Goal: Transaction & Acquisition: Purchase product/service

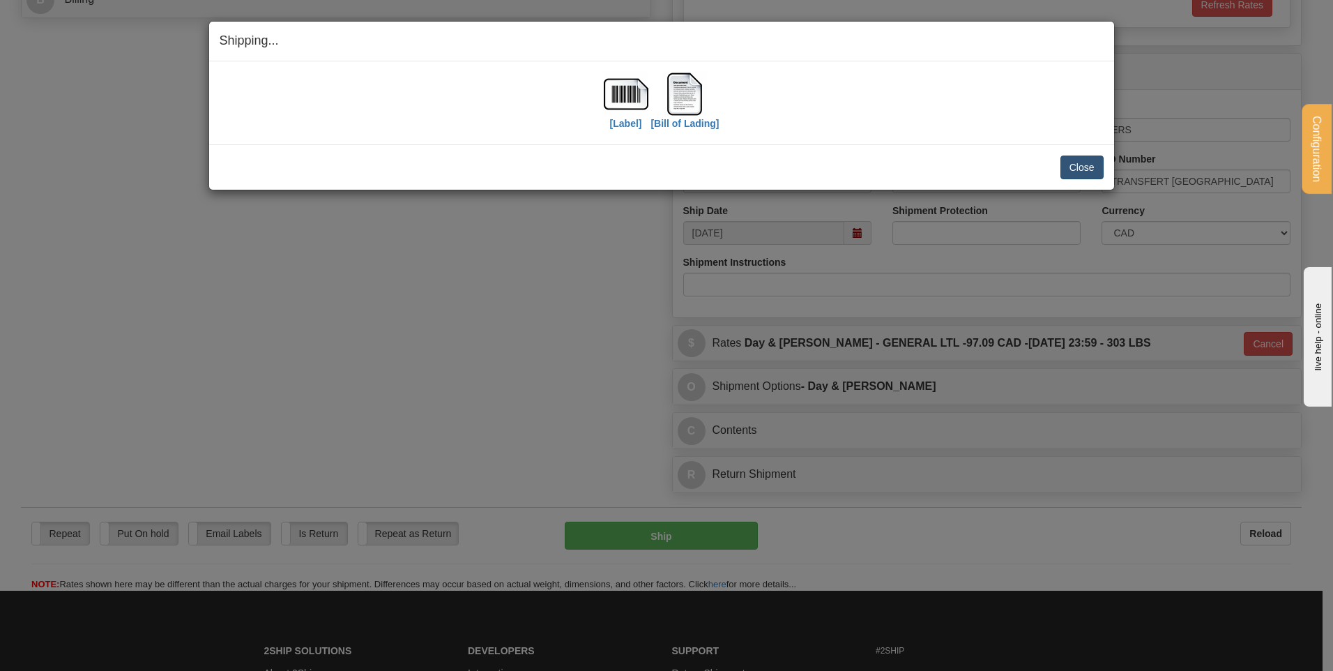
scroll to position [689, 0]
click at [1091, 165] on button "Close" at bounding box center [1081, 167] width 43 height 24
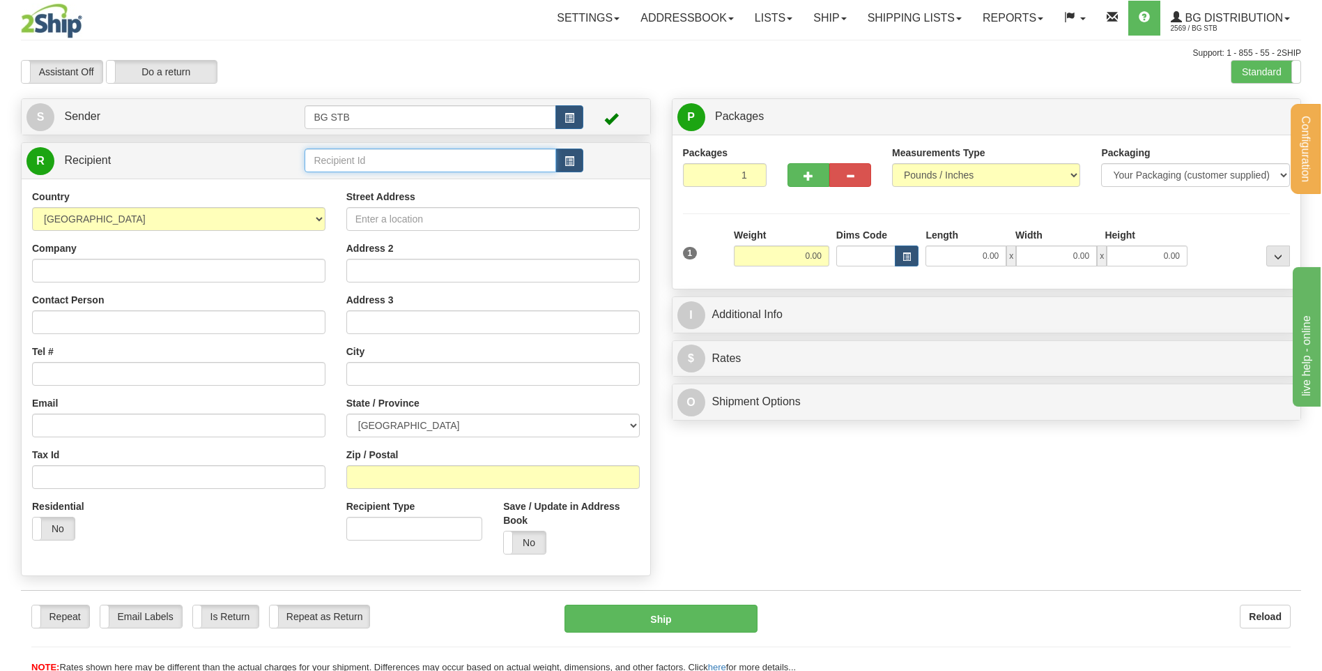
click at [445, 167] on input "text" at bounding box center [430, 160] width 251 height 24
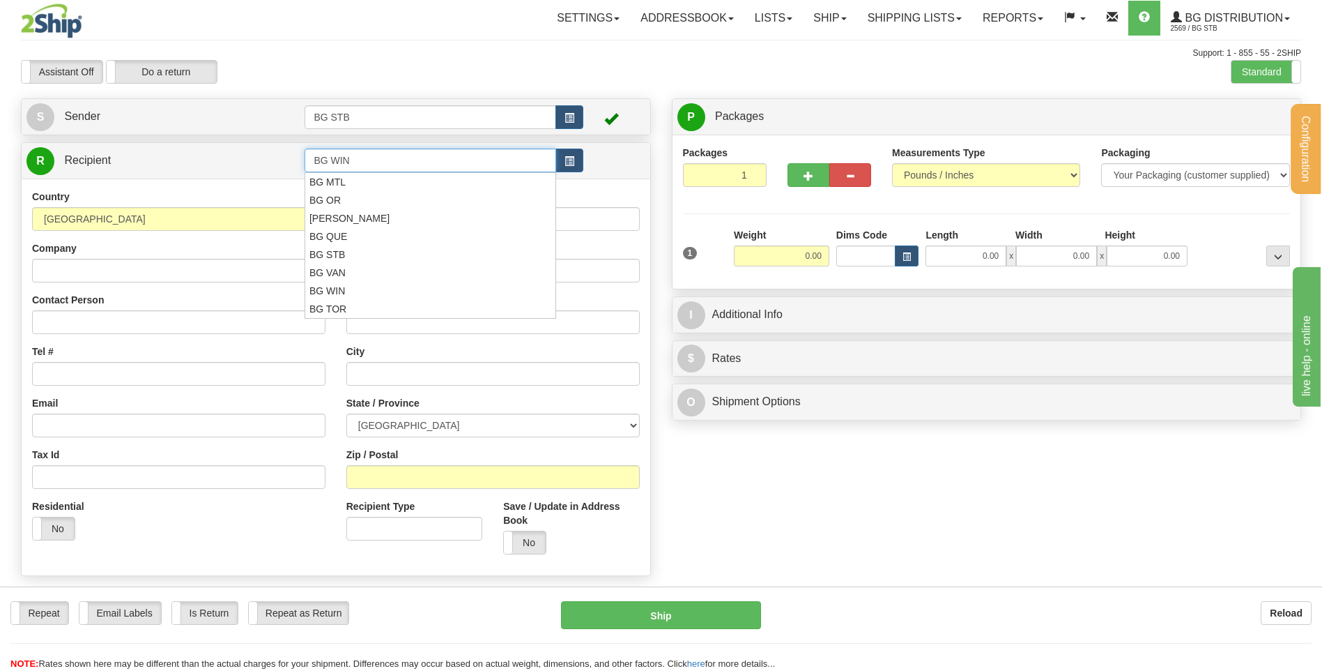
type input "BG WIN"
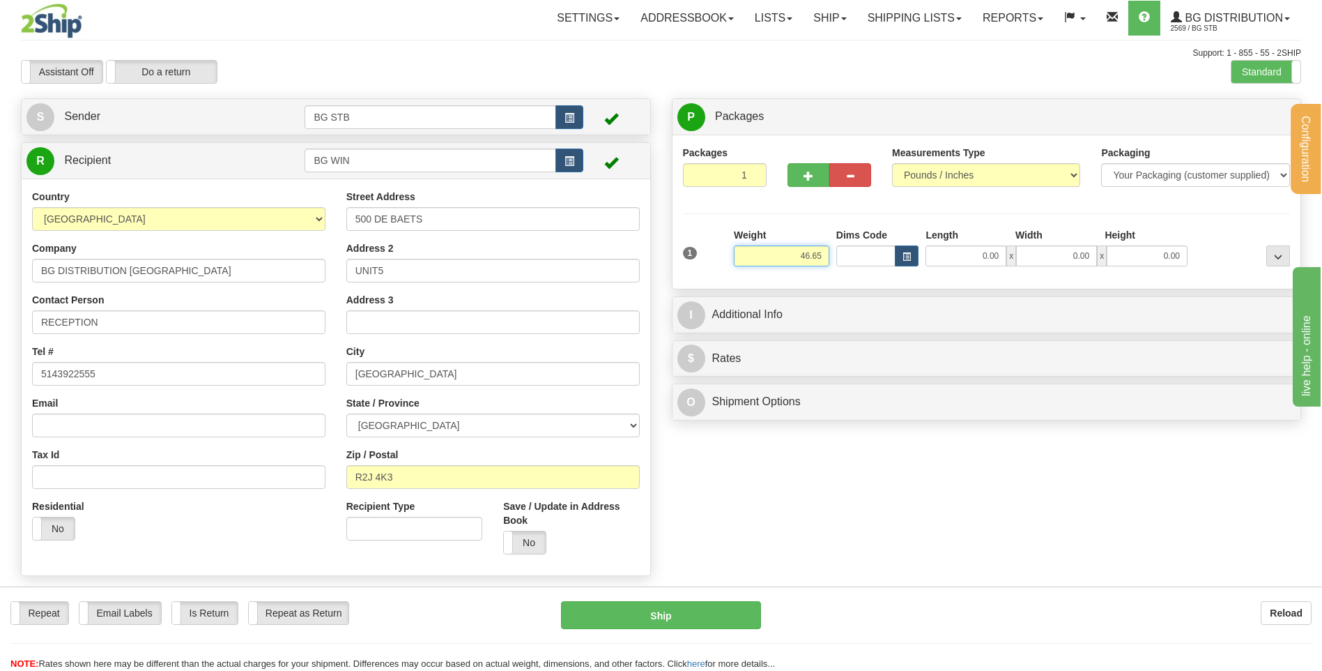
type input "46.65"
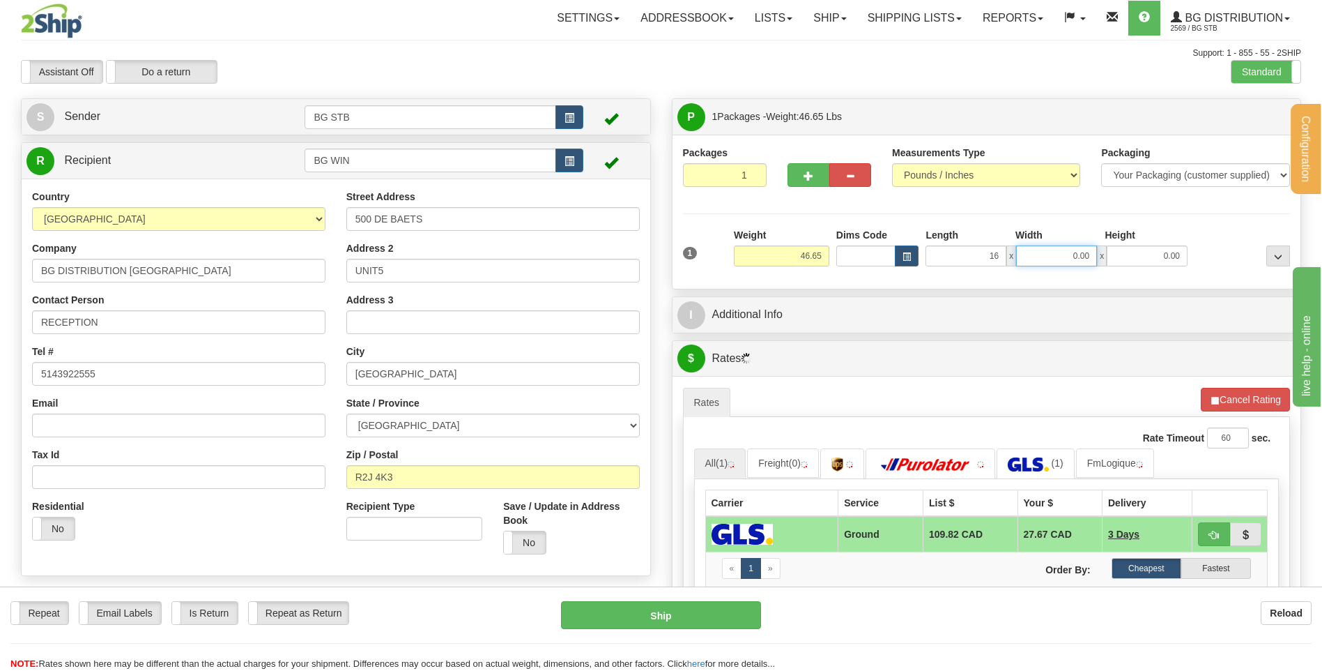
type input "16.00"
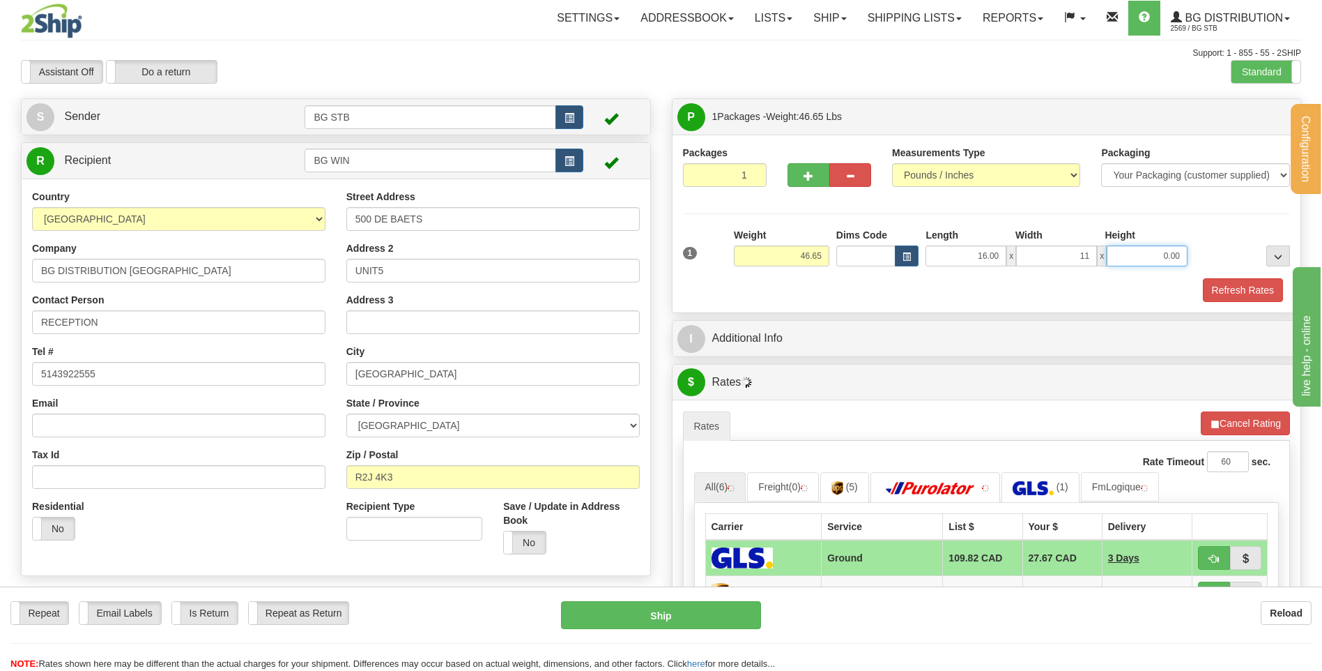
type input "11.00"
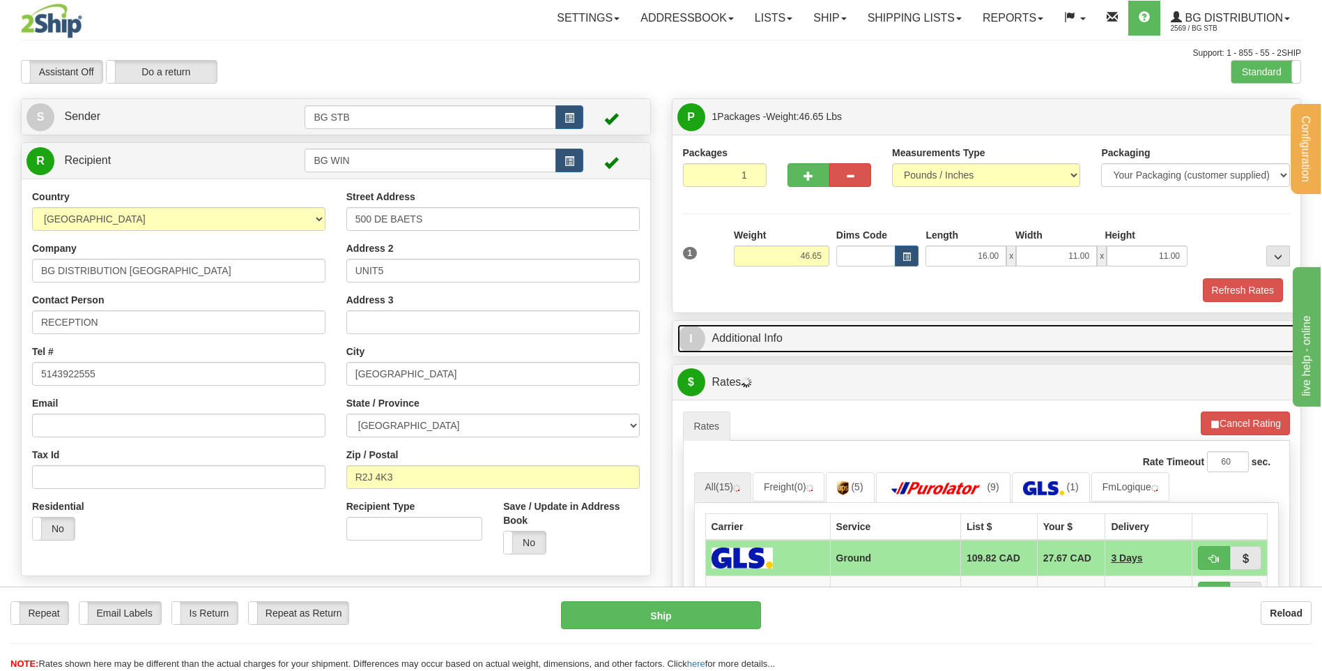
click at [875, 346] on link "I Additional Info" at bounding box center [987, 338] width 619 height 29
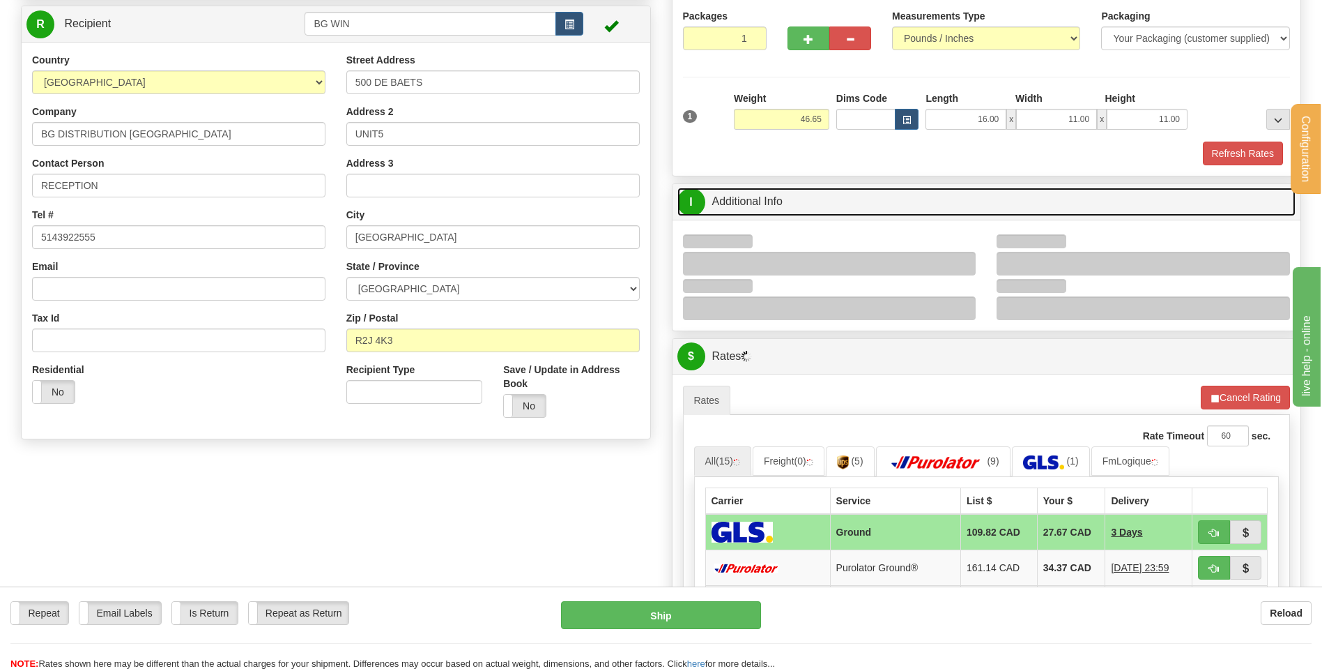
scroll to position [209, 0]
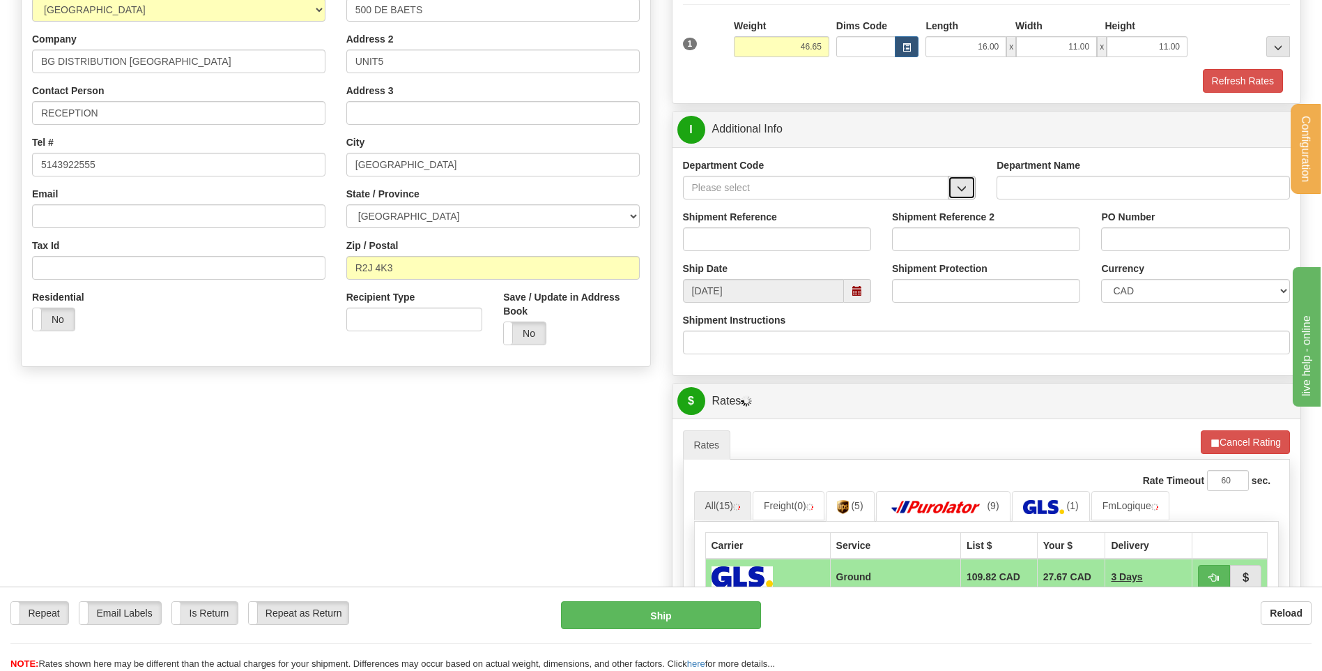
click at [954, 192] on button "button" at bounding box center [962, 188] width 28 height 24
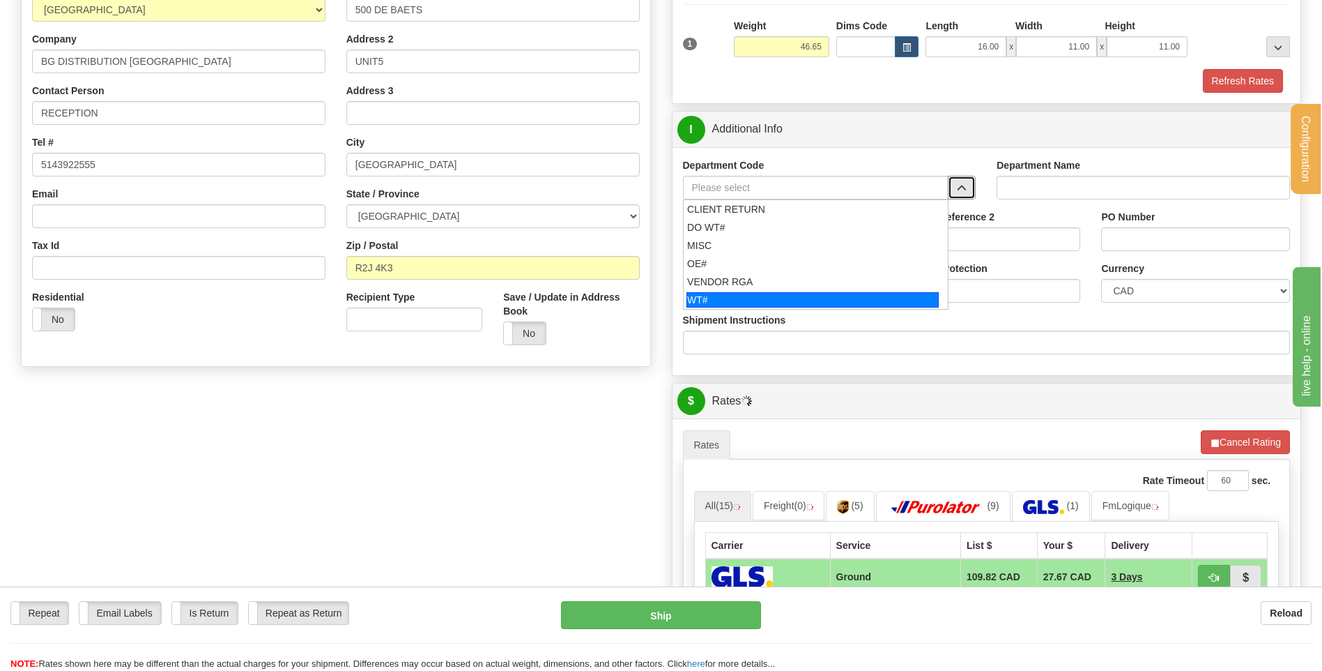
drag, startPoint x: 745, startPoint y: 298, endPoint x: 739, endPoint y: 246, distance: 52.0
click at [746, 298] on div "WT#" at bounding box center [813, 299] width 252 height 15
type input "WT#"
type input "WAREHOUSE TRANSFERS"
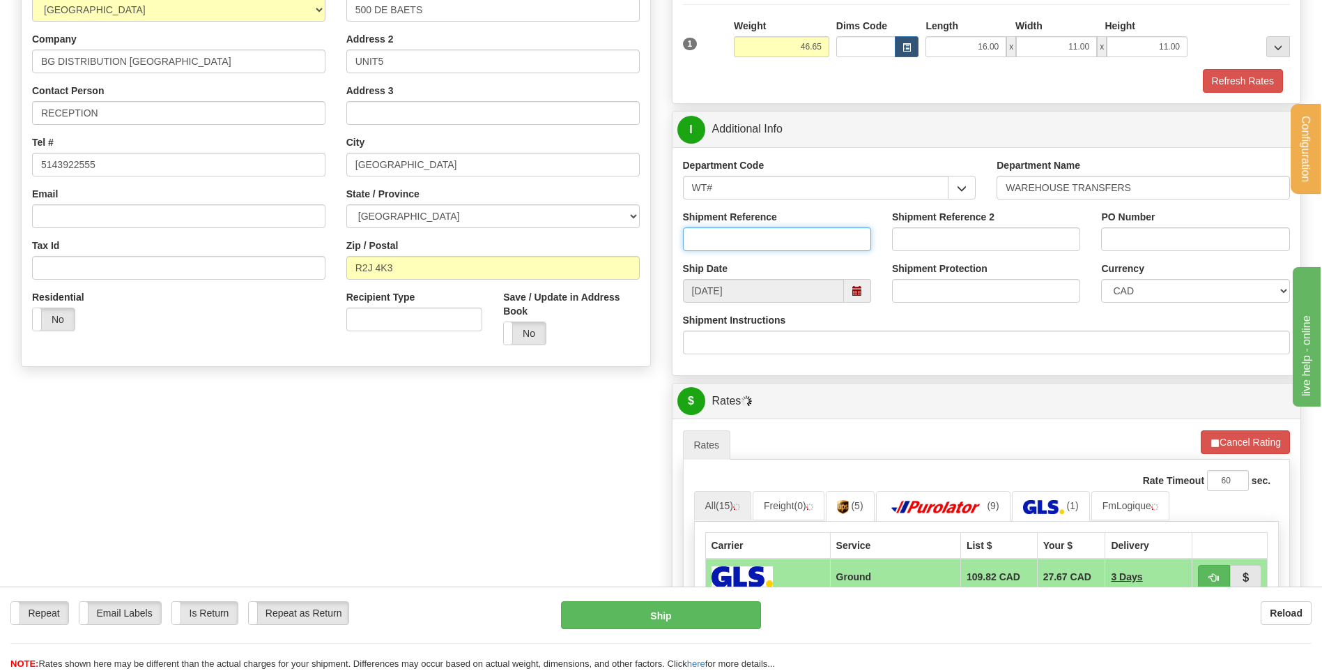
click at [741, 232] on input "Shipment Reference" at bounding box center [777, 239] width 188 height 24
type input "TRANSFERT 08"
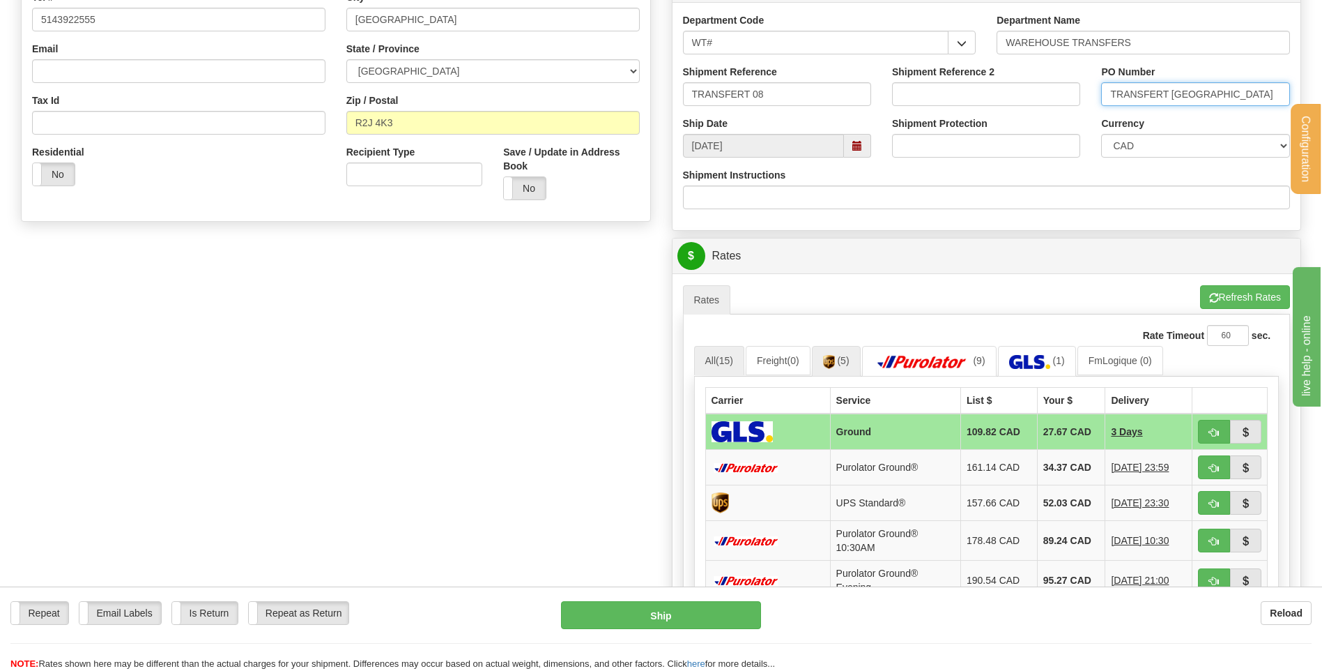
scroll to position [488, 0]
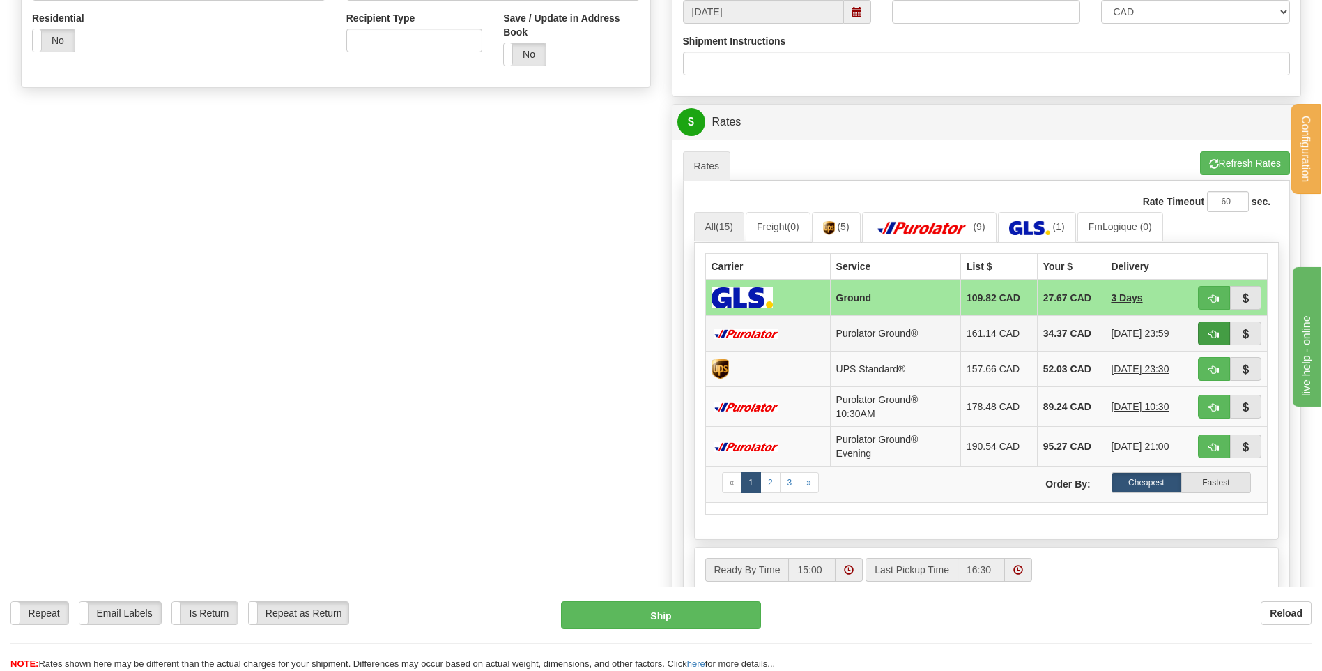
type input "TRANSFERT WINNIPEG"
drag, startPoint x: 1208, startPoint y: 334, endPoint x: 1155, endPoint y: 330, distance: 53.1
click at [1209, 334] on button "button" at bounding box center [1214, 333] width 32 height 24
type input "260"
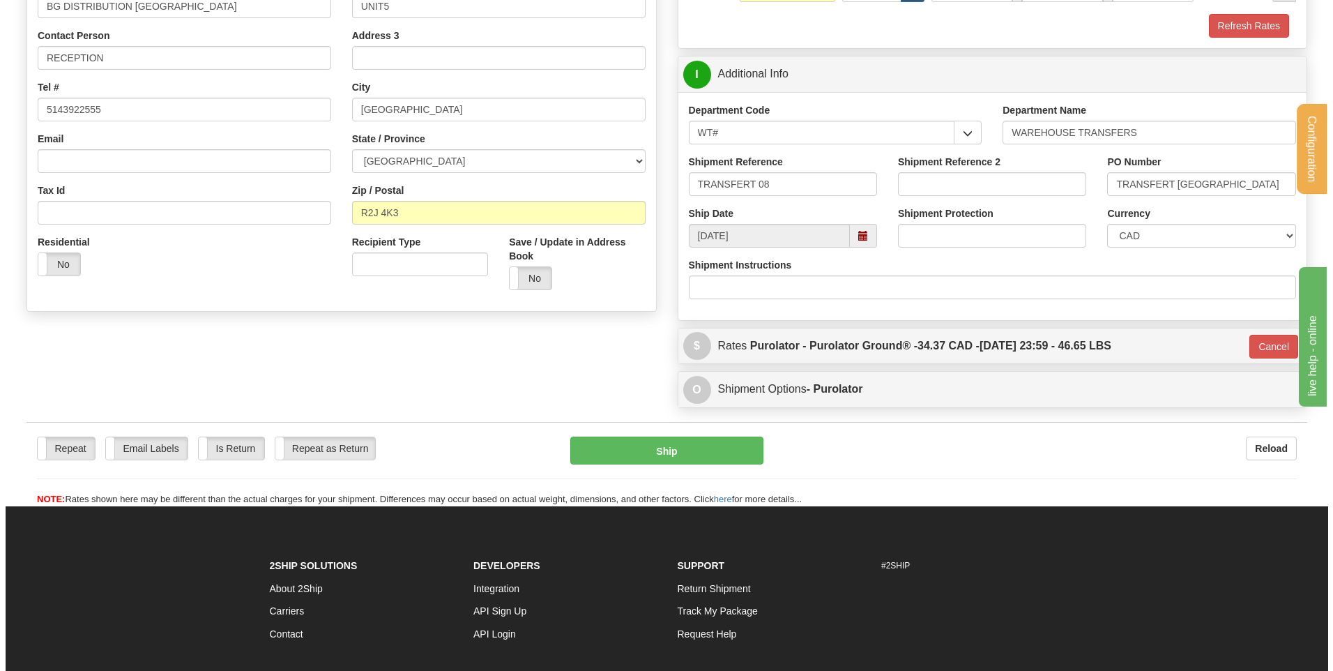
scroll to position [220, 0]
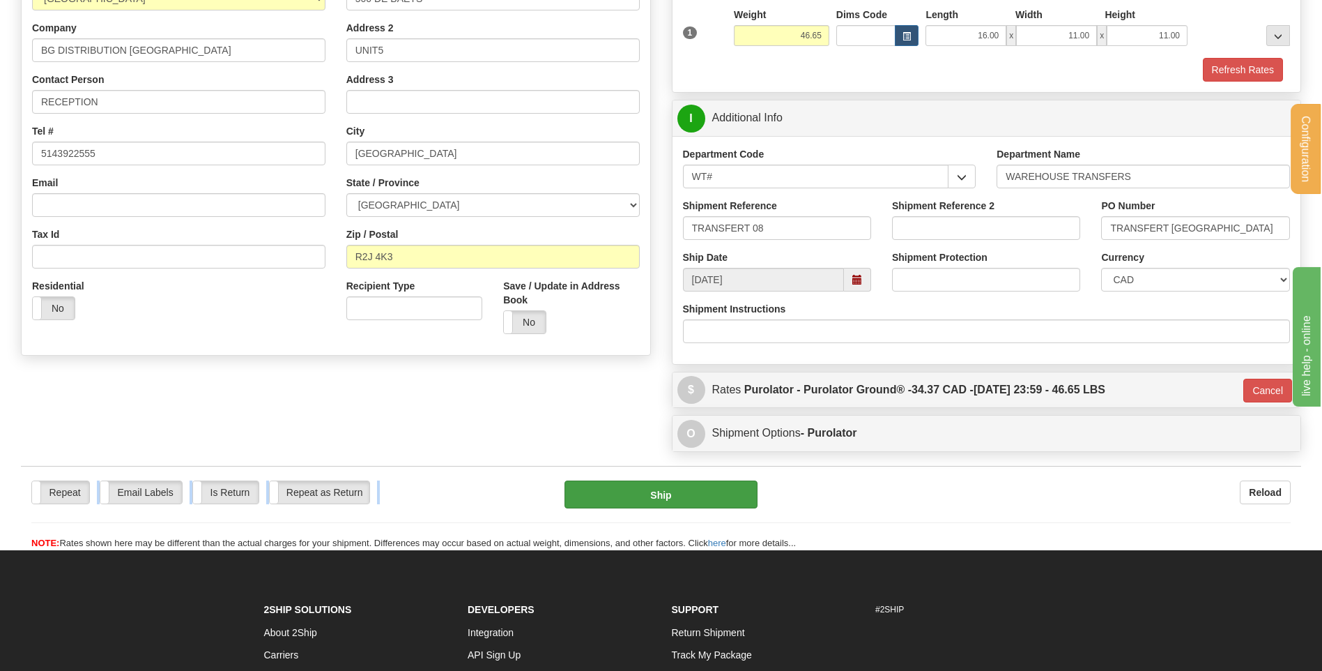
click at [635, 480] on div "Repeat Repeat Email Labels Email Labels Edit Is Return Is Return Repeat as Retu…" at bounding box center [661, 508] width 1281 height 84
click at [634, 493] on button "Ship" at bounding box center [661, 494] width 192 height 28
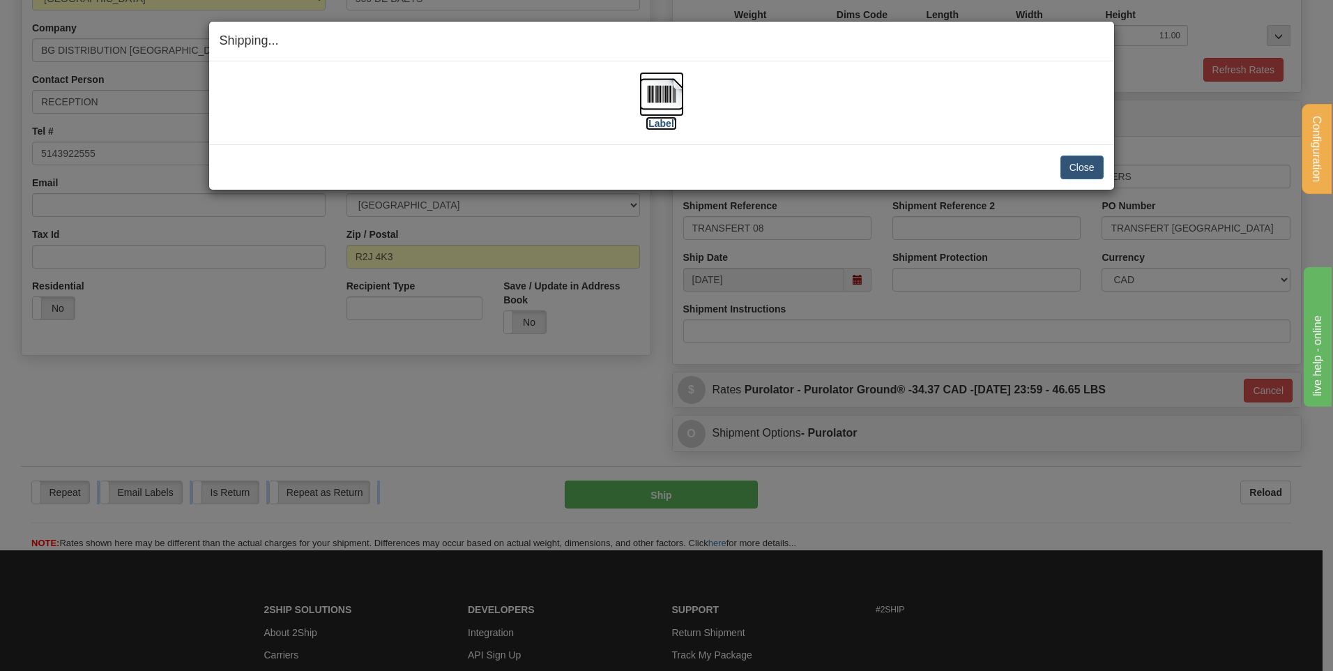
click at [640, 93] on img at bounding box center [661, 94] width 45 height 45
click at [1078, 162] on button "Close" at bounding box center [1081, 167] width 43 height 24
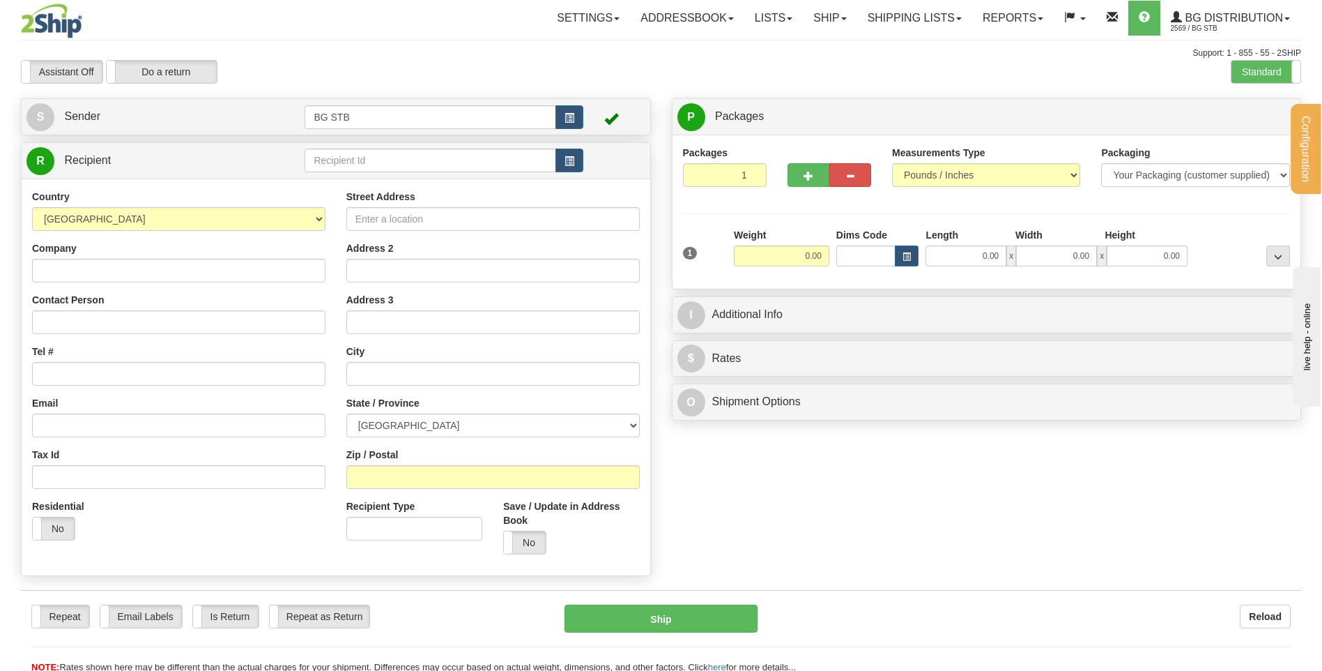
drag, startPoint x: 348, startPoint y: 146, endPoint x: 346, endPoint y: 153, distance: 7.1
click at [349, 146] on td at bounding box center [444, 160] width 278 height 29
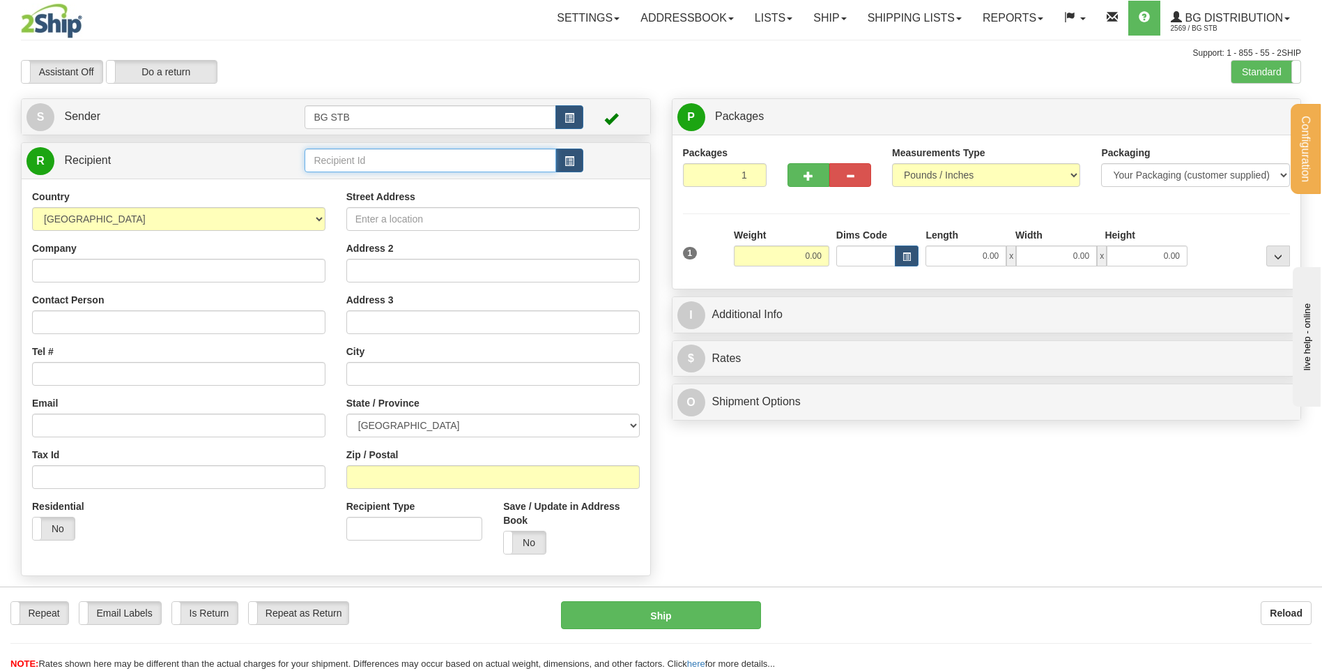
click at [352, 162] on input "text" at bounding box center [430, 160] width 251 height 24
type input "1032#"
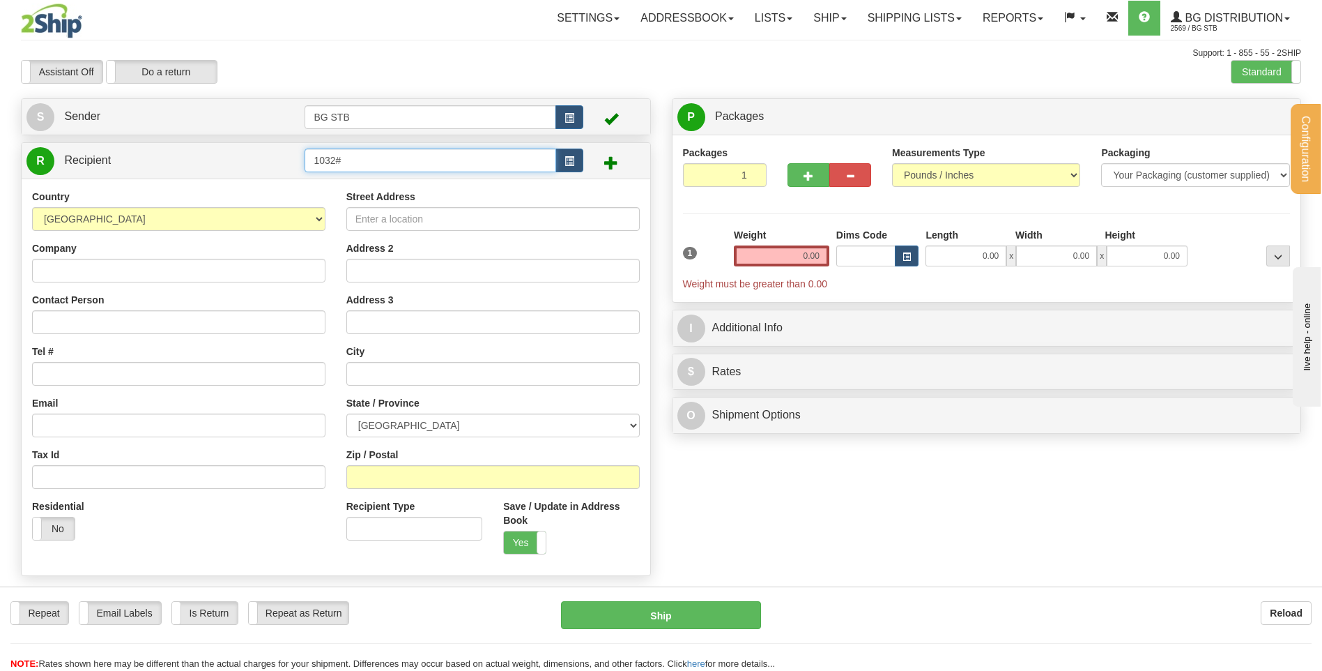
click at [361, 161] on input "1032#" at bounding box center [430, 160] width 251 height 24
type input "1032"
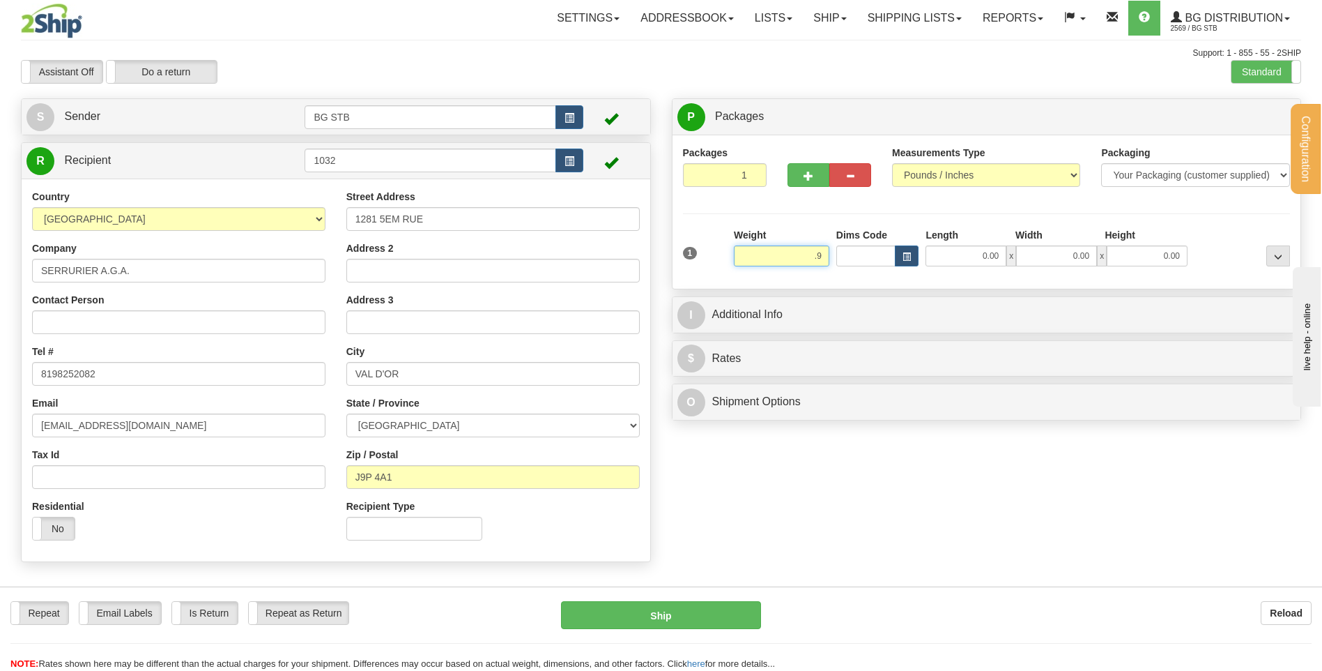
type input "."
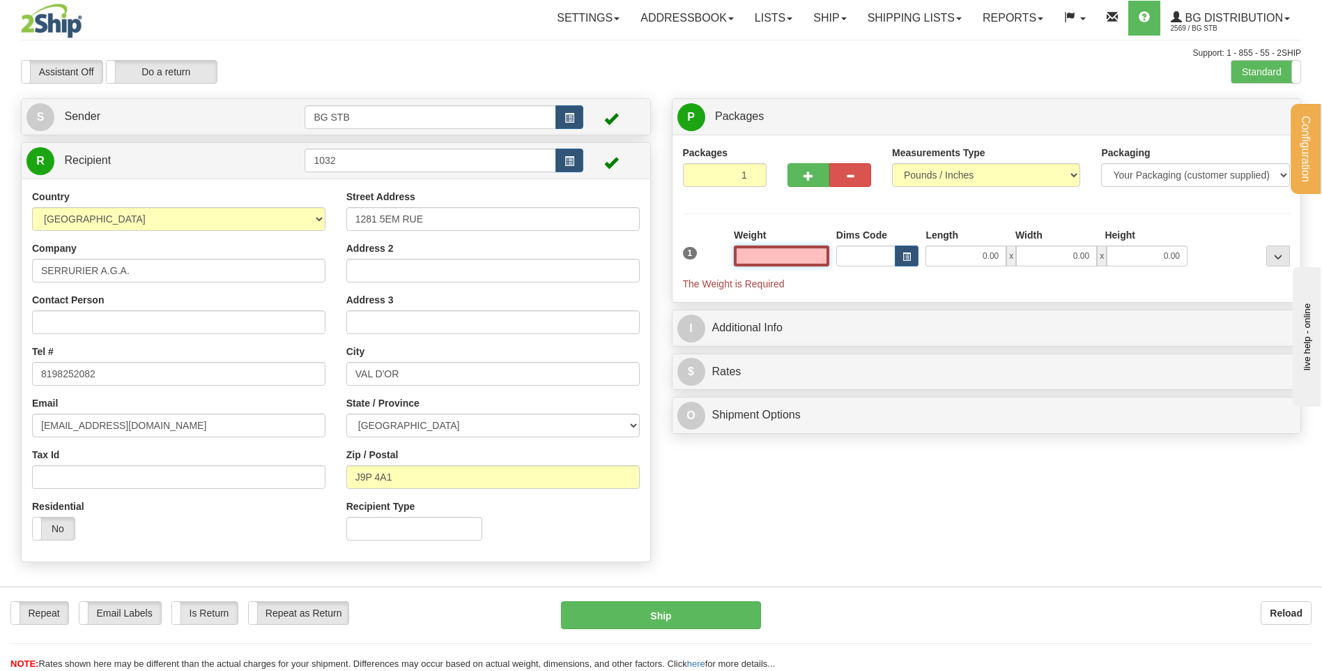
type input "."
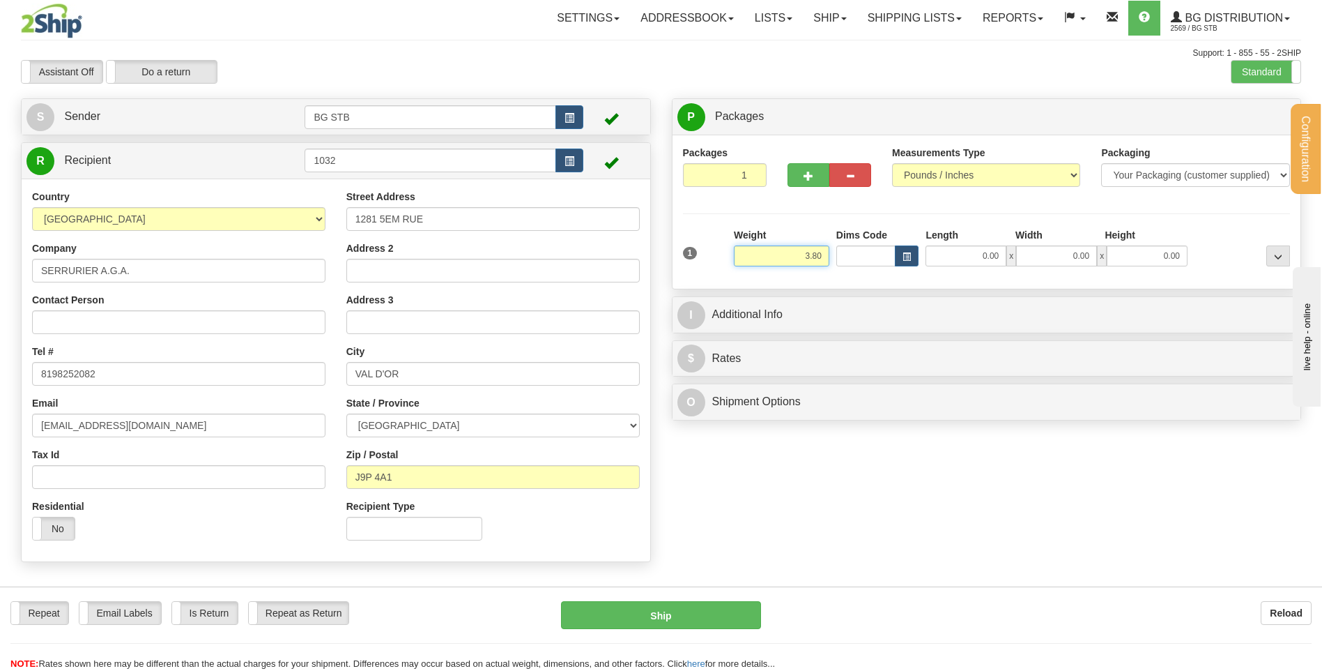
type input "3.80"
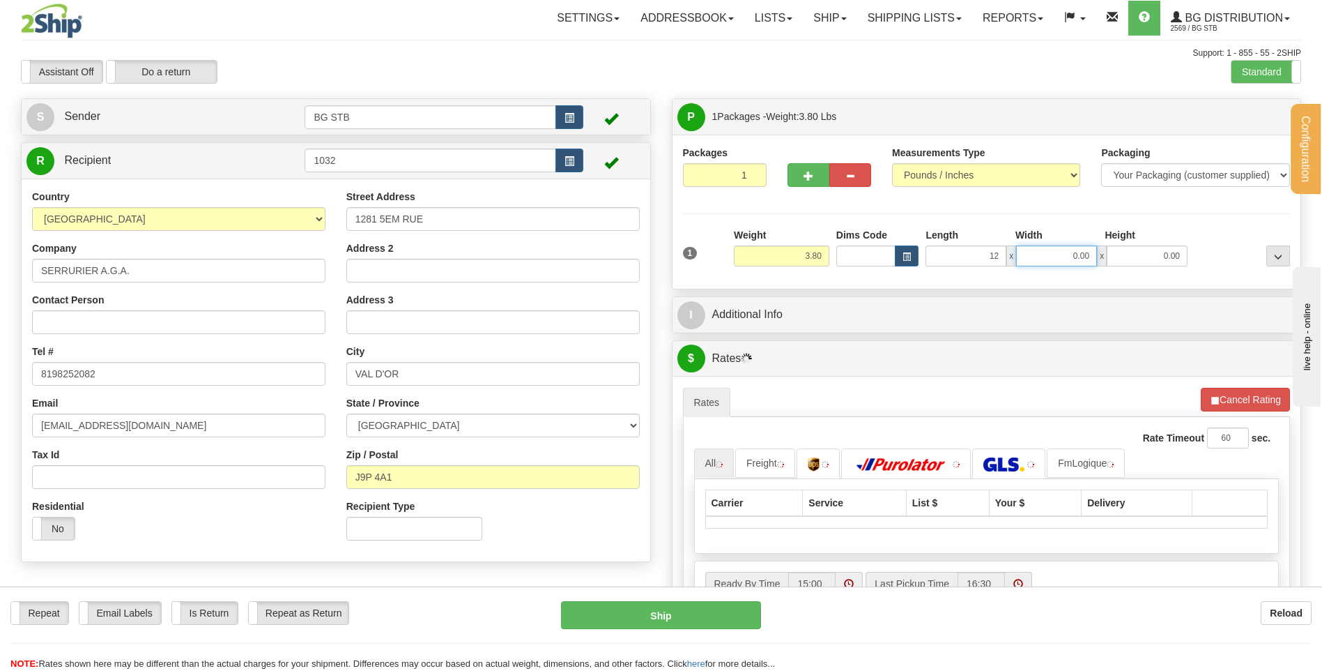
type input "12.00"
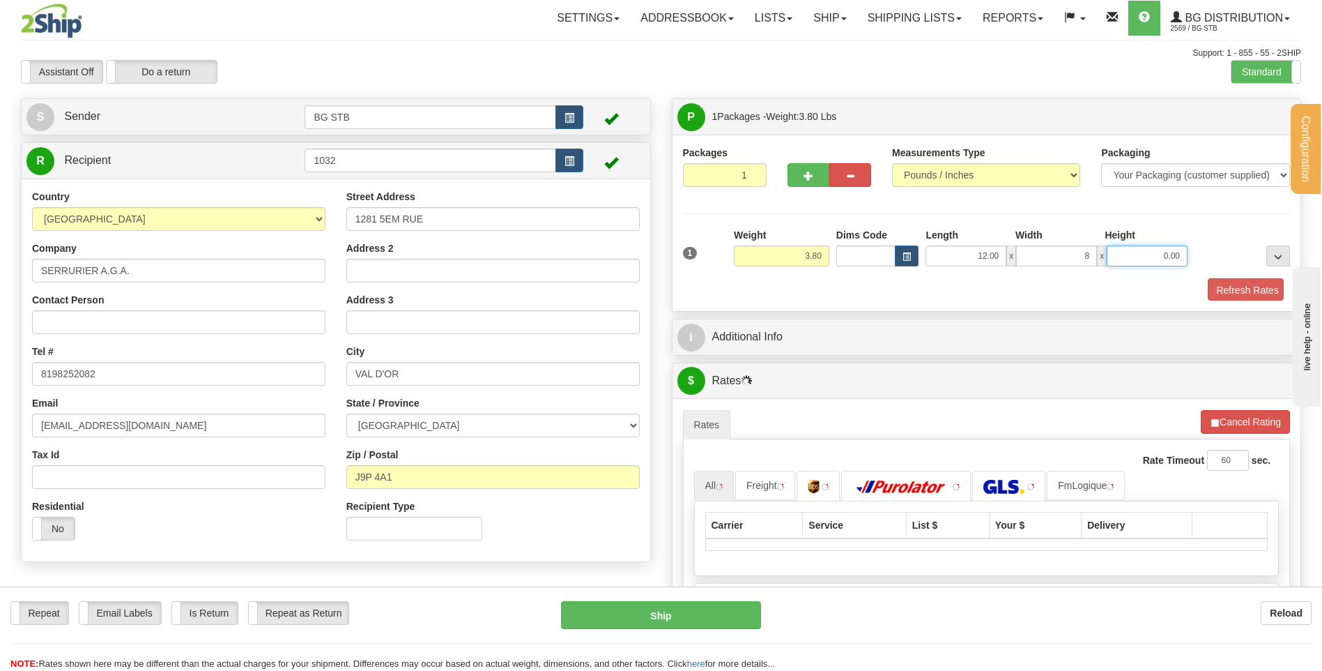
type input "8.00"
type input "6.00"
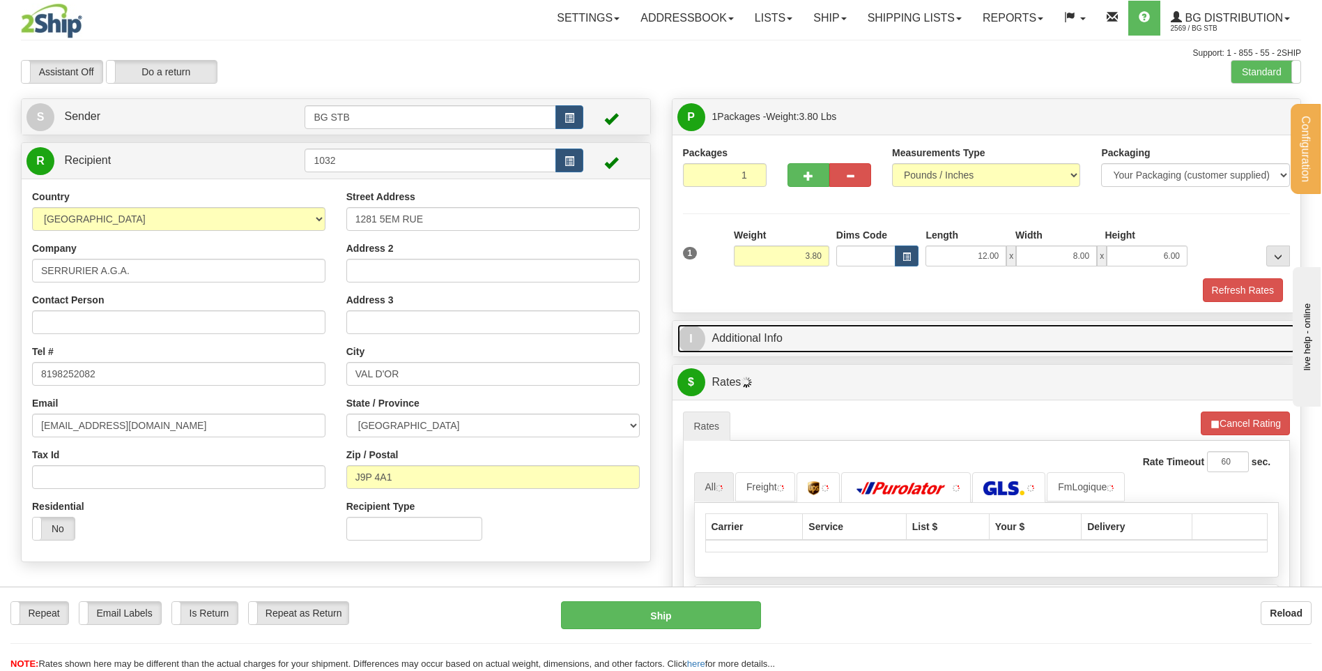
click at [777, 339] on link "I Additional Info" at bounding box center [987, 338] width 619 height 29
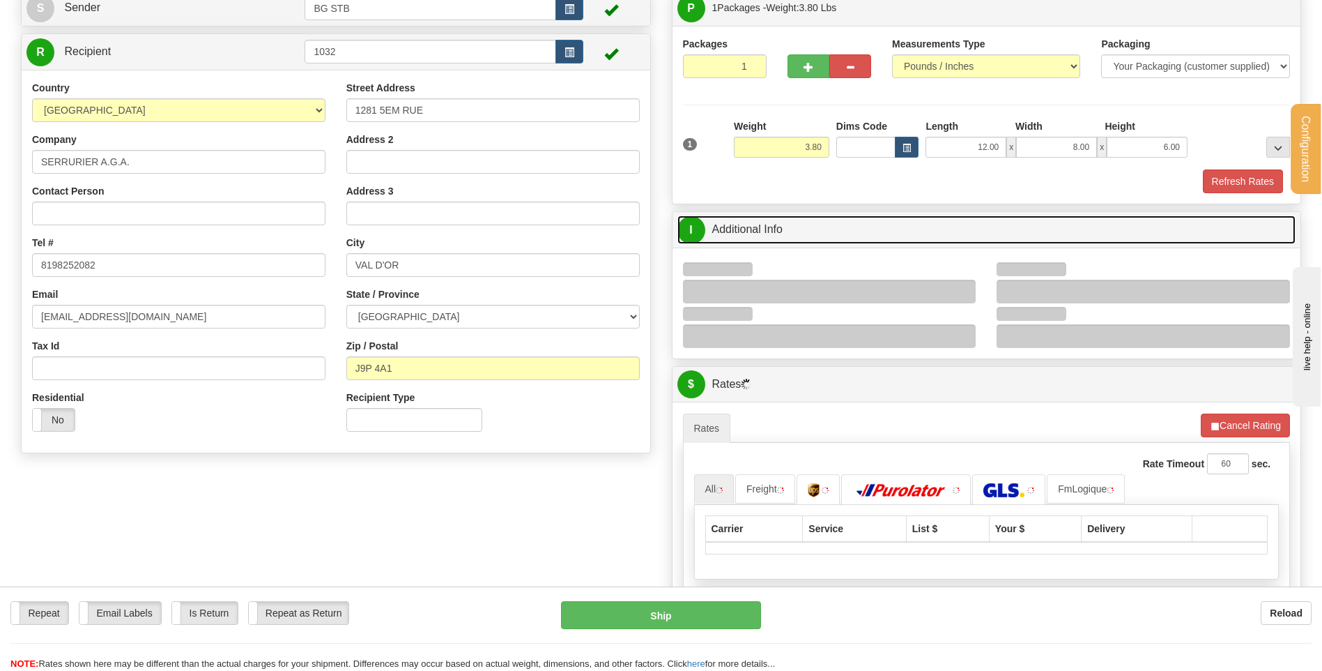
scroll to position [209, 0]
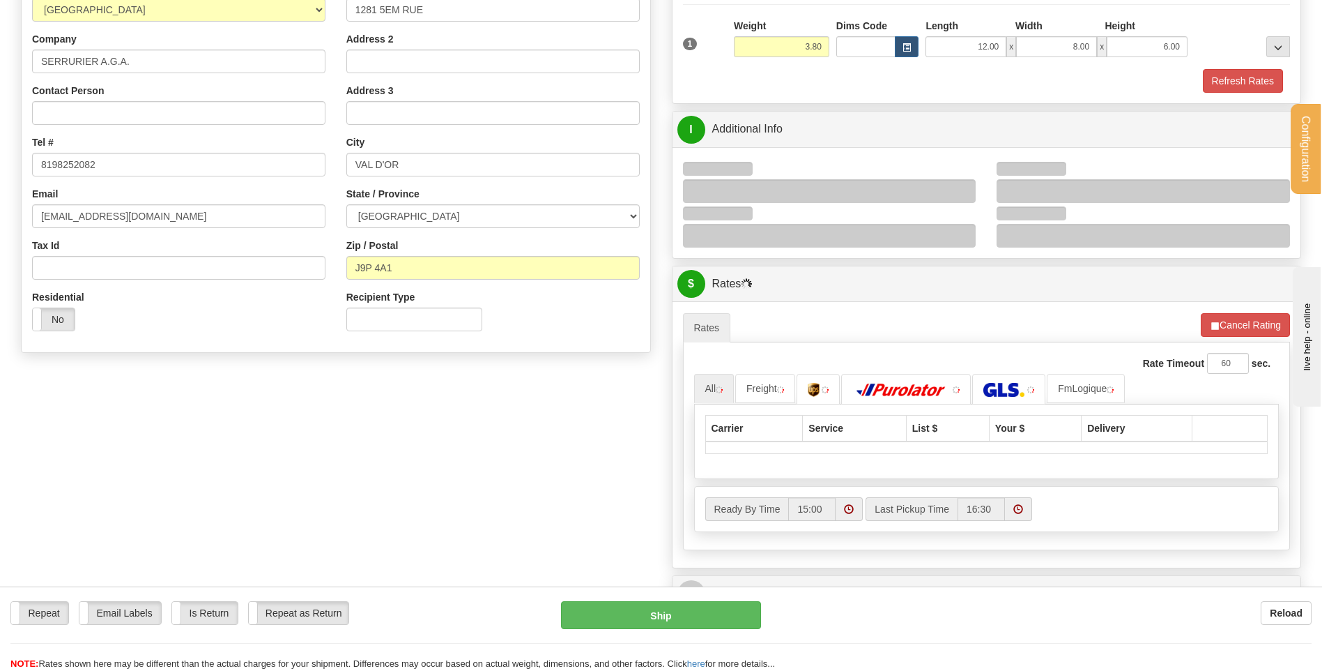
click at [955, 185] on div at bounding box center [829, 191] width 293 height 24
click at [963, 193] on div at bounding box center [829, 191] width 293 height 24
click at [965, 185] on div at bounding box center [829, 191] width 293 height 24
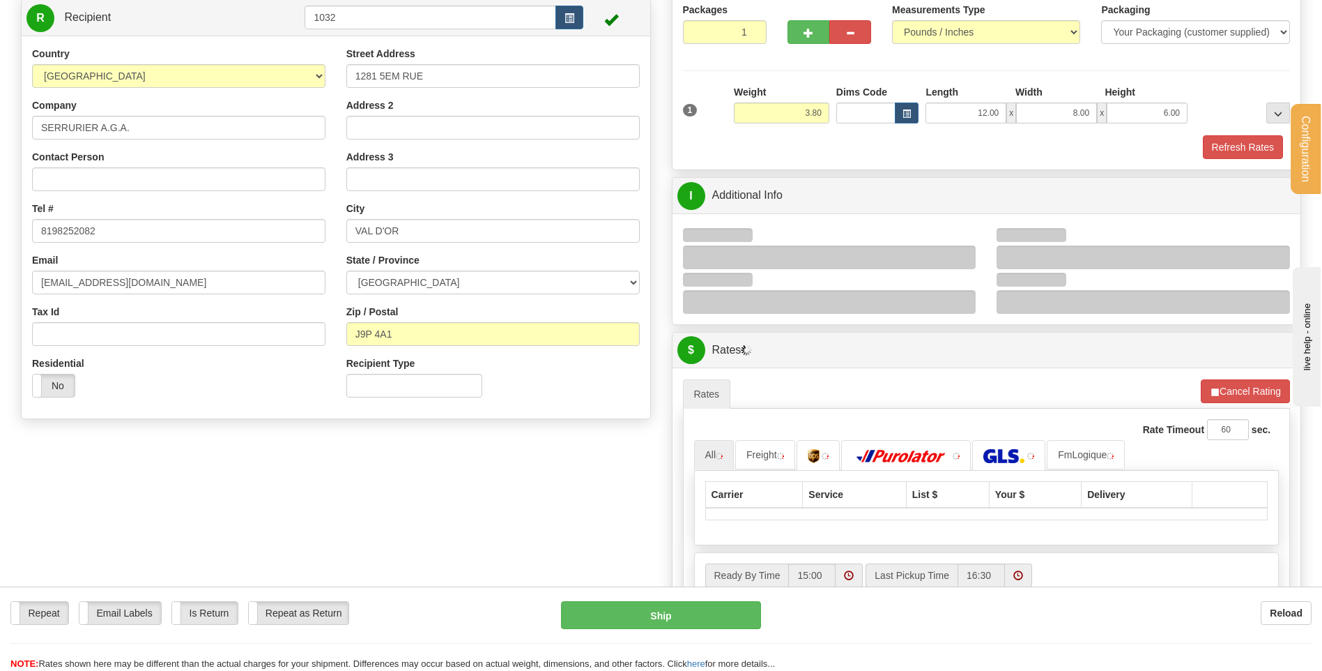
scroll to position [139, 0]
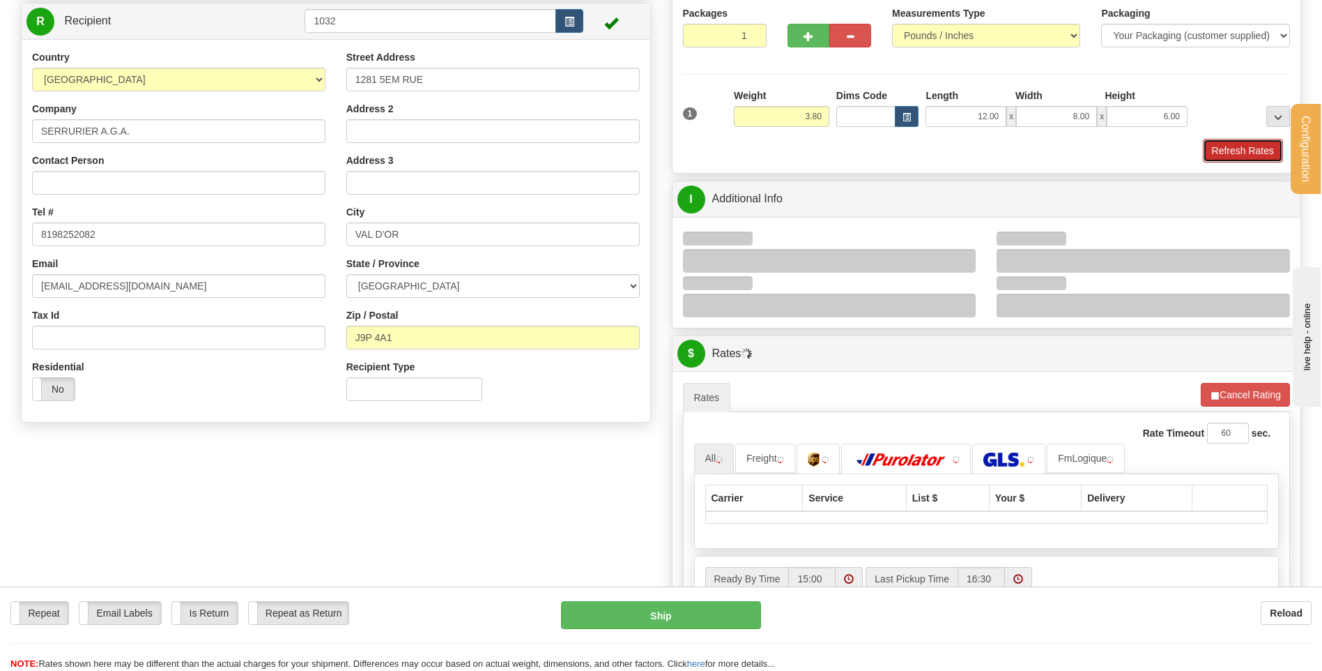
click at [1225, 149] on button "Refresh Rates" at bounding box center [1243, 151] width 80 height 24
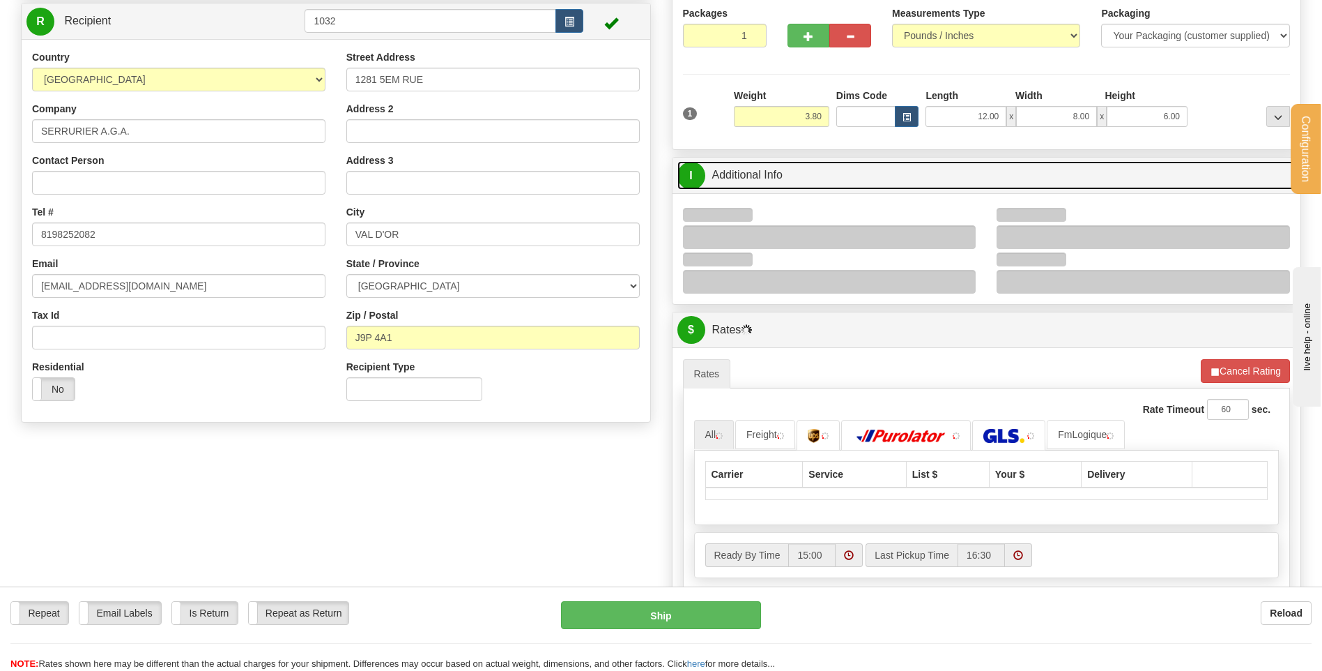
click at [856, 181] on link "I Additional Info" at bounding box center [987, 175] width 619 height 29
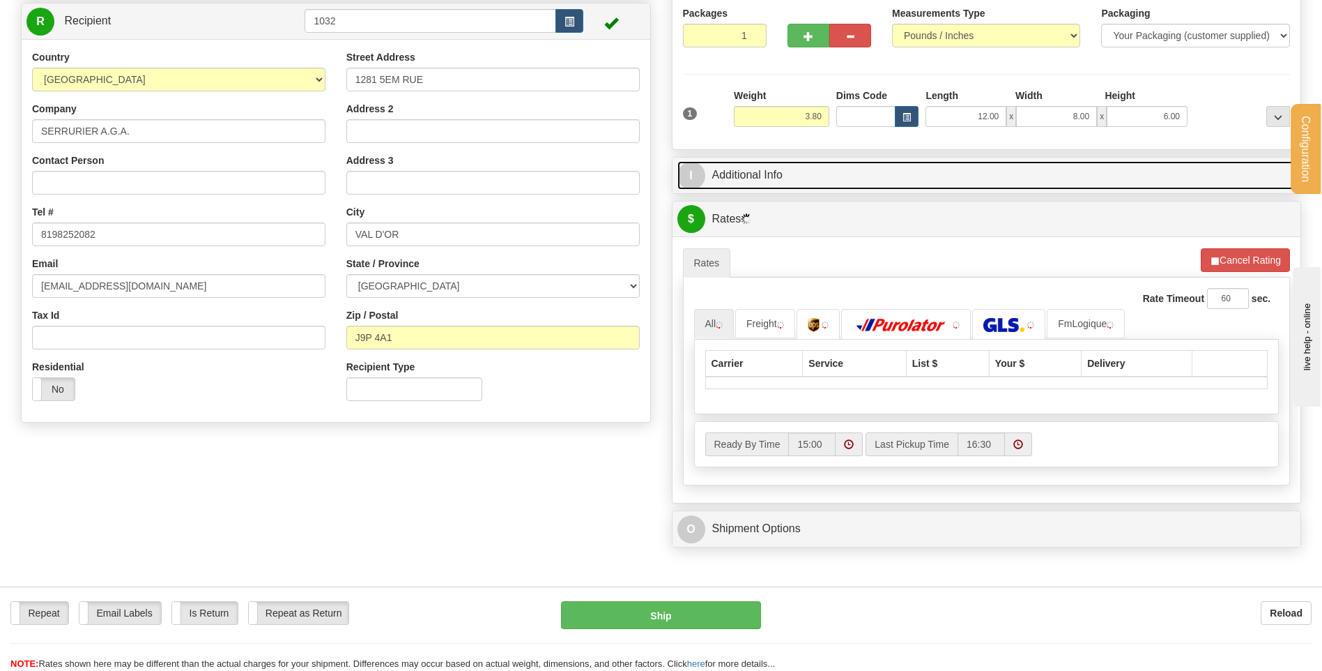
click at [855, 171] on link "I Additional Info" at bounding box center [987, 175] width 619 height 29
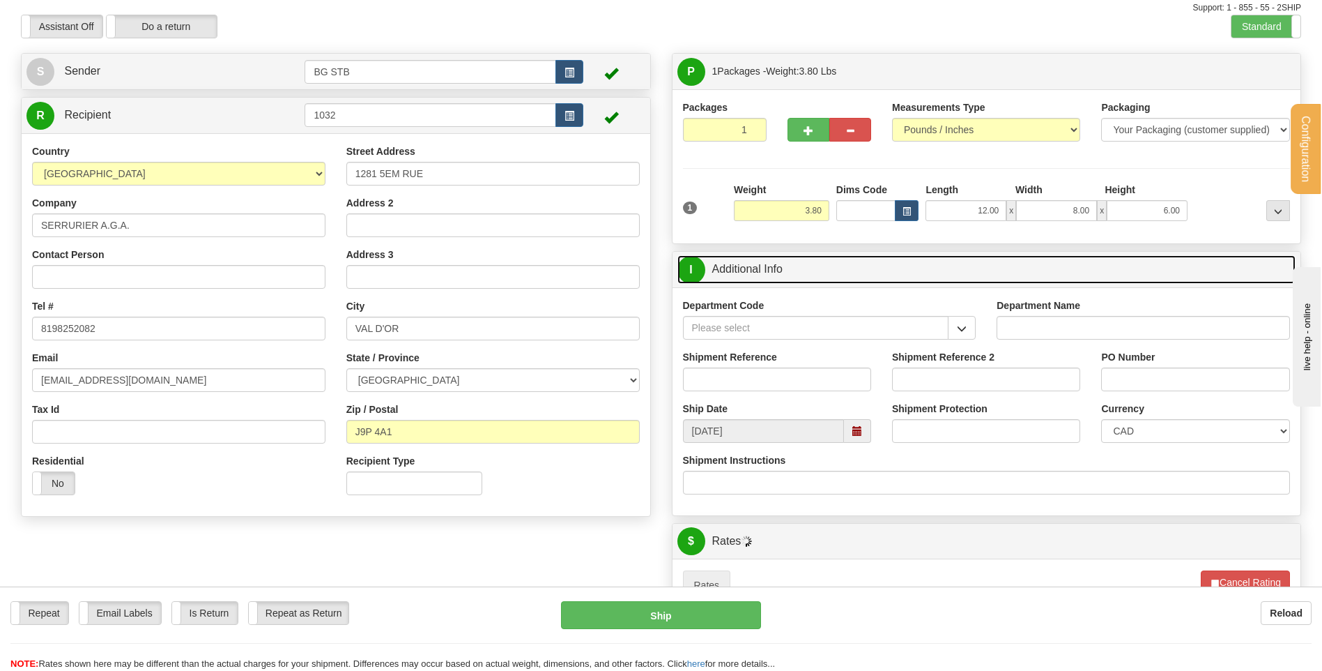
scroll to position [70, 0]
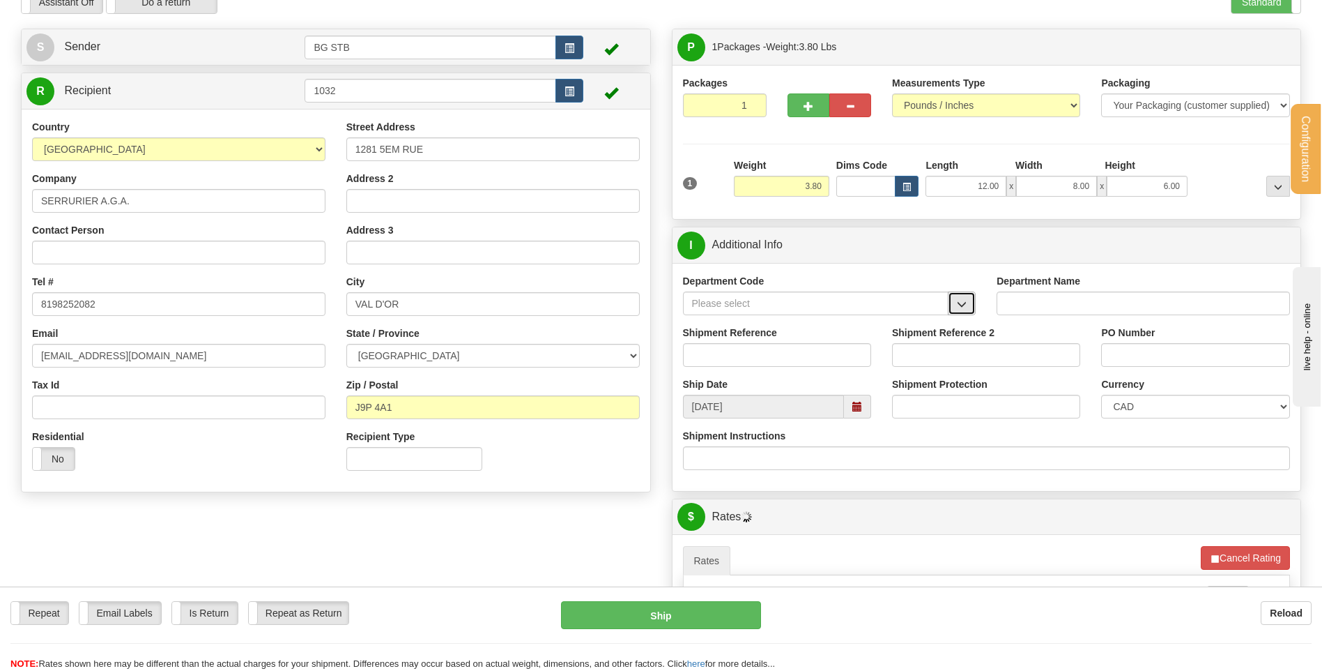
click at [966, 303] on span "button" at bounding box center [962, 304] width 10 height 9
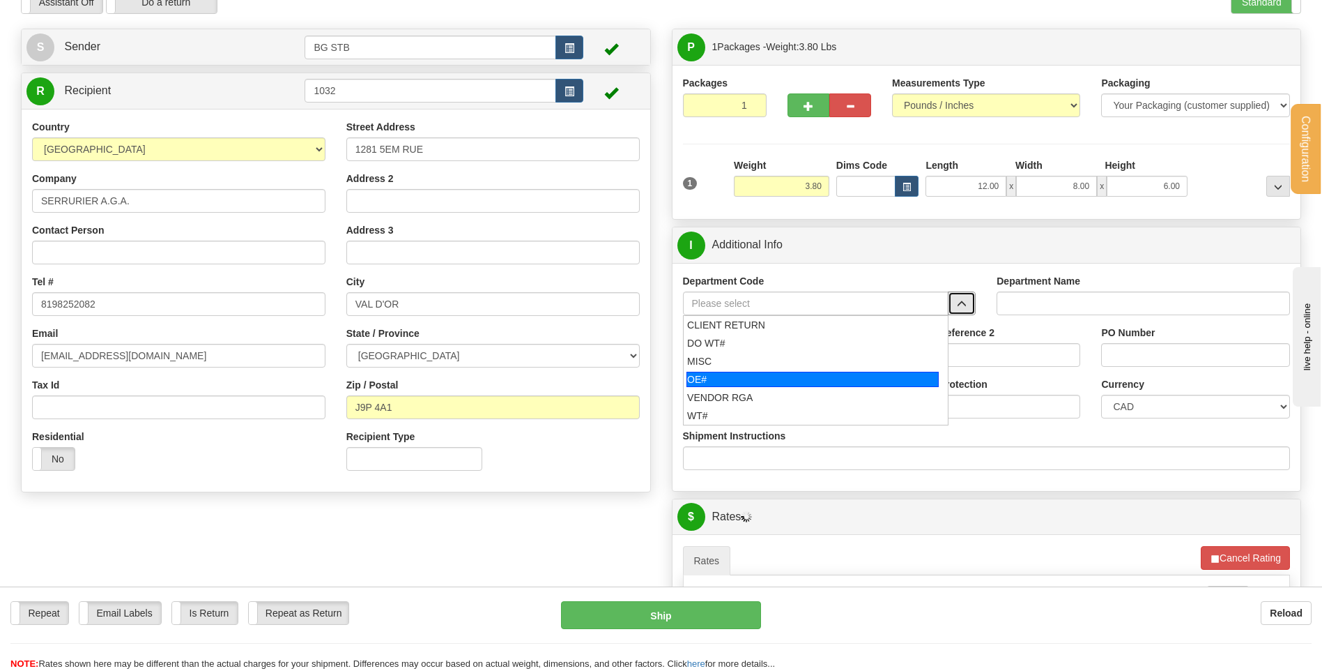
drag, startPoint x: 773, startPoint y: 379, endPoint x: 773, endPoint y: 349, distance: 29.3
click at [773, 378] on div "OE#" at bounding box center [813, 379] width 252 height 15
type input "OE#"
type input "ORDERS"
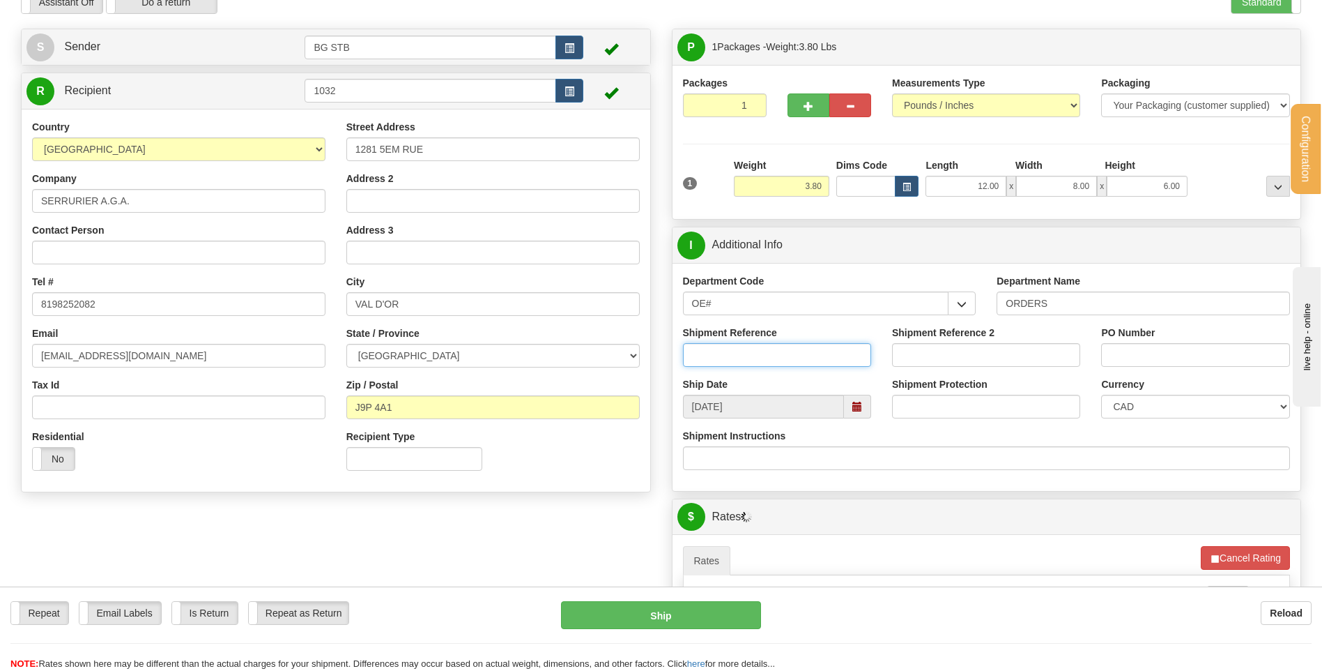
click at [773, 349] on input "Shipment Reference" at bounding box center [777, 355] width 188 height 24
type input "80004505-00"
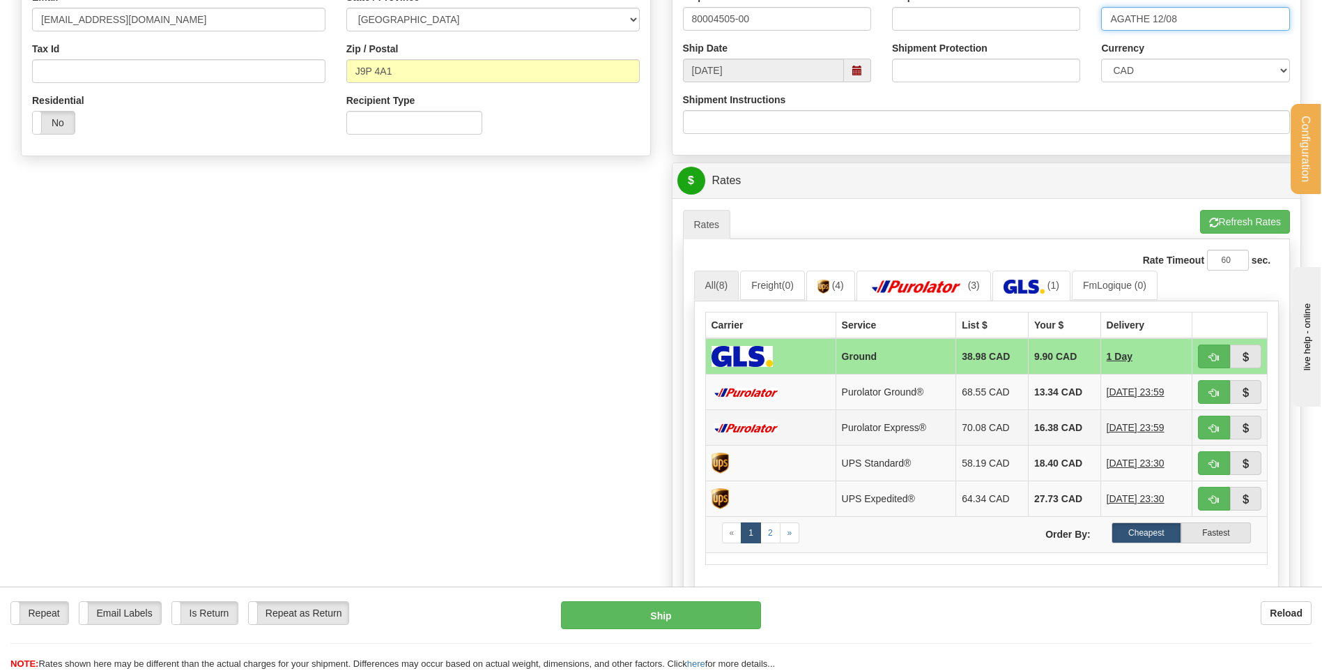
scroll to position [488, 0]
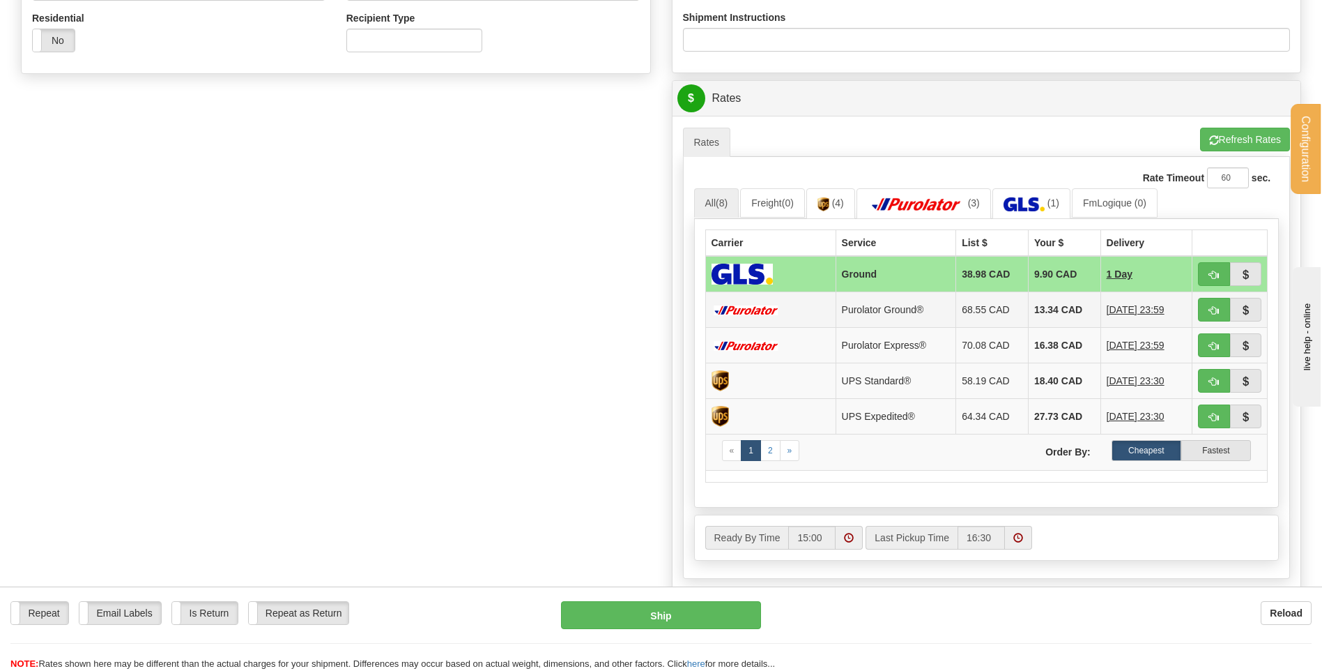
type input "AGATHE 12/08"
click at [1205, 310] on button "button" at bounding box center [1214, 310] width 32 height 24
type input "260"
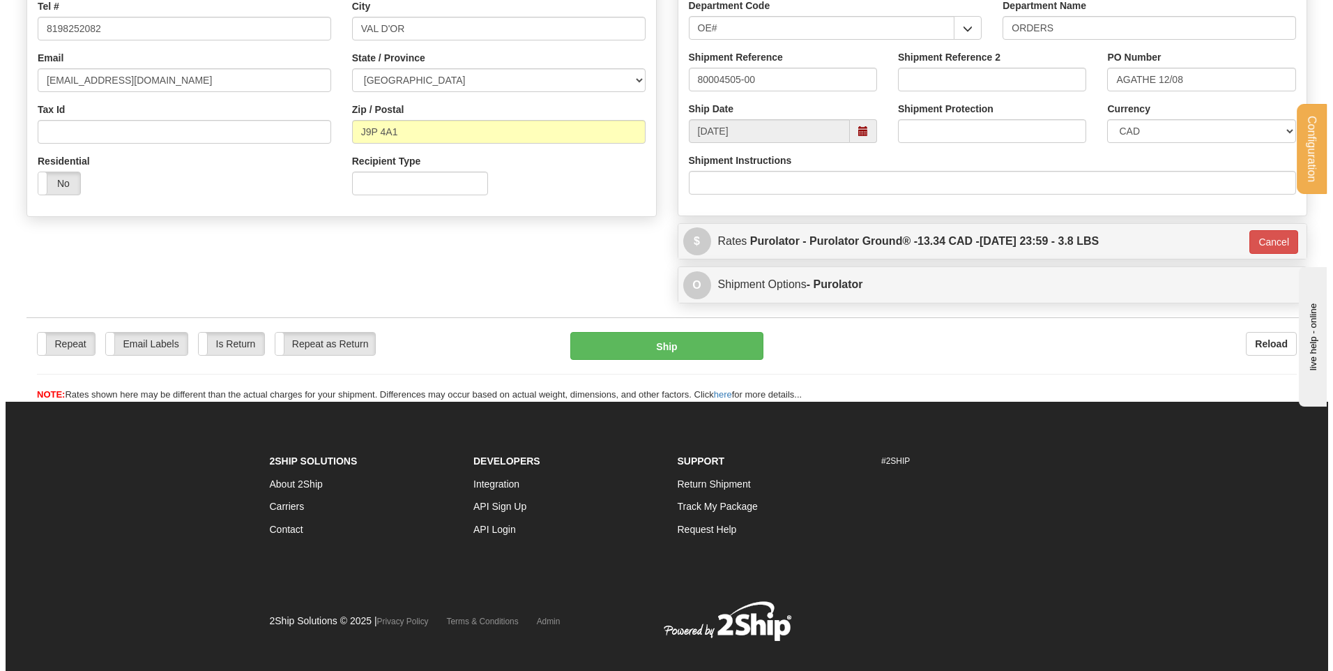
scroll to position [177, 0]
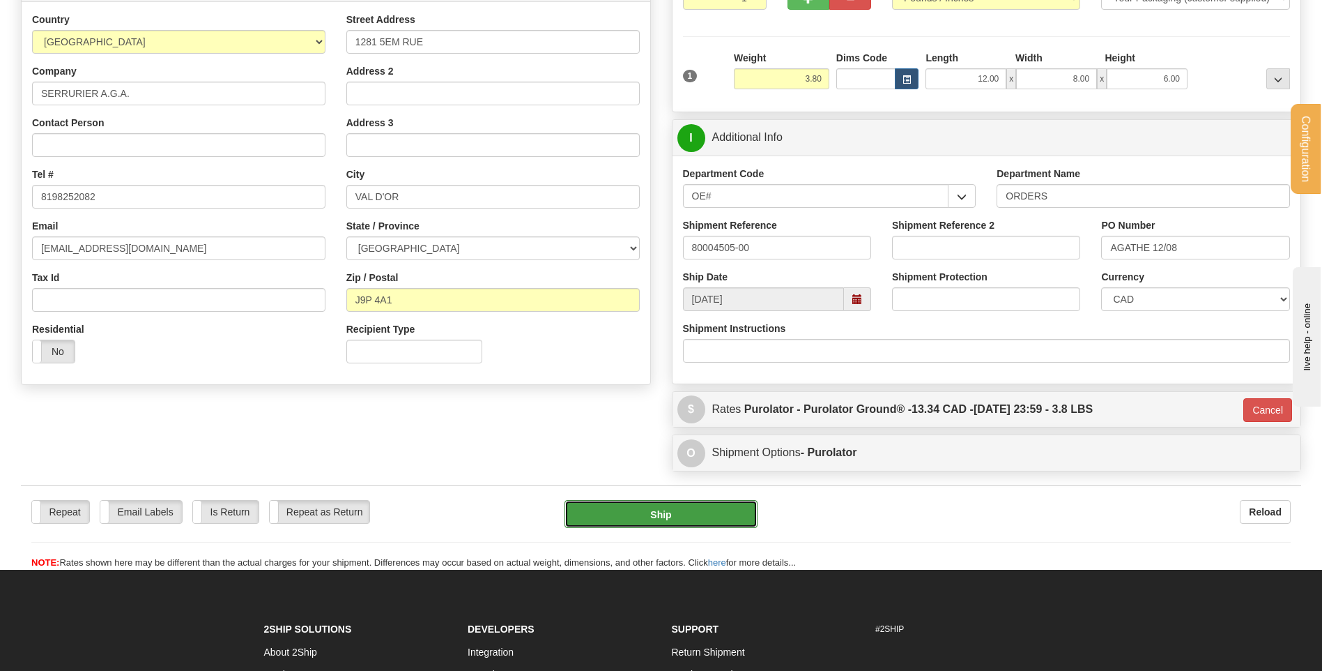
click at [637, 512] on button "Ship" at bounding box center [661, 514] width 192 height 28
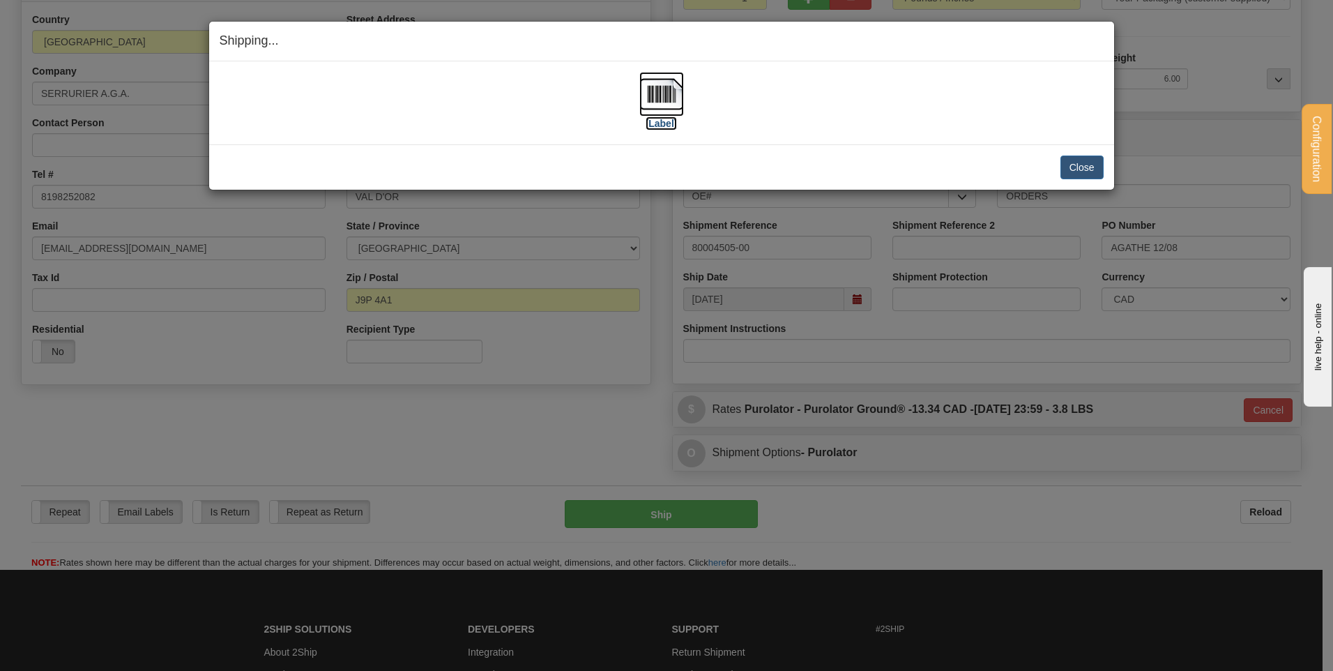
click at [670, 79] on img at bounding box center [661, 94] width 45 height 45
click at [1094, 167] on button "Close" at bounding box center [1081, 167] width 43 height 24
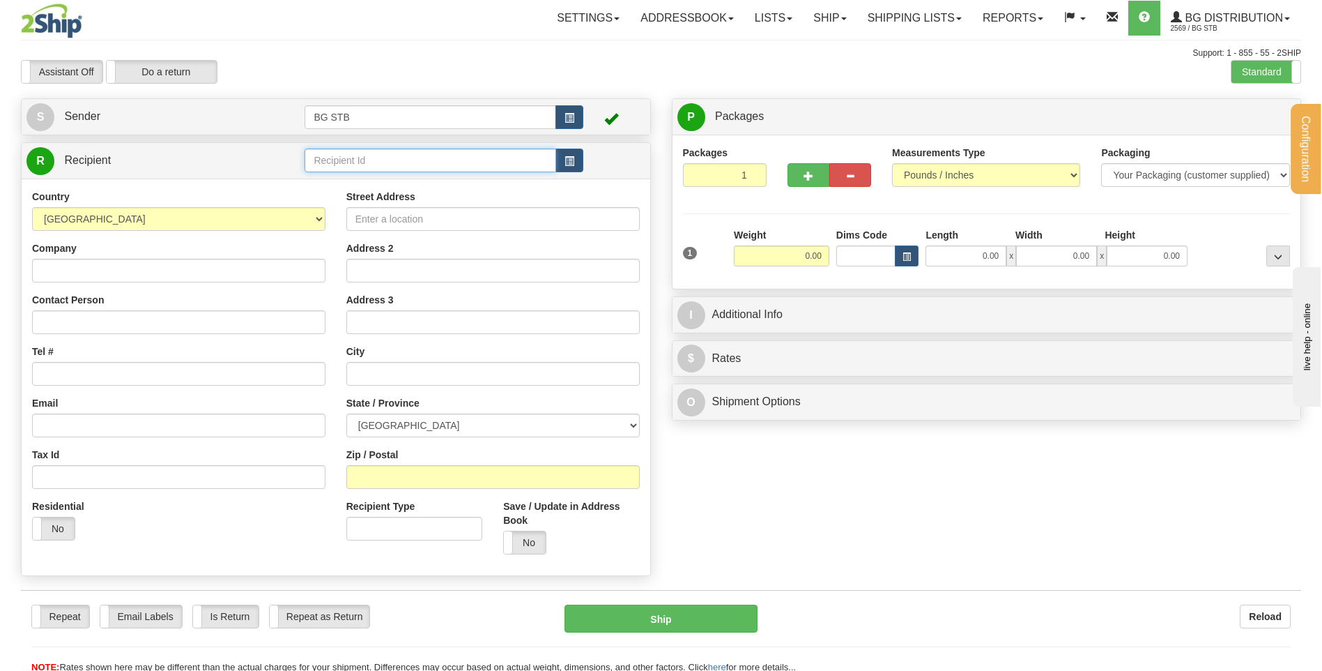
click at [429, 155] on input "text" at bounding box center [430, 160] width 251 height 24
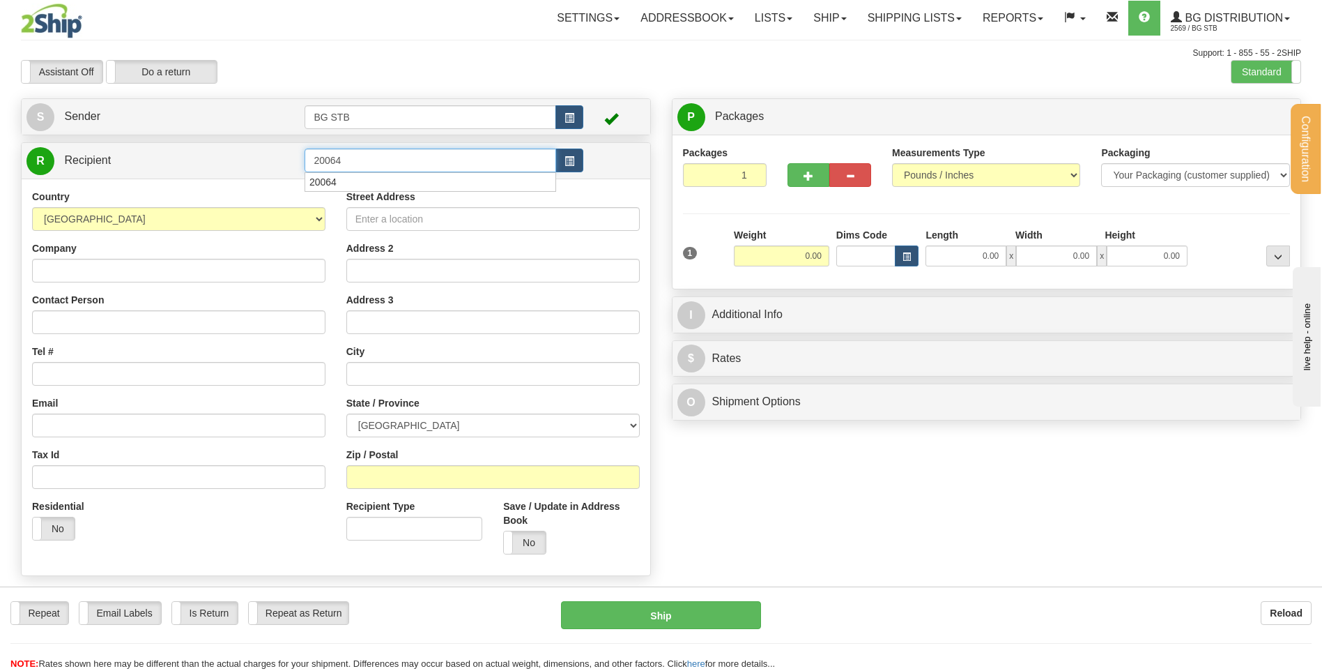
type input "20064"
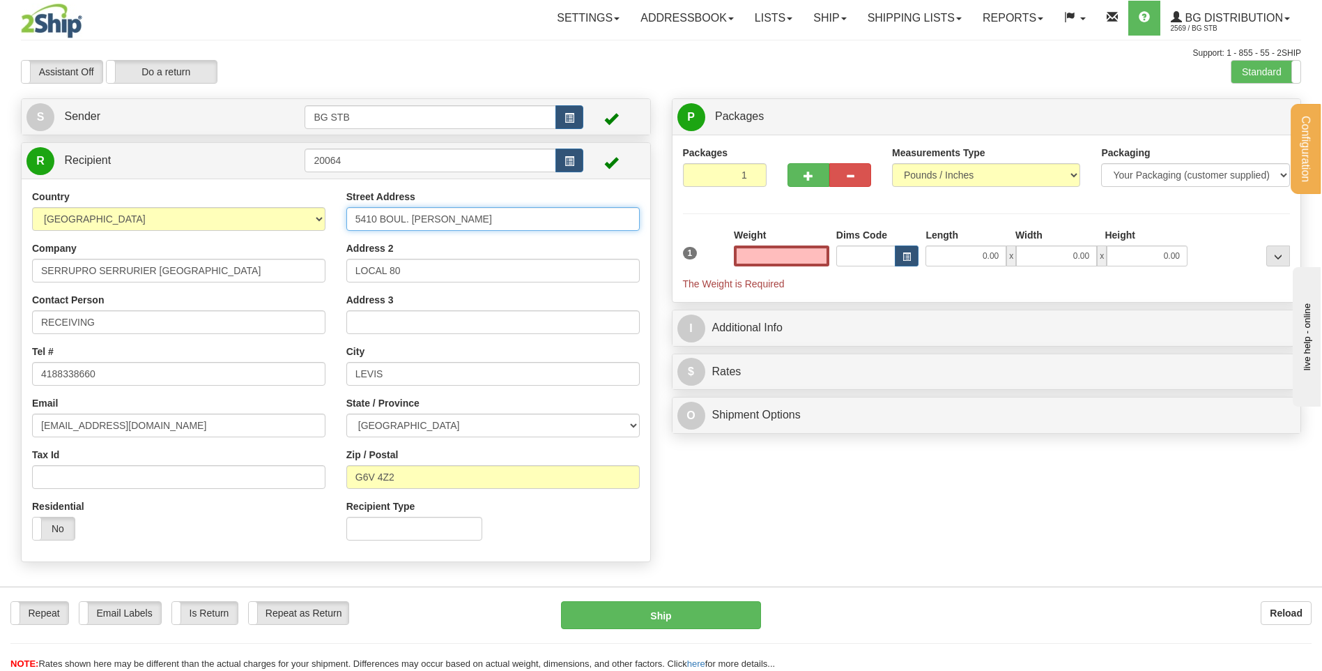
type input "0.00"
drag, startPoint x: 511, startPoint y: 215, endPoint x: 270, endPoint y: 241, distance: 242.0
click at [270, 242] on div "Country AFGHANISTAN ALAND ISLANDS ALBANIA ALGERIA AMERICAN SAMOA ANDORRA ANGOLA…" at bounding box center [336, 370] width 629 height 361
type input "1378 KING OUEST"
drag, startPoint x: 384, startPoint y: 268, endPoint x: 279, endPoint y: 269, distance: 105.3
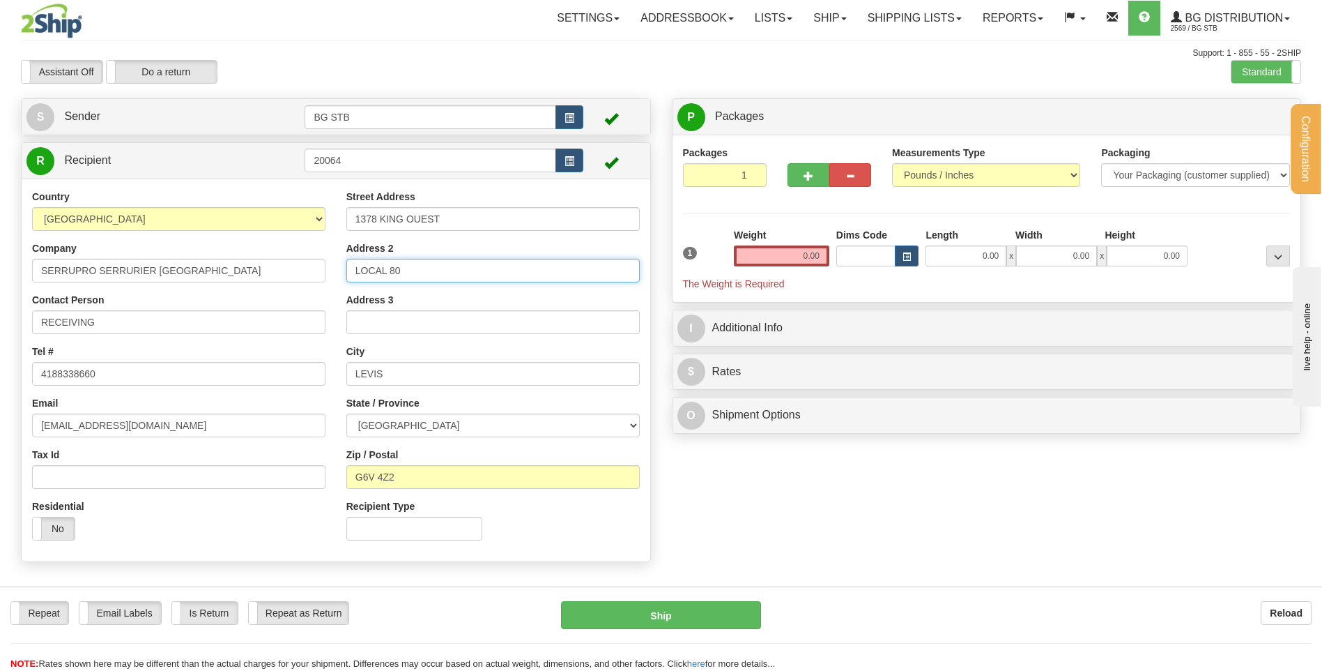
click at [278, 269] on div "Country AFGHANISTAN ALAND ISLANDS ALBANIA ALGERIA AMERICAN SAMOA ANDORRA ANGOLA…" at bounding box center [336, 370] width 629 height 361
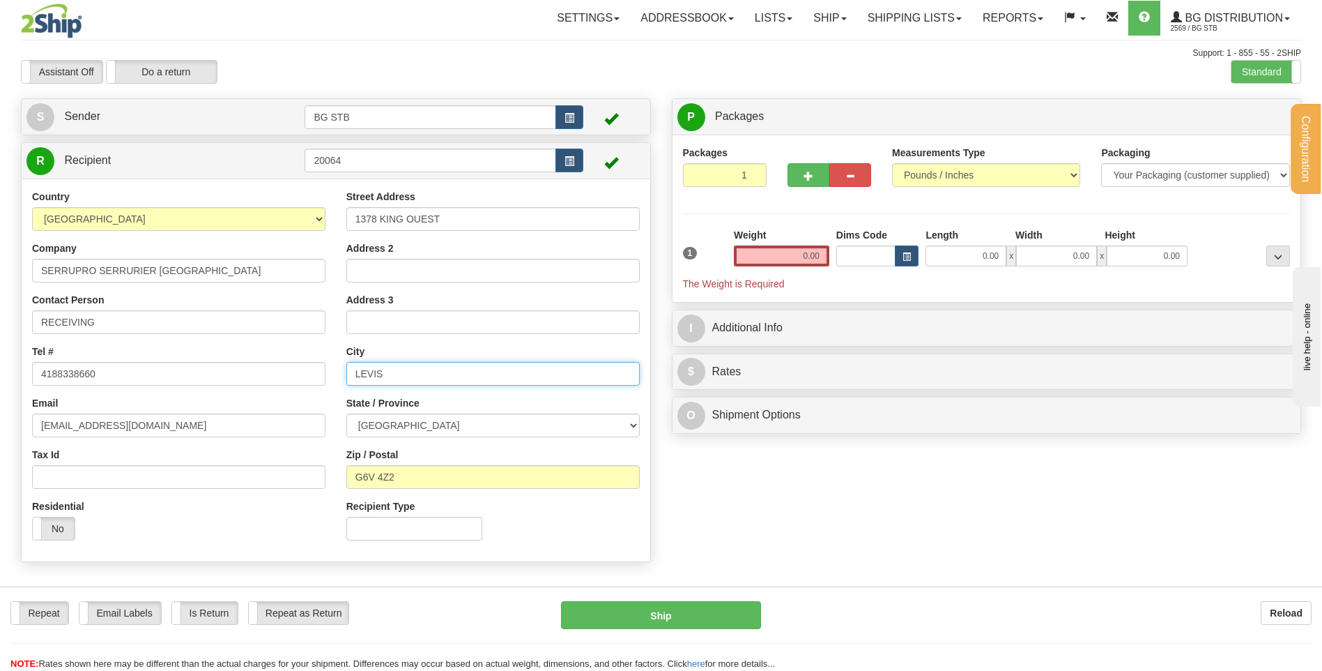
drag, startPoint x: 415, startPoint y: 367, endPoint x: 172, endPoint y: 365, distance: 243.3
click at [185, 365] on div "Country AFGHANISTAN ALAND ISLANDS ALBANIA ALGERIA AMERICAN SAMOA ANDORRA ANGOLA…" at bounding box center [336, 370] width 629 height 361
type input "SHERBROOK"
type input "J1J 2B6"
click at [794, 257] on input "0.00" at bounding box center [782, 255] width 96 height 21
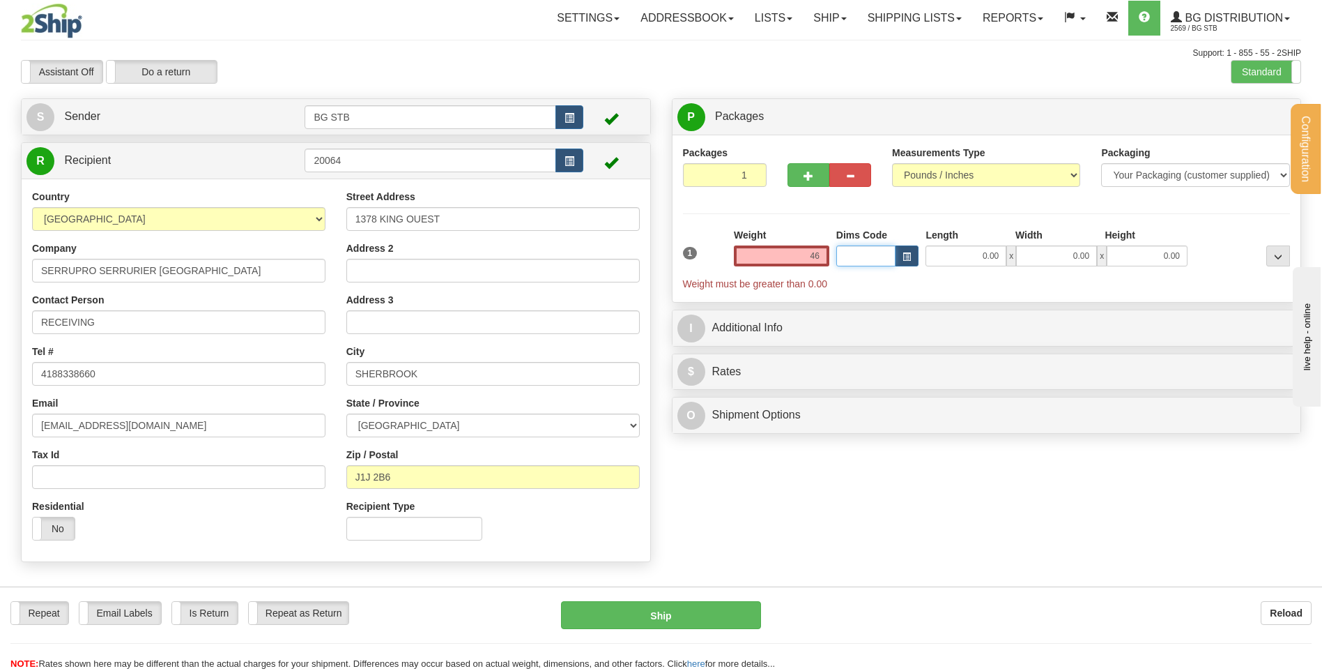
type input "46.00"
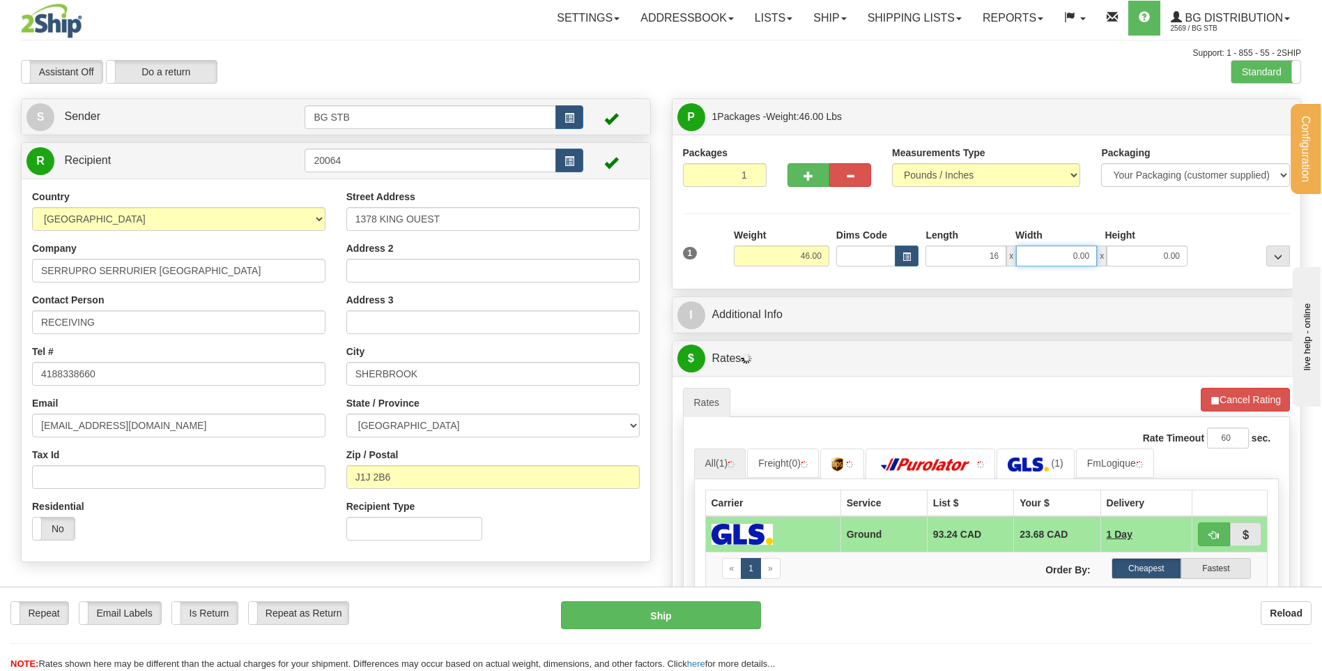
type input "16.00"
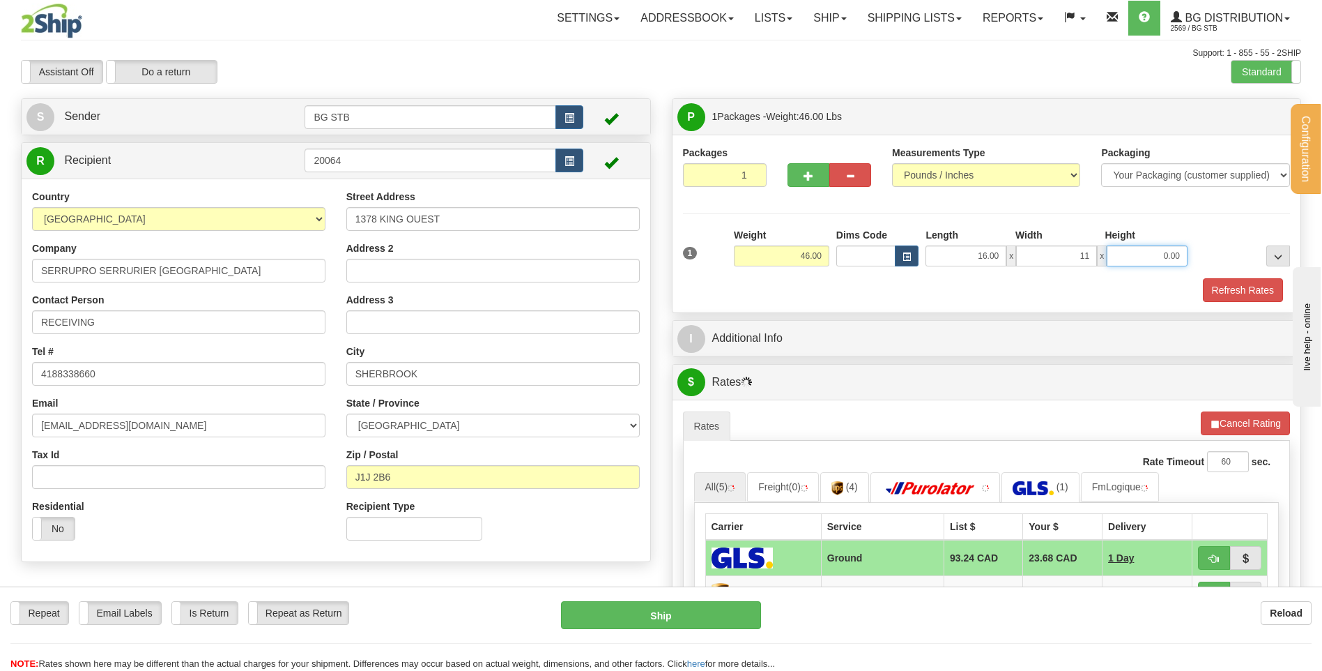
type input "11.00"
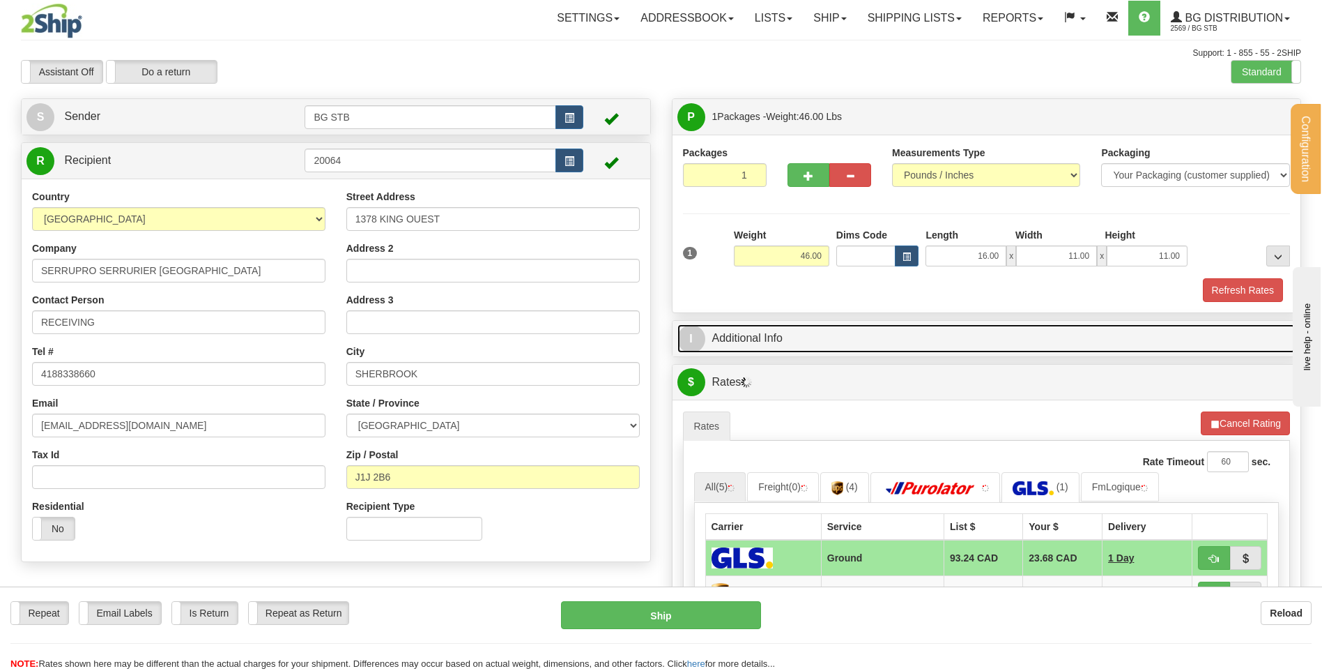
click at [806, 340] on link "I Additional Info" at bounding box center [987, 338] width 619 height 29
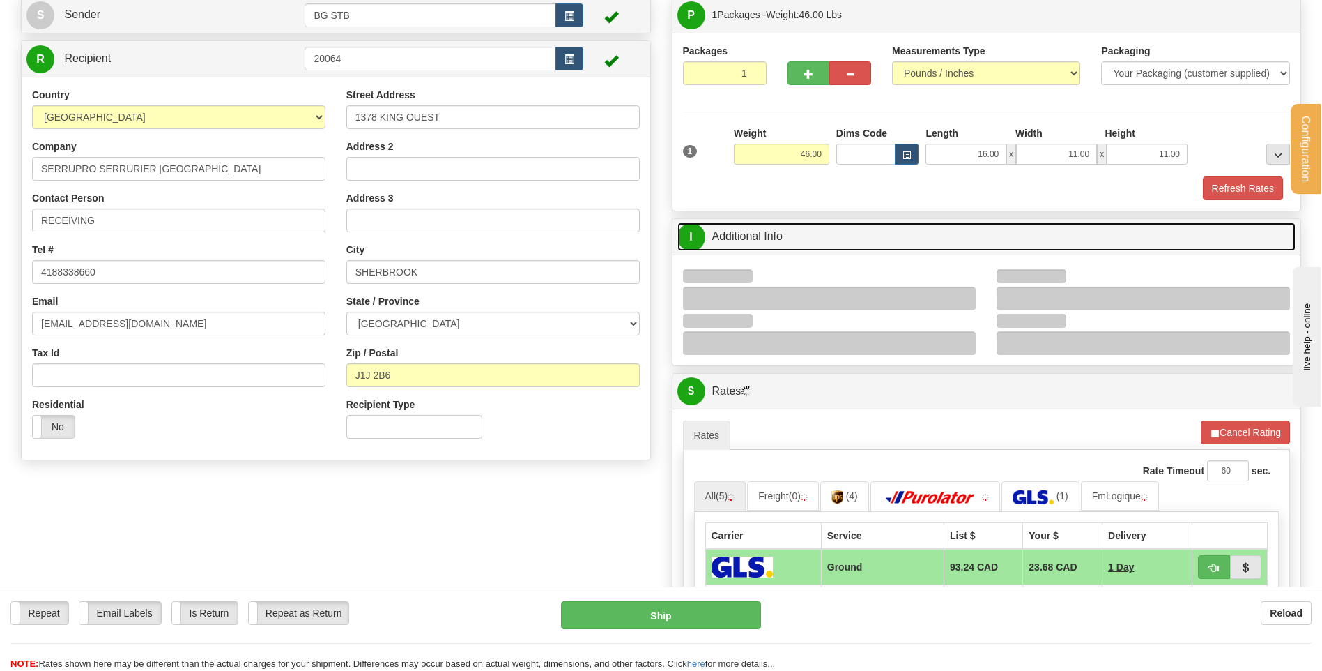
scroll to position [209, 0]
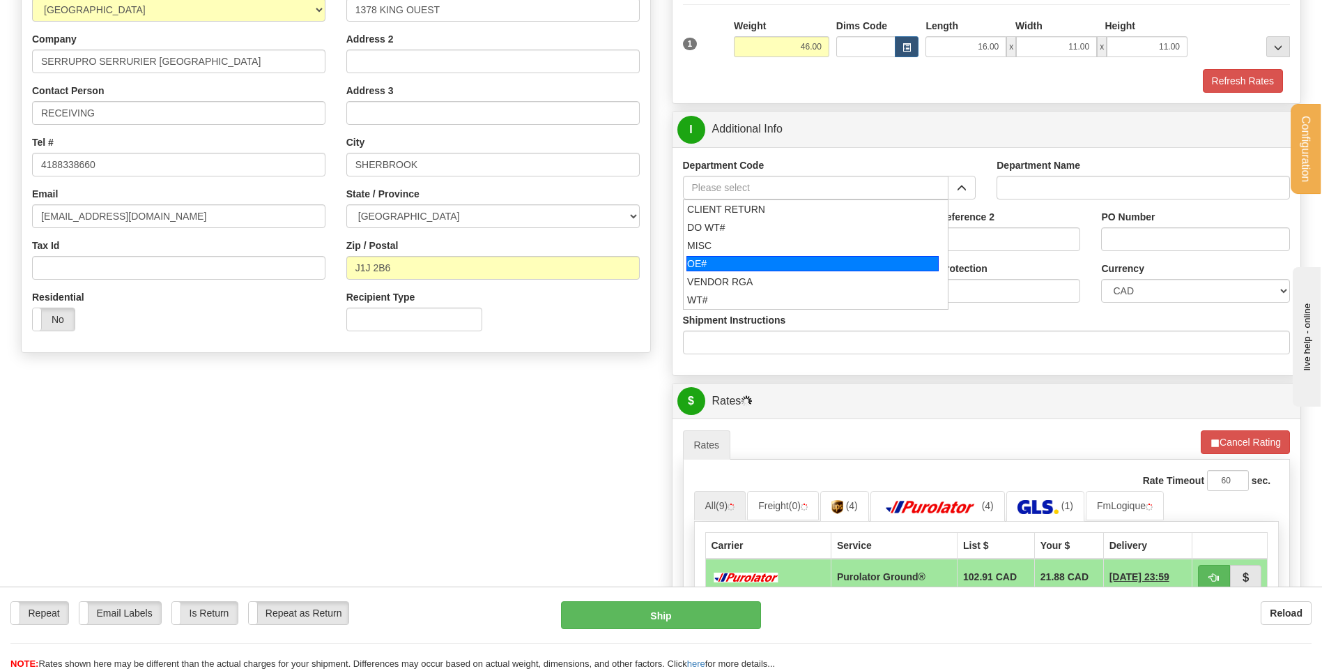
click at [793, 259] on div "OE#" at bounding box center [813, 263] width 252 height 15
type input "OE#"
type input "ORDERS"
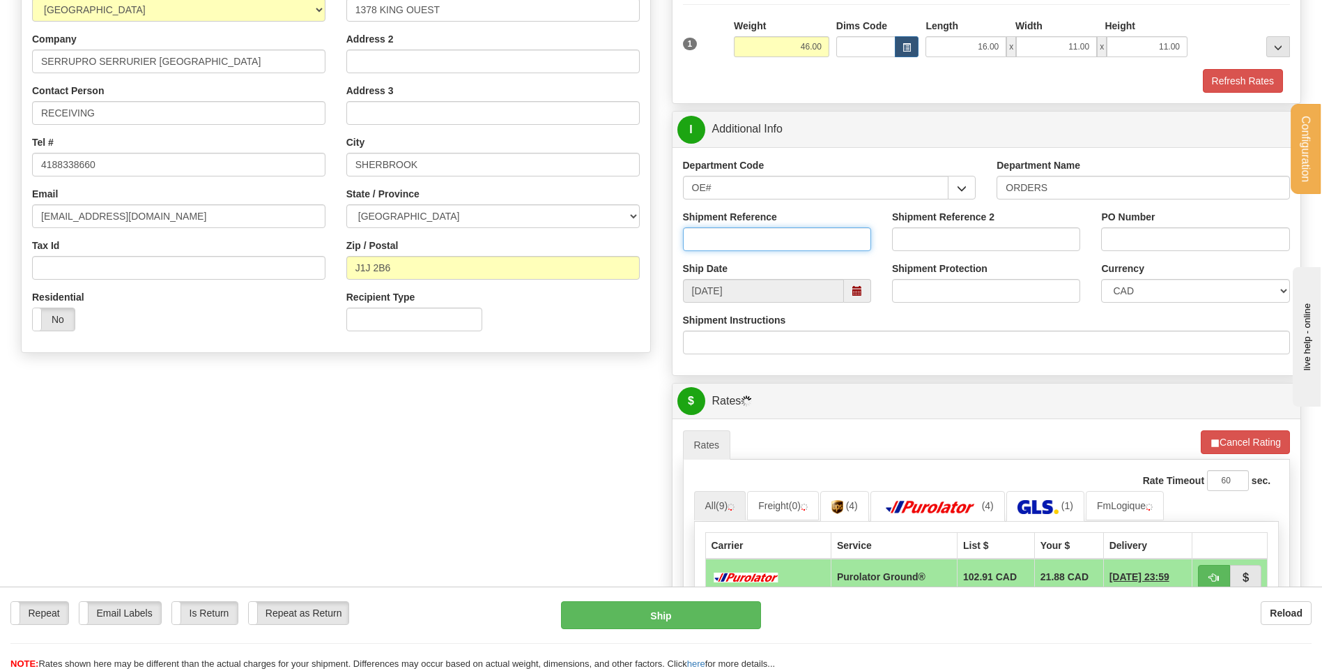
click at [791, 243] on input "Shipment Reference" at bounding box center [777, 239] width 188 height 24
click at [724, 244] on input "8000" at bounding box center [777, 239] width 188 height 24
type input "80004512-00"
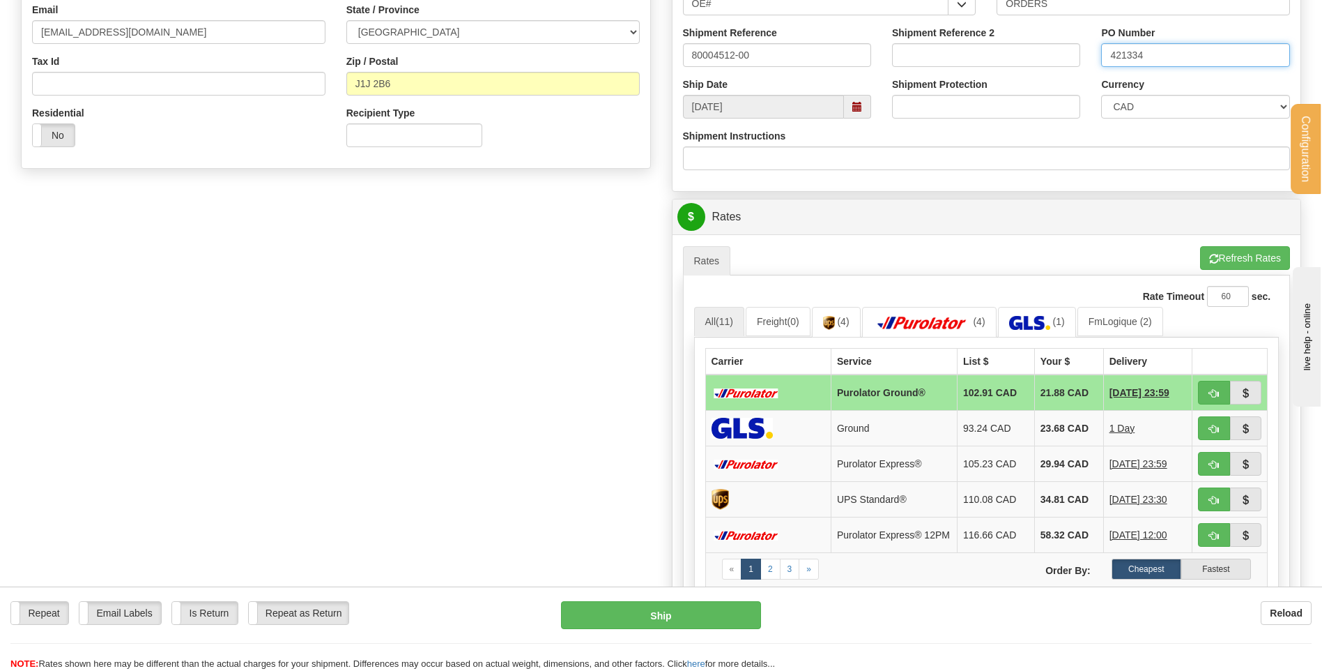
scroll to position [488, 0]
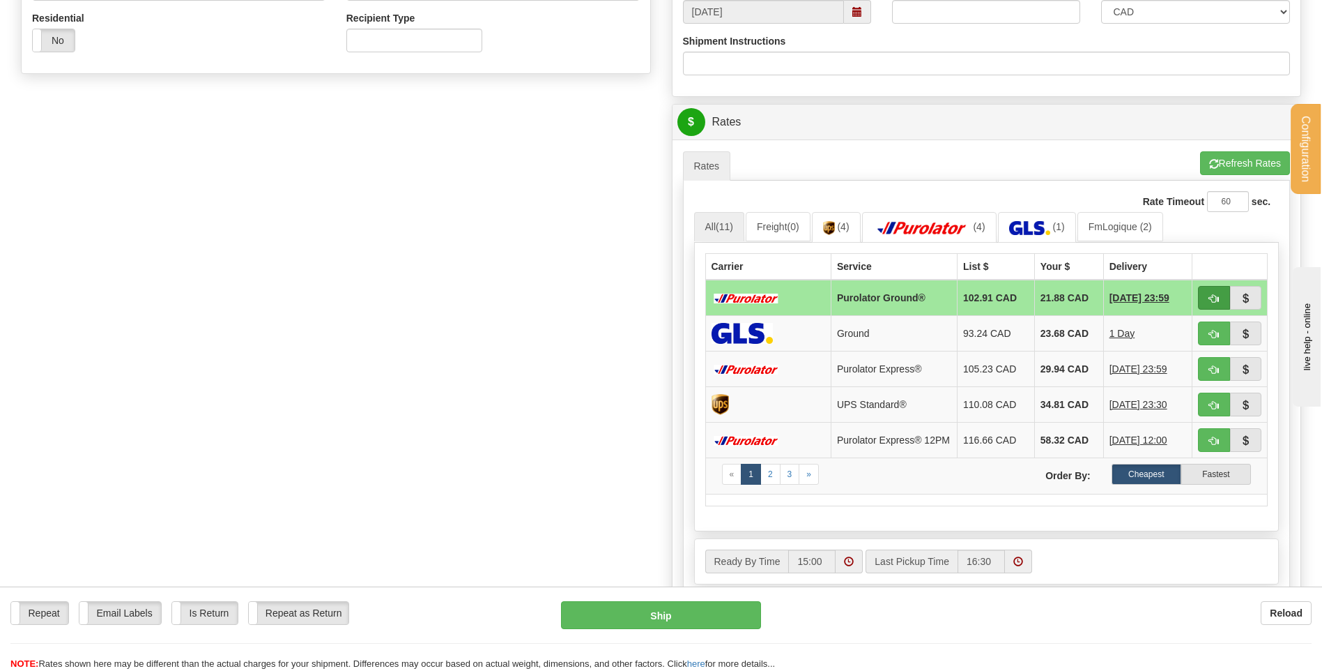
type input "421334"
click at [1208, 293] on button "button" at bounding box center [1214, 298] width 32 height 24
type input "260"
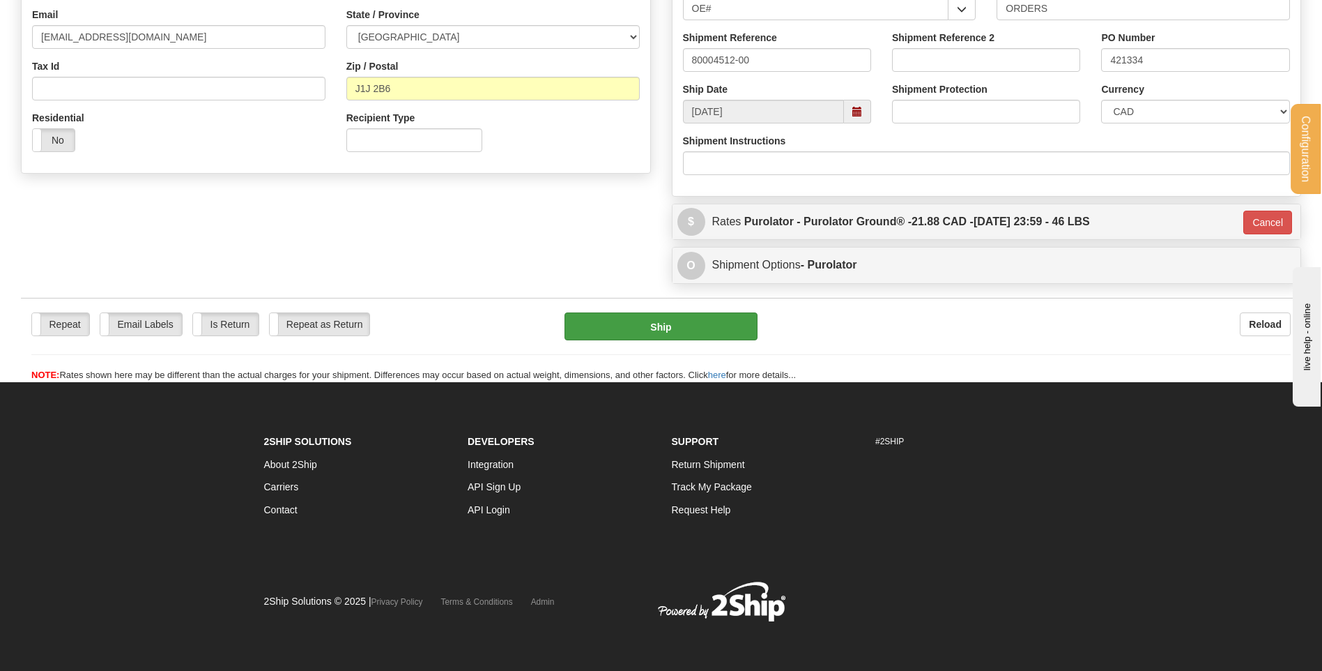
scroll to position [389, 0]
click at [770, 236] on div "$ Rates Purolator - Purolator Ground® - 21.88 CAD - 08/13/2025 23:59 - 46 LBS C…" at bounding box center [987, 222] width 629 height 36
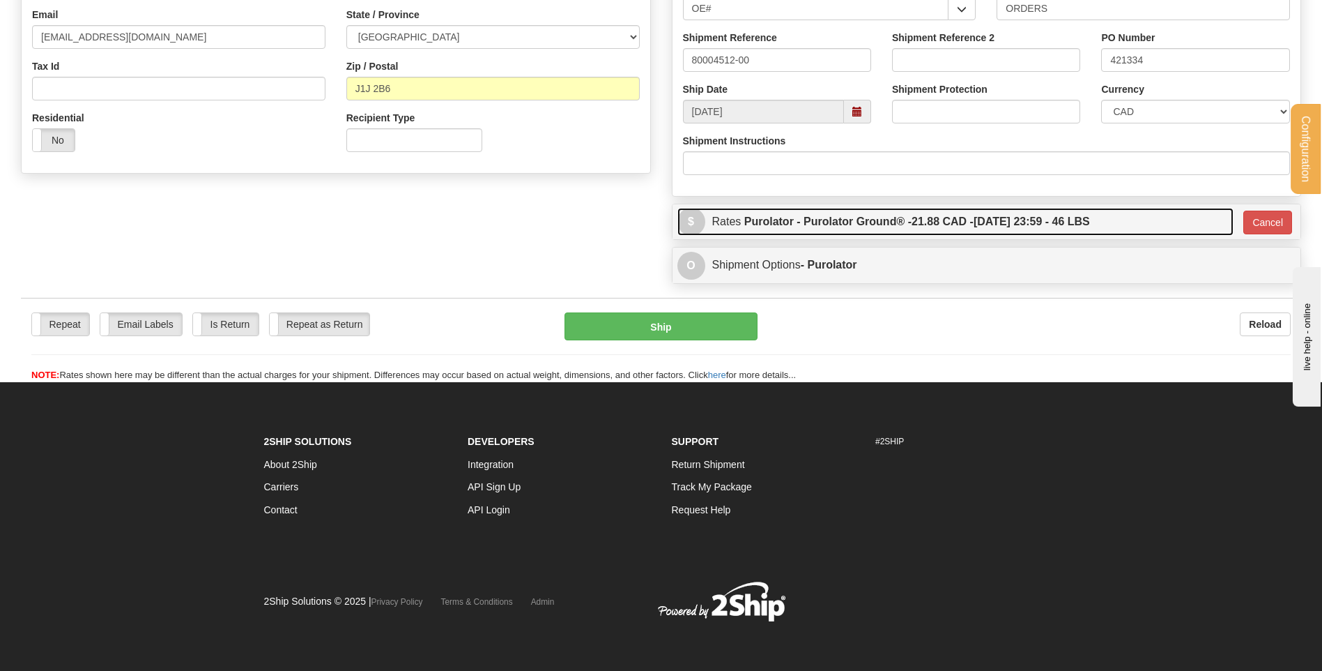
click at [815, 217] on label "Purolator - Purolator Ground® - 21.88 CAD - 08/13/2025 23:59 - 46 LBS" at bounding box center [917, 222] width 346 height 28
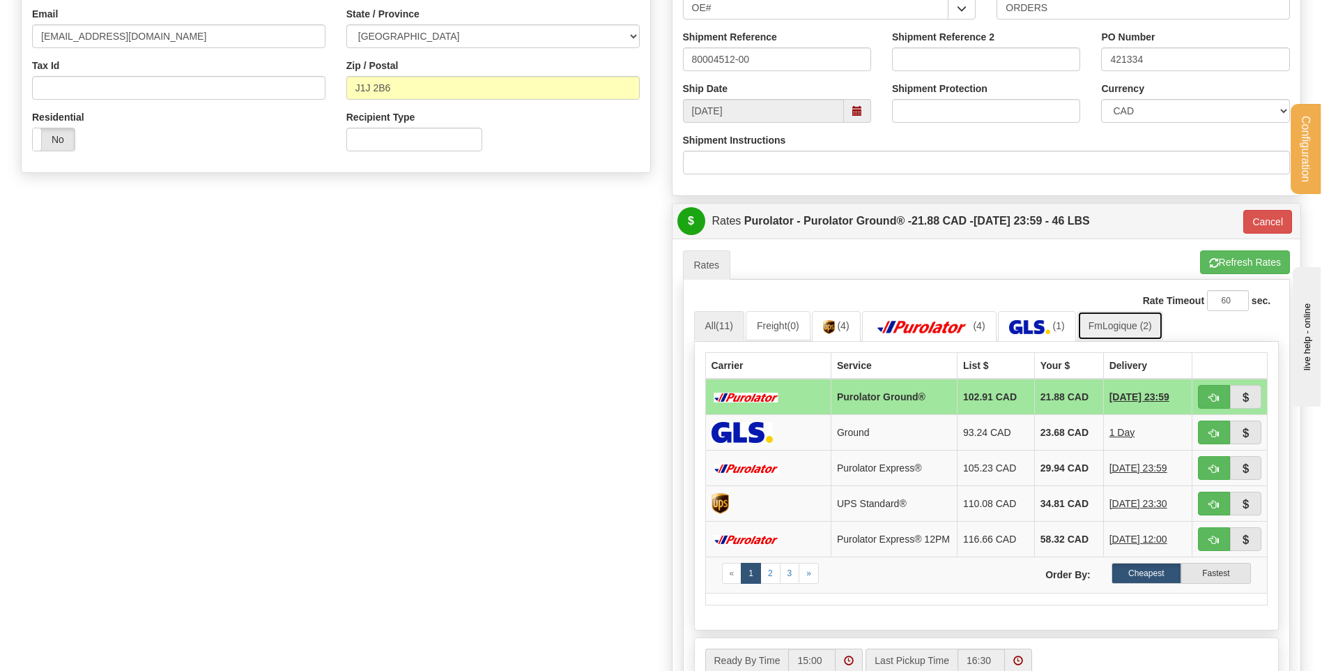
drag, startPoint x: 1099, startPoint y: 322, endPoint x: 1057, endPoint y: 333, distance: 43.1
click at [1097, 323] on link "FmLogique (2)" at bounding box center [1121, 325] width 86 height 29
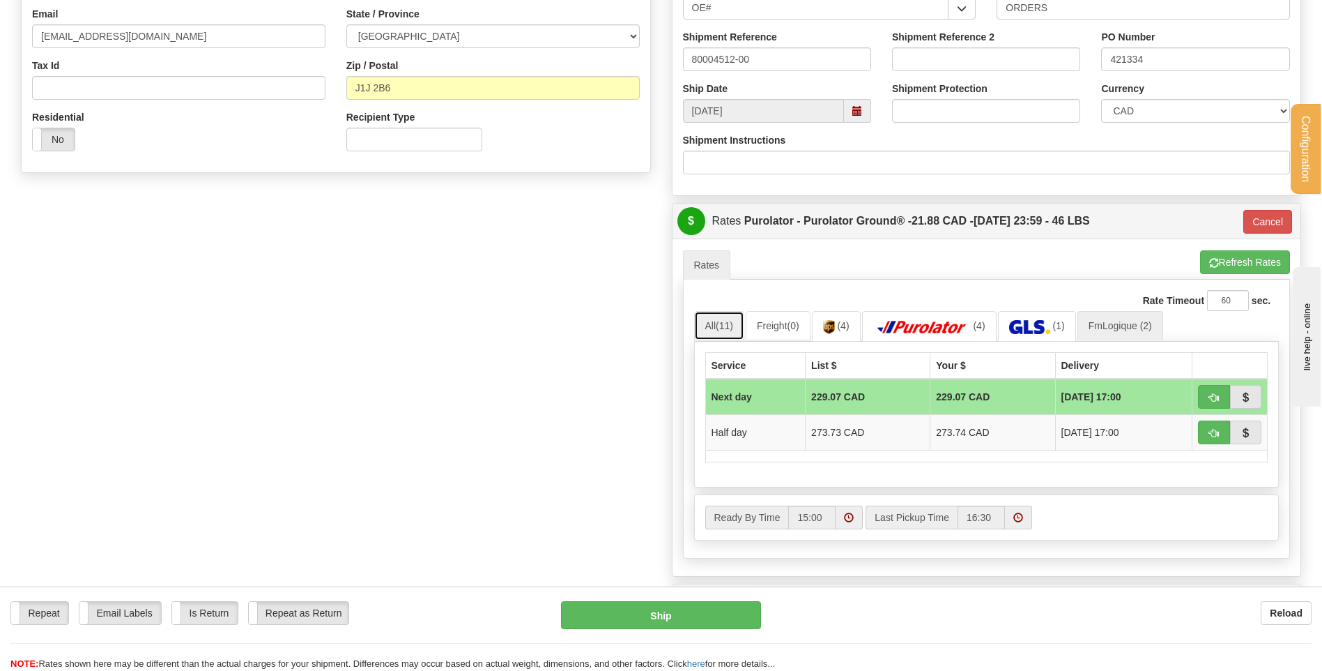
click at [719, 319] on link "All (11)" at bounding box center [719, 325] width 50 height 29
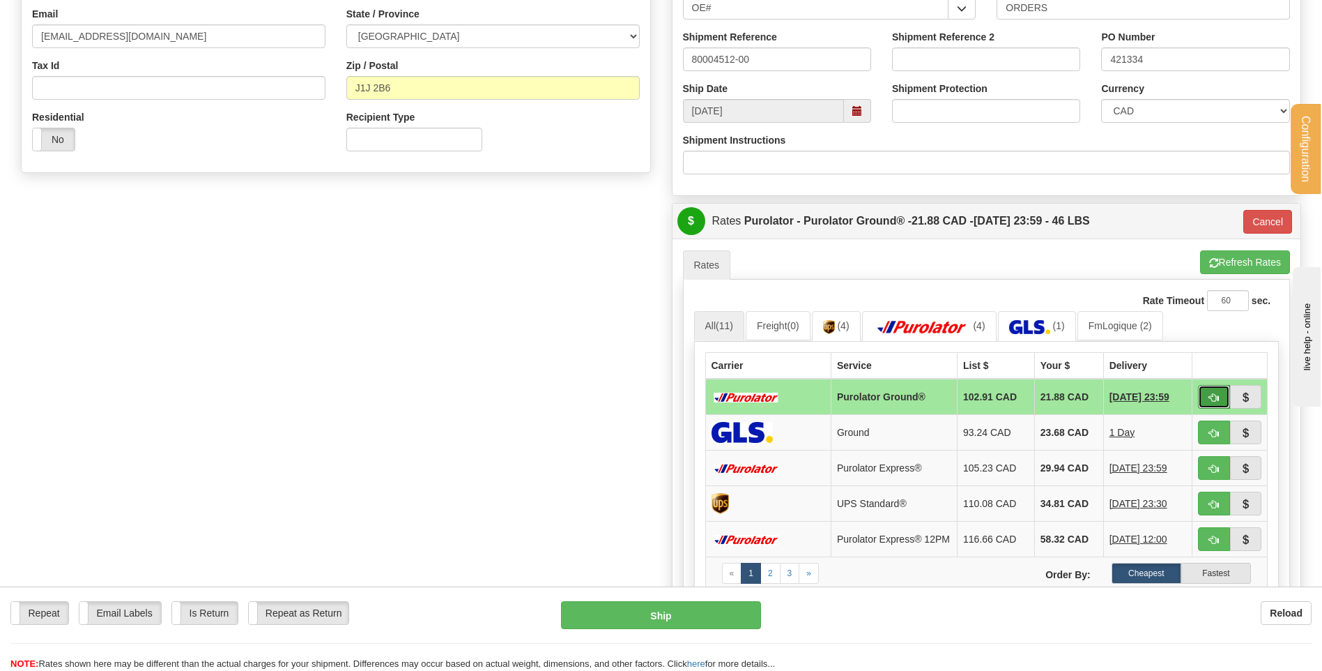
drag, startPoint x: 1212, startPoint y: 395, endPoint x: 1166, endPoint y: 399, distance: 46.2
click at [1212, 395] on span "button" at bounding box center [1214, 397] width 10 height 9
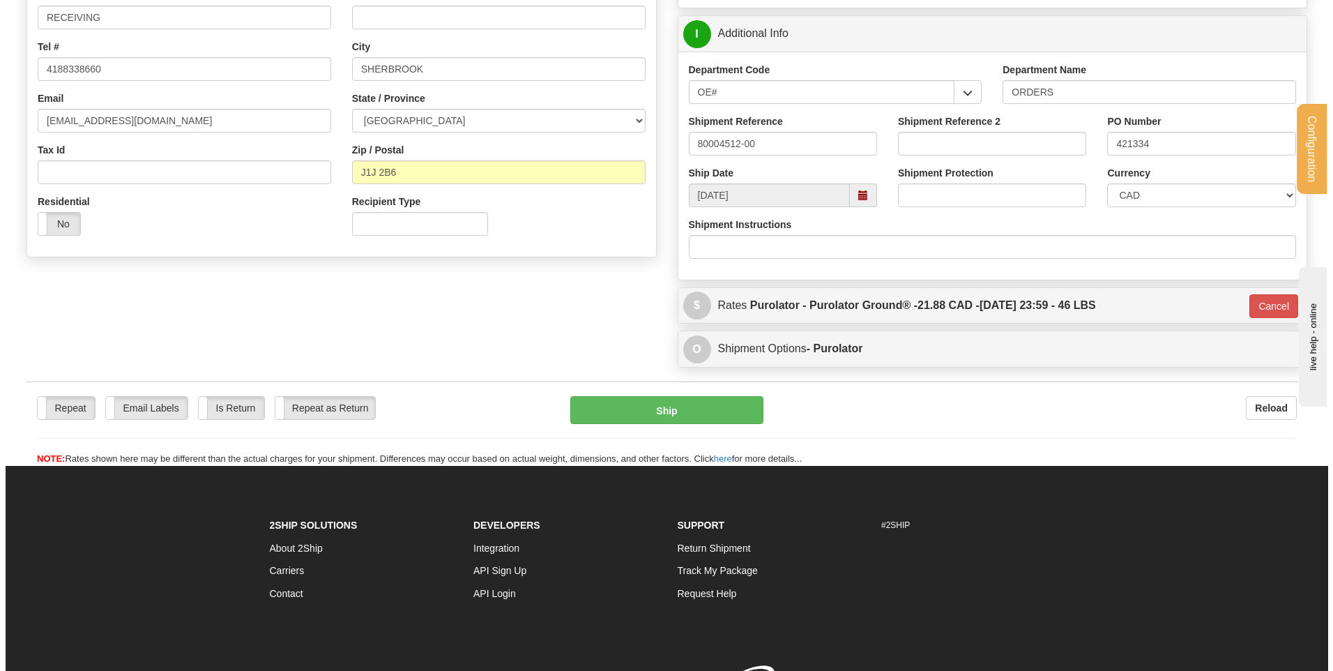
scroll to position [180, 0]
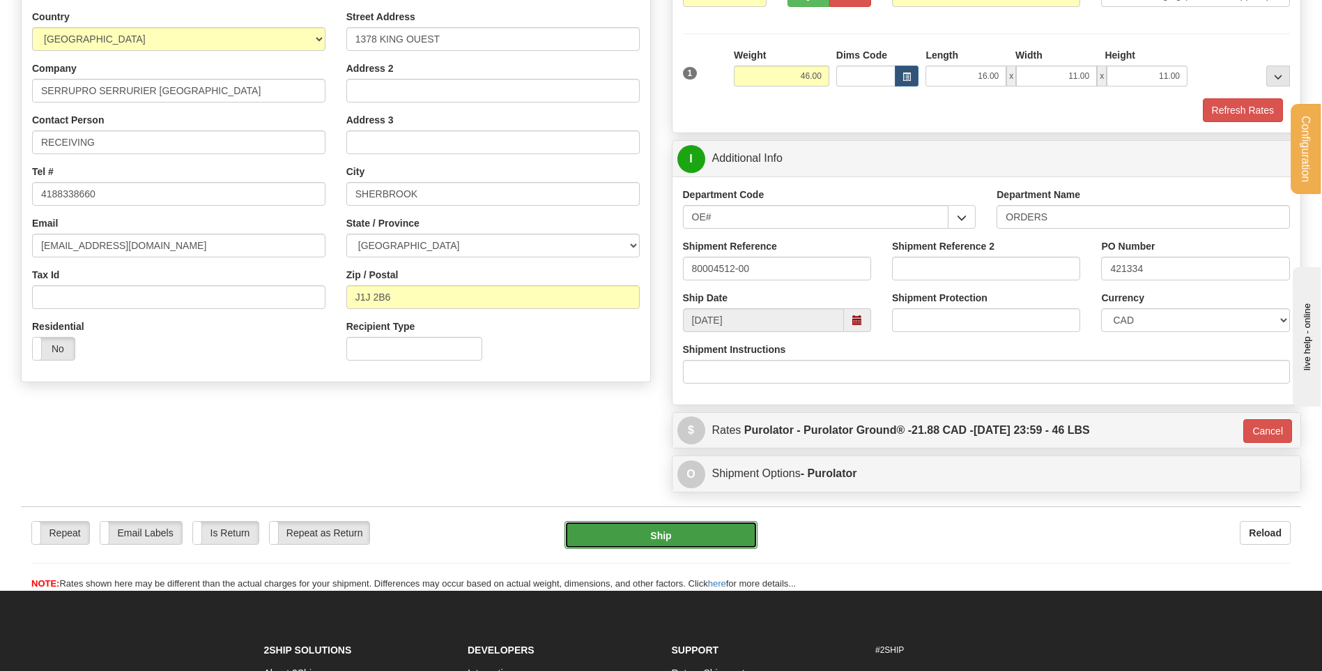
click at [668, 540] on button "Ship" at bounding box center [661, 535] width 192 height 28
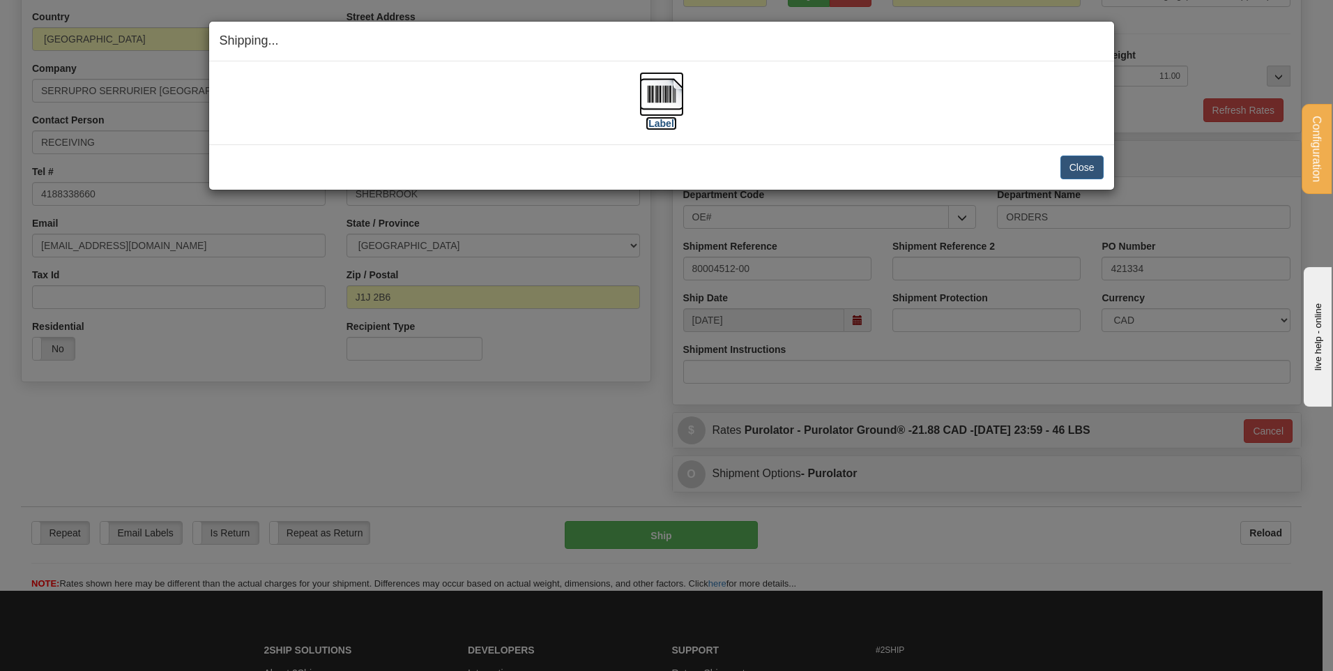
click at [662, 85] on img at bounding box center [661, 94] width 45 height 45
click at [1079, 167] on button "Close" at bounding box center [1081, 167] width 43 height 24
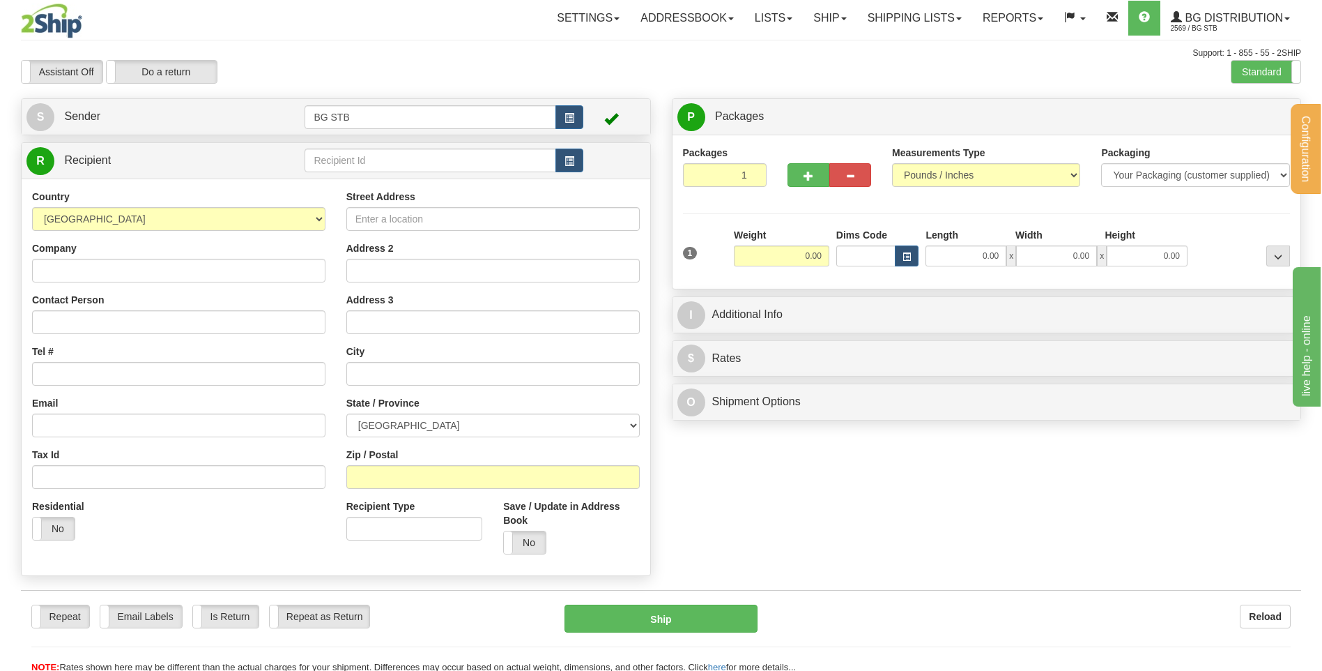
click at [437, 135] on div "S Sender BG STB" at bounding box center [336, 116] width 630 height 37
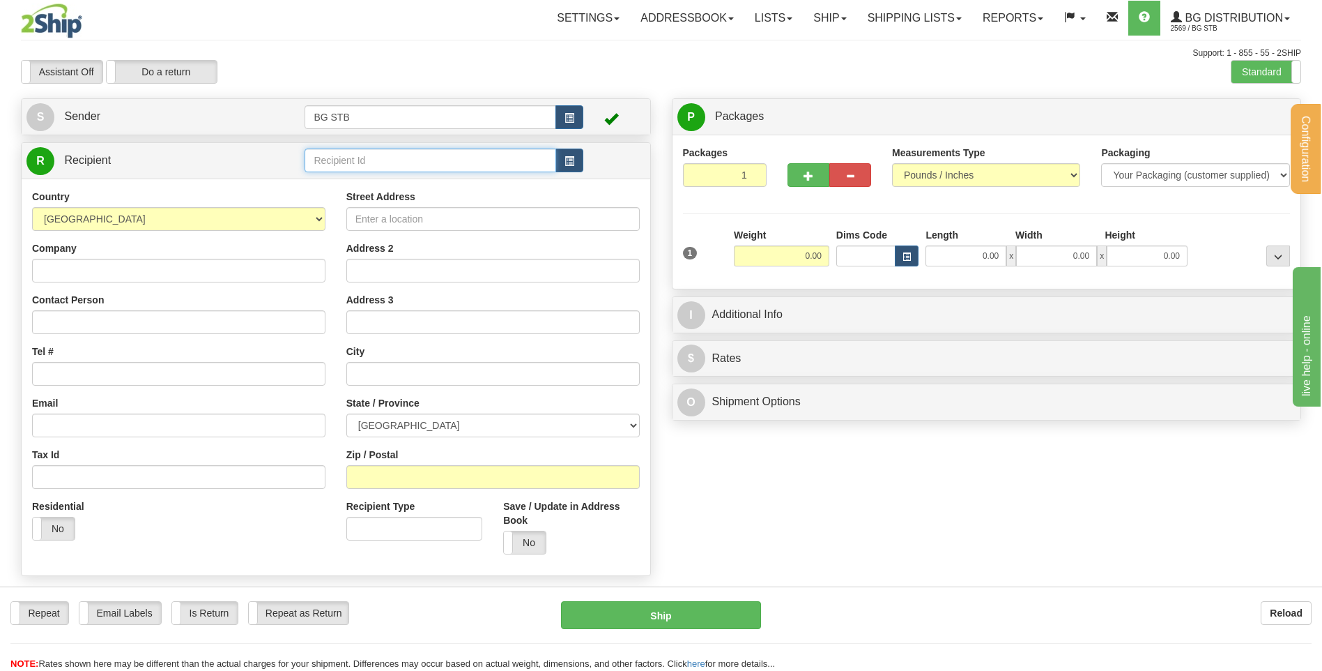
click at [425, 160] on input "text" at bounding box center [430, 160] width 251 height 24
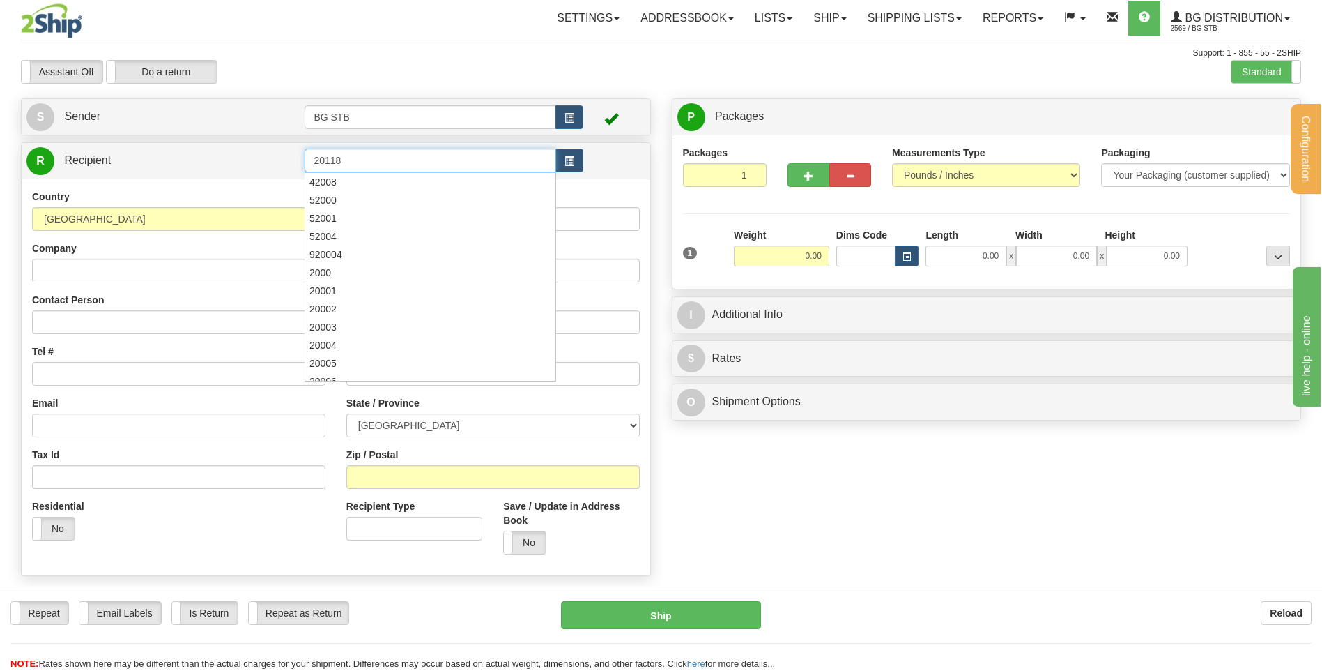
type input "20118"
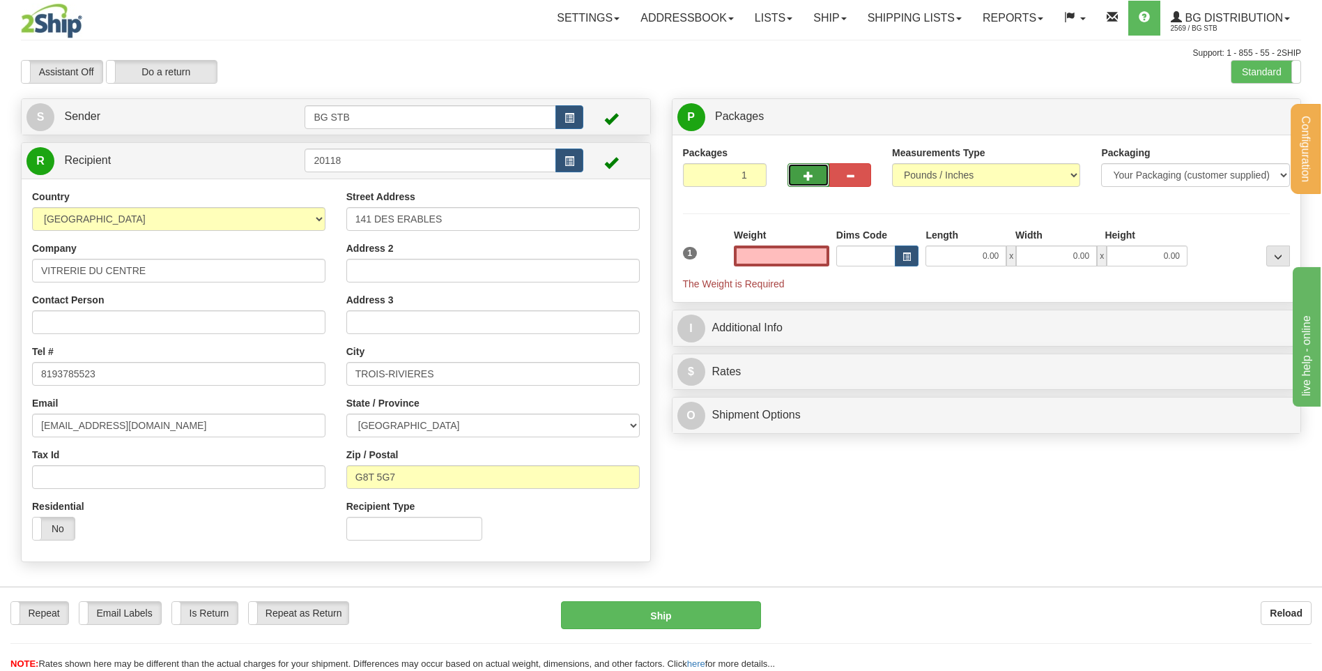
type input "0.00"
click at [814, 165] on button "button" at bounding box center [809, 175] width 42 height 24
type input "2"
click at [1252, 114] on span "Package Level" at bounding box center [1260, 117] width 55 height 10
radio input "true"
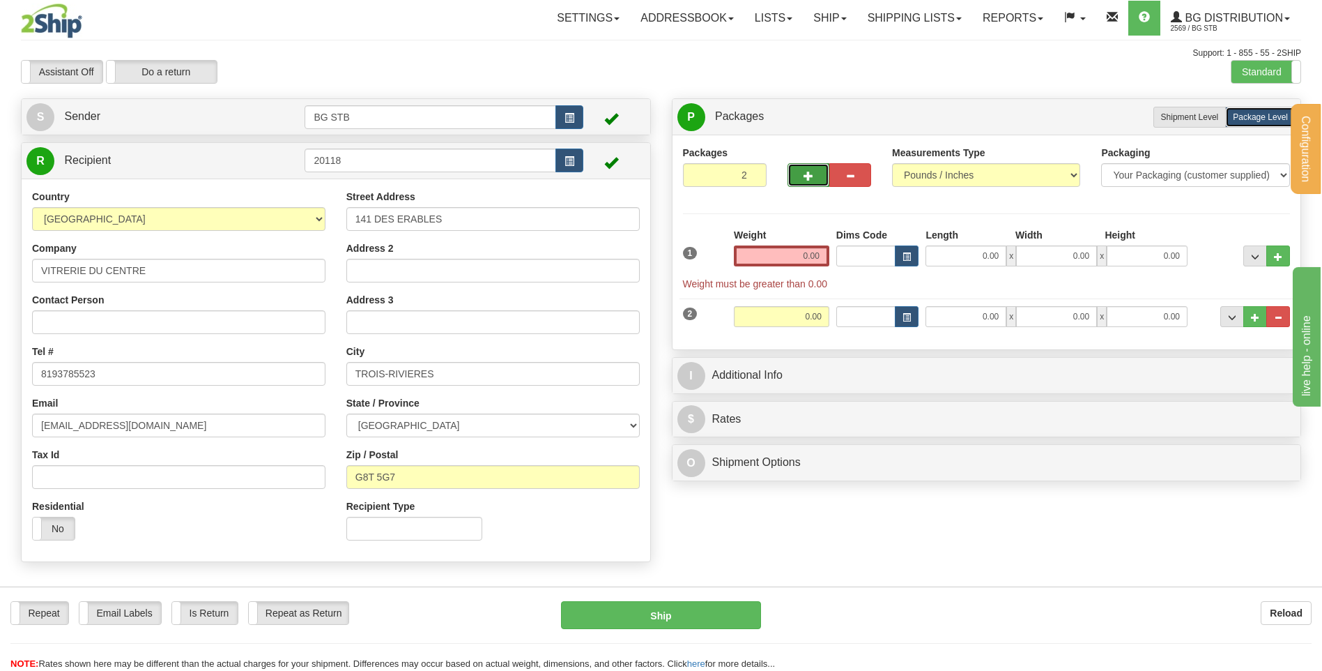
click at [815, 176] on button "button" at bounding box center [809, 175] width 42 height 24
type input "3"
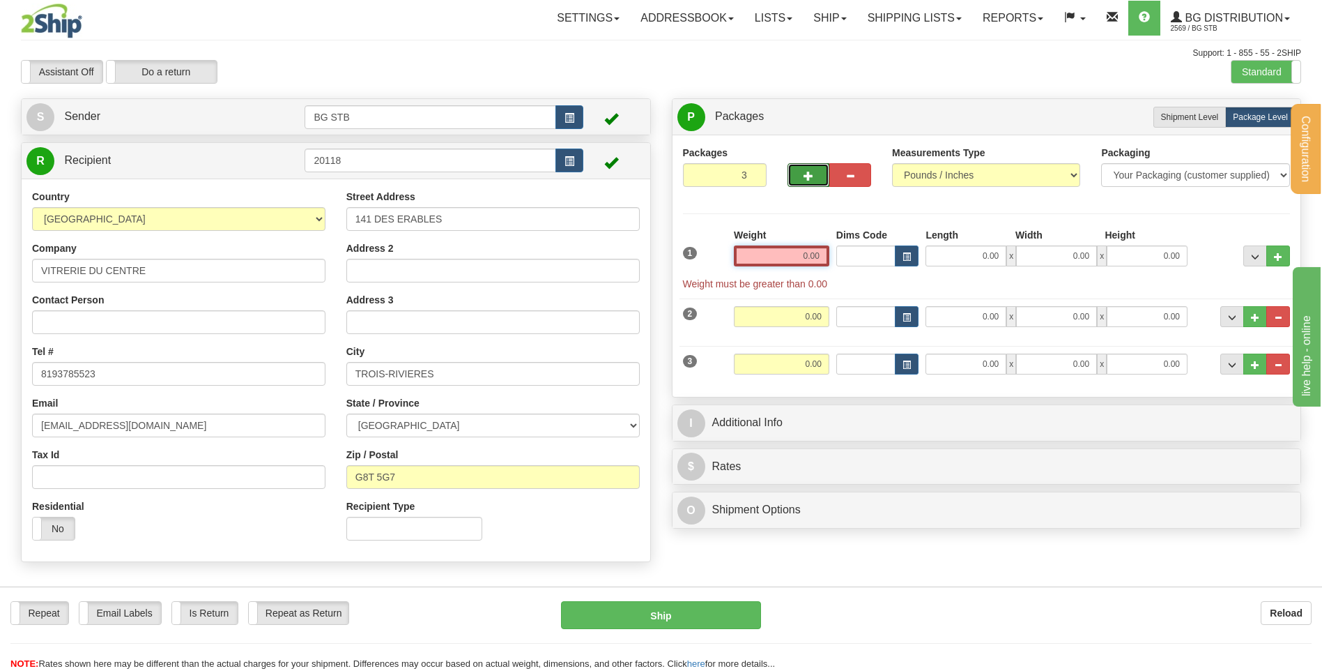
click at [807, 261] on input "0.00" at bounding box center [782, 255] width 96 height 21
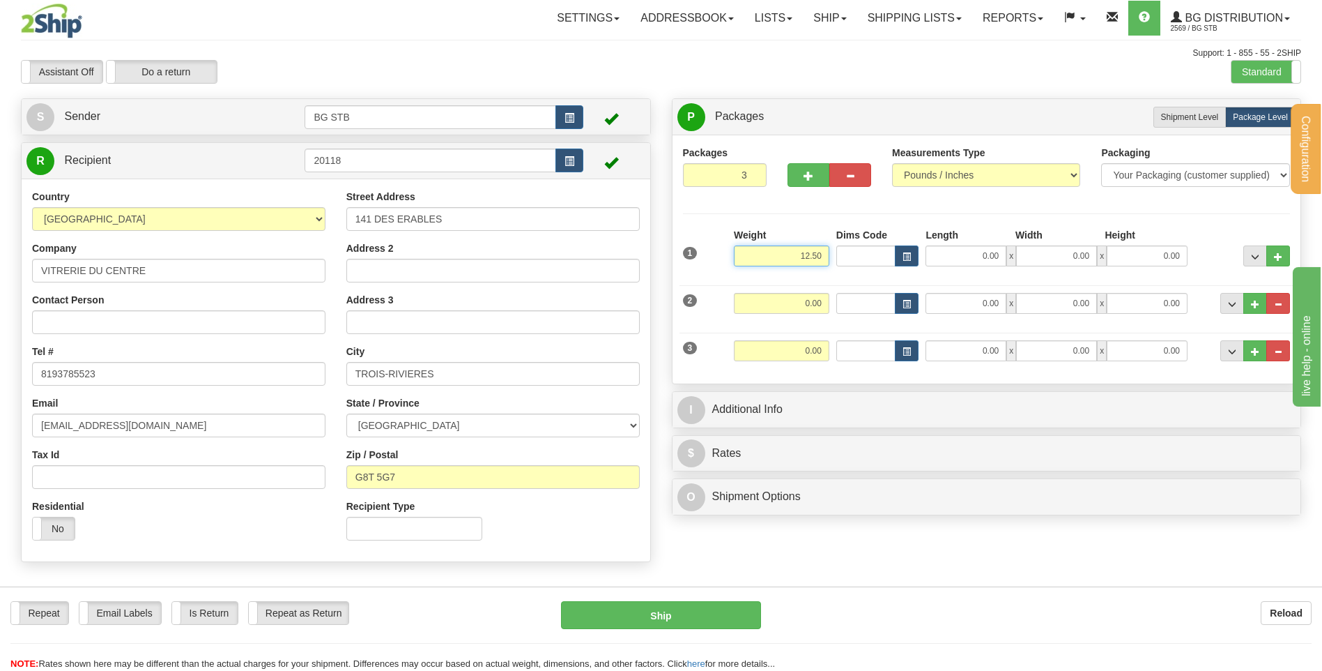
type input "12.50"
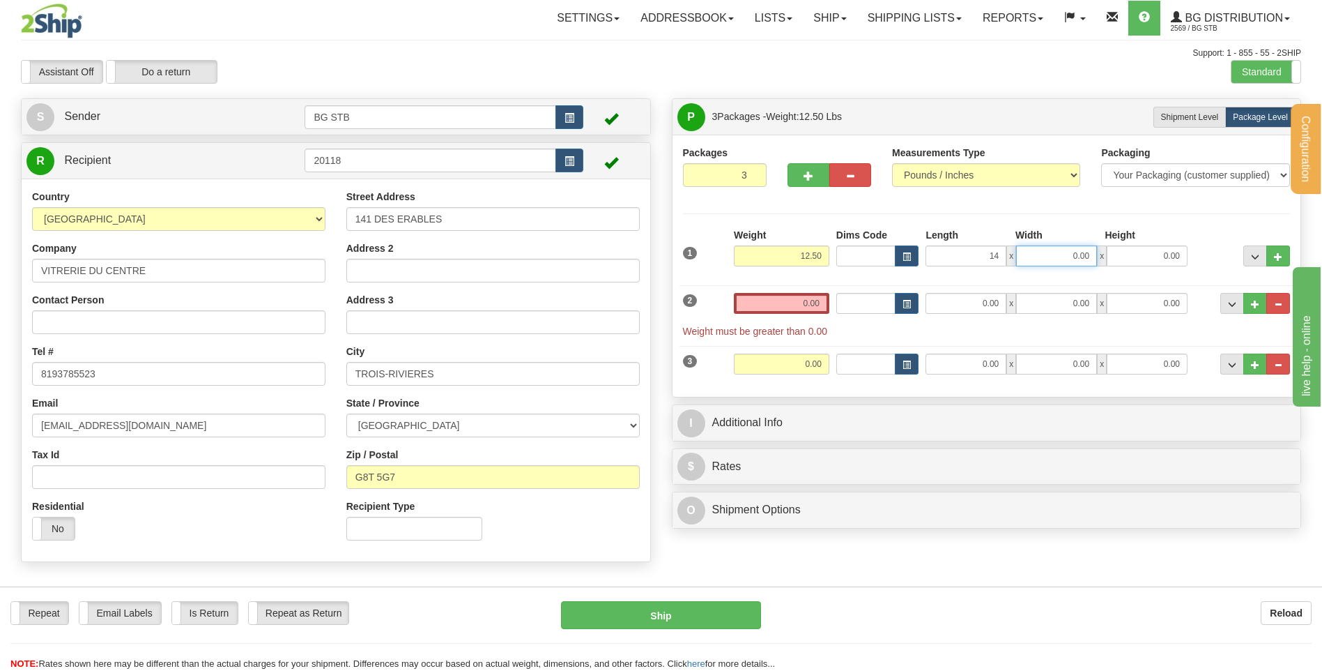
type input "14.00"
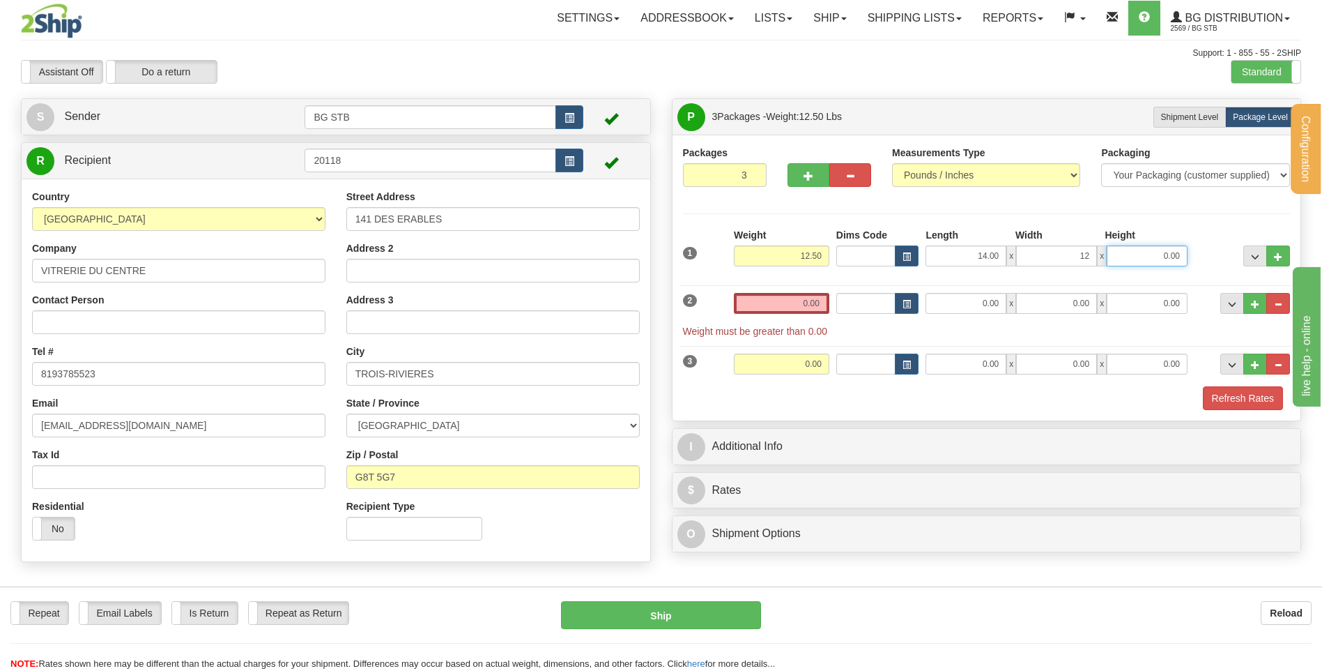
type input "12.00"
type input "69.00"
drag, startPoint x: 1143, startPoint y: 252, endPoint x: 1312, endPoint y: 222, distance: 171.3
click at [1244, 234] on div "1 Weight 12.50 Dims Code x x" at bounding box center [987, 252] width 615 height 49
type input "6.00"
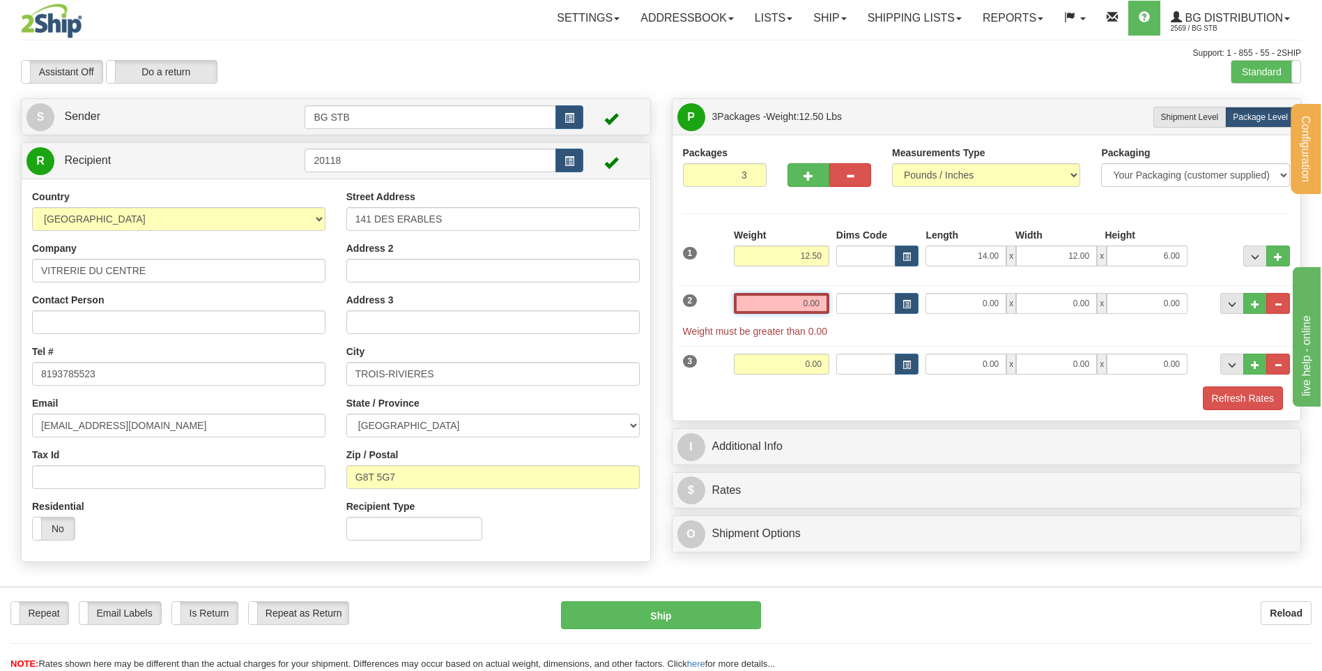
click at [774, 309] on input "0.00" at bounding box center [782, 303] width 96 height 21
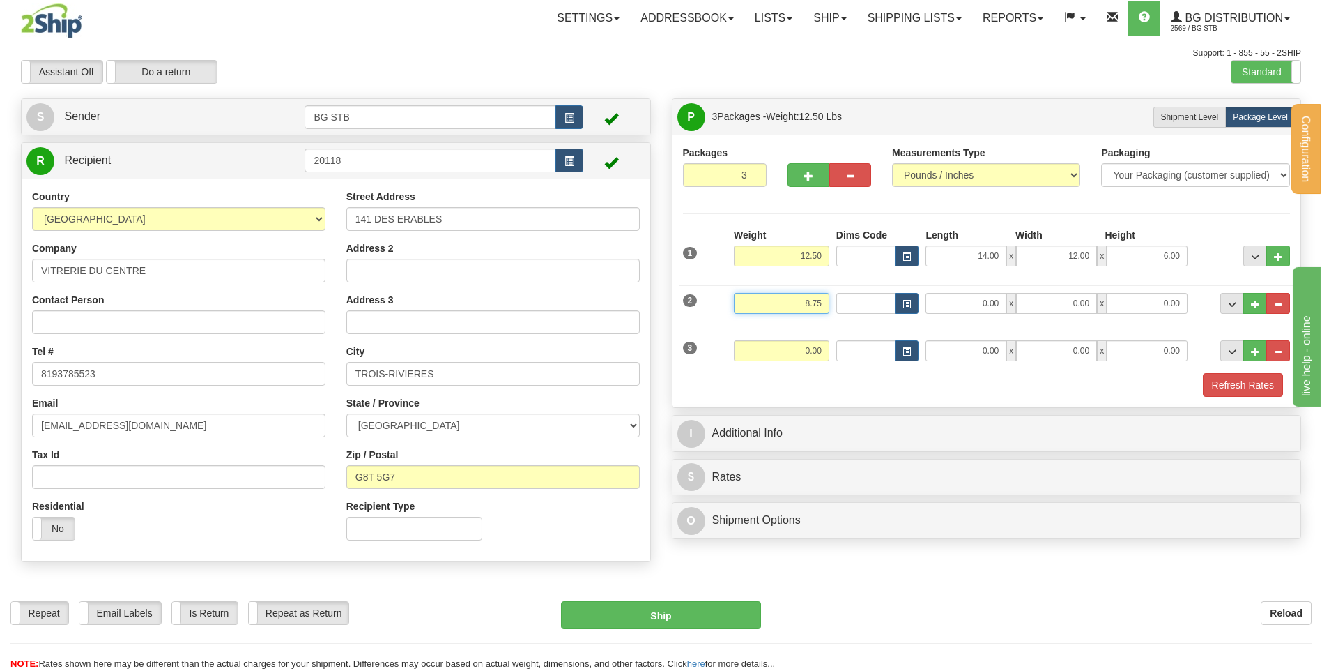
type input "8.75"
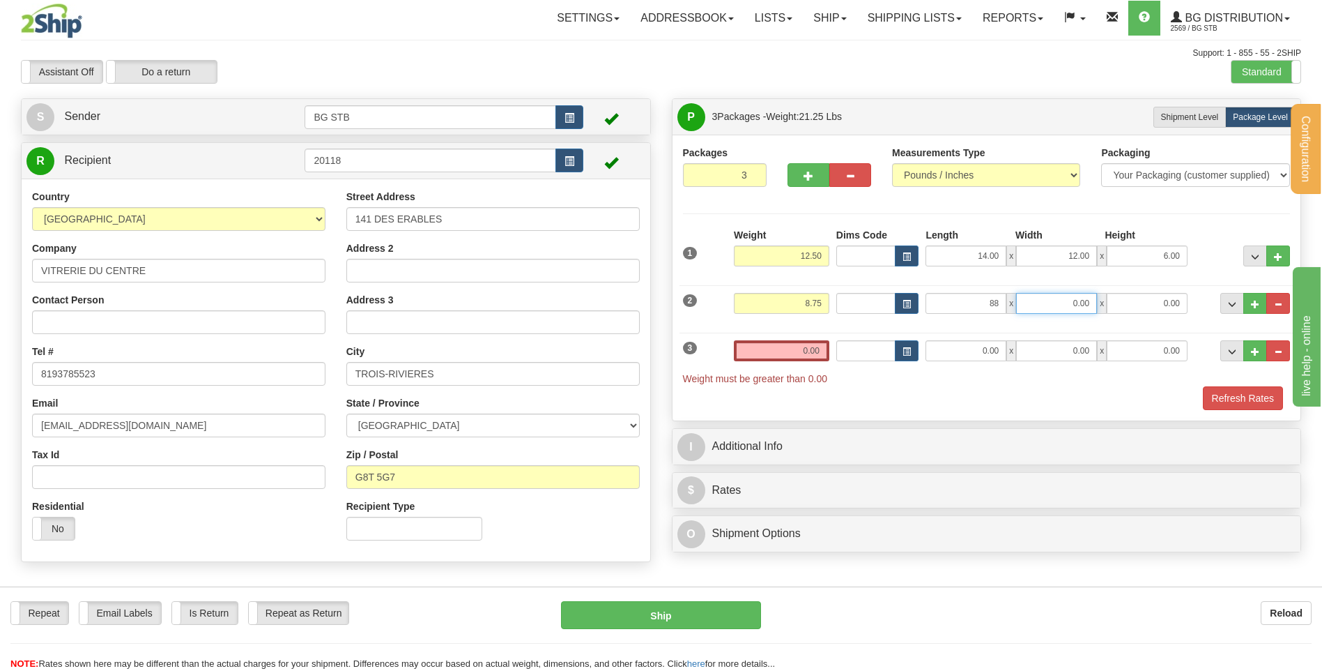
type input "88.00"
type input "3.00"
type input "2.00"
click at [769, 349] on input "0.00" at bounding box center [782, 350] width 96 height 21
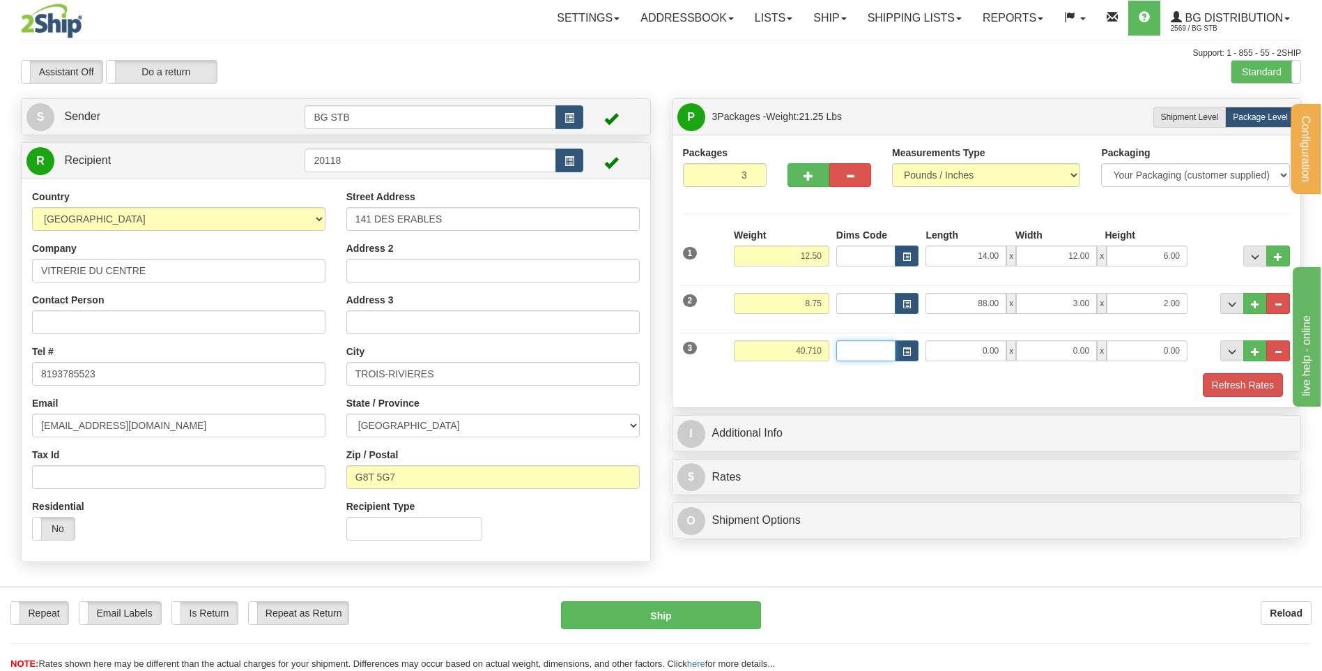
type input "40.71"
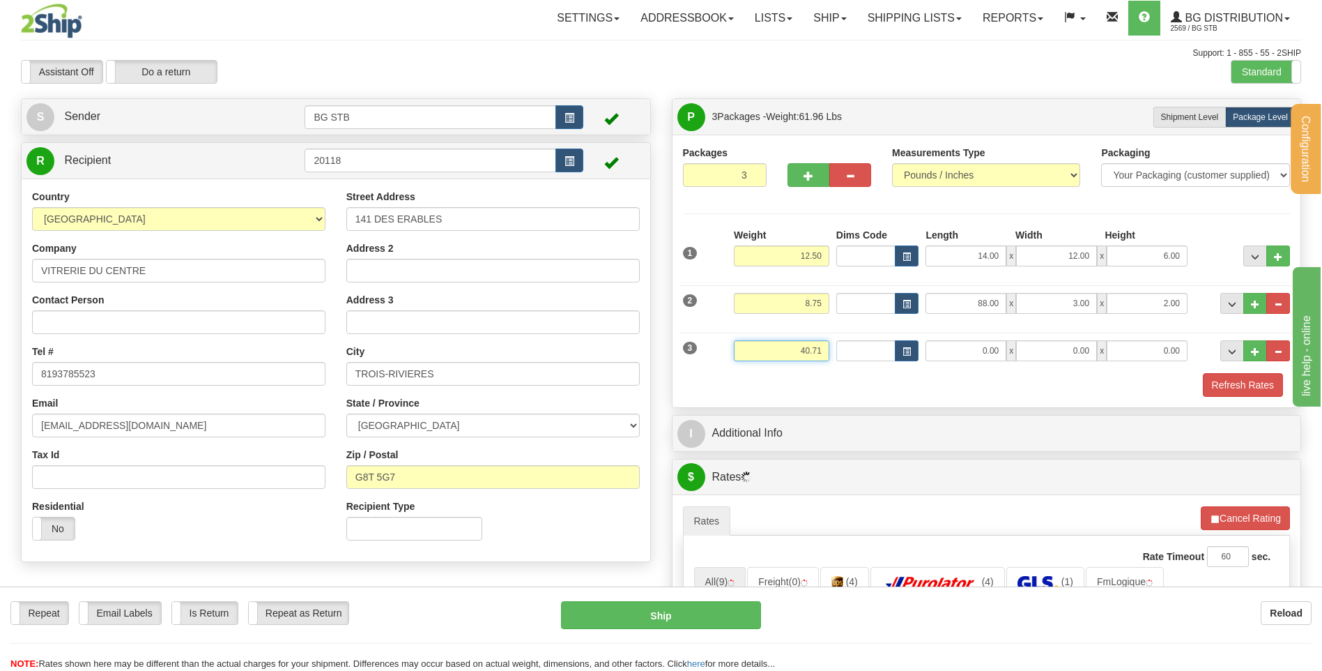
drag, startPoint x: 811, startPoint y: 346, endPoint x: 1039, endPoint y: 365, distance: 228.0
click at [892, 336] on div "3 Weight 40.71 Dims Code Length Width Height" at bounding box center [987, 349] width 615 height 47
click at [961, 360] on input "0.00" at bounding box center [966, 350] width 81 height 21
type input "11.00"
type input "10.00"
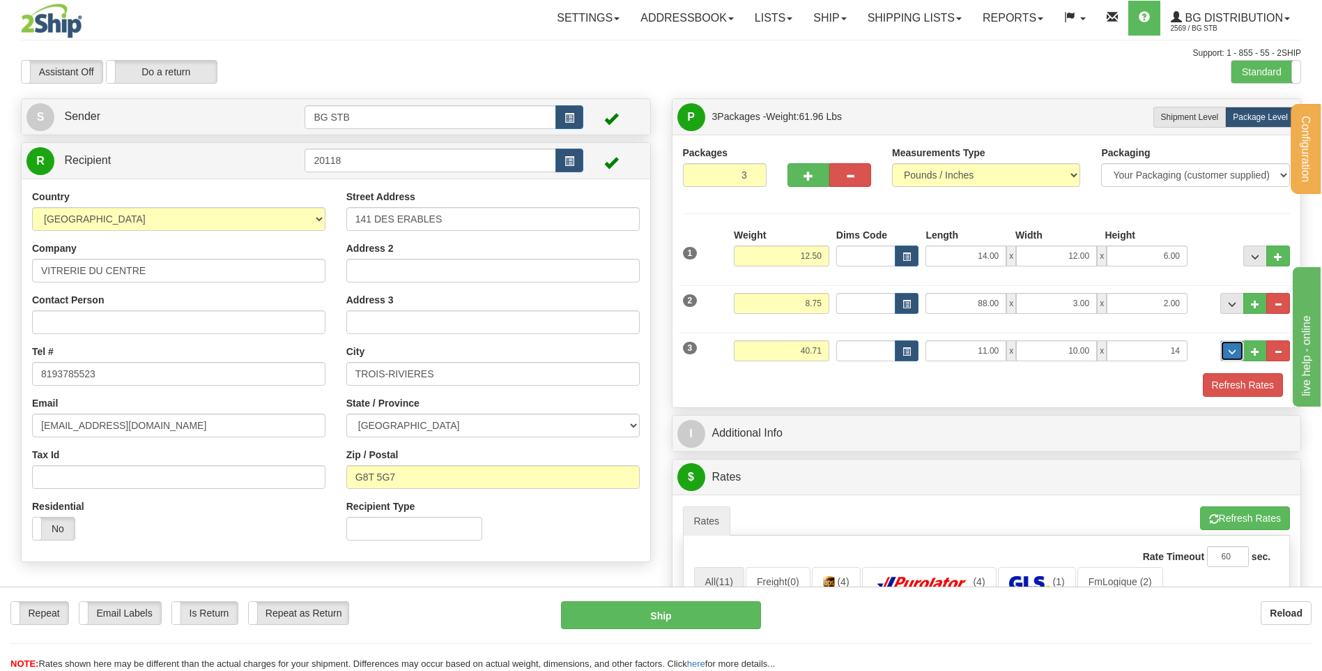
type input "14.00"
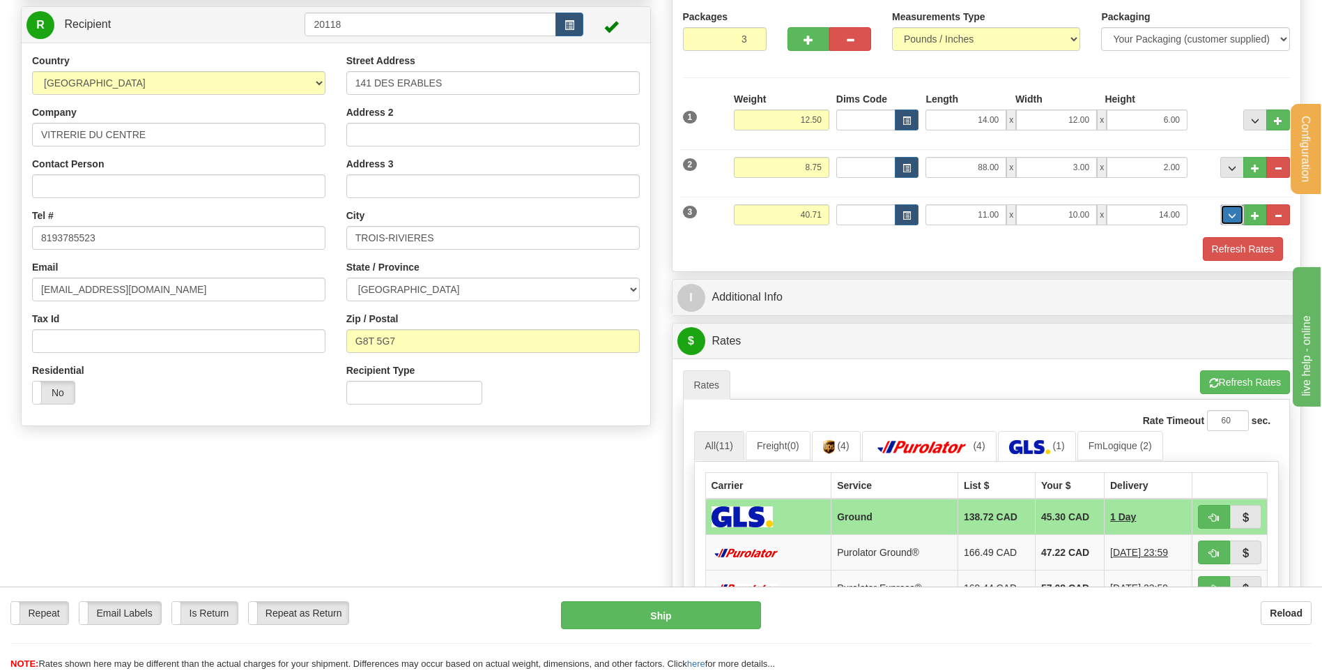
scroll to position [139, 0]
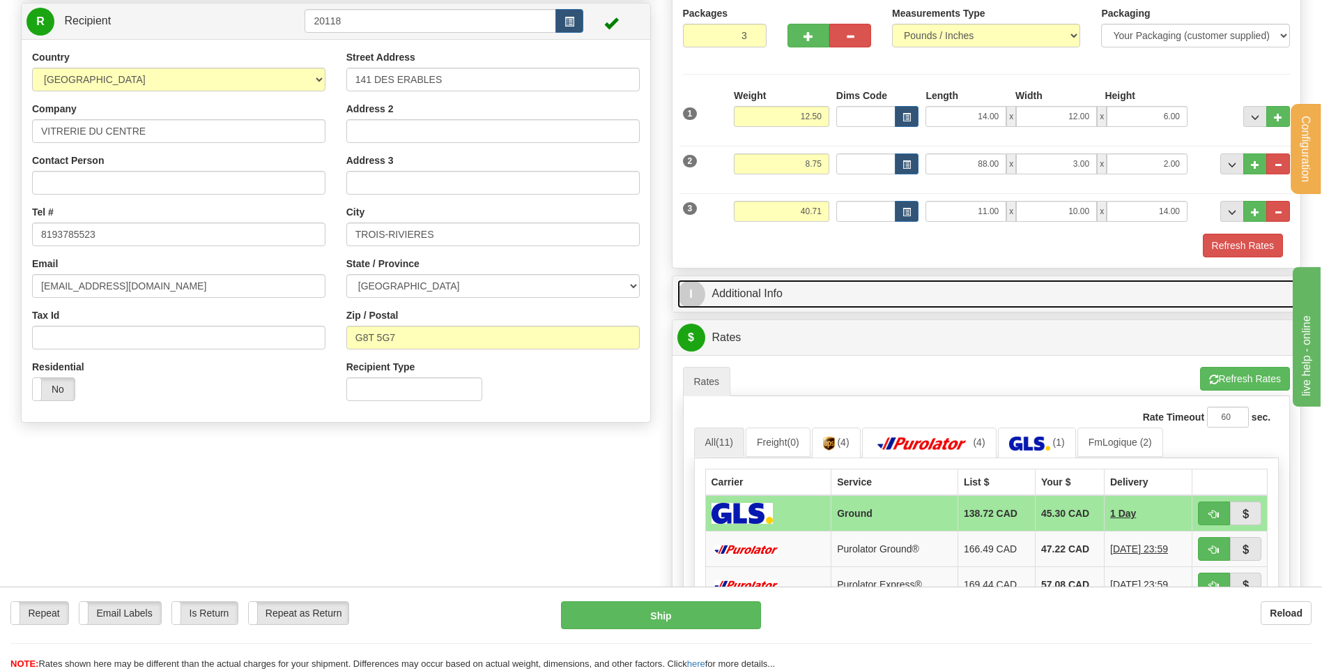
click at [844, 305] on link "I Additional Info" at bounding box center [987, 294] width 619 height 29
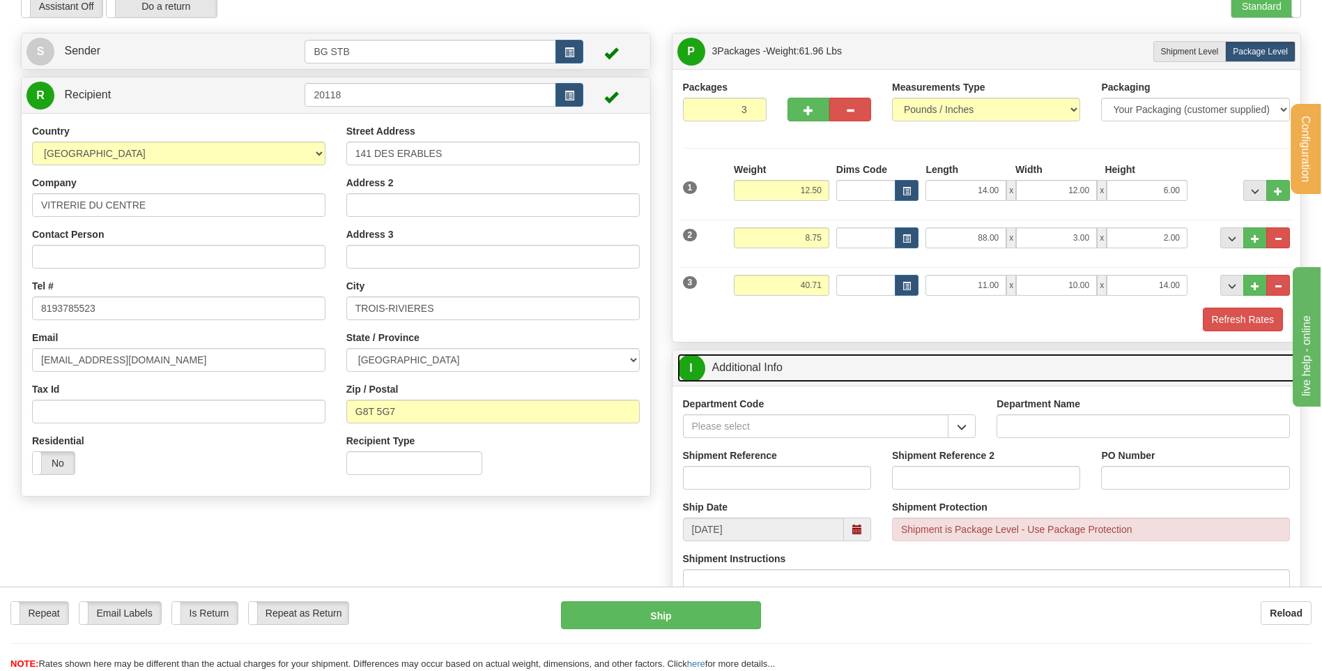
scroll to position [0, 0]
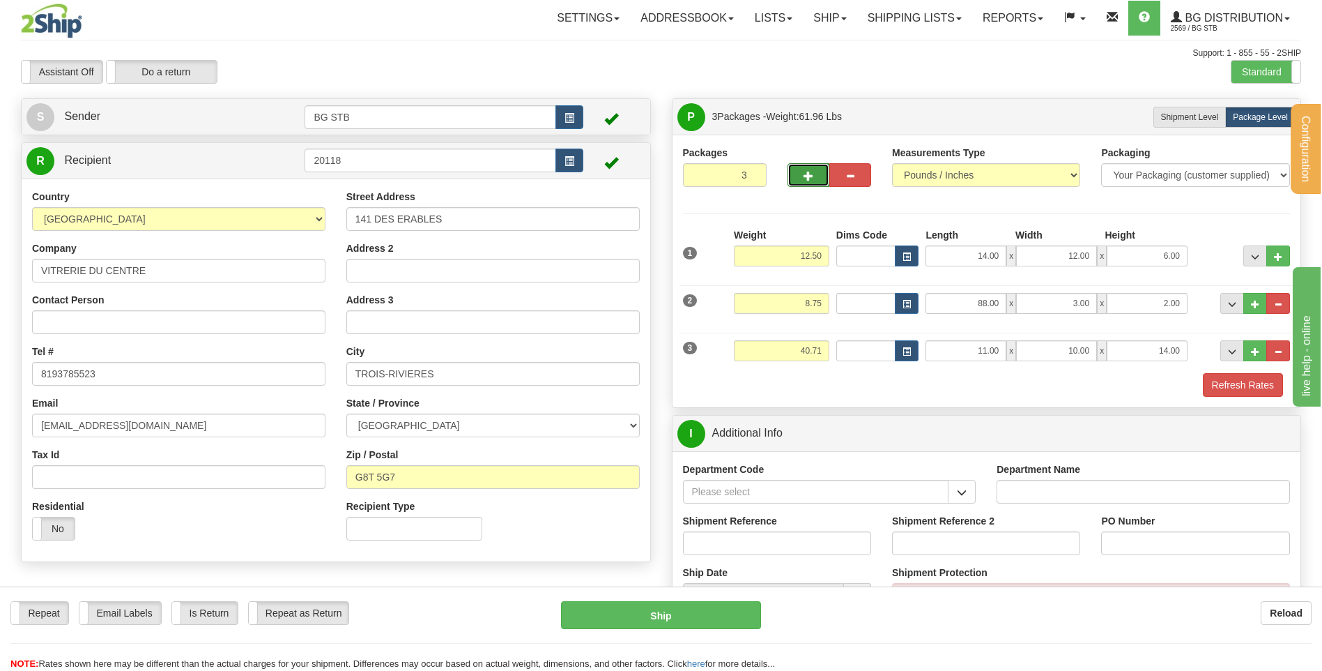
click at [802, 179] on button "button" at bounding box center [809, 175] width 42 height 24
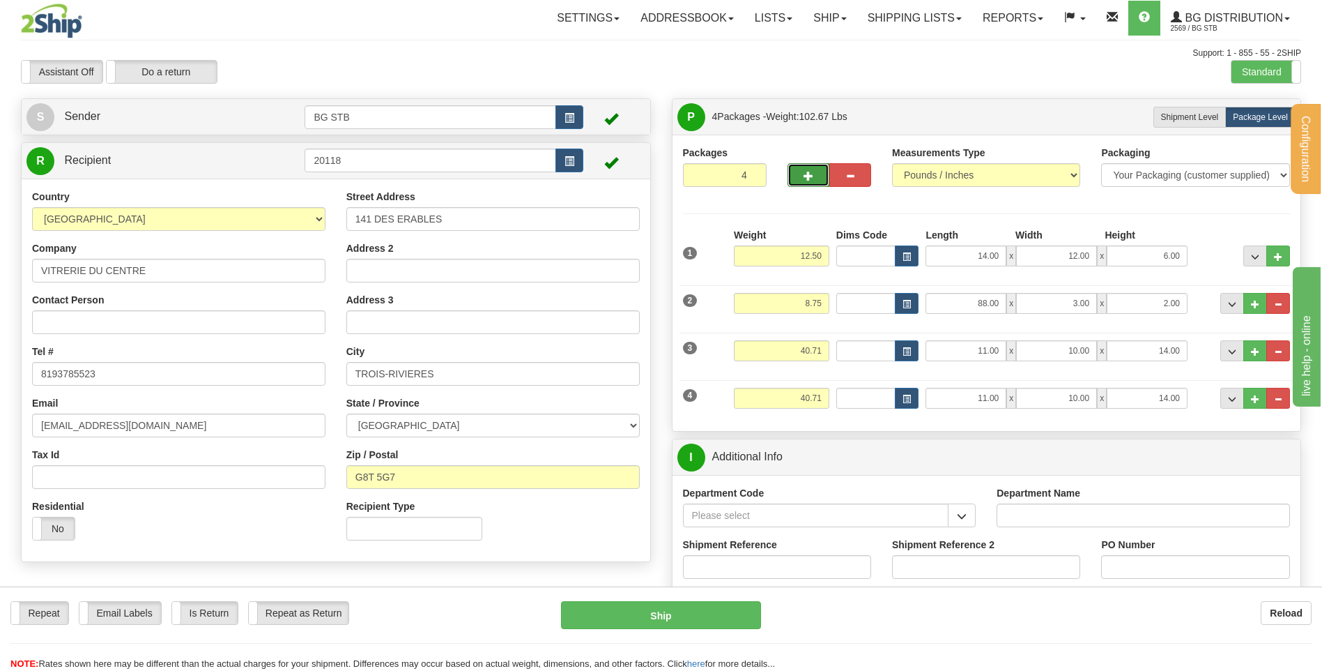
click at [804, 177] on span "button" at bounding box center [809, 175] width 10 height 9
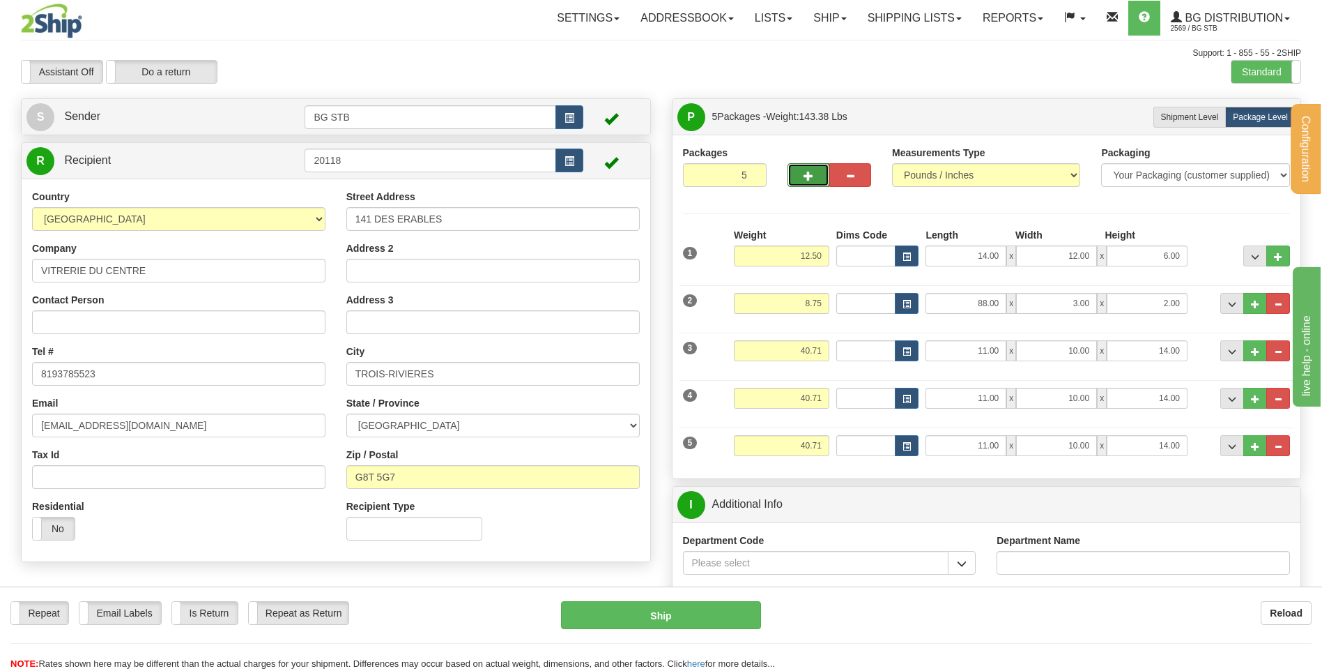
click at [800, 178] on button "button" at bounding box center [809, 175] width 42 height 24
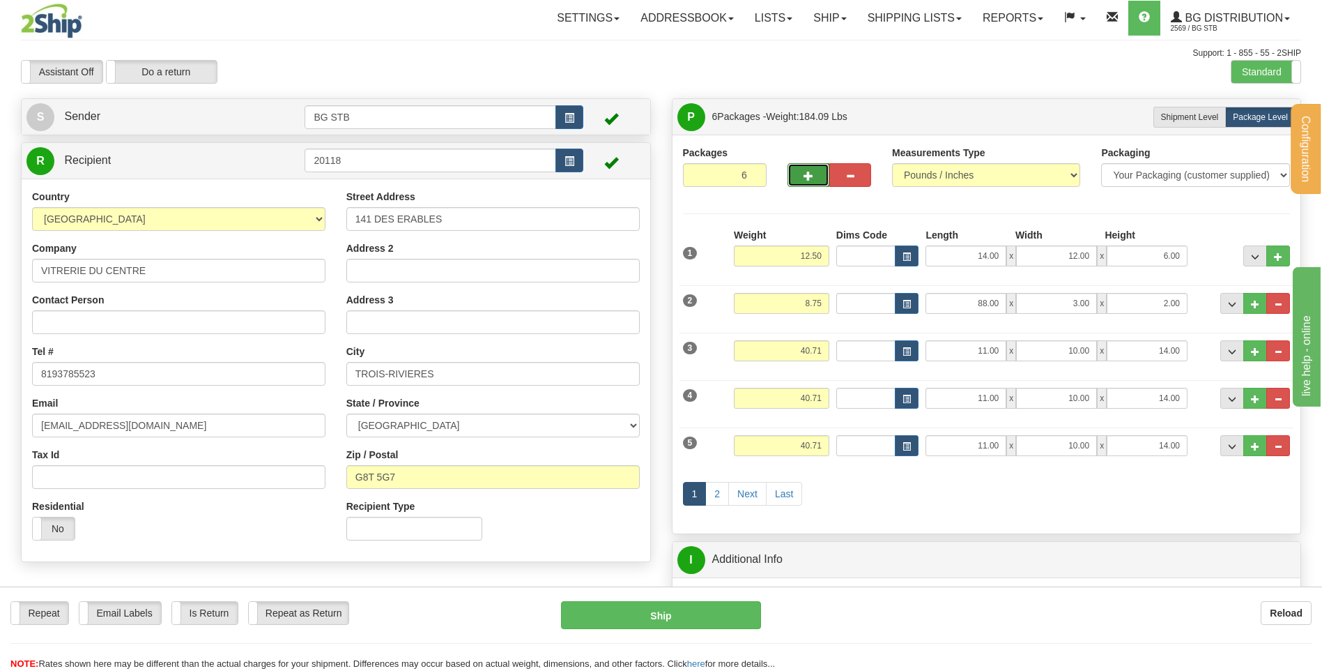
click at [811, 167] on button "button" at bounding box center [809, 175] width 42 height 24
type input "7"
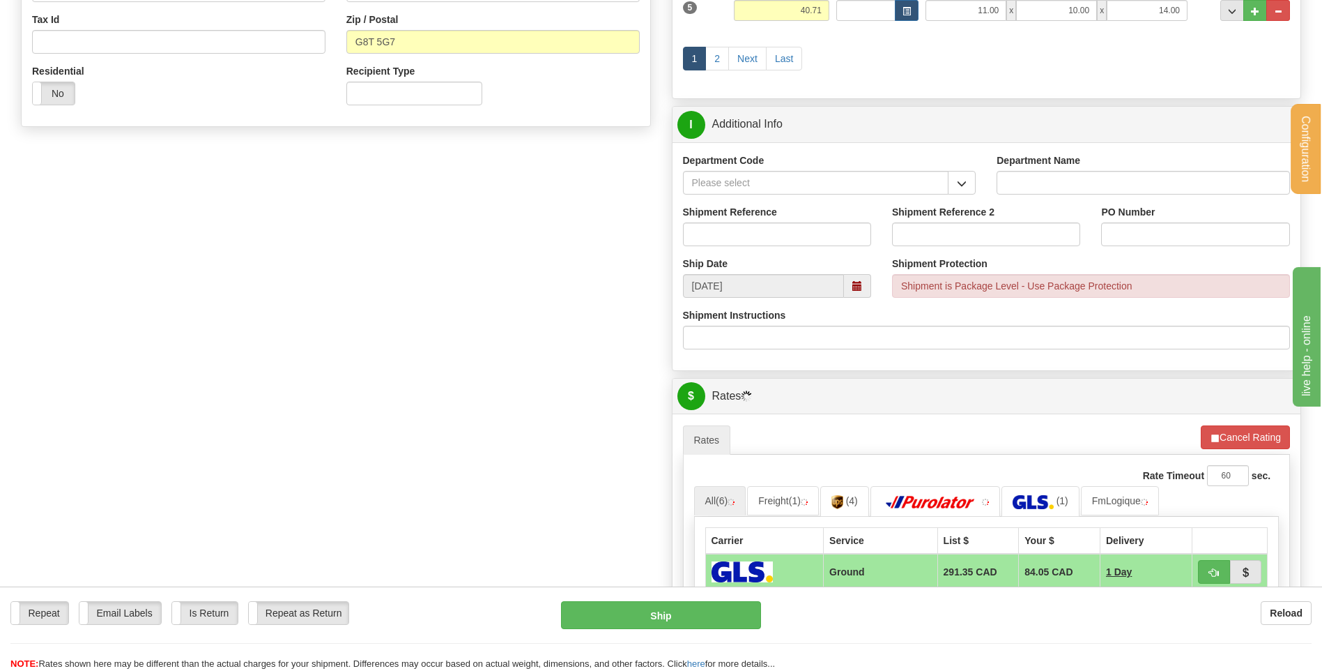
scroll to position [418, 0]
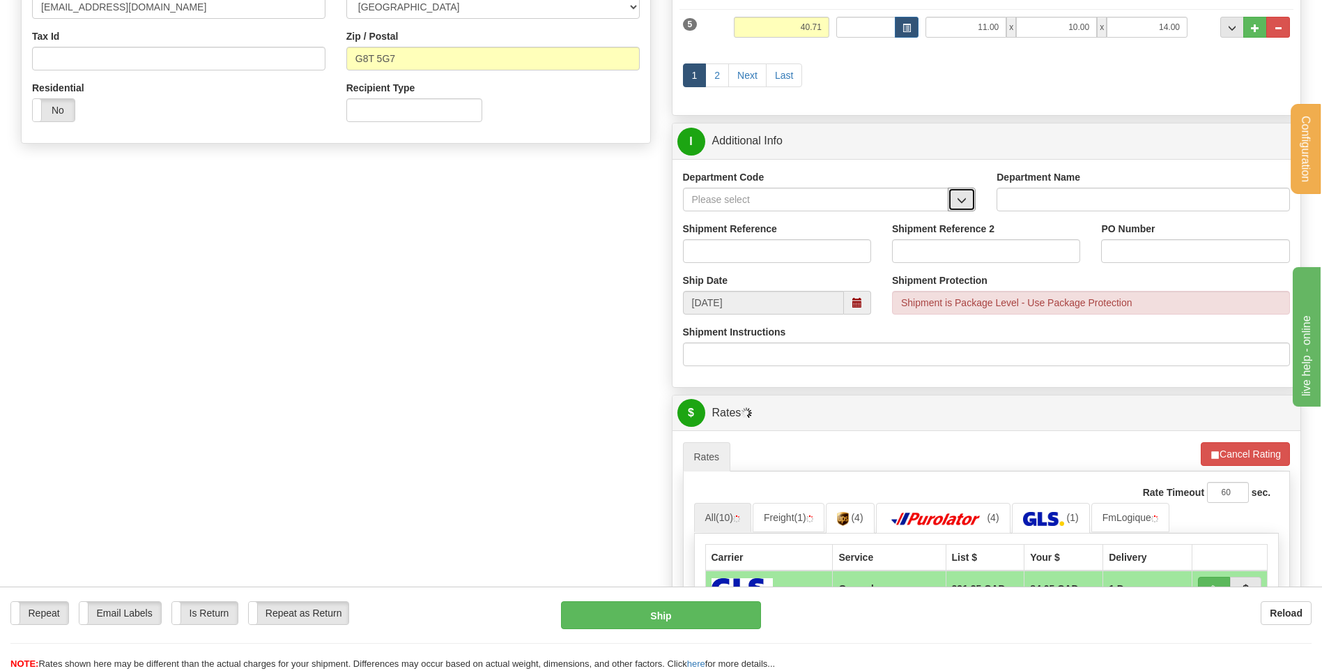
click at [954, 197] on button "button" at bounding box center [962, 200] width 28 height 24
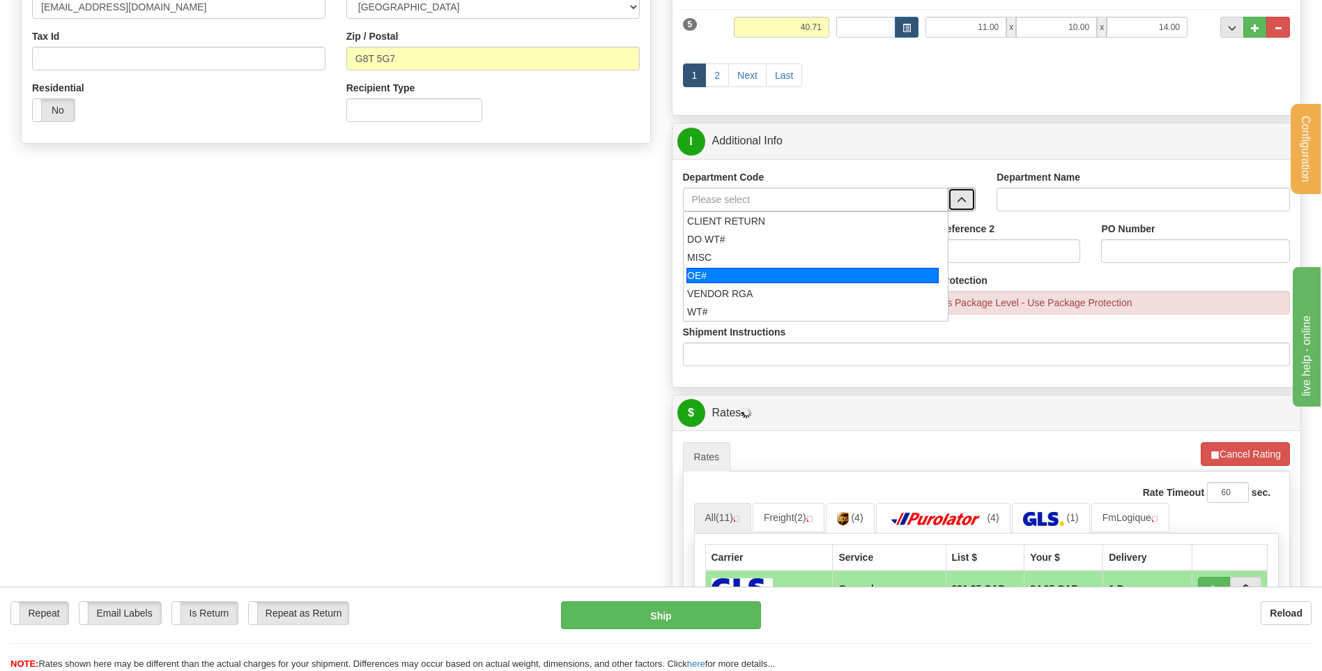
click at [751, 270] on div "OE#" at bounding box center [813, 275] width 252 height 15
type input "OE#"
type input "ORDERS"
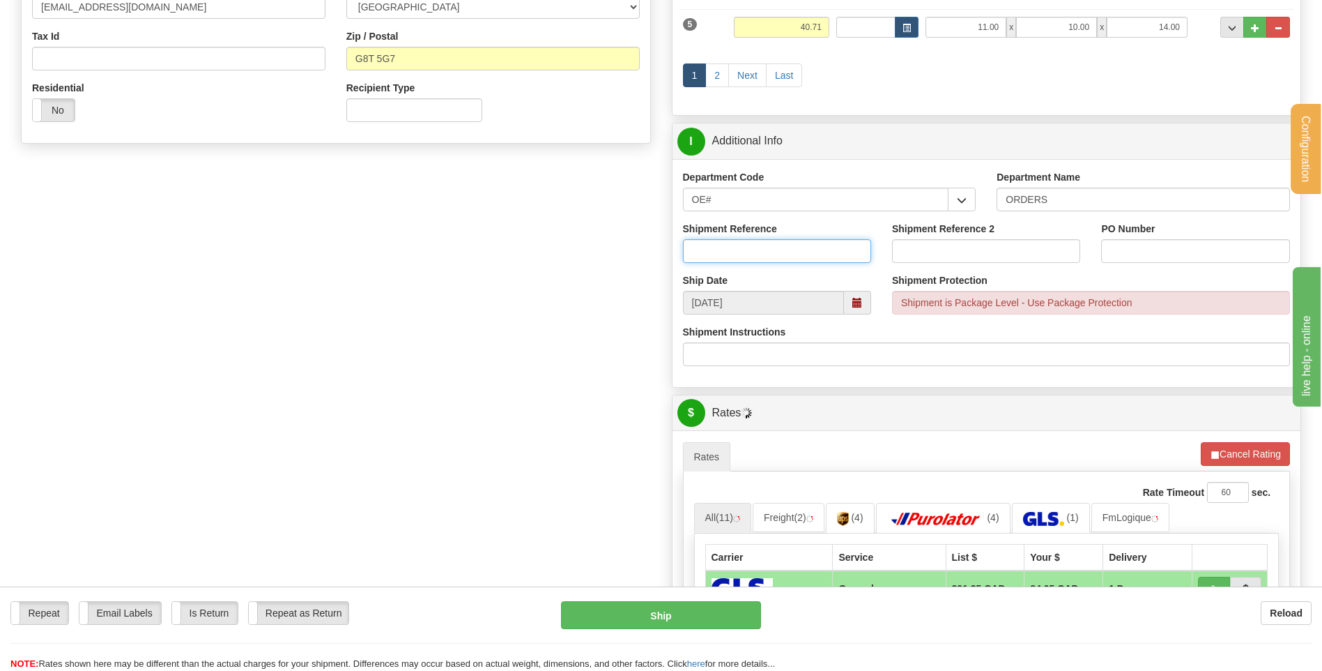
click at [751, 252] on input "Shipment Reference" at bounding box center [777, 251] width 188 height 24
type input "80004502-00"
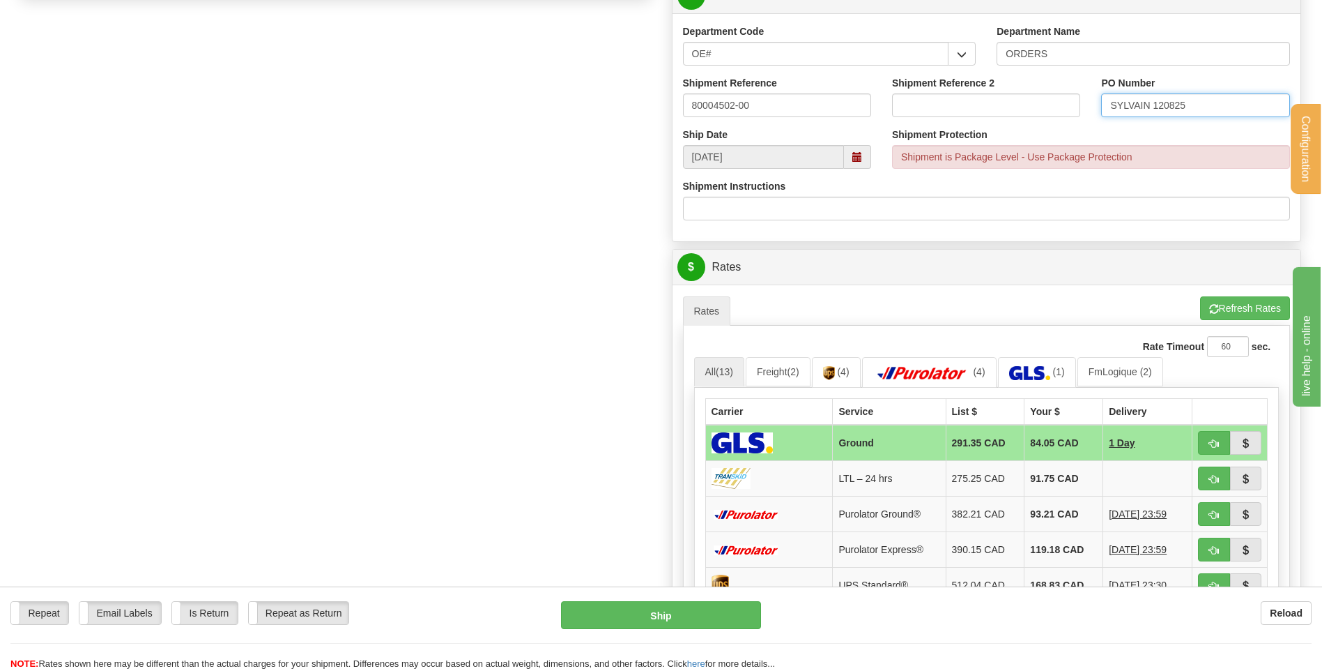
scroll to position [767, 0]
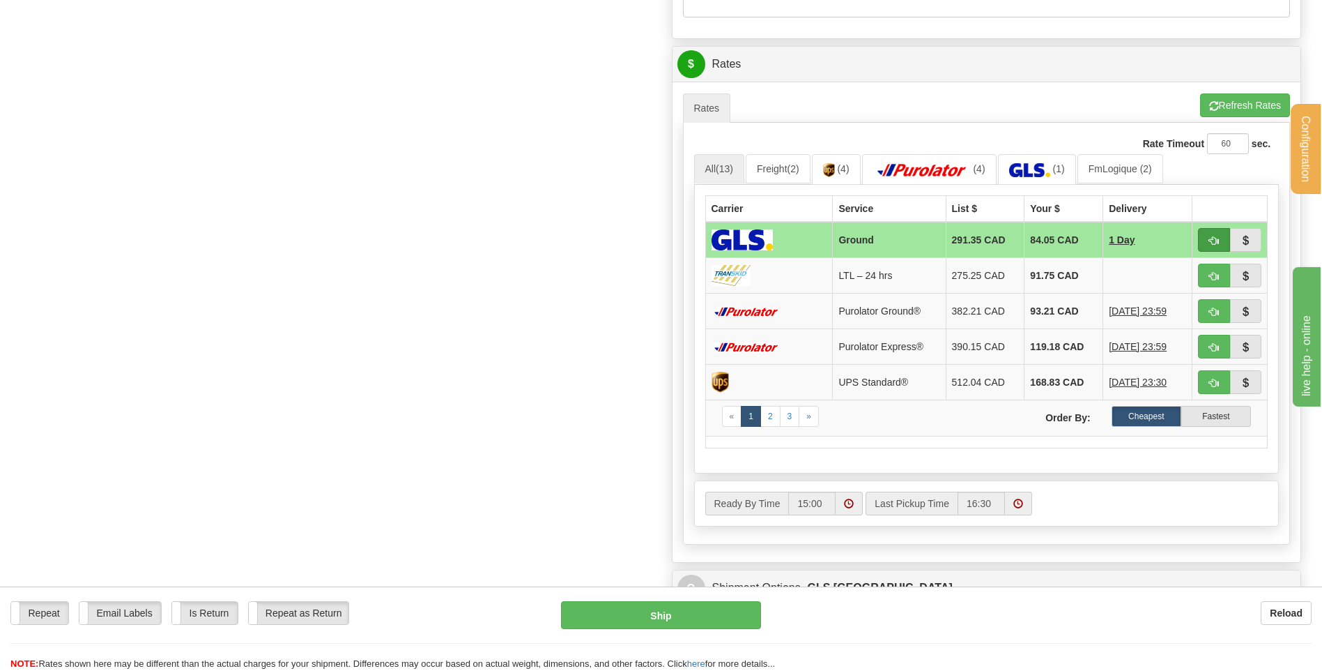
type input "SYLVAIN 120825"
drag, startPoint x: 1214, startPoint y: 237, endPoint x: 635, endPoint y: 296, distance: 581.5
click at [1214, 237] on span "button" at bounding box center [1214, 240] width 10 height 9
type input "1"
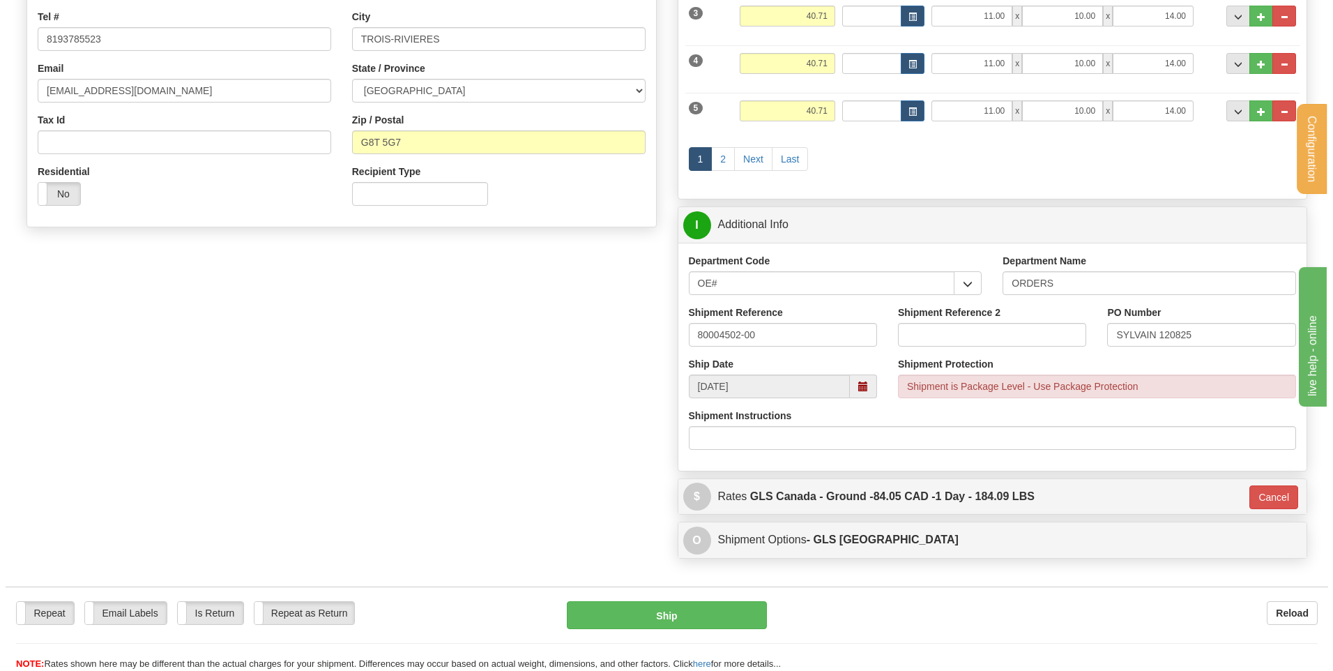
scroll to position [267, 0]
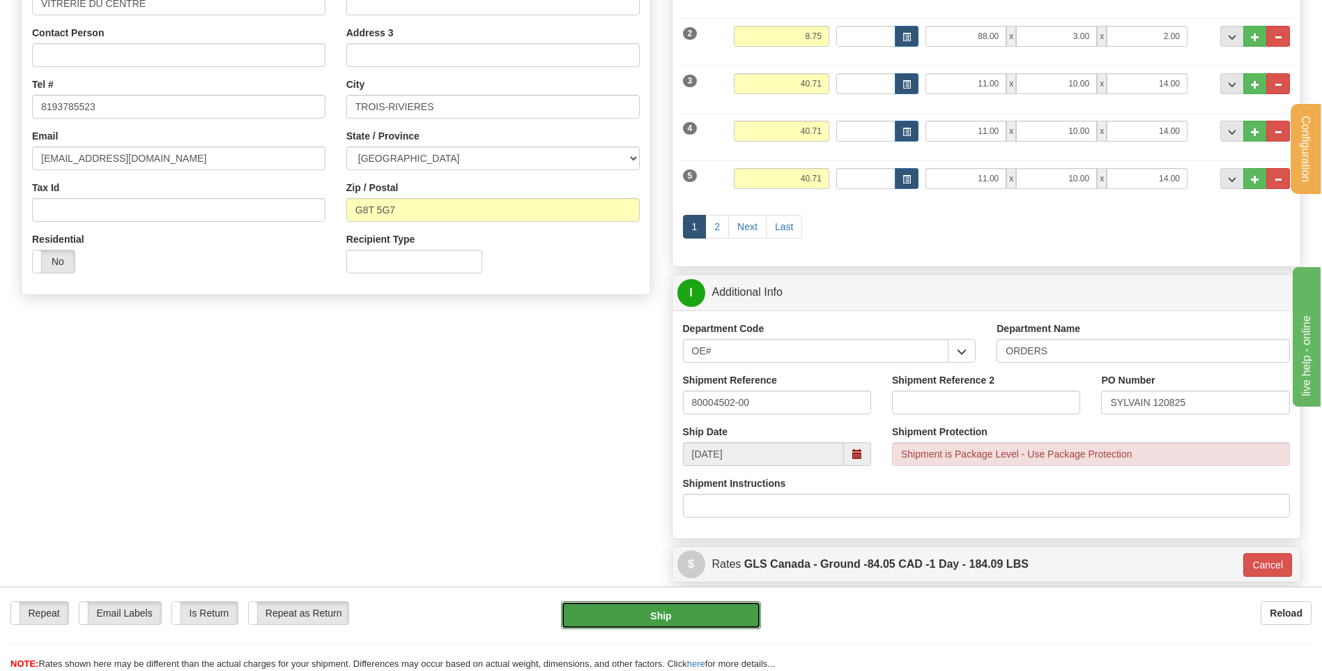
click at [613, 618] on button "Ship" at bounding box center [660, 615] width 199 height 28
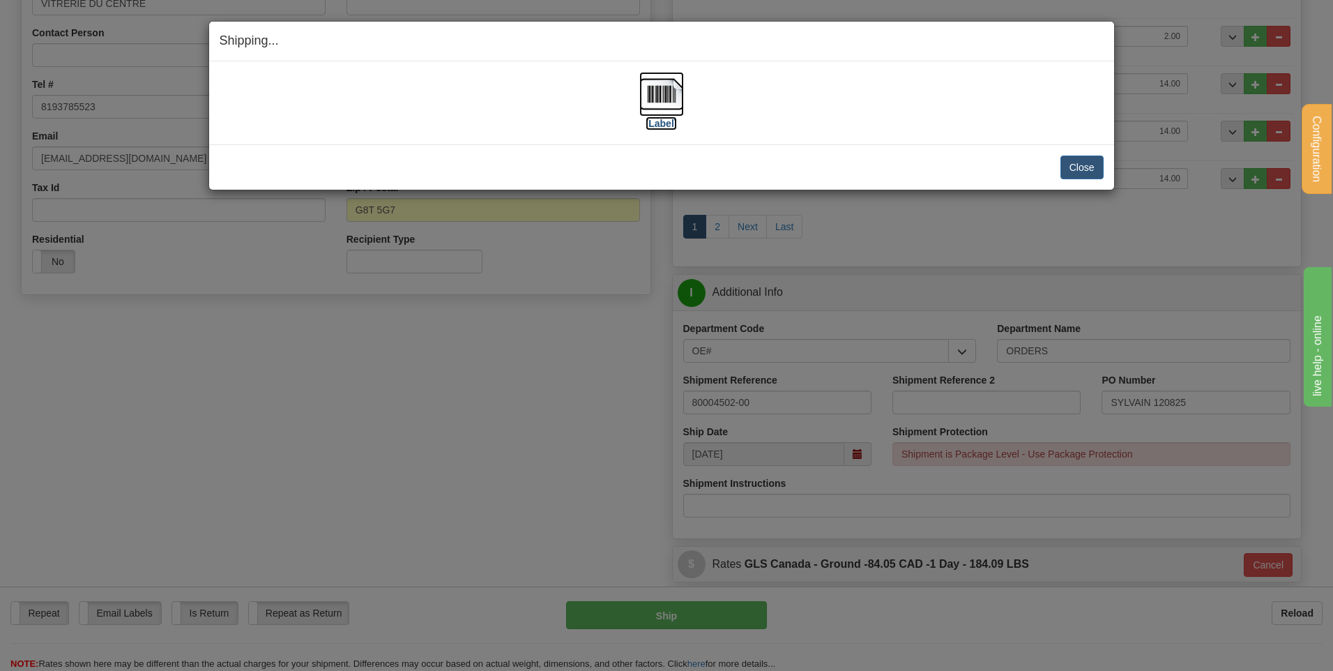
click at [668, 91] on img at bounding box center [661, 94] width 45 height 45
click at [1096, 167] on button "Close" at bounding box center [1081, 167] width 43 height 24
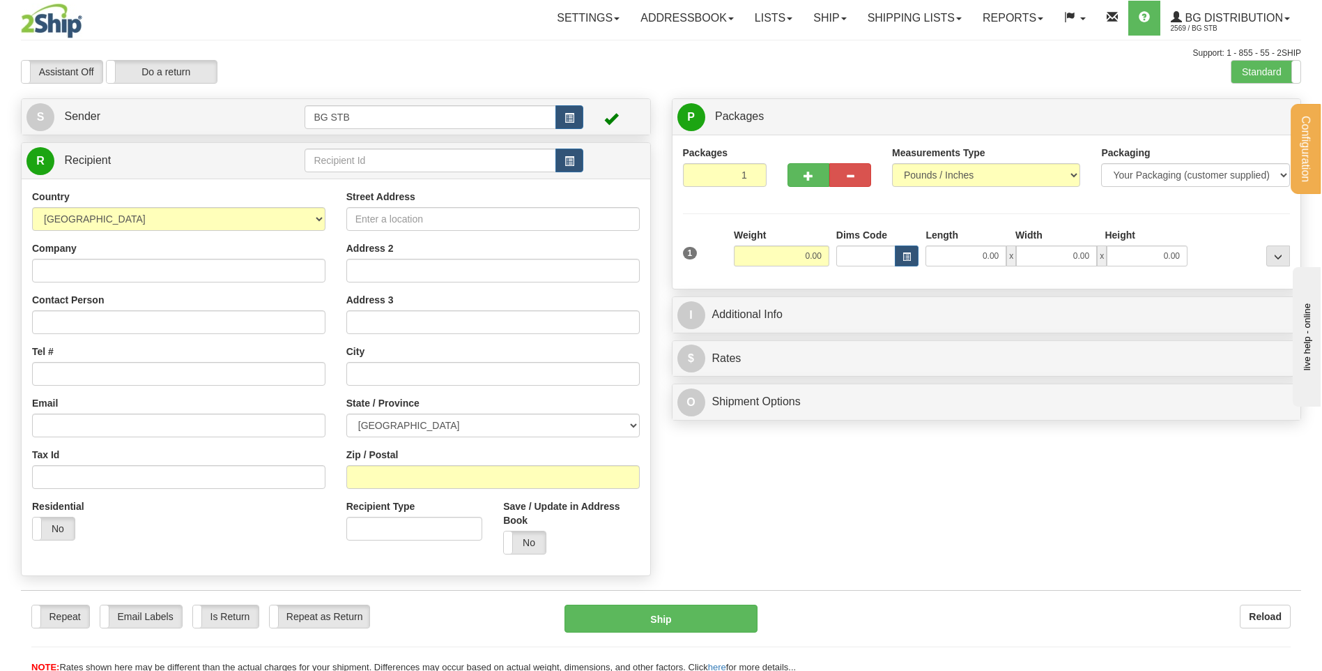
click at [355, 145] on div "R Recipient" at bounding box center [336, 161] width 629 height 36
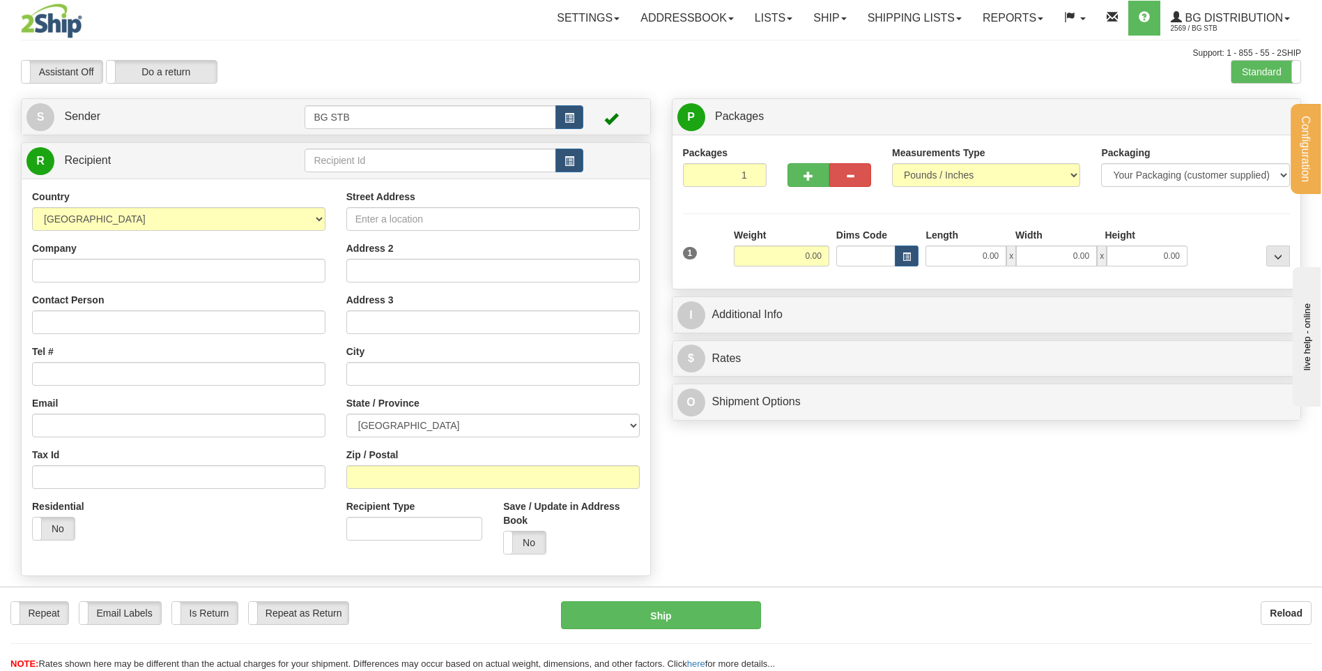
click at [356, 148] on td at bounding box center [444, 160] width 278 height 29
drag, startPoint x: 365, startPoint y: 160, endPoint x: 378, endPoint y: 158, distance: 12.6
click at [367, 160] on input "text" at bounding box center [430, 160] width 251 height 24
type input "4044"
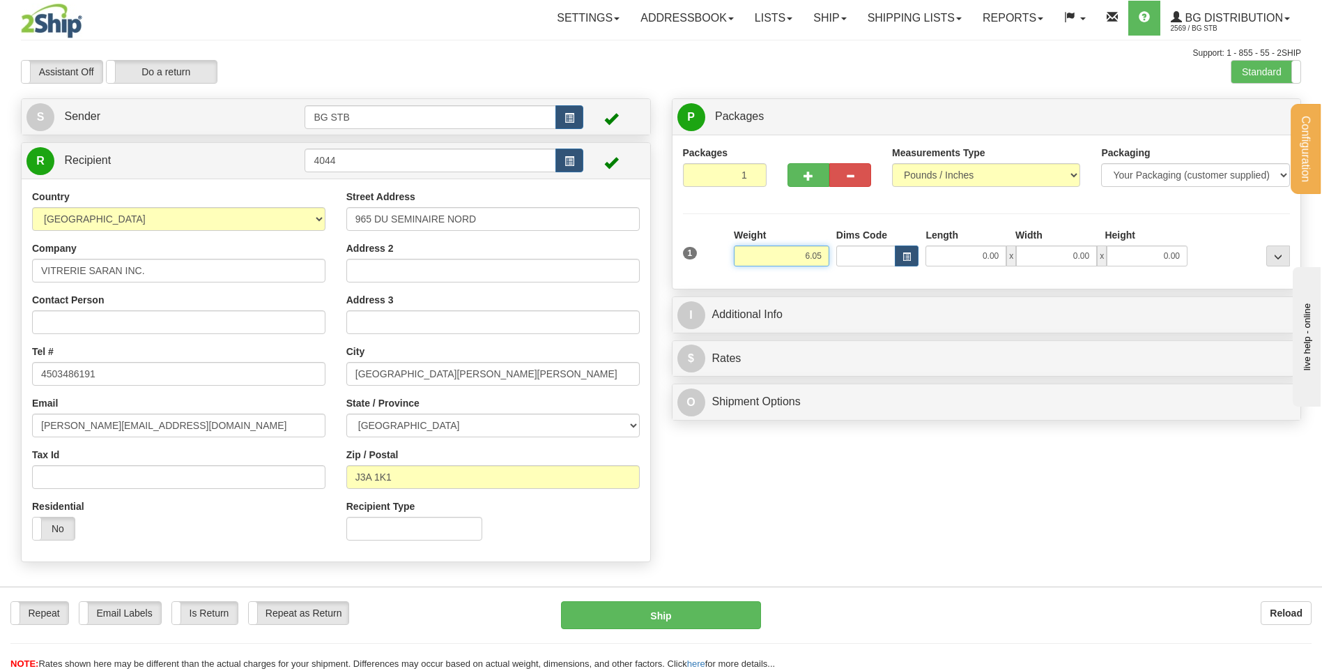
type input "6.05"
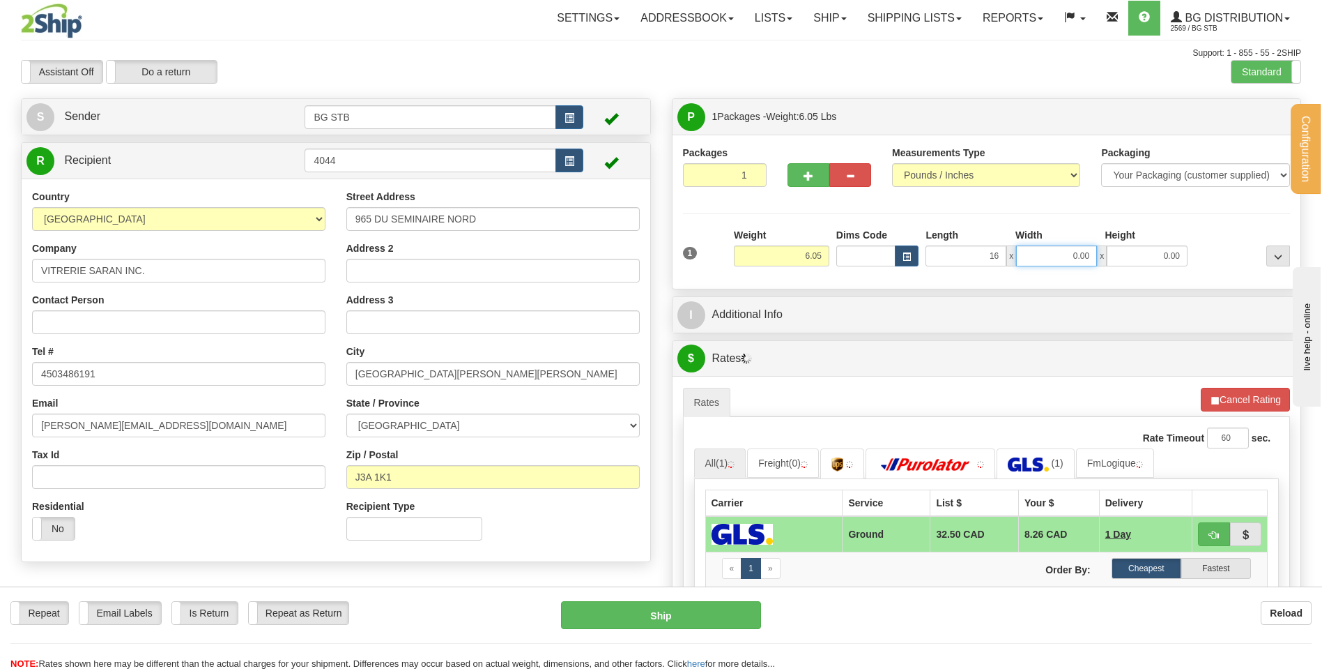
type input "16.00"
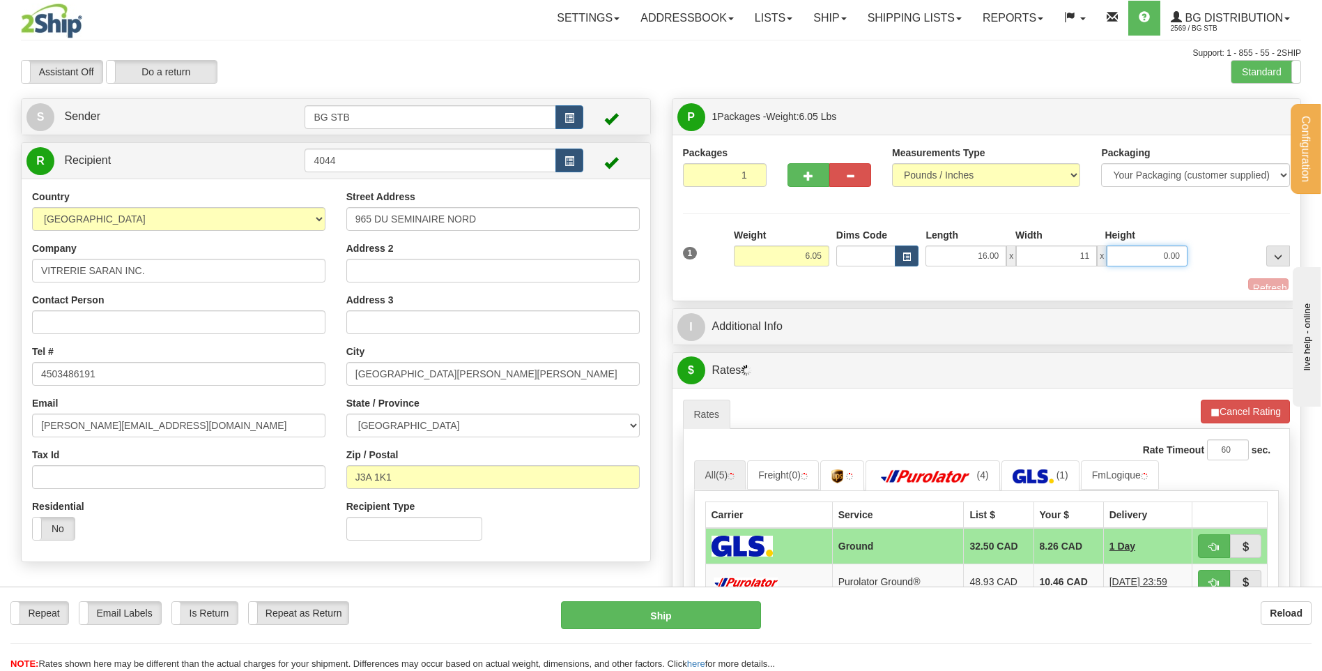
type input "11.00"
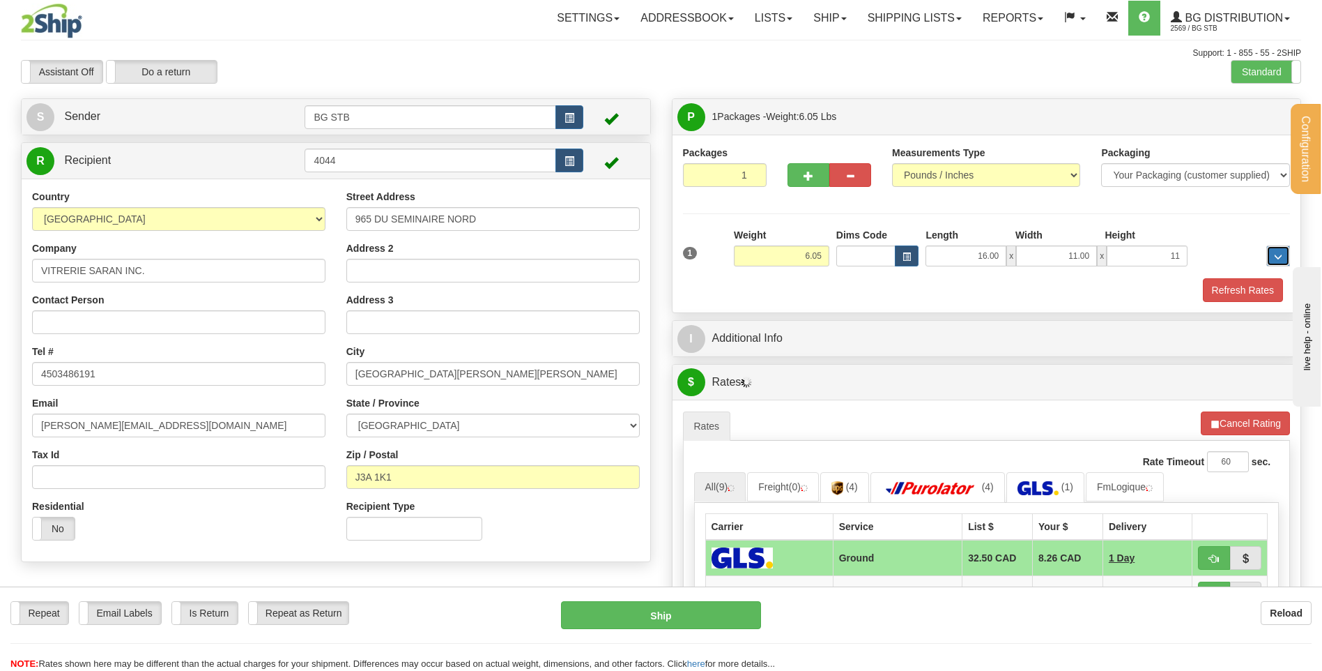
type input "11.00"
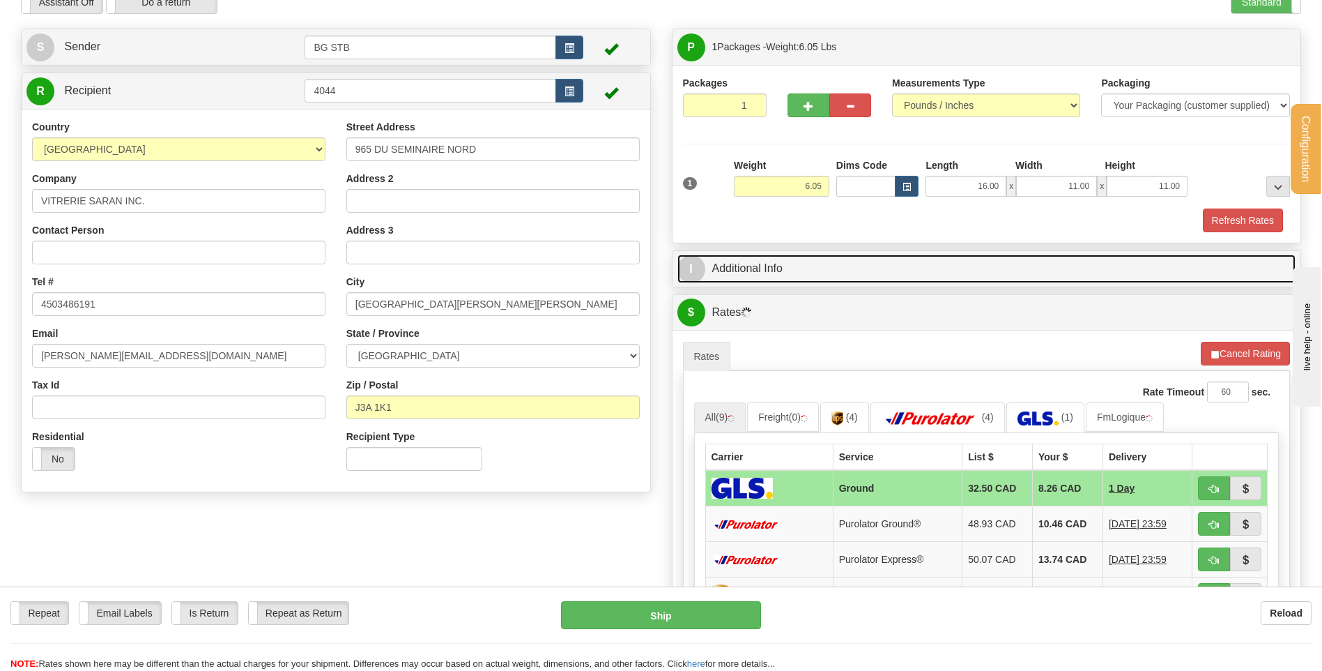
click at [806, 259] on link "I Additional Info" at bounding box center [987, 268] width 619 height 29
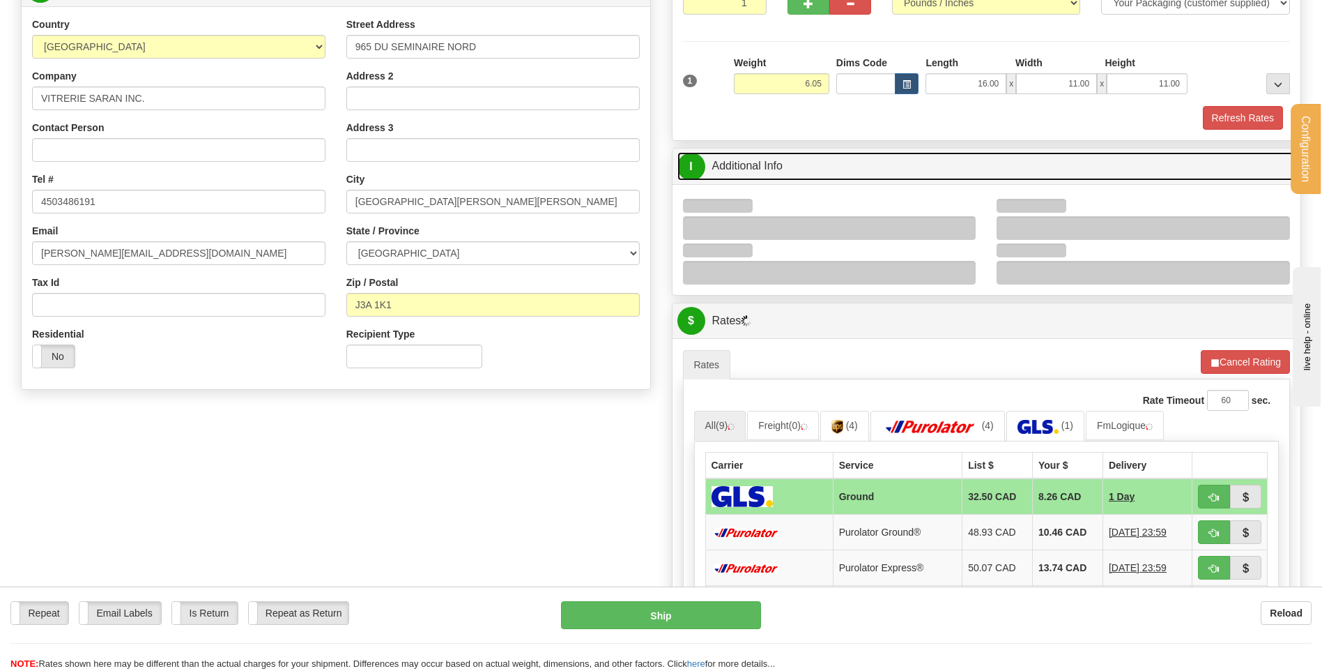
scroll to position [279, 0]
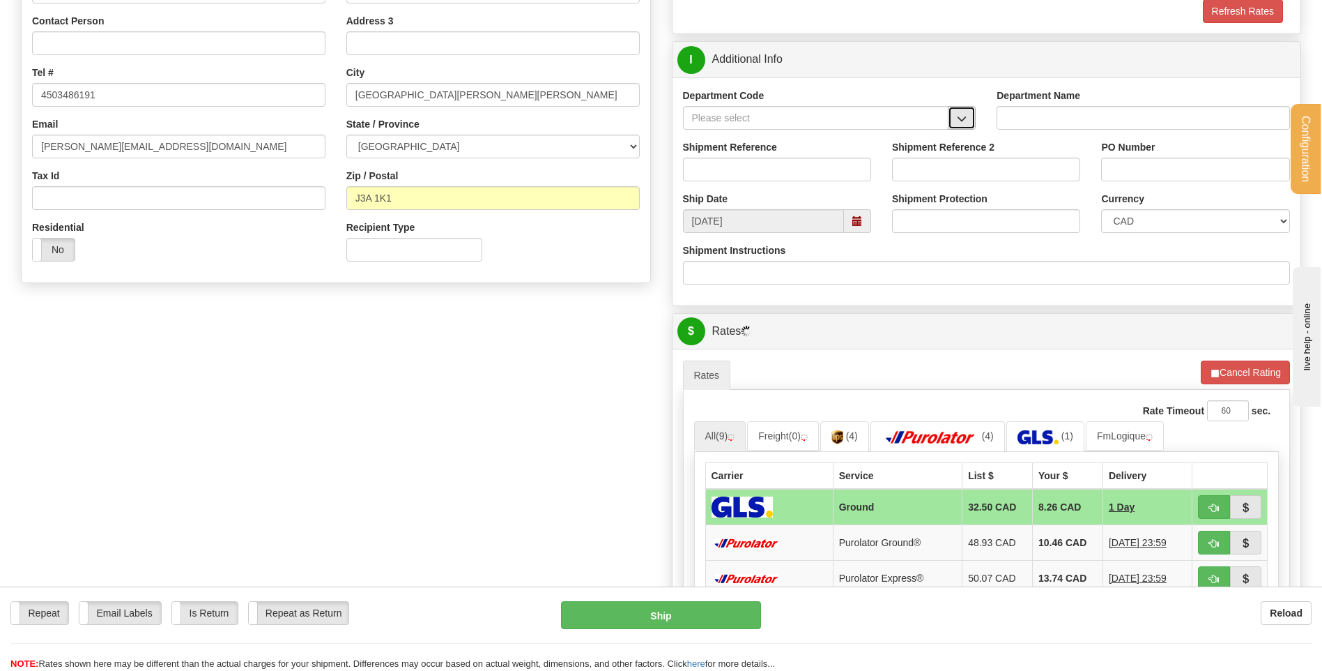
click at [963, 118] on span "button" at bounding box center [962, 118] width 10 height 9
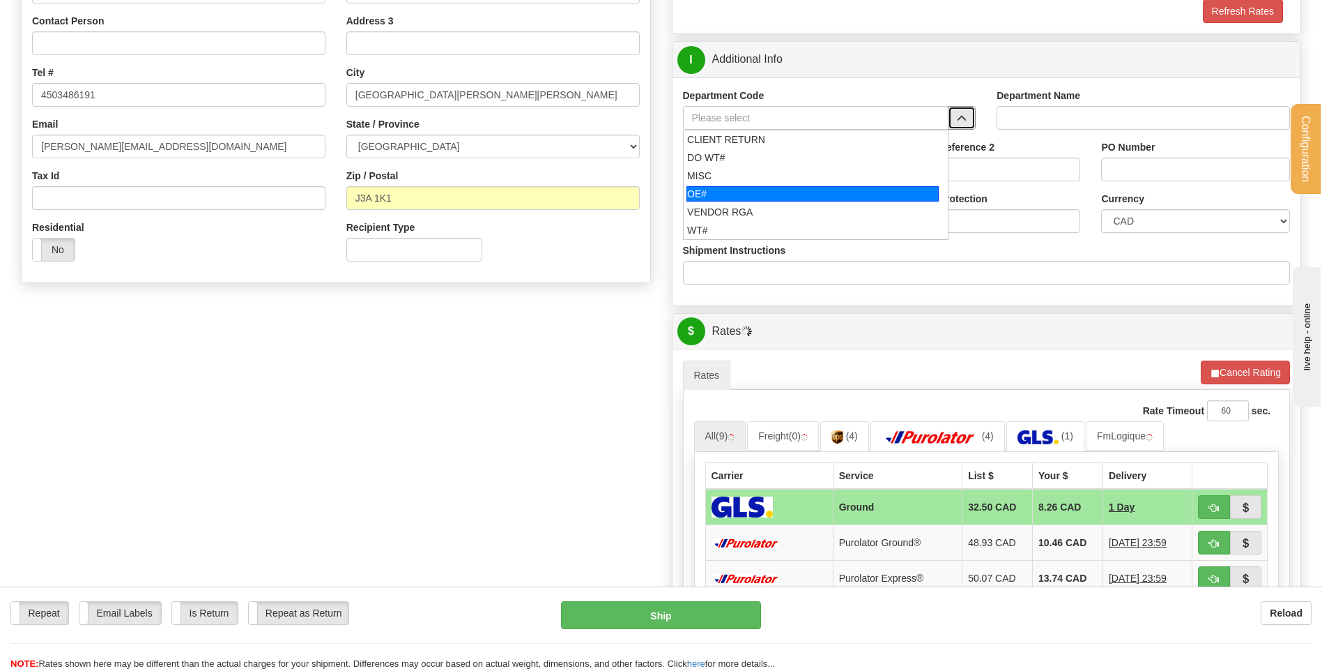
click at [766, 197] on div "OE#" at bounding box center [813, 193] width 252 height 15
type input "OE#"
type input "ORDERS"
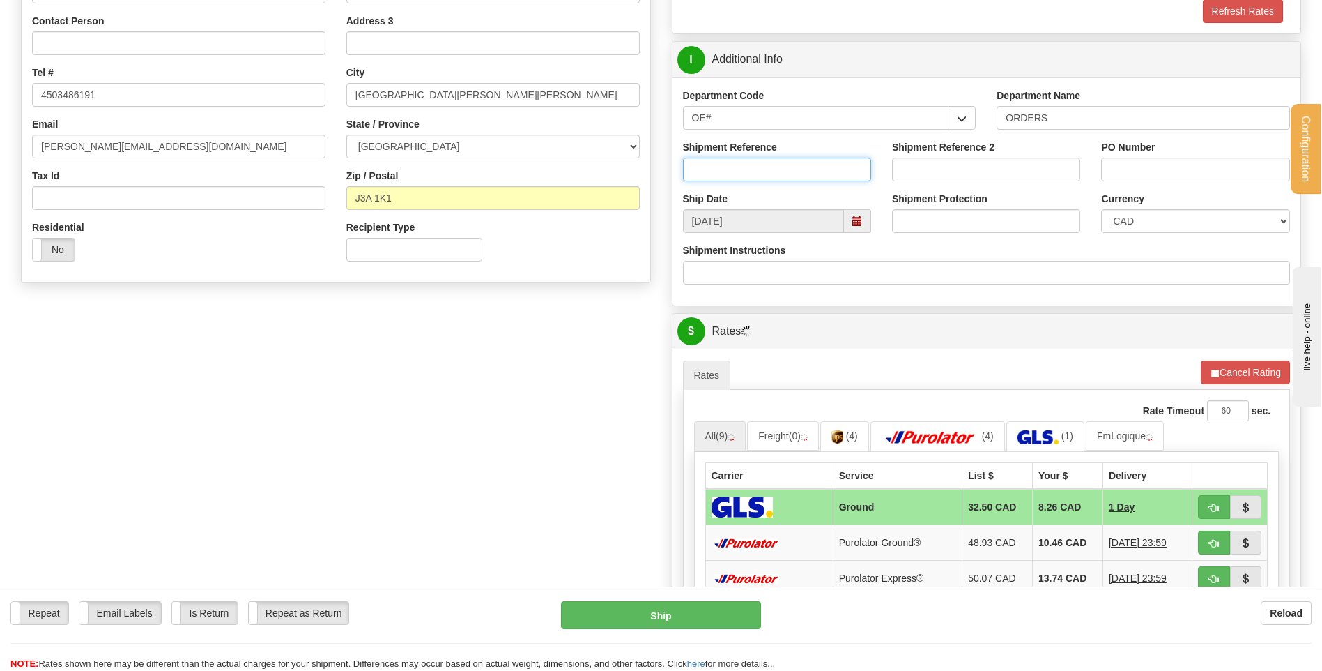
click at [761, 164] on input "Shipment Reference" at bounding box center [777, 170] width 188 height 24
type input "80004513-00"
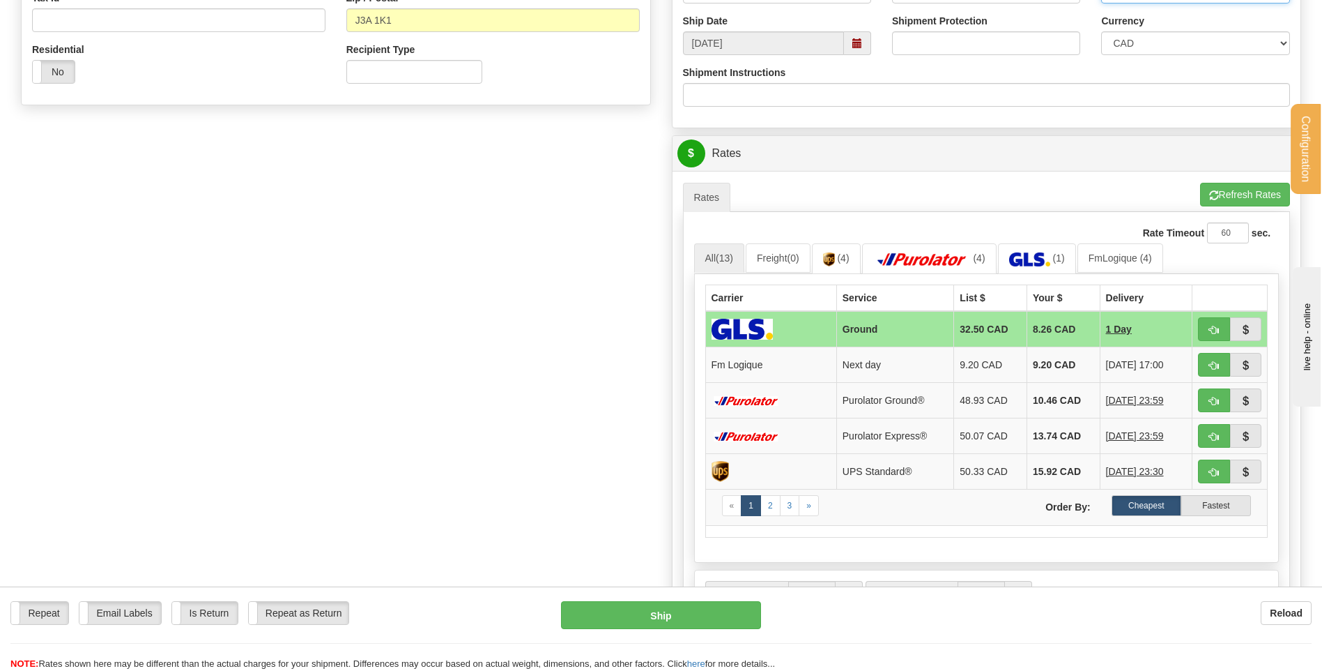
scroll to position [558, 0]
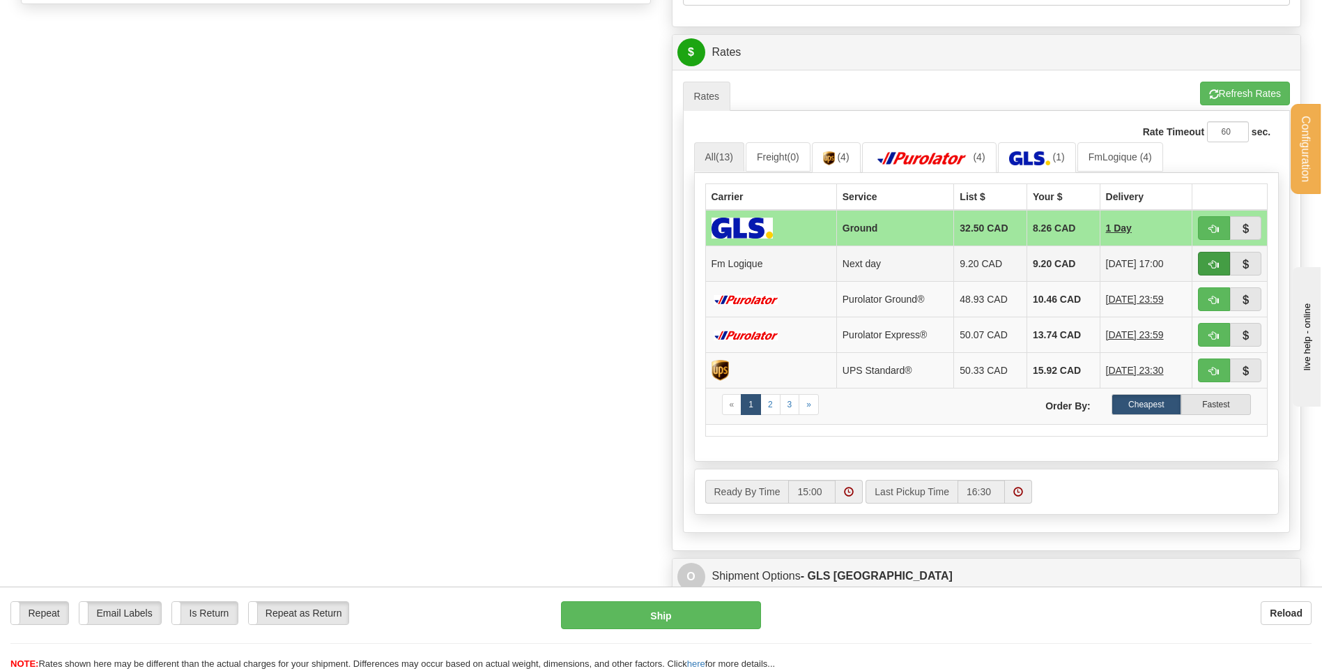
type input "ECOLE GUERIN LAVOIE"
drag, startPoint x: 1198, startPoint y: 263, endPoint x: 1068, endPoint y: 285, distance: 132.1
click at [1198, 263] on button "button" at bounding box center [1214, 264] width 32 height 24
type input "jour"
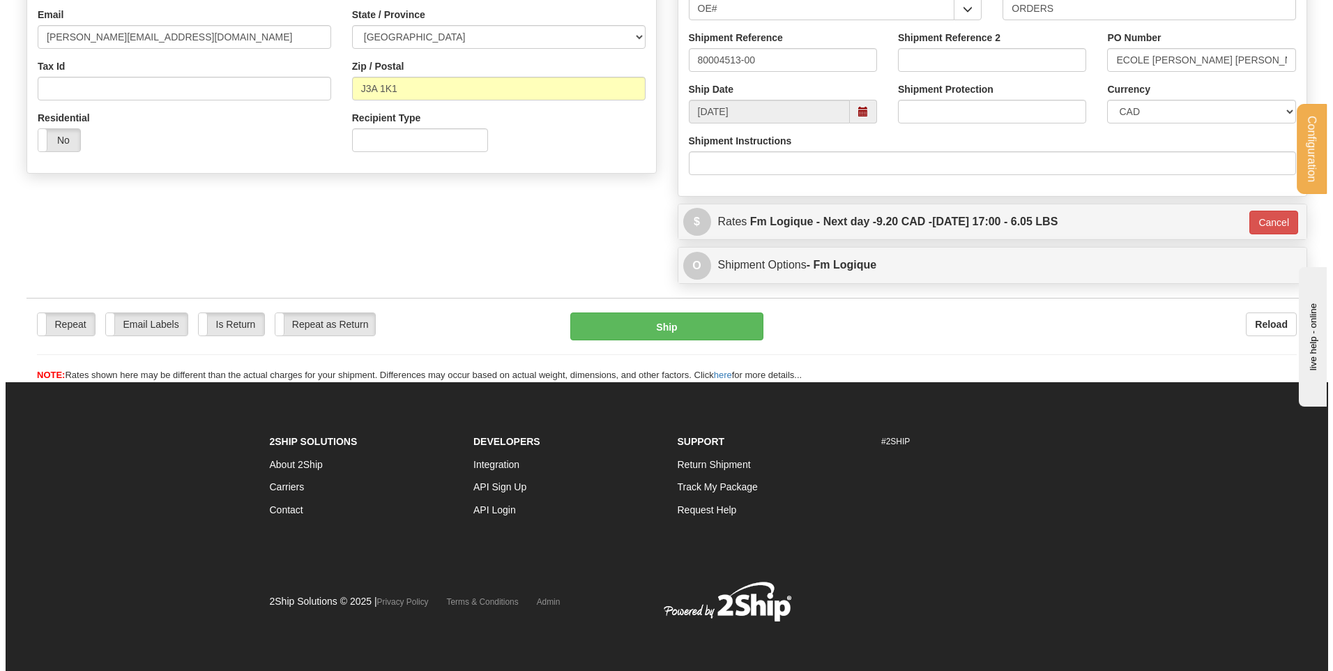
scroll to position [389, 0]
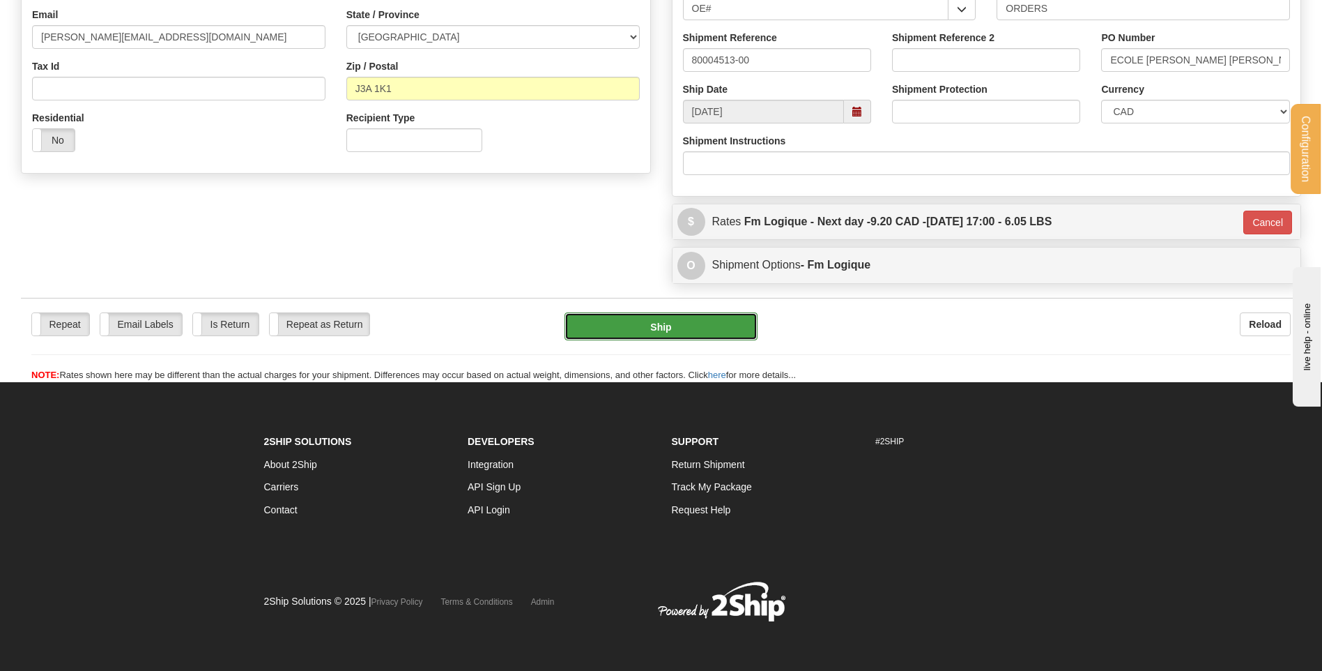
click at [587, 331] on button "Ship" at bounding box center [661, 326] width 192 height 28
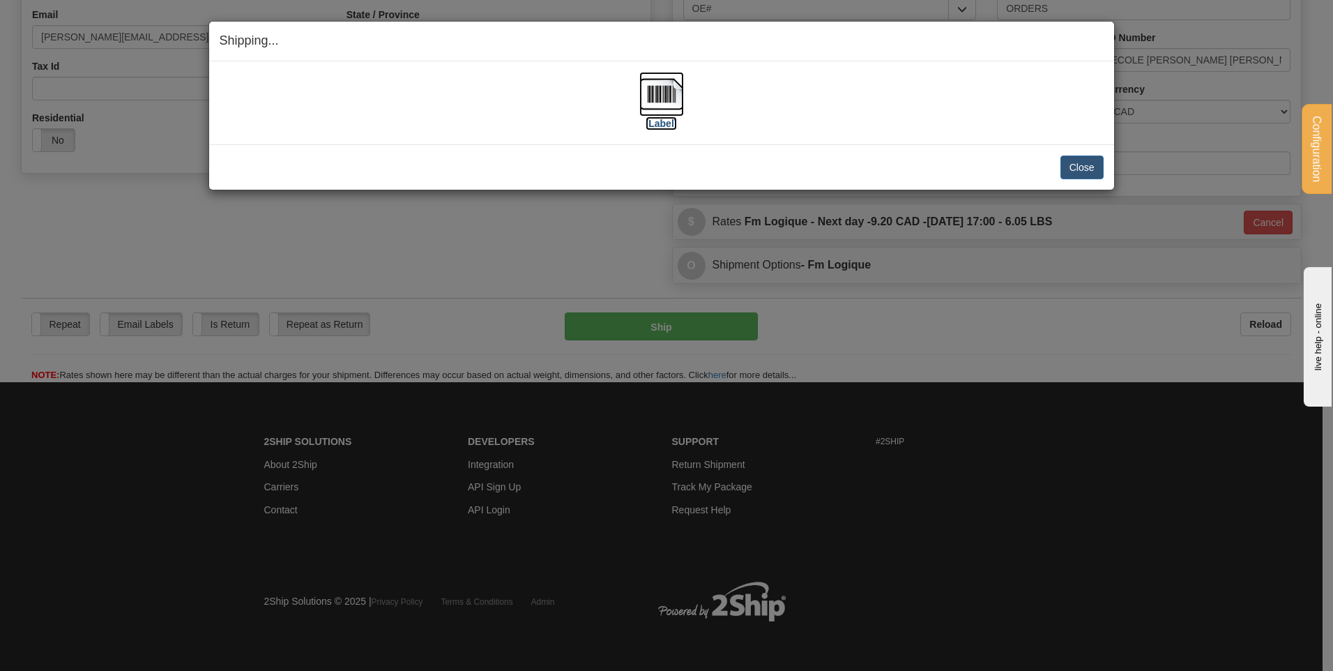
click at [672, 89] on img at bounding box center [661, 94] width 45 height 45
click at [1090, 165] on button "Close" at bounding box center [1081, 167] width 43 height 24
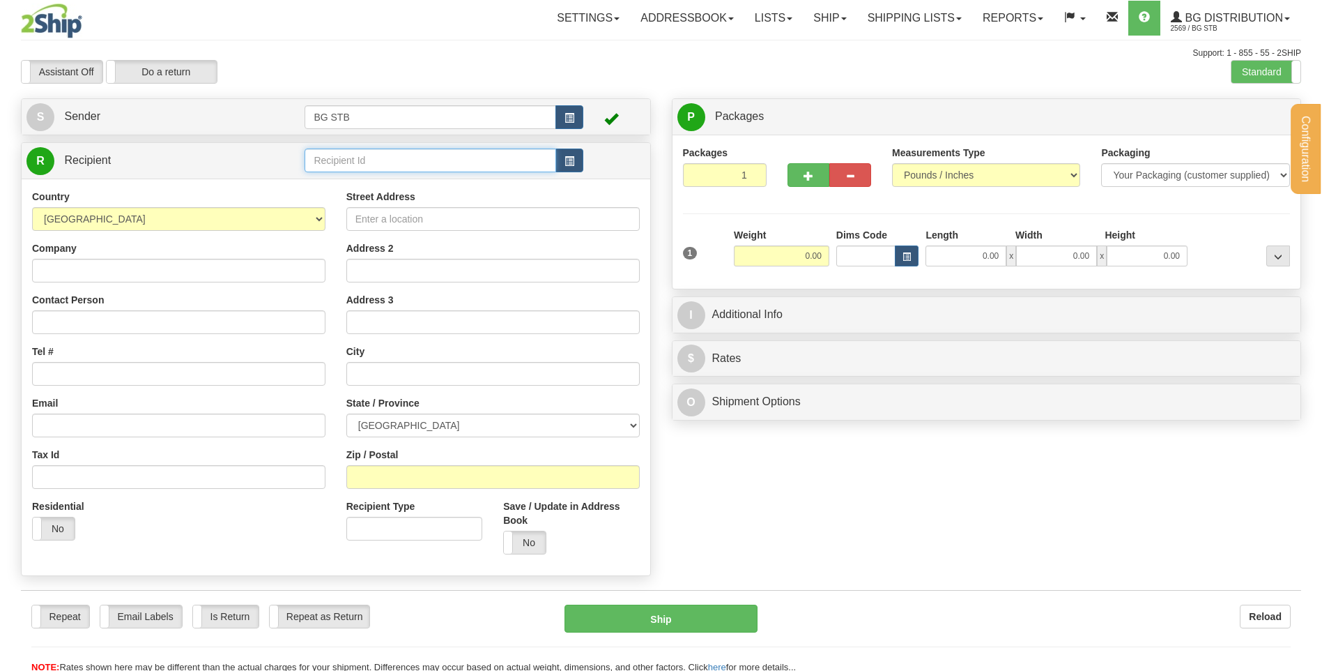
drag, startPoint x: 0, startPoint y: 0, endPoint x: 339, endPoint y: 165, distance: 376.9
click at [338, 165] on input "text" at bounding box center [430, 160] width 251 height 24
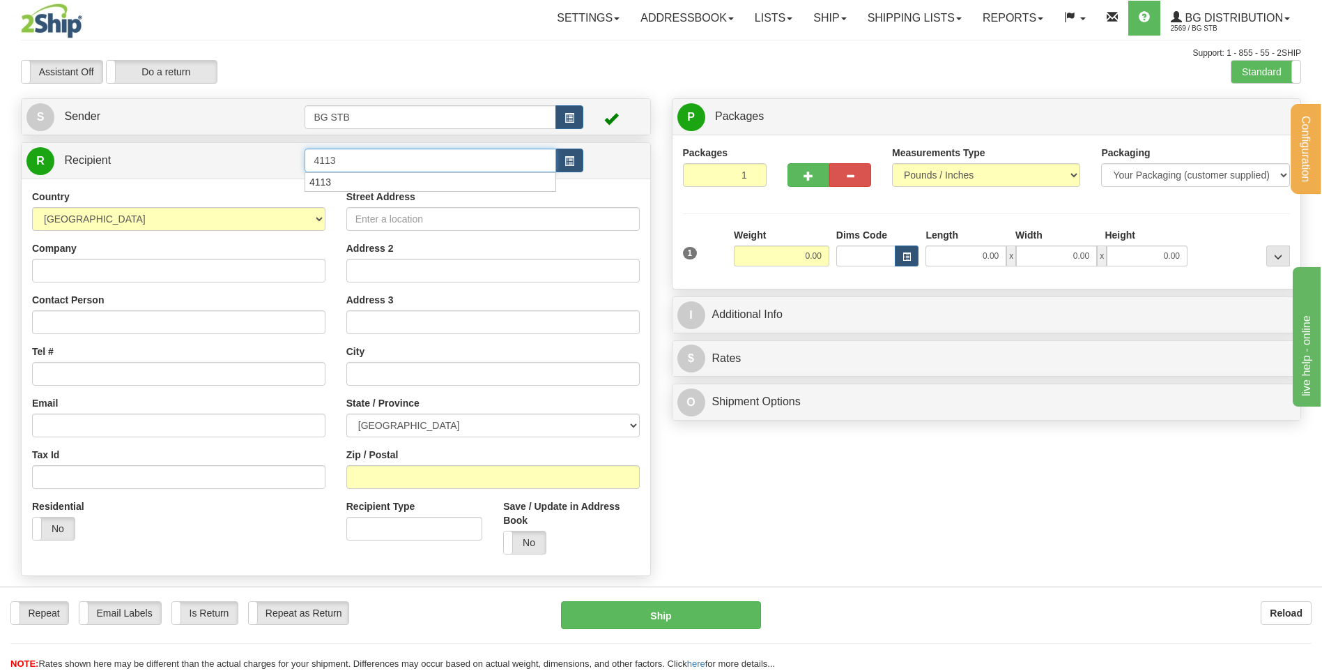
type input "4113"
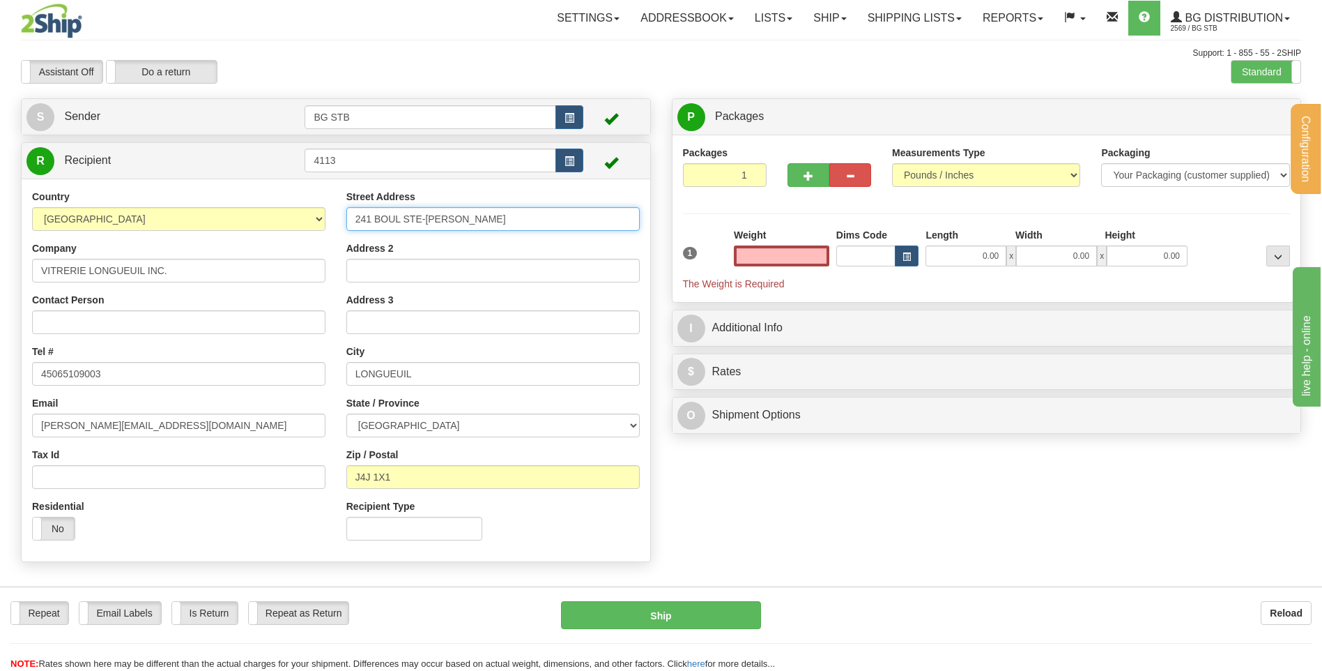
type input "0.00"
drag, startPoint x: 449, startPoint y: 218, endPoint x: 404, endPoint y: 213, distance: 45.6
click at [376, 218] on input "241 BOUL STE-FOY" at bounding box center [492, 219] width 293 height 24
click at [487, 221] on input "241 CHEMIN DU COTEAU RIUGE" at bounding box center [492, 219] width 293 height 24
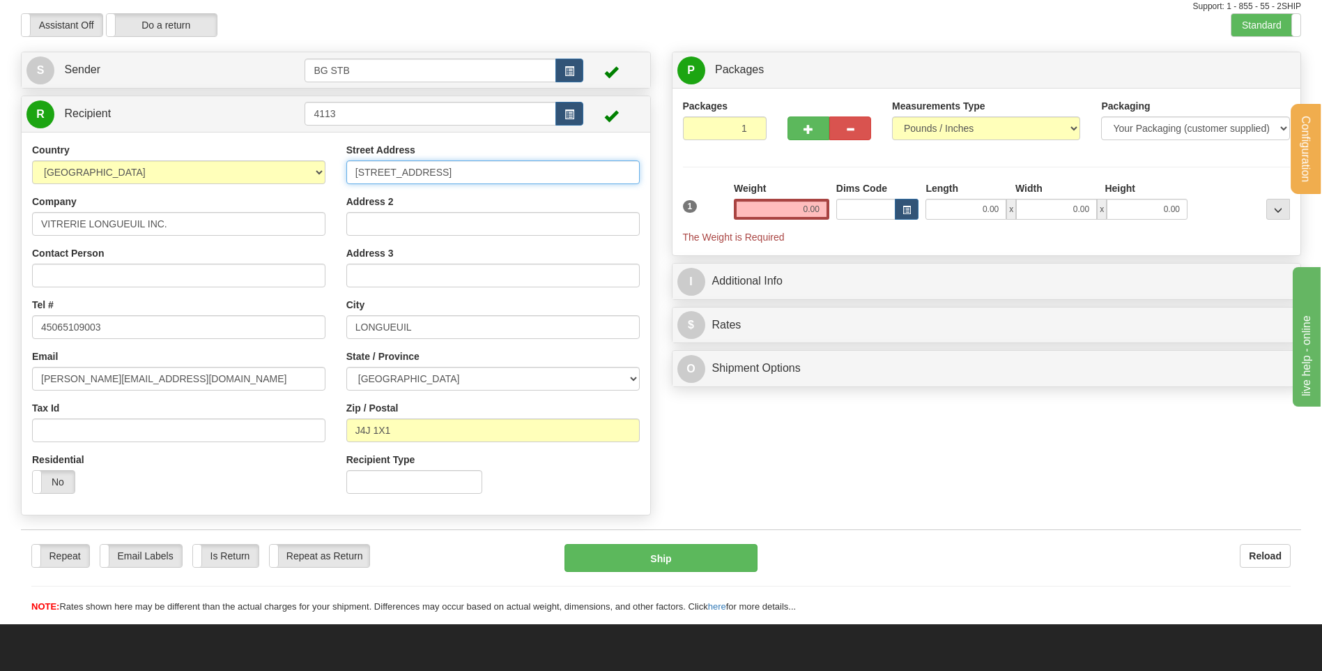
scroll to position [70, 0]
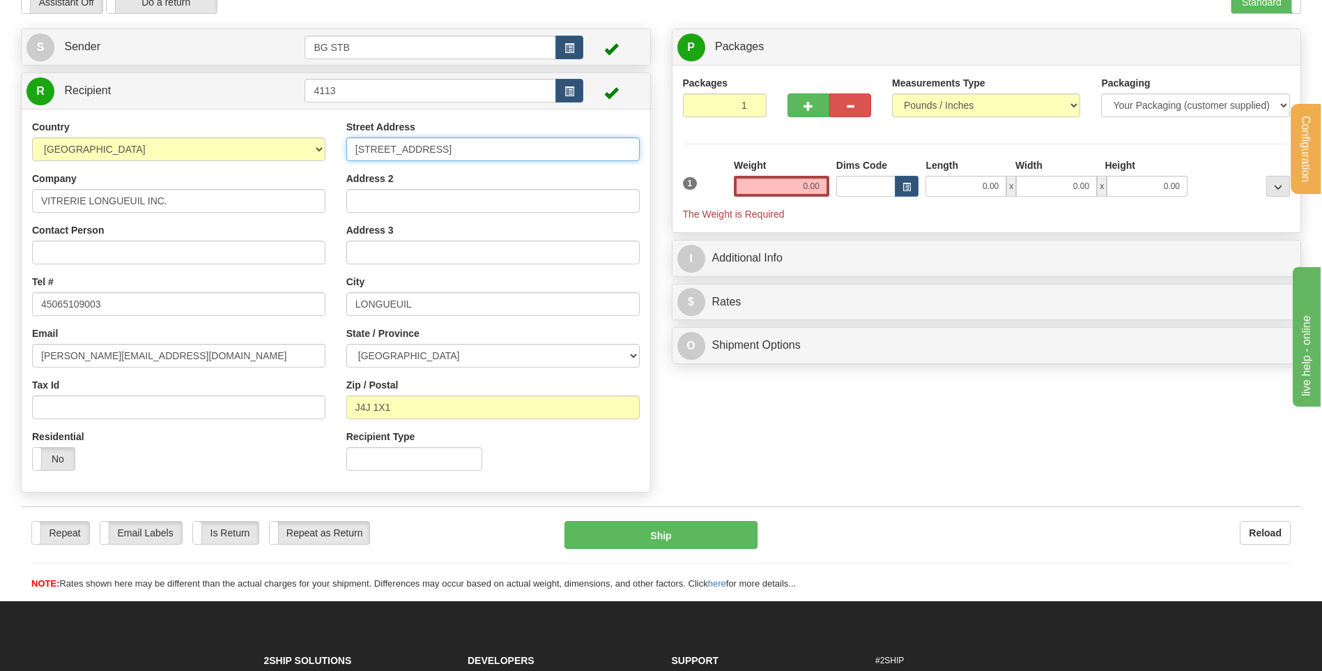
type input "241 CHEMIN DU COTEAU ROUGE"
click at [779, 197] on div "Weight 0.00" at bounding box center [782, 182] width 102 height 49
click at [780, 178] on input "0.00" at bounding box center [782, 186] width 96 height 21
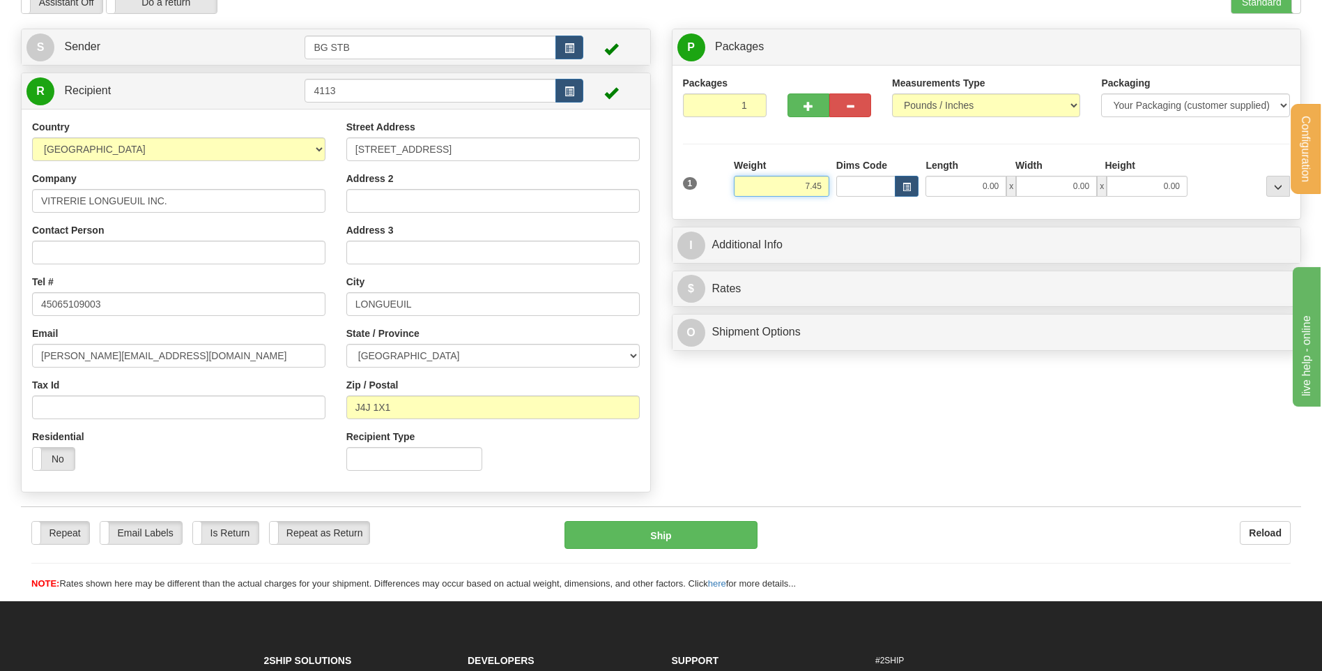
type input "7.45"
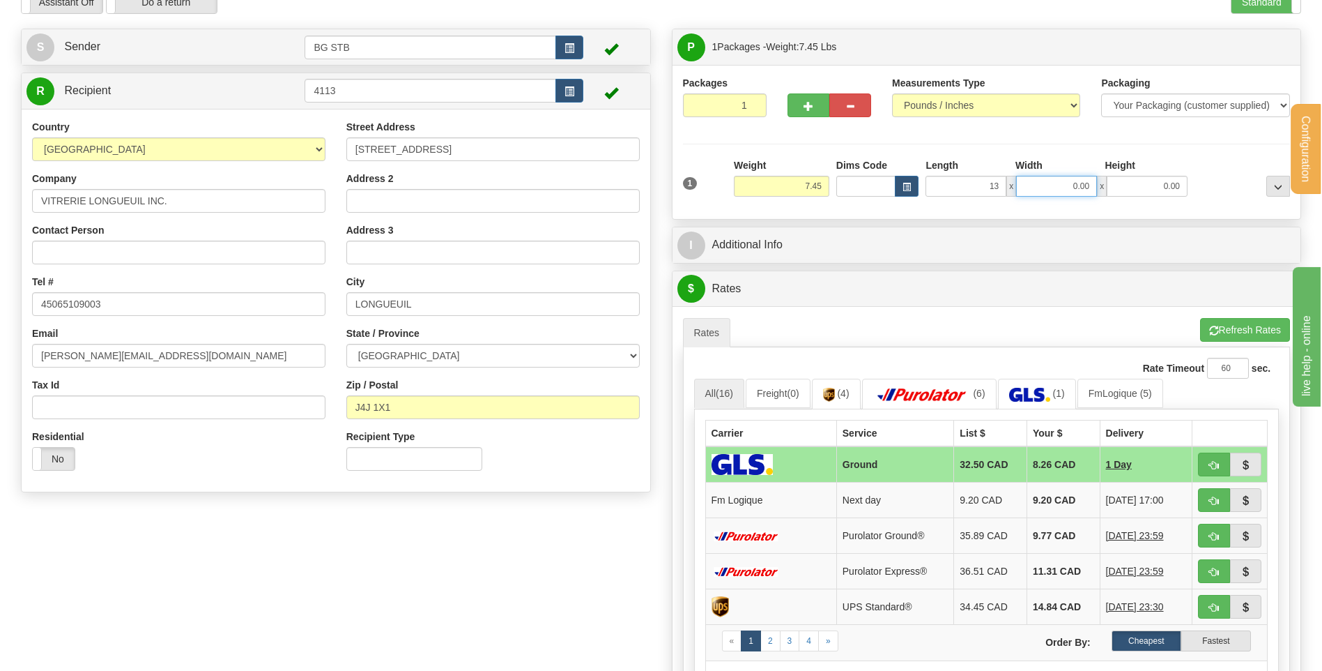
type input "13.00"
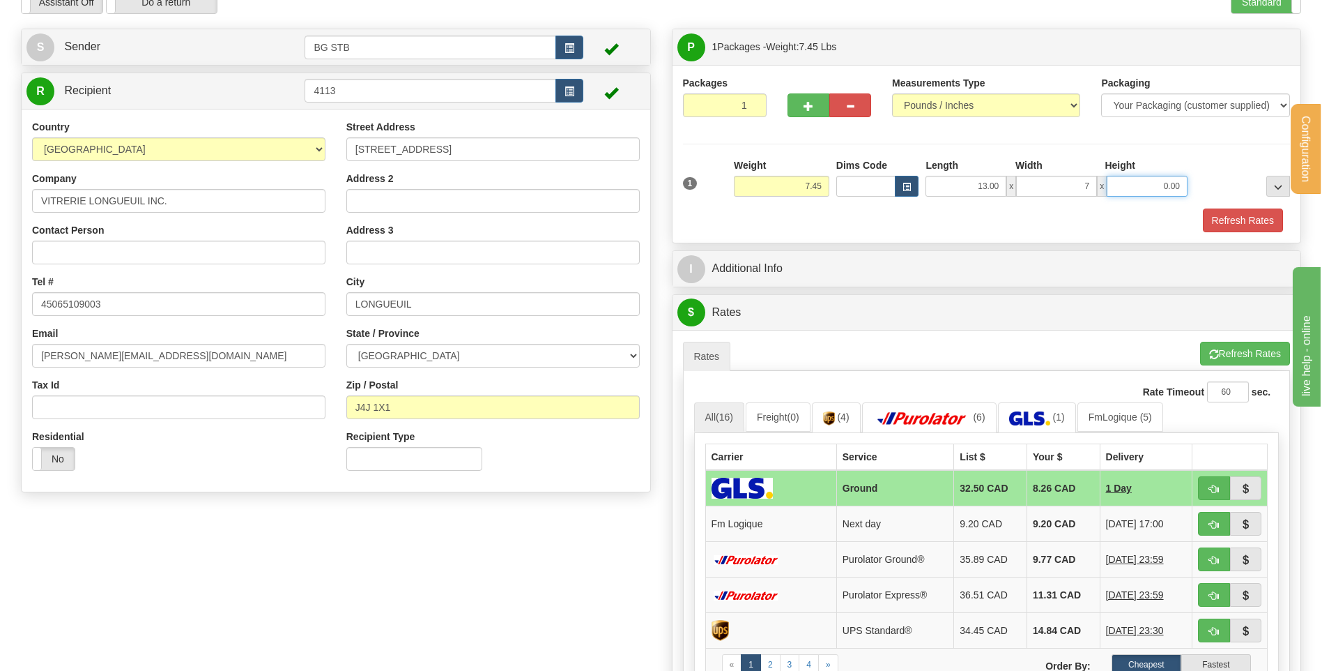
type input "7.00"
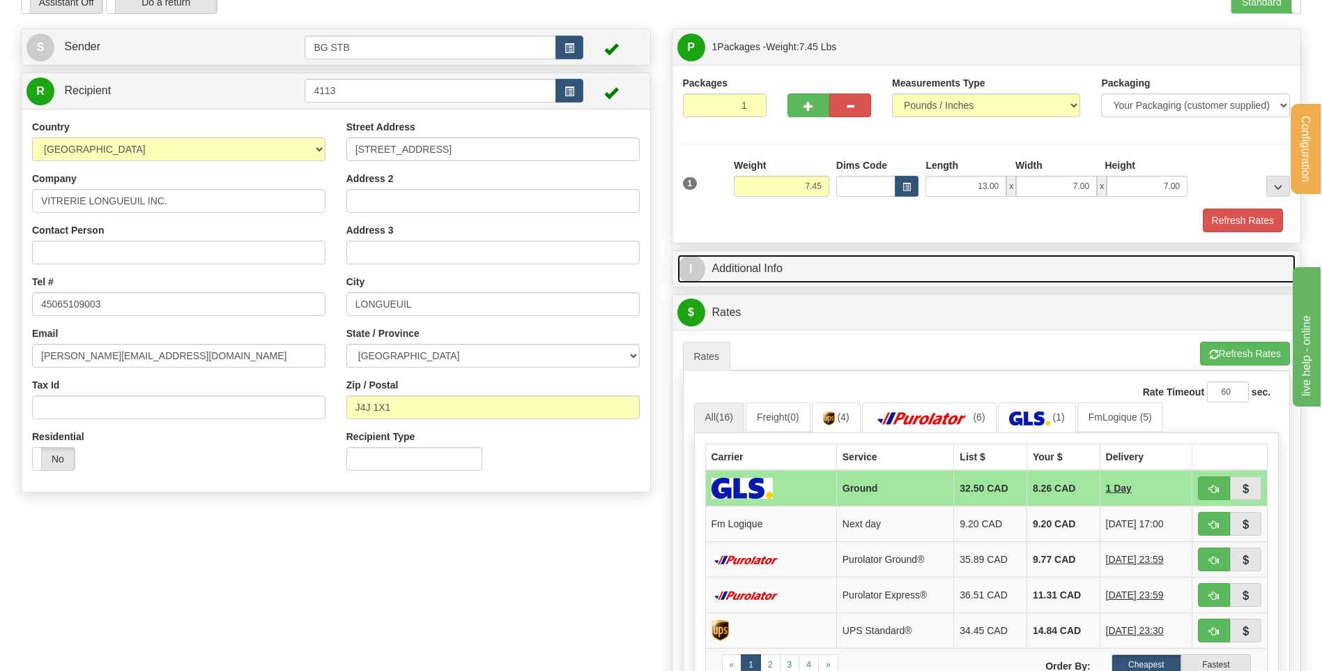
click at [715, 261] on link "I Additional Info" at bounding box center [987, 268] width 619 height 29
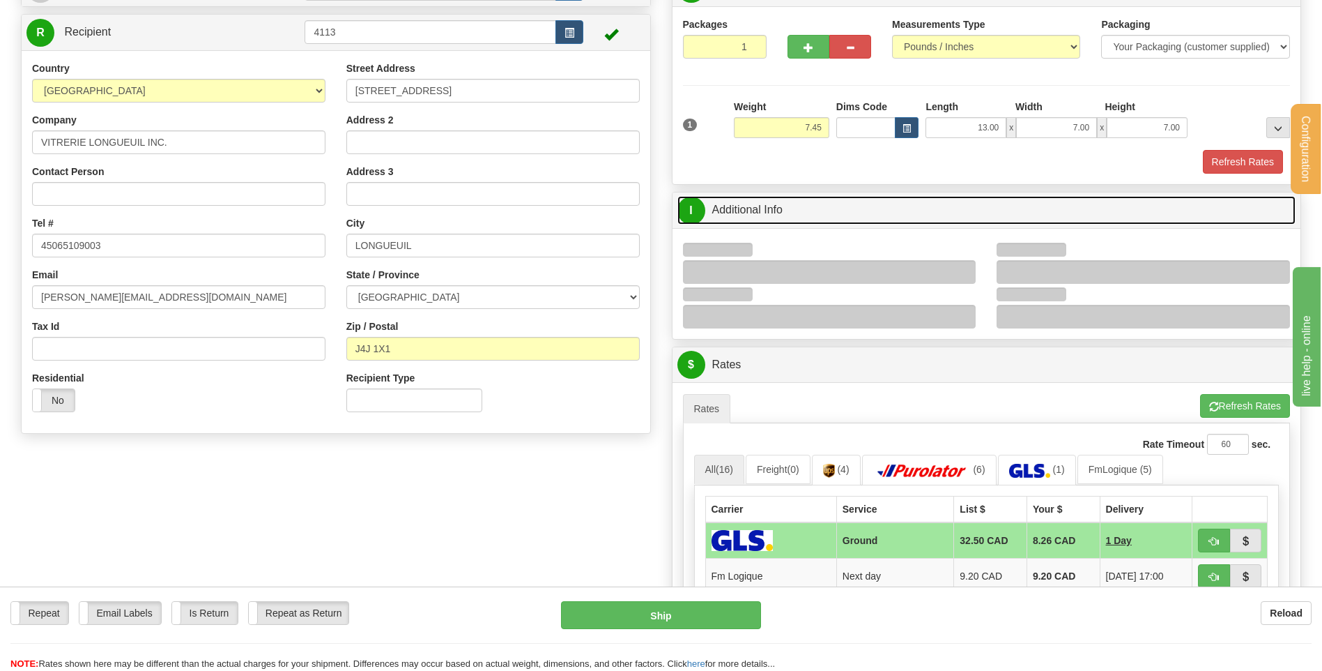
scroll to position [209, 0]
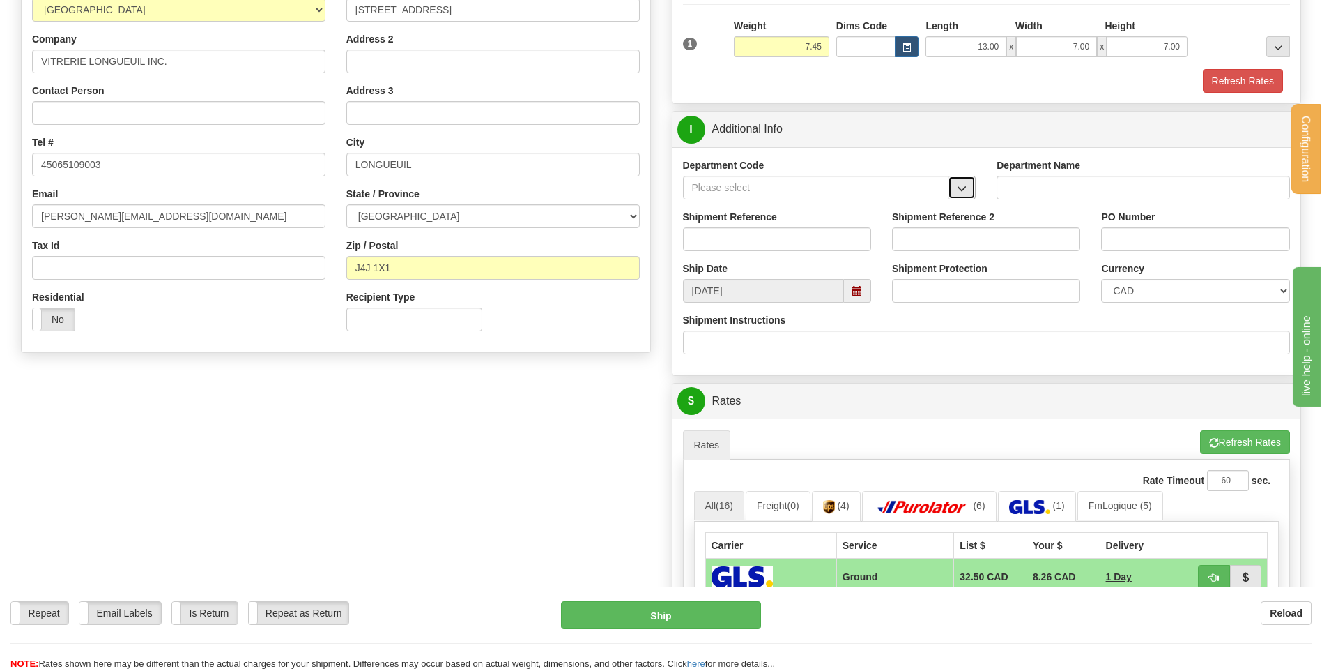
click at [955, 183] on button "button" at bounding box center [962, 188] width 28 height 24
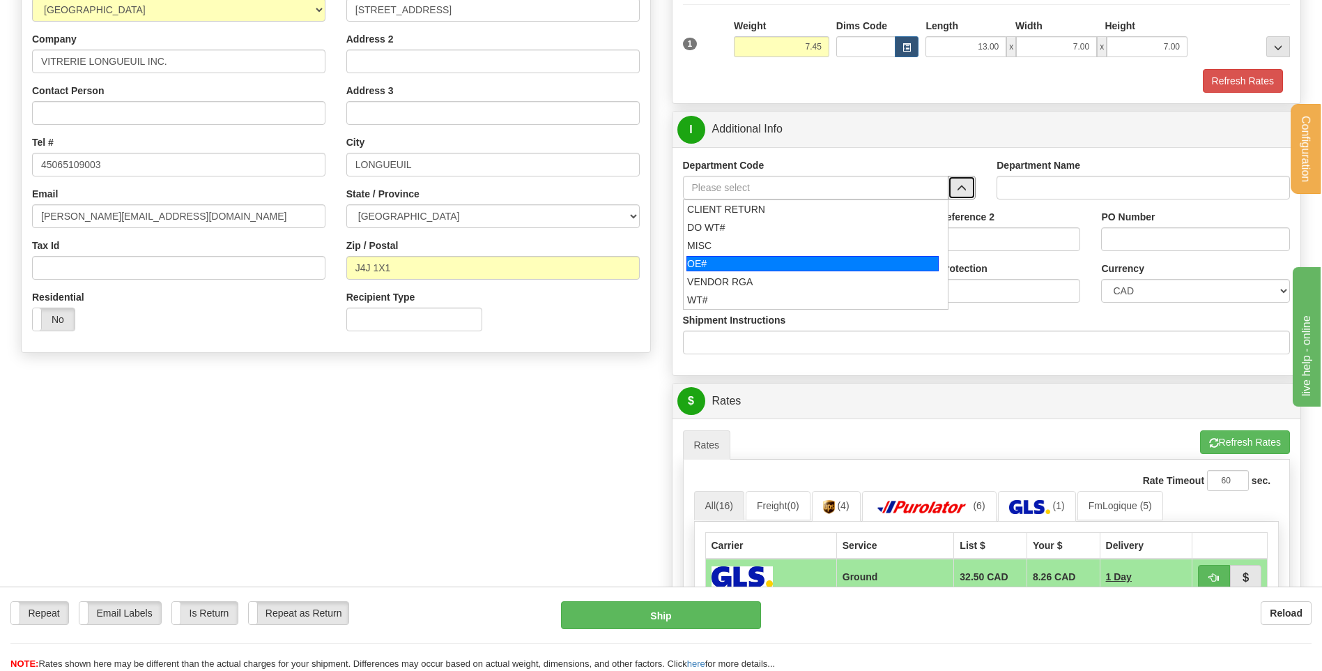
click at [805, 256] on div "OE#" at bounding box center [813, 263] width 252 height 15
type input "OE#"
type input "ORDERS"
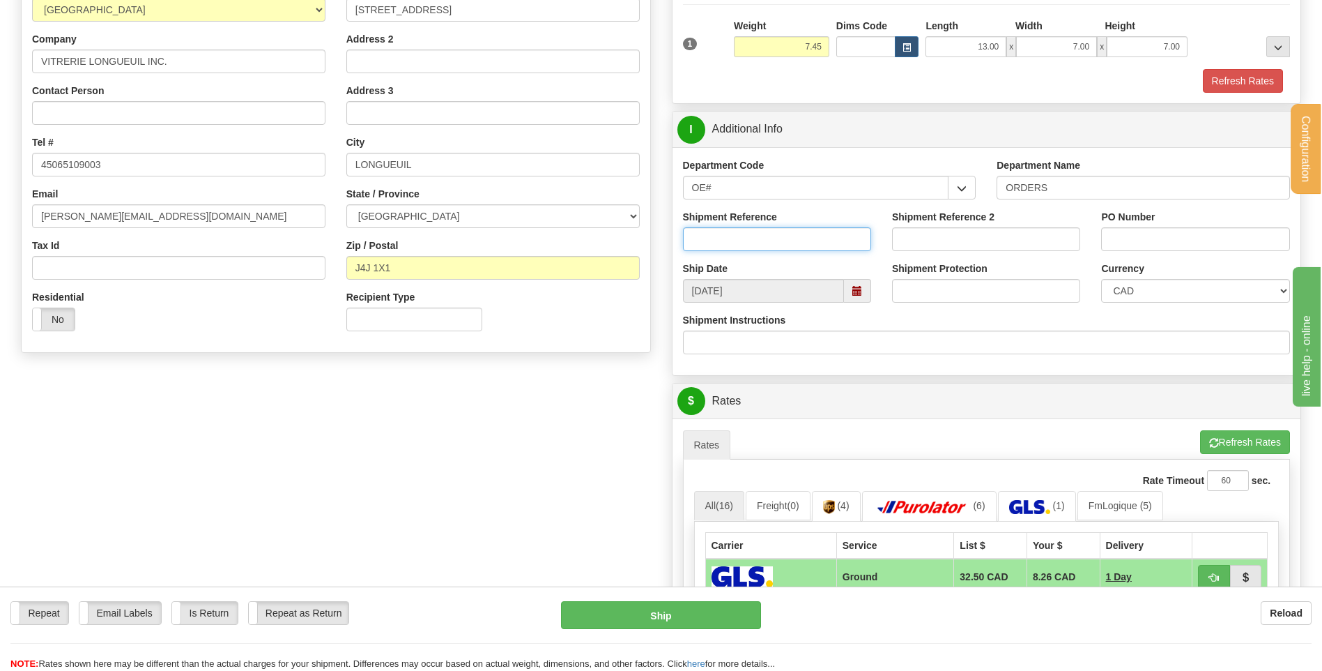
click at [805, 240] on input "Shipment Reference" at bounding box center [777, 239] width 188 height 24
type input "80004509-00"
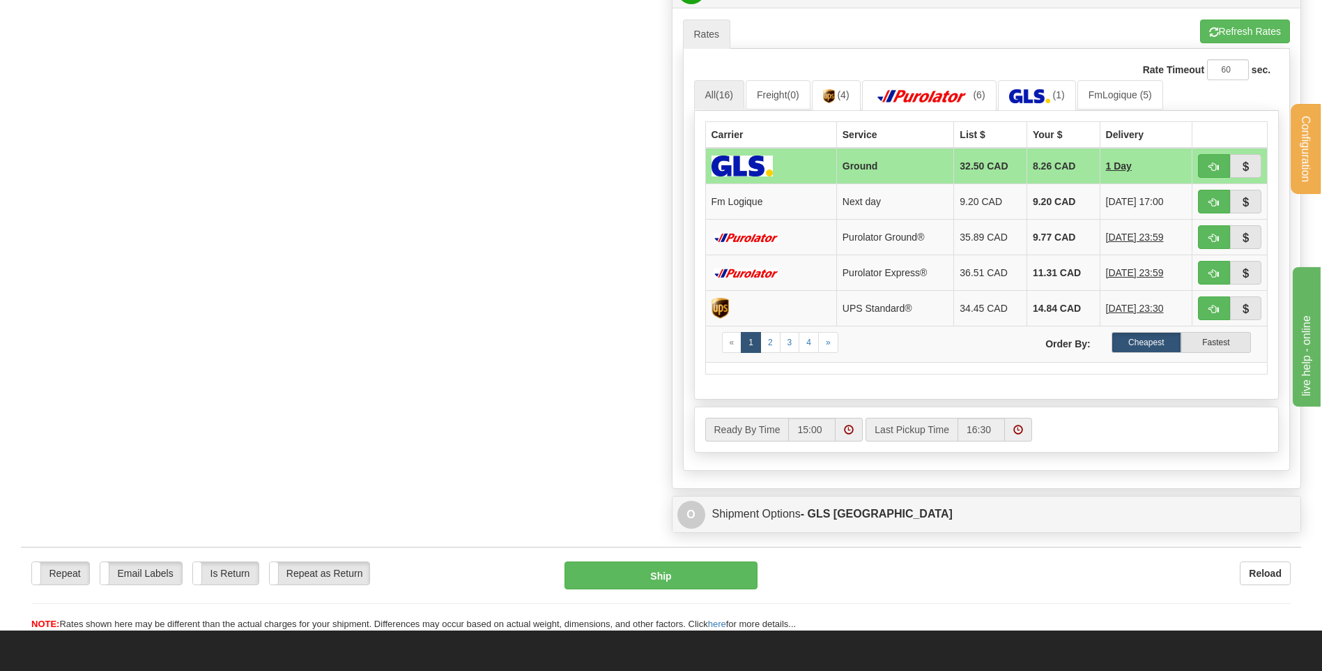
scroll to position [627, 0]
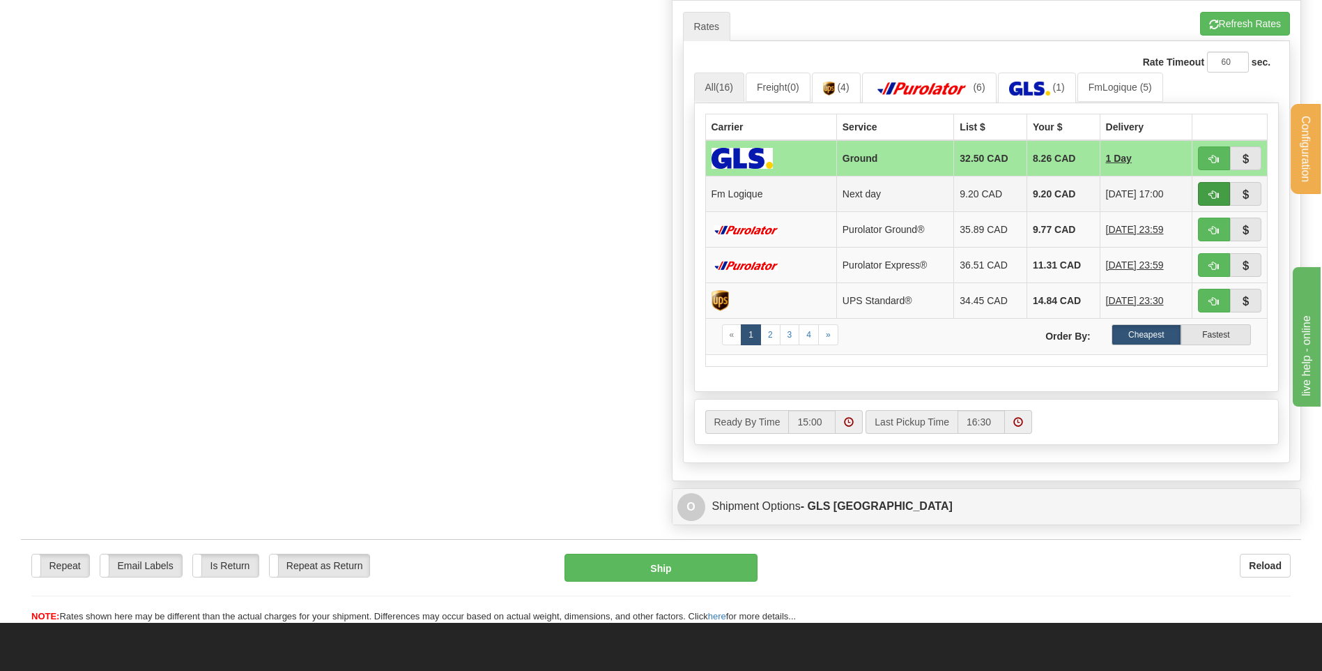
type input "6198"
click at [1213, 194] on span "button" at bounding box center [1214, 194] width 10 height 9
type input "jour"
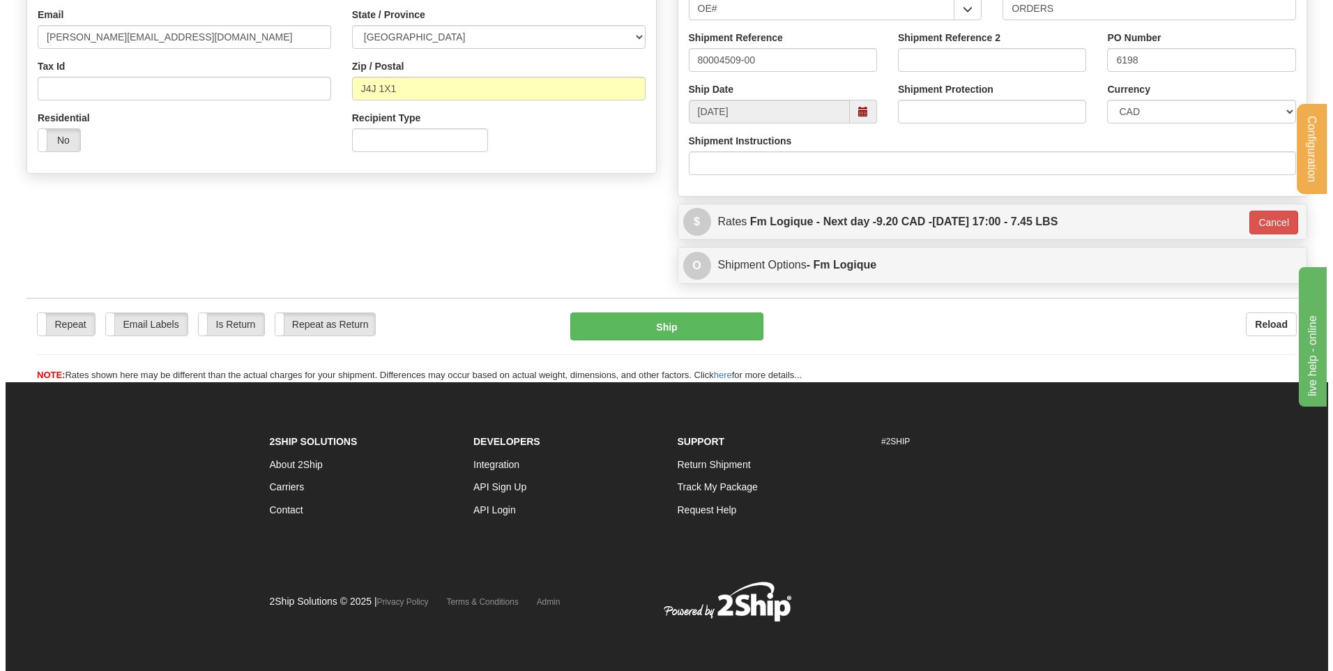
scroll to position [389, 0]
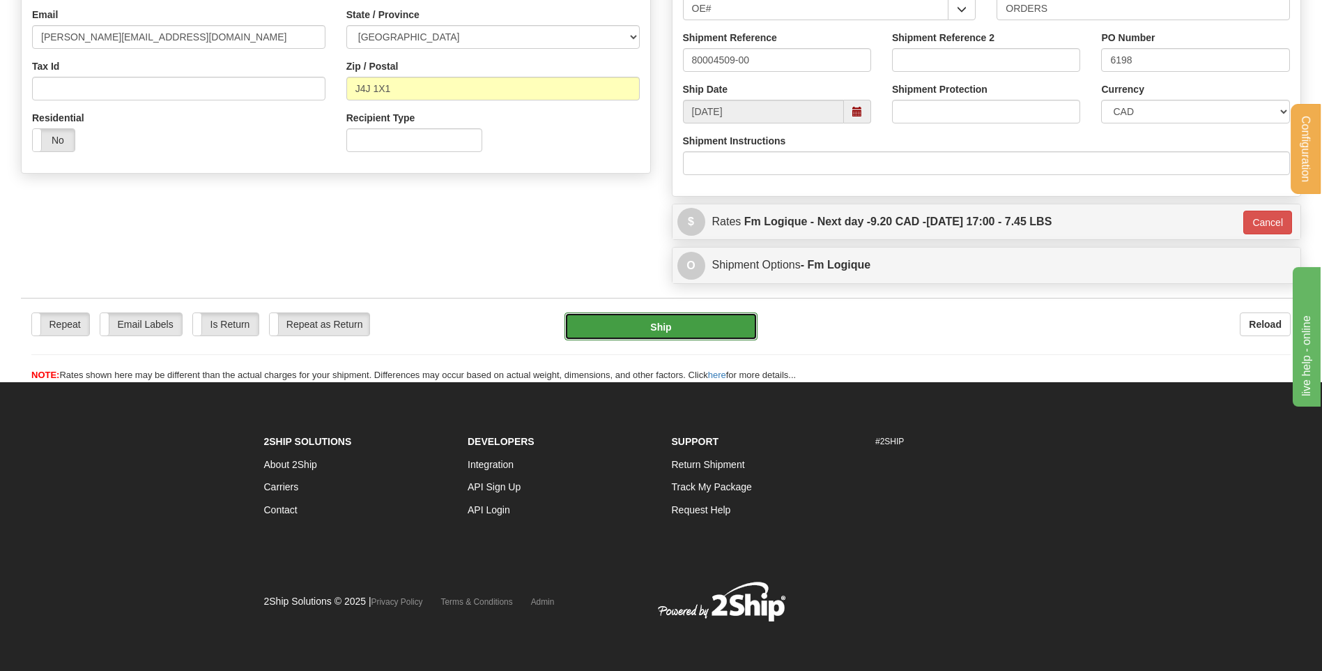
click at [691, 328] on button "Ship" at bounding box center [661, 326] width 192 height 28
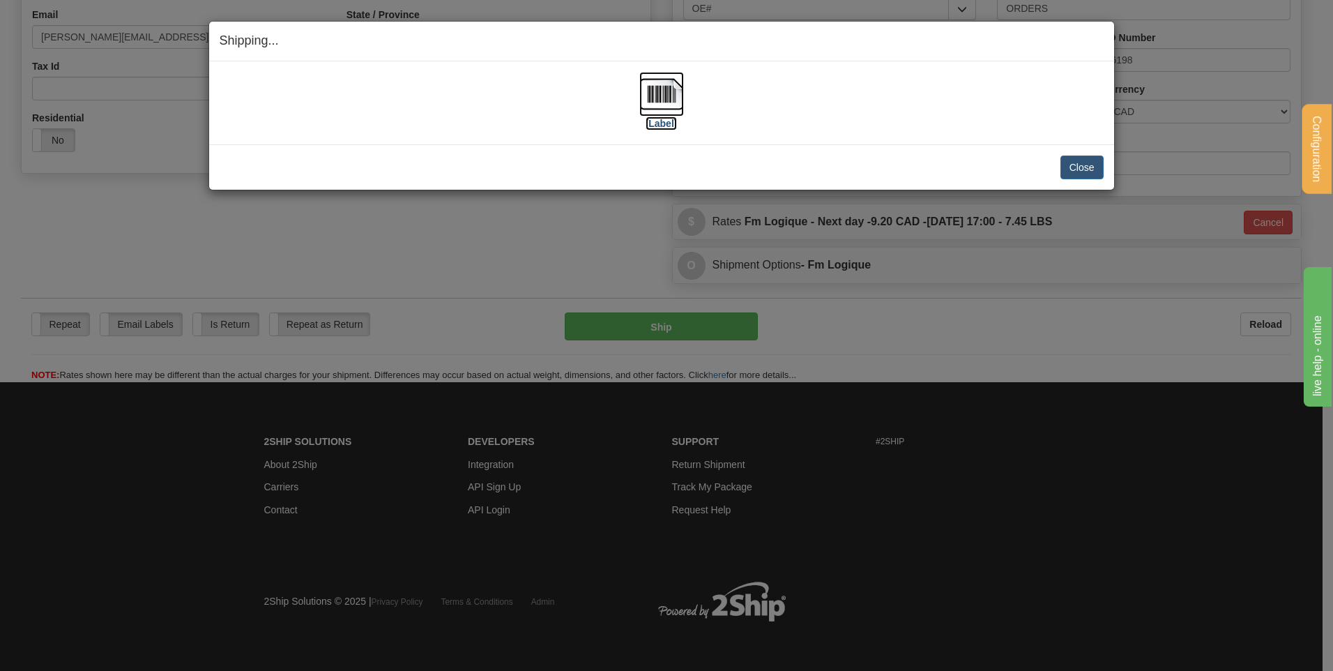
click at [659, 89] on img at bounding box center [661, 94] width 45 height 45
click at [1067, 167] on button "Close" at bounding box center [1081, 167] width 43 height 24
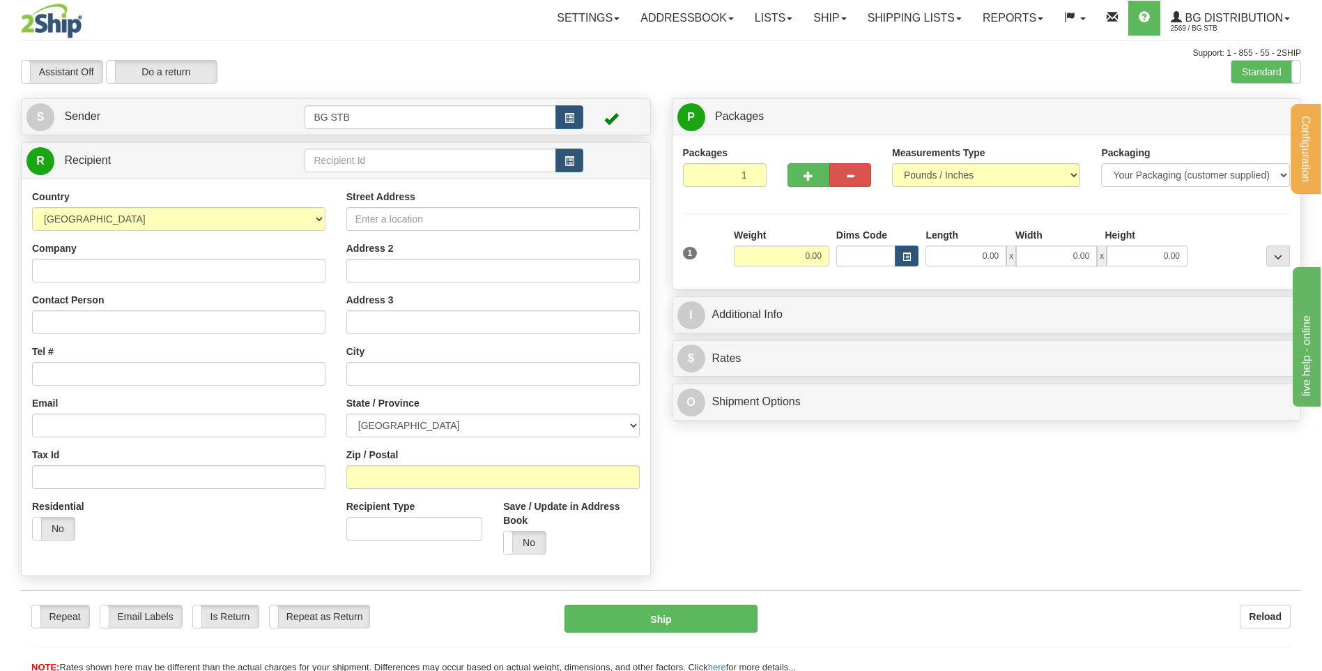
click at [400, 149] on td at bounding box center [444, 160] width 278 height 29
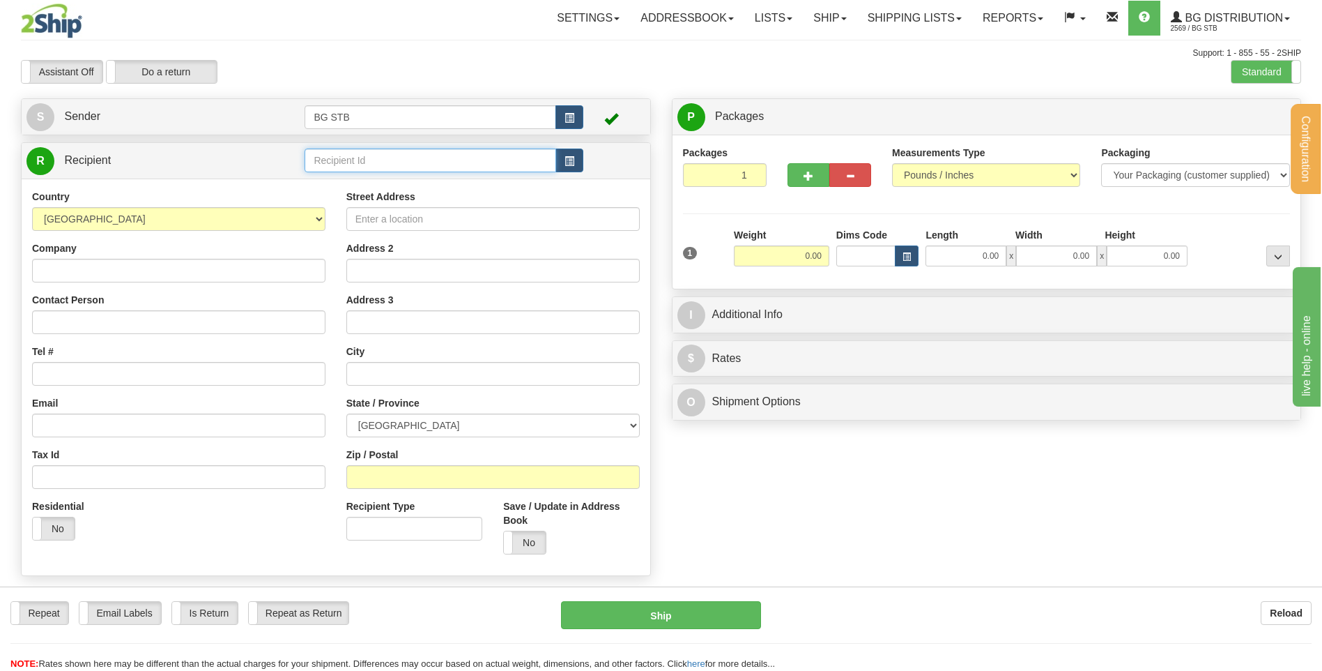
click at [394, 160] on input "text" at bounding box center [430, 160] width 251 height 24
type input "4096"
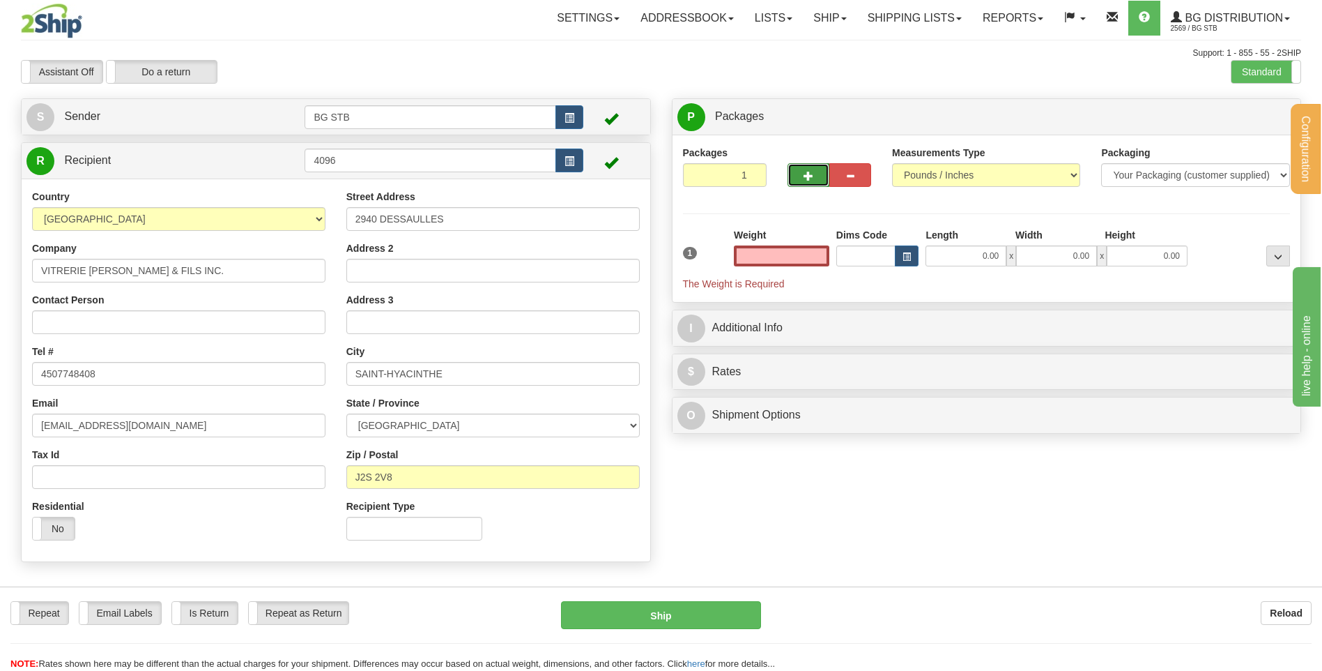
type input "0.00"
click at [822, 179] on button "button" at bounding box center [809, 175] width 42 height 24
type input "2"
drag, startPoint x: 1247, startPoint y: 118, endPoint x: 1183, endPoint y: 126, distance: 64.7
click at [1245, 118] on span "Package Level" at bounding box center [1260, 117] width 55 height 10
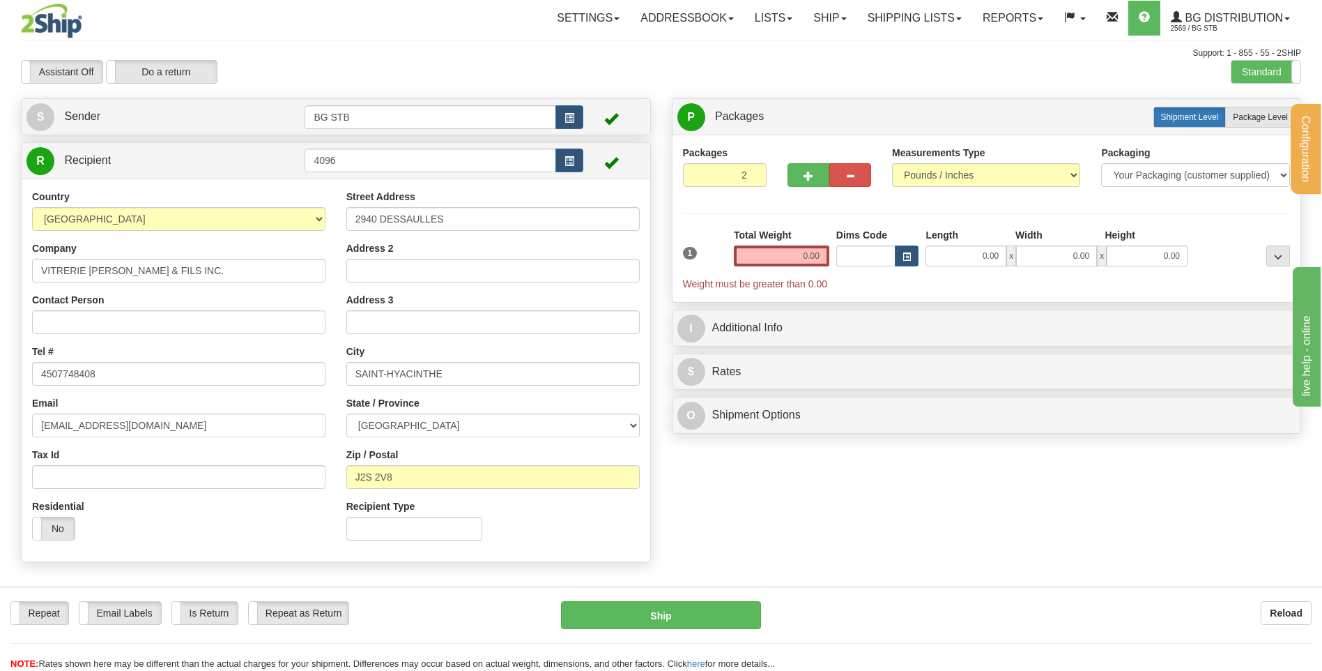
radio input "true"
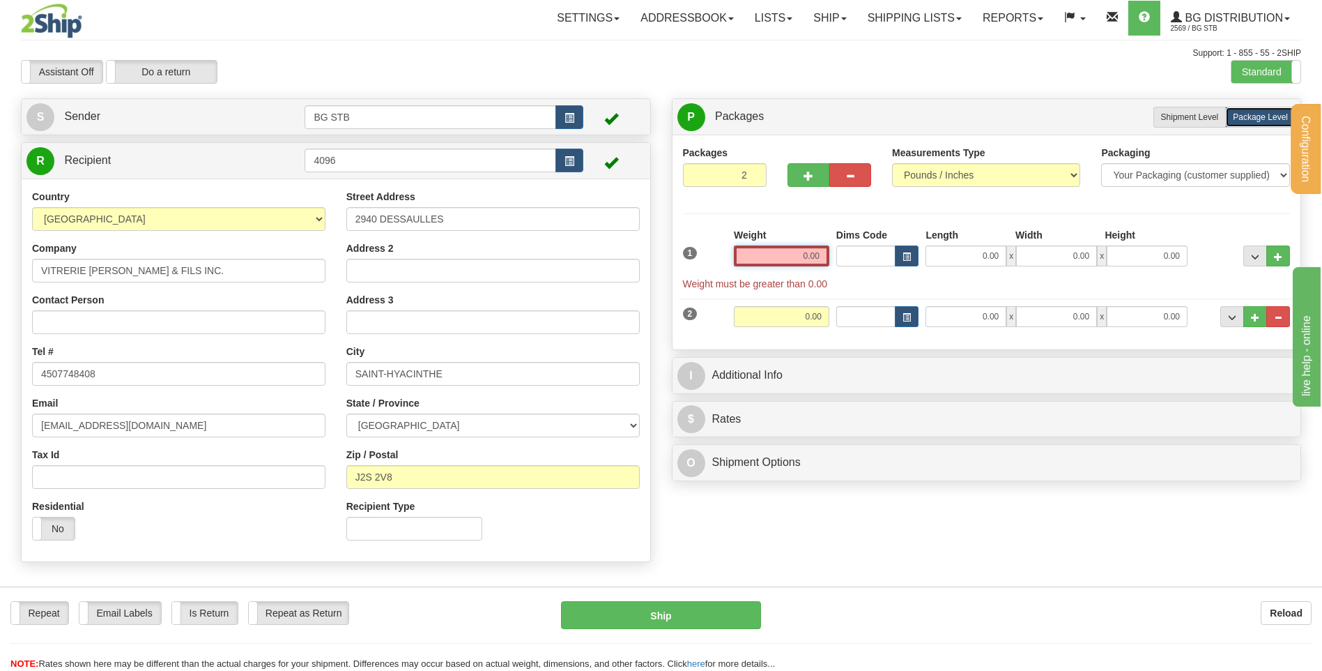
click at [814, 256] on input "0.00" at bounding box center [782, 255] width 96 height 21
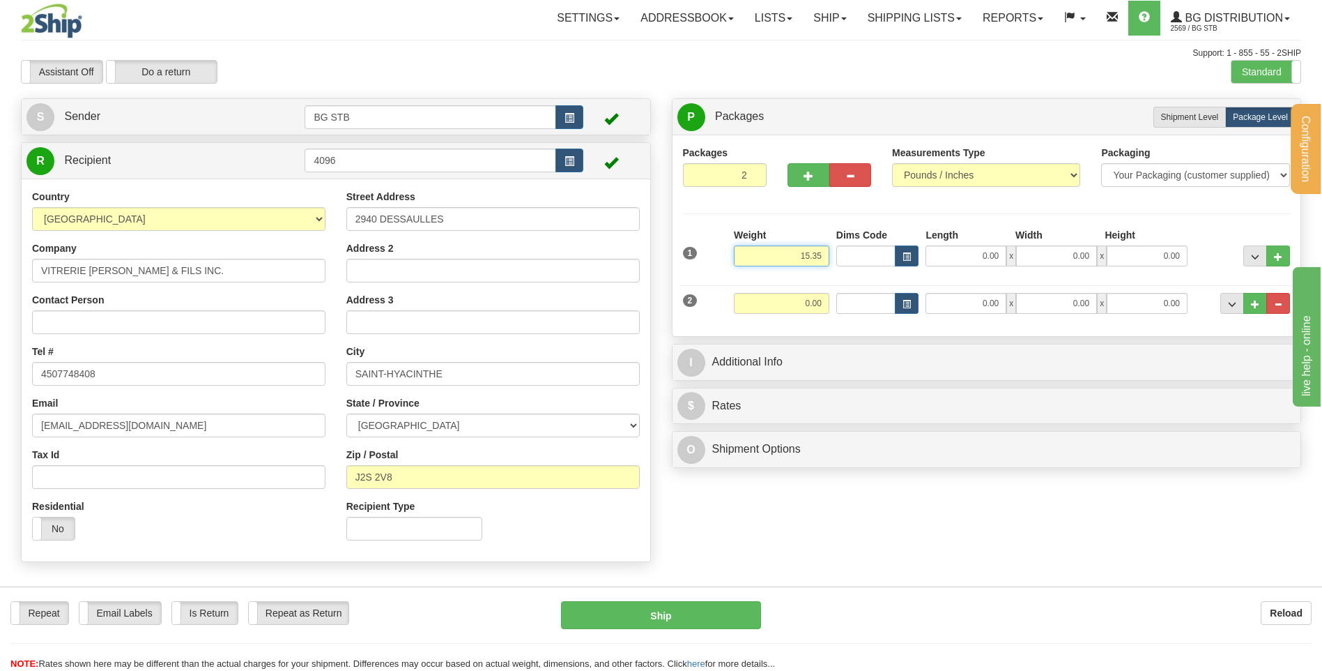
type input "15.35"
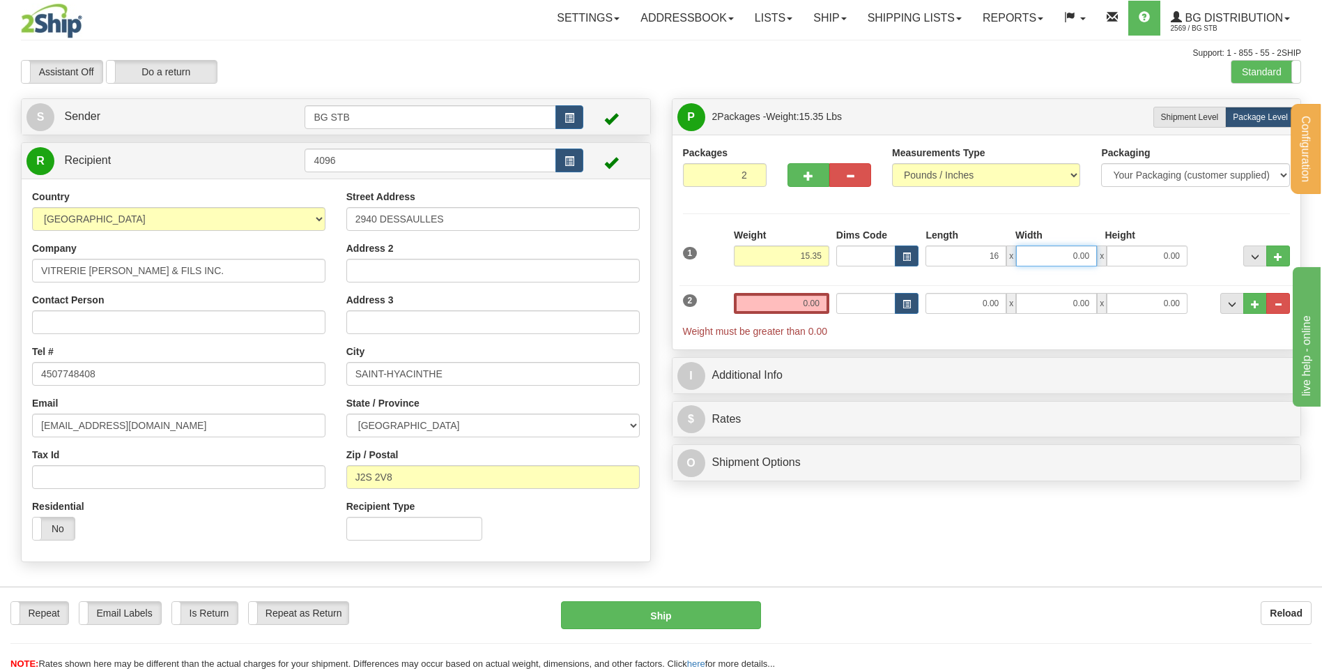
type input "16.00"
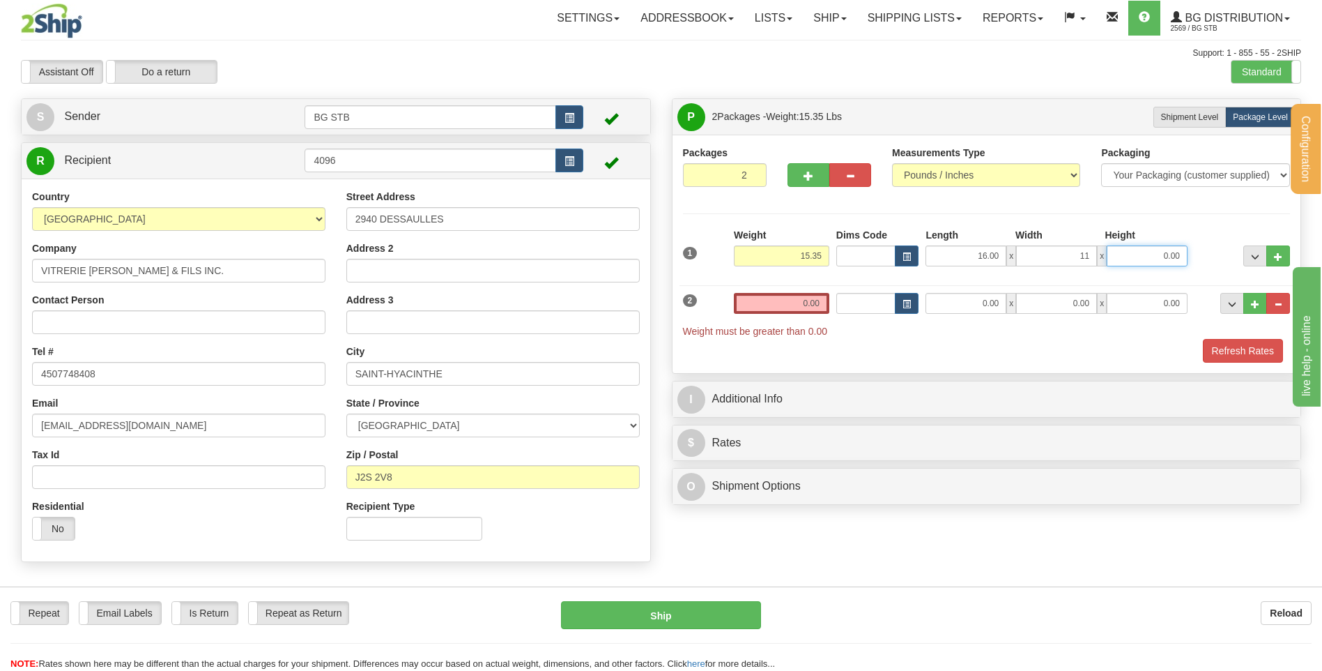
type input "11.00"
click at [825, 287] on div "2 Weight 0.00 Dims Code Length Width Height" at bounding box center [987, 308] width 615 height 60
click at [821, 290] on div "2 Weight 0.00 Dims Code Length Width Height" at bounding box center [987, 308] width 615 height 60
click at [821, 296] on input "0.00" at bounding box center [782, 303] width 96 height 21
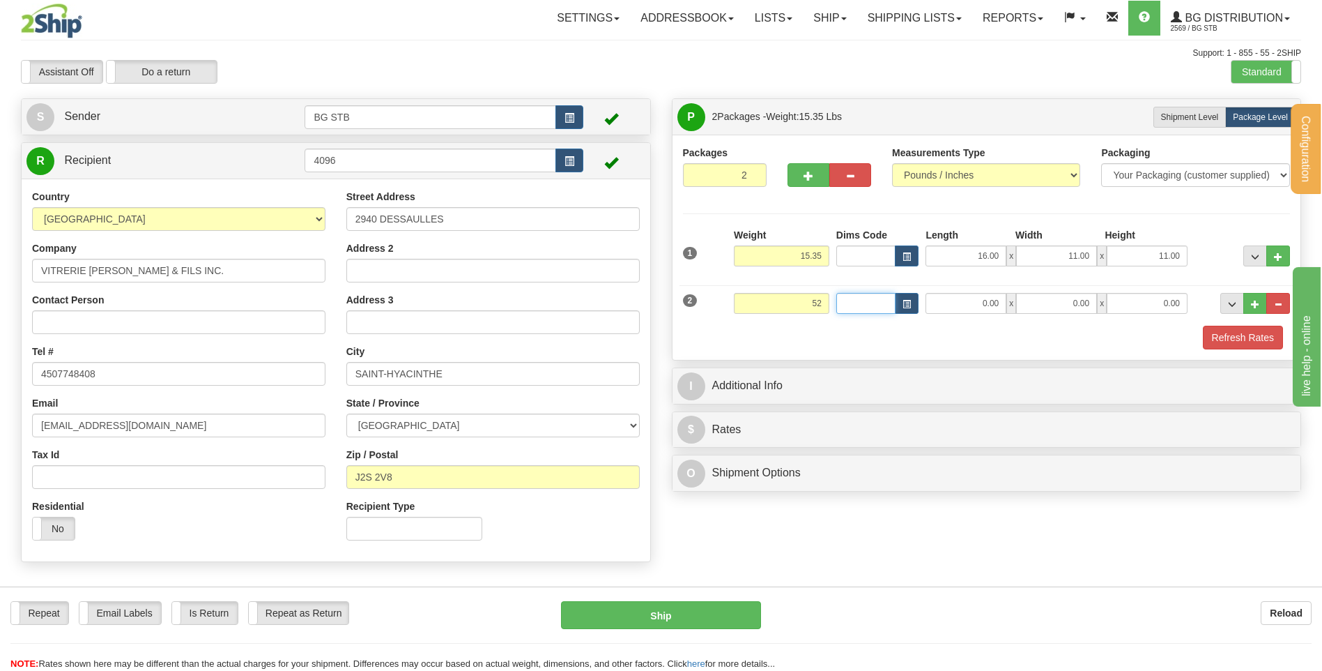
type input "52.00"
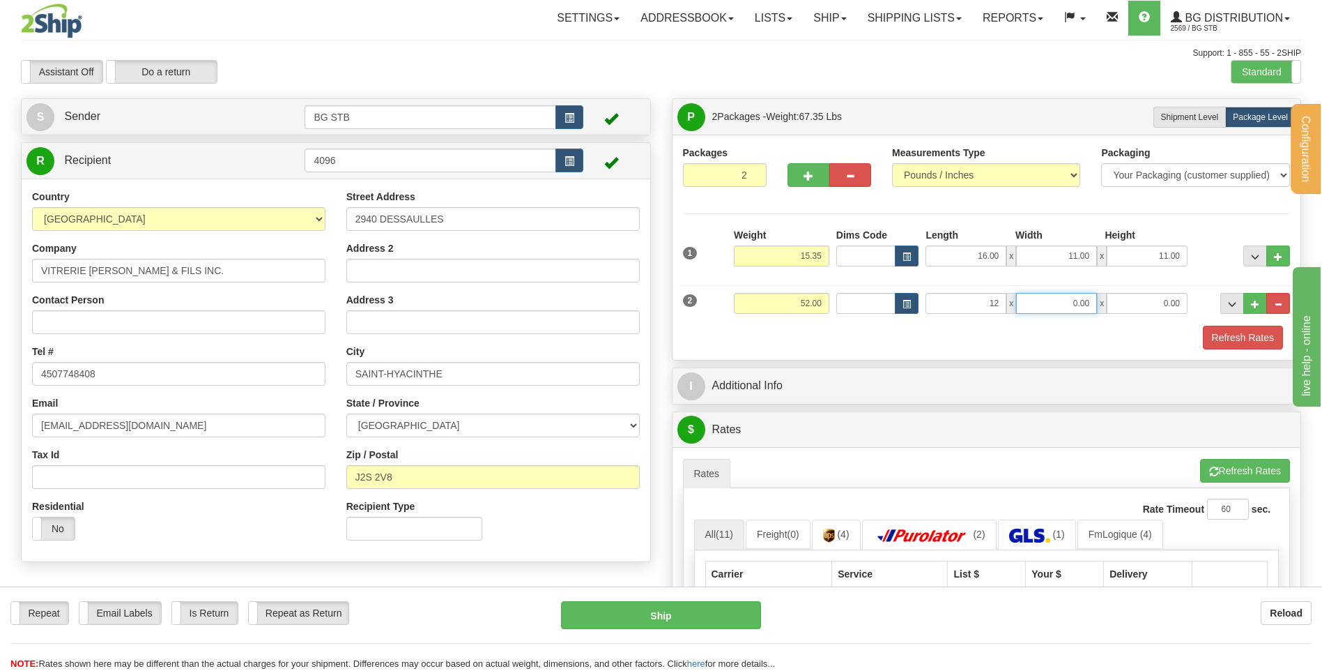
type input "12.00"
type input "9.00"
type input "6"
type input "16.00"
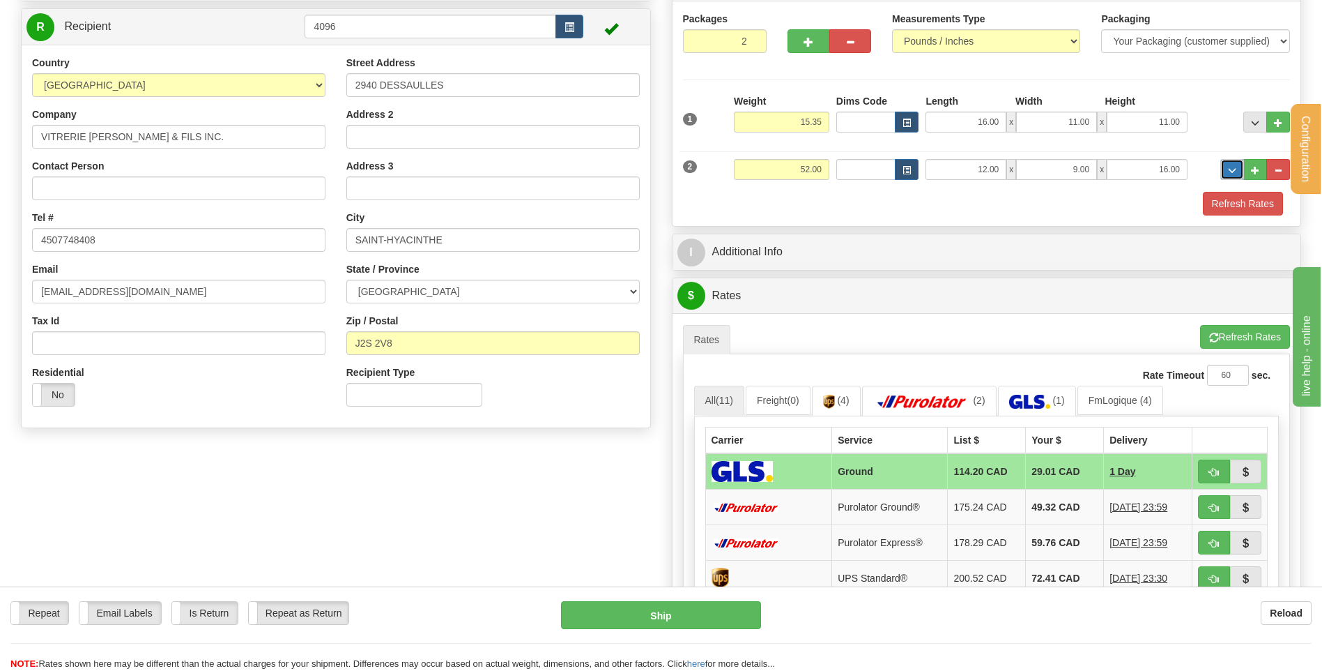
scroll to position [139, 0]
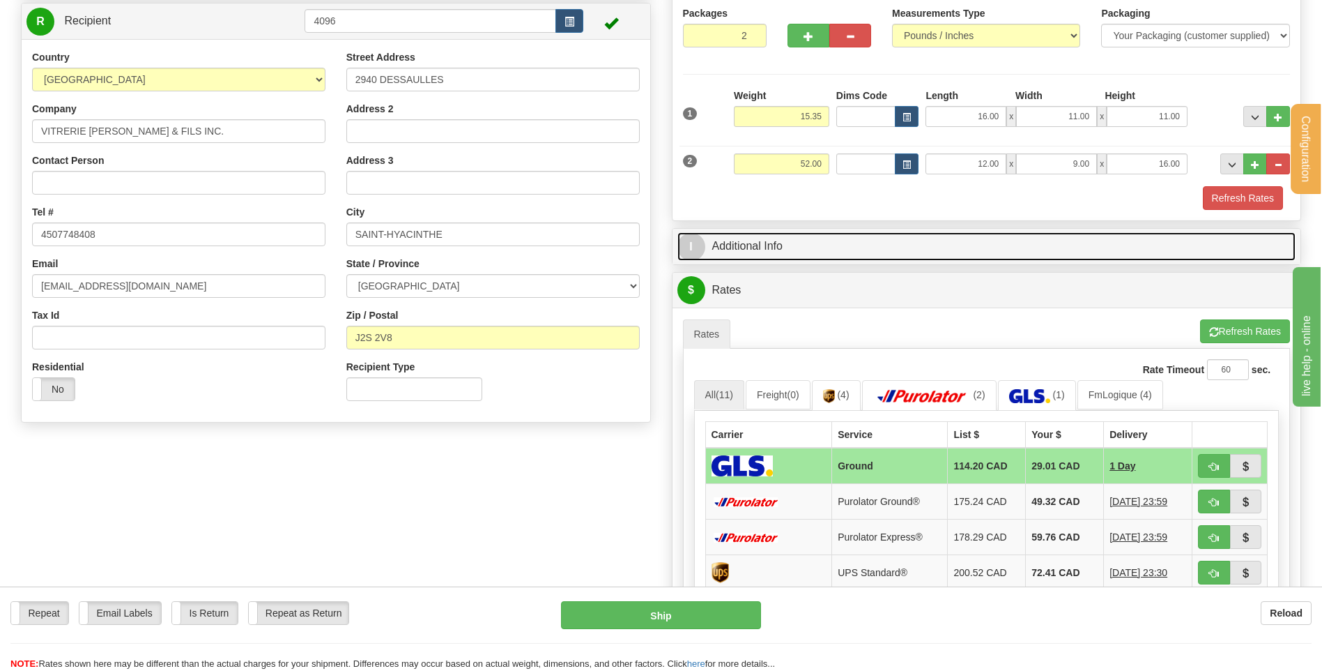
click at [742, 248] on link "I Additional Info" at bounding box center [987, 246] width 619 height 29
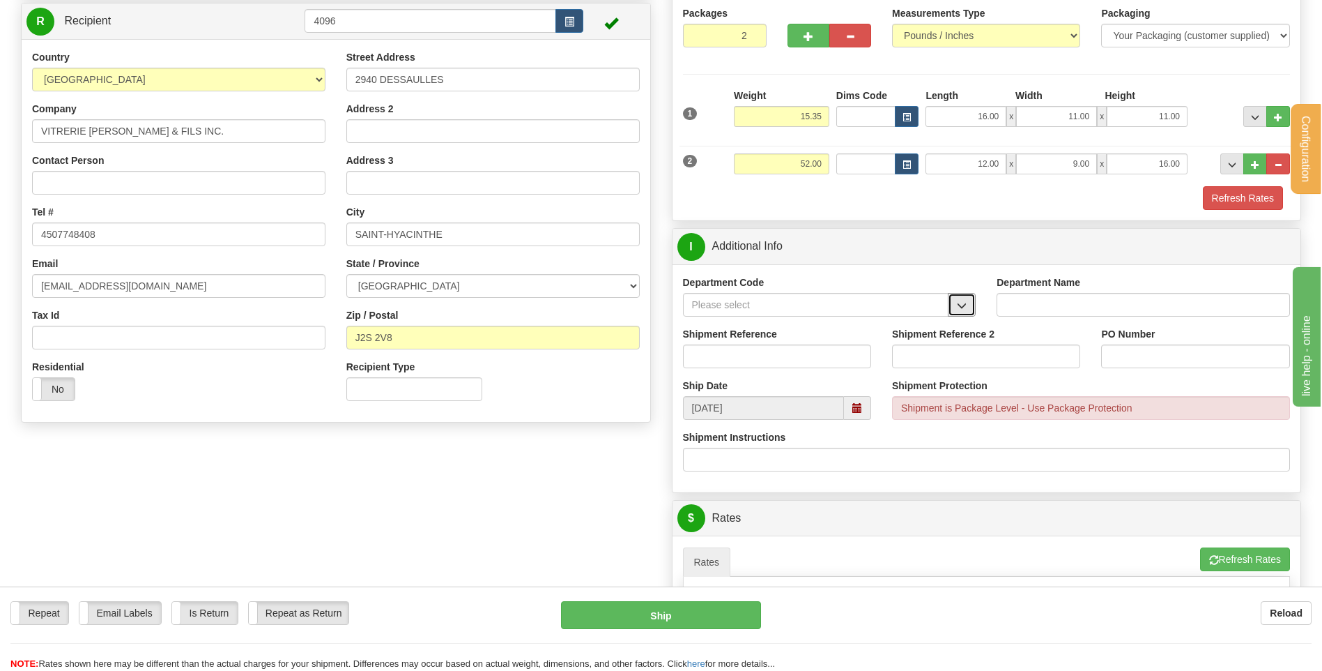
drag, startPoint x: 949, startPoint y: 291, endPoint x: 946, endPoint y: 315, distance: 24.6
click at [963, 308] on span "button" at bounding box center [962, 305] width 10 height 9
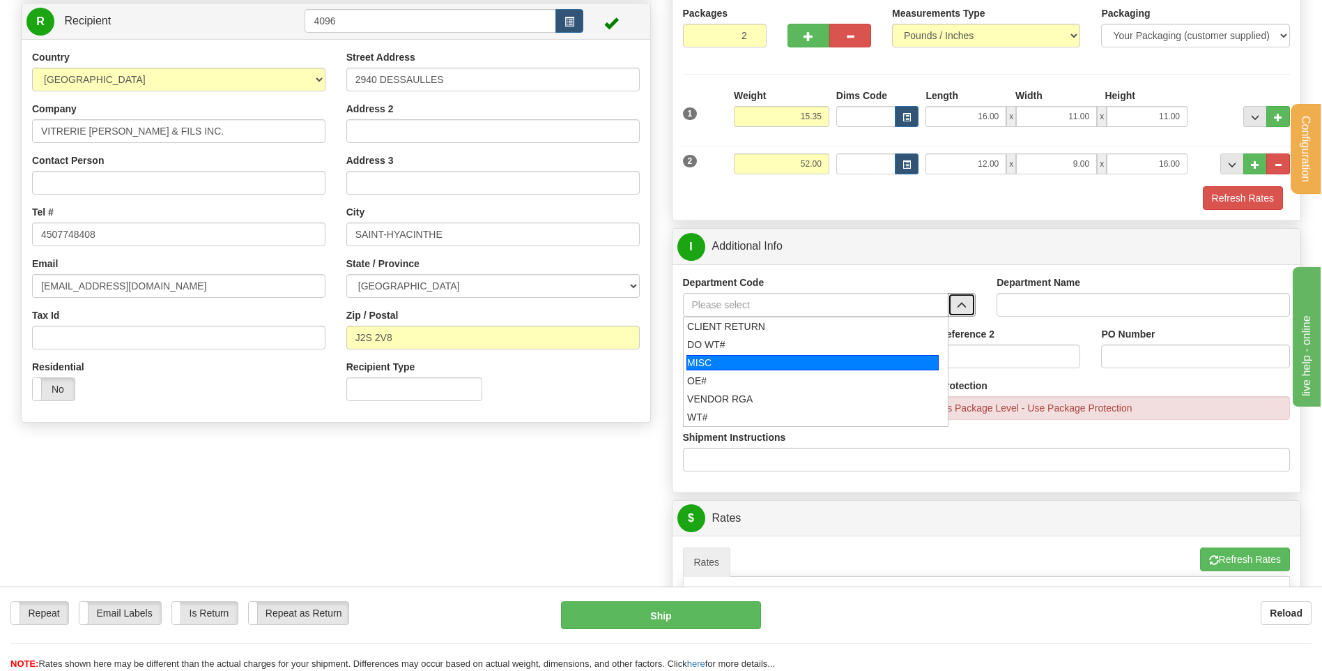
click at [763, 372] on li "OE#" at bounding box center [816, 381] width 265 height 18
type input "OE#"
type input "ORDERS"
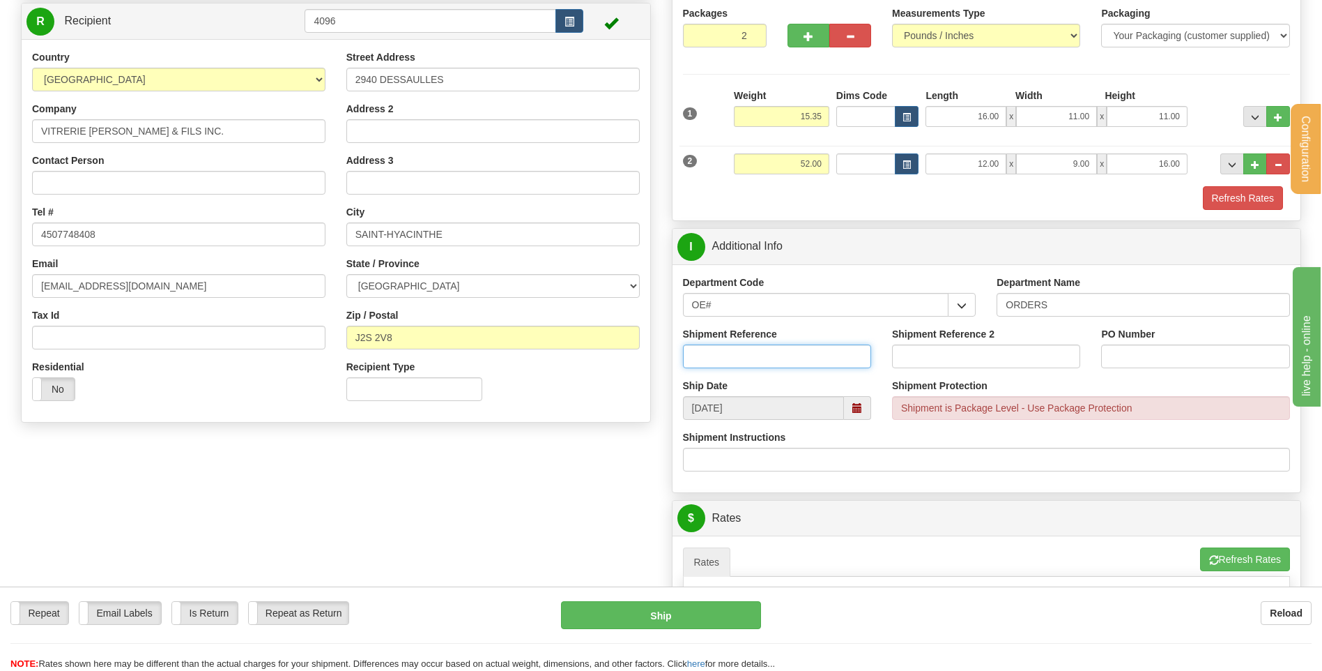
click at [761, 358] on input "Shipment Reference" at bounding box center [777, 356] width 188 height 24
type input "80004515-00"
type input "COMMANDE 12/08/25"
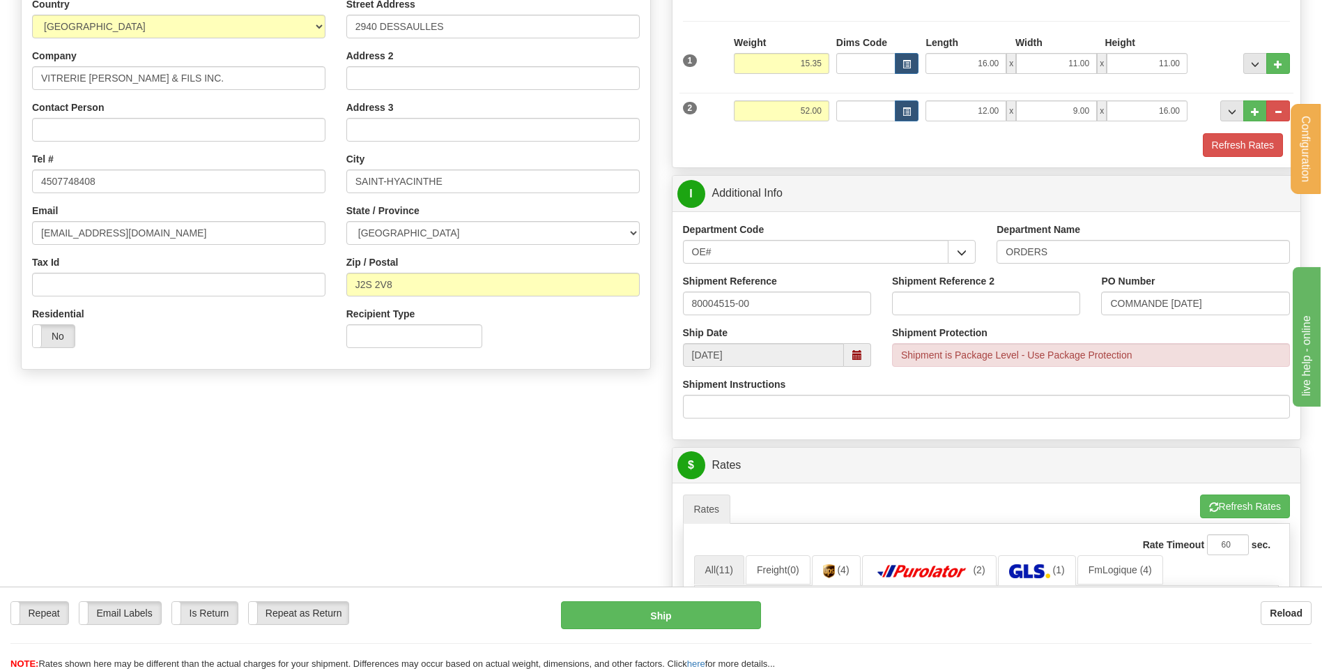
scroll to position [70, 0]
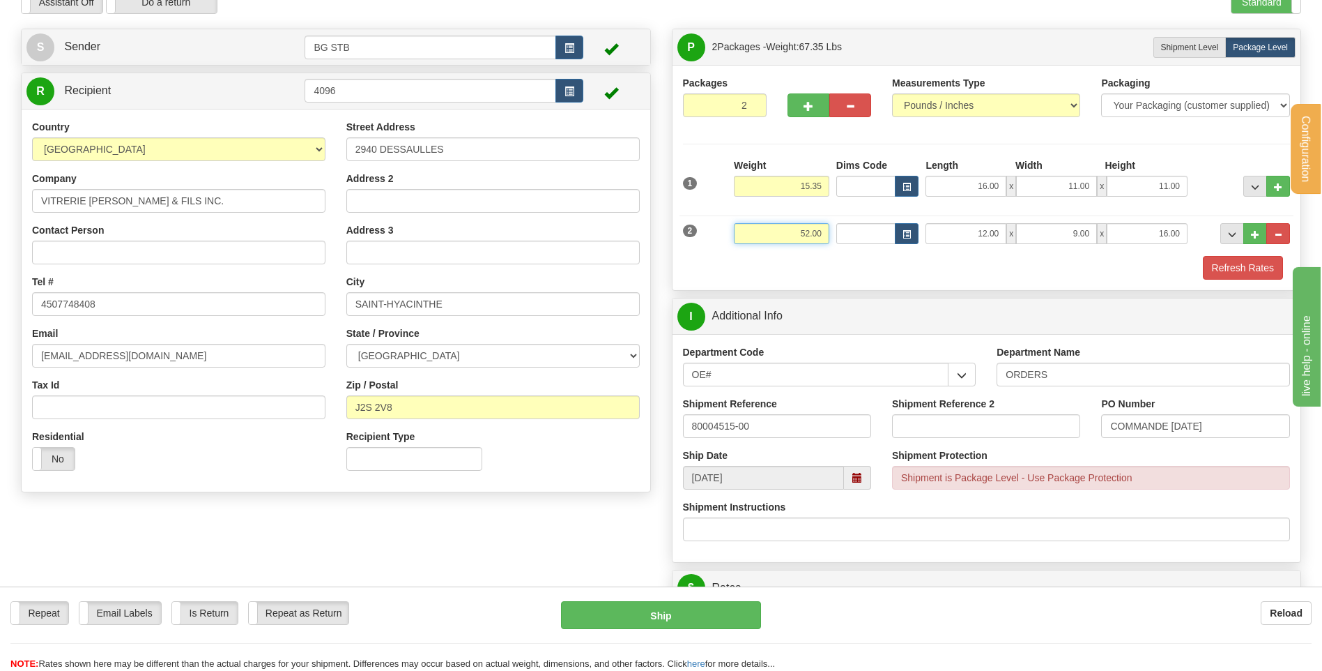
click at [859, 222] on div "2 Weight 52.00 Dims Code Length Width Height" at bounding box center [987, 231] width 615 height 47
drag, startPoint x: 866, startPoint y: 272, endPoint x: 839, endPoint y: 247, distance: 37.5
click at [866, 272] on div "Refresh Rates" at bounding box center [987, 268] width 615 height 24
type input "40.00"
drag, startPoint x: 798, startPoint y: 178, endPoint x: 879, endPoint y: 167, distance: 81.7
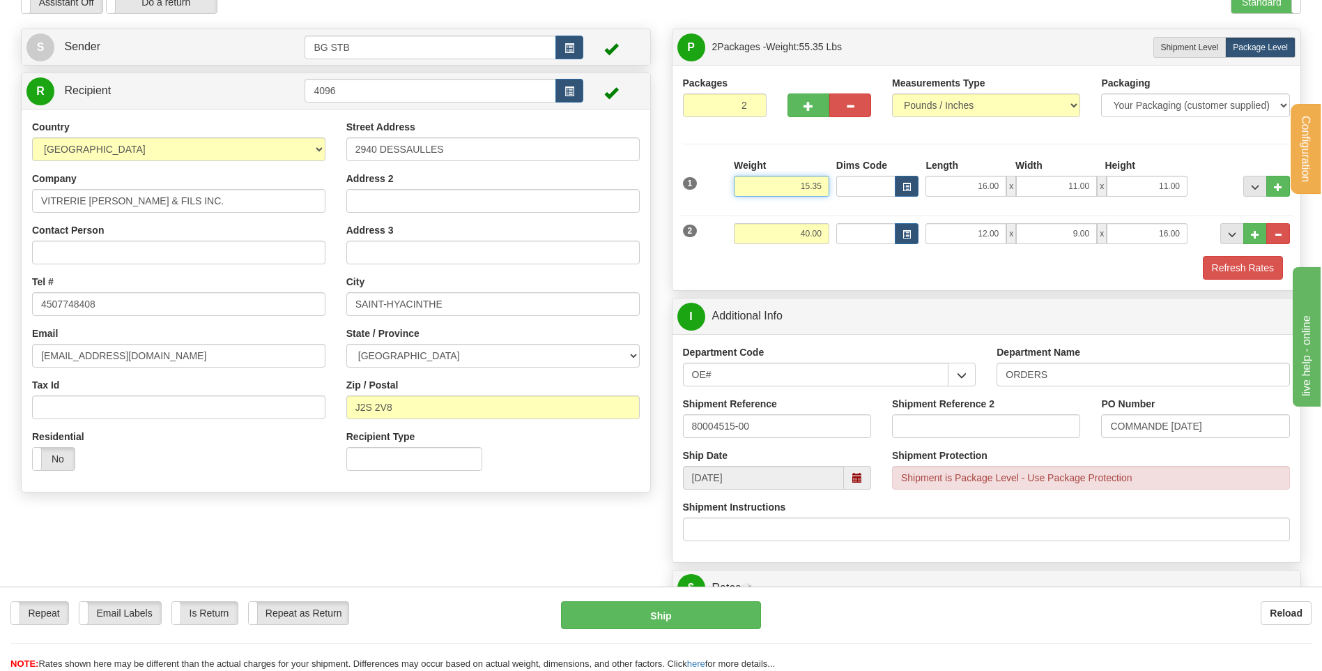
click at [875, 169] on div "1 Weight 15.35 Dims Code x x" at bounding box center [987, 182] width 615 height 49
type input "28.10"
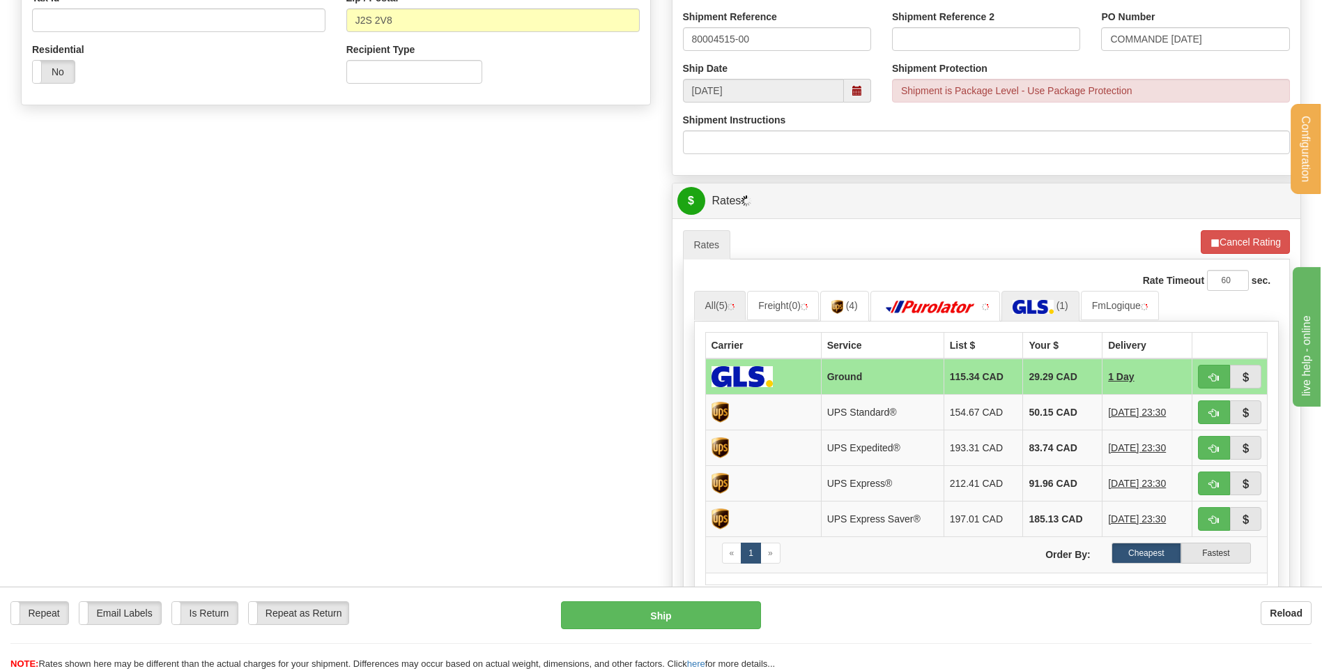
scroll to position [488, 0]
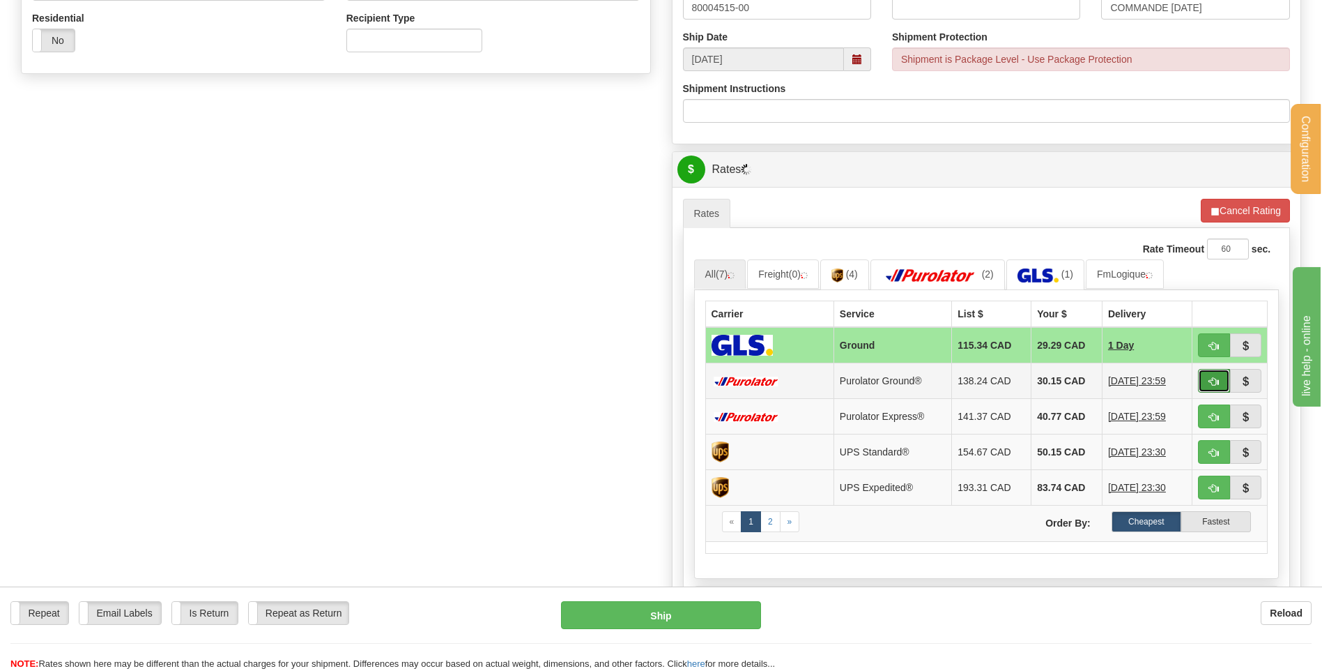
click at [1212, 381] on span "button" at bounding box center [1214, 381] width 10 height 9
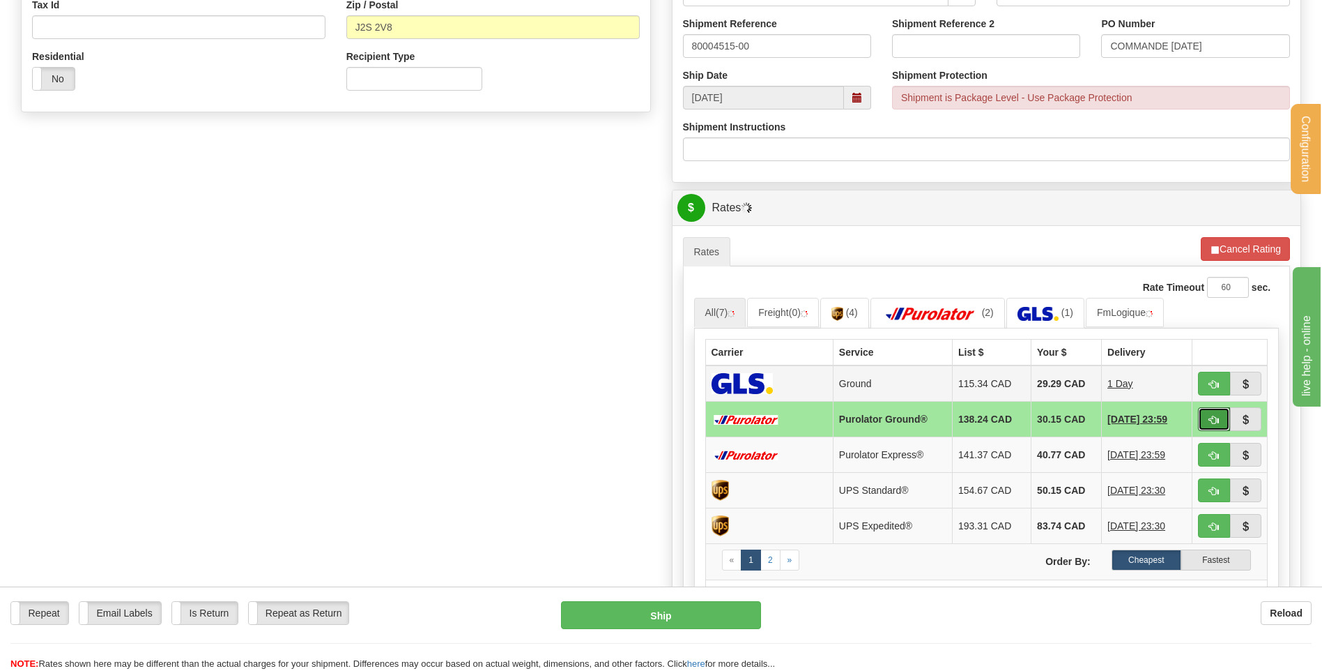
scroll to position [418, 0]
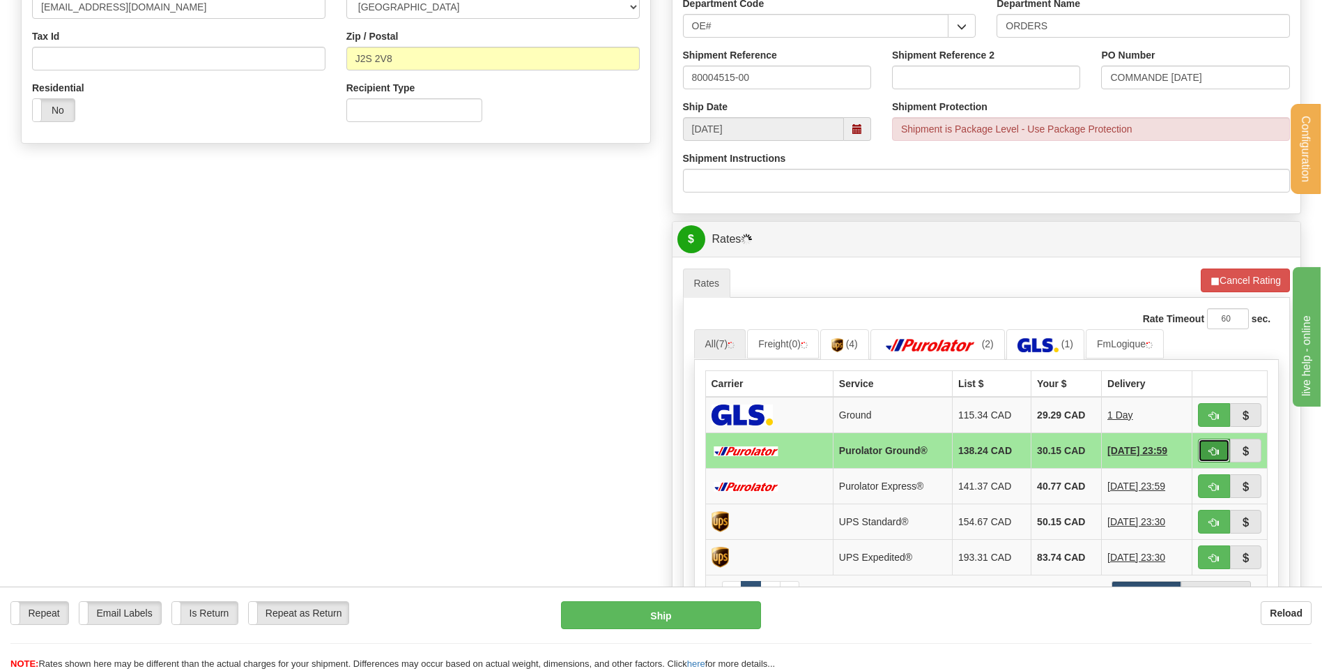
click at [1215, 448] on span "button" at bounding box center [1214, 451] width 10 height 9
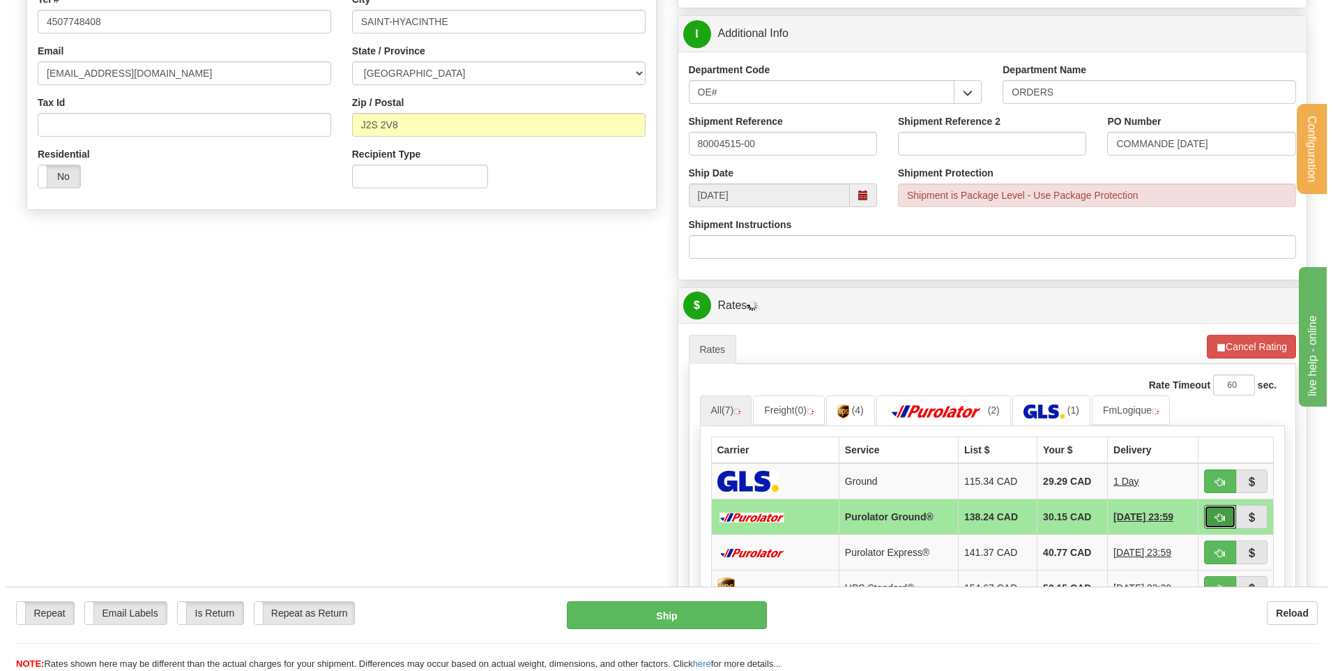
scroll to position [349, 0]
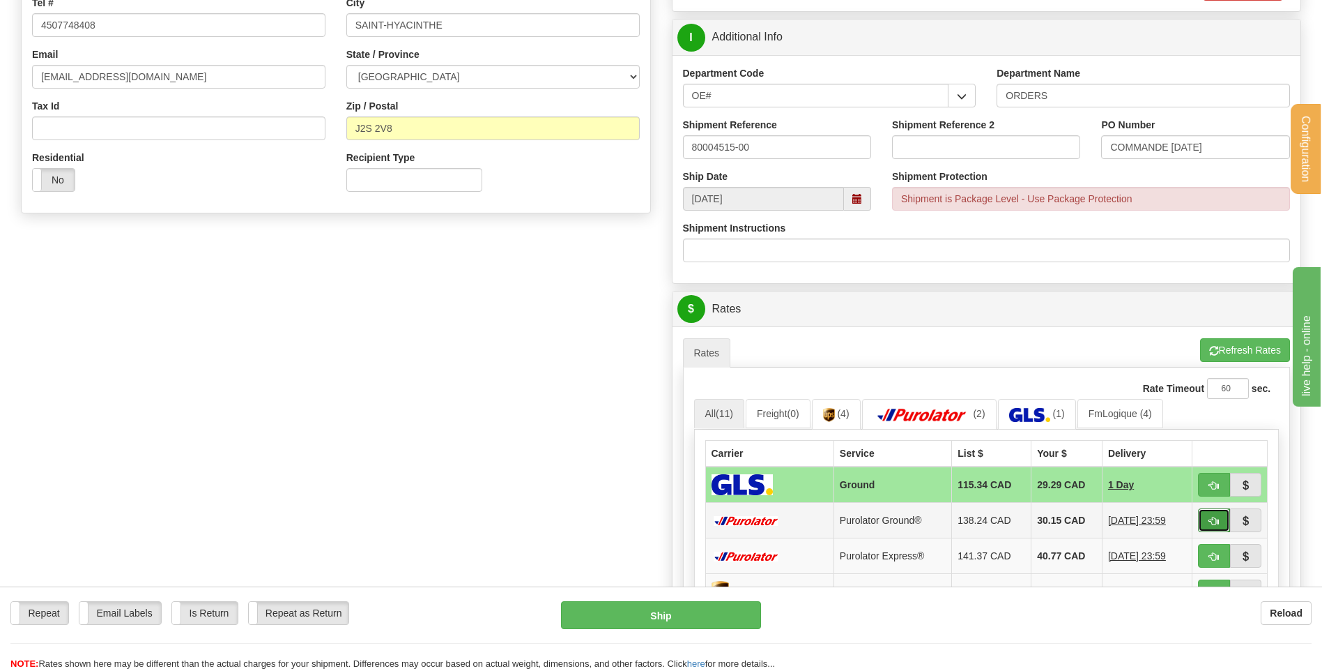
click at [1211, 522] on span "button" at bounding box center [1214, 521] width 10 height 9
type input "260"
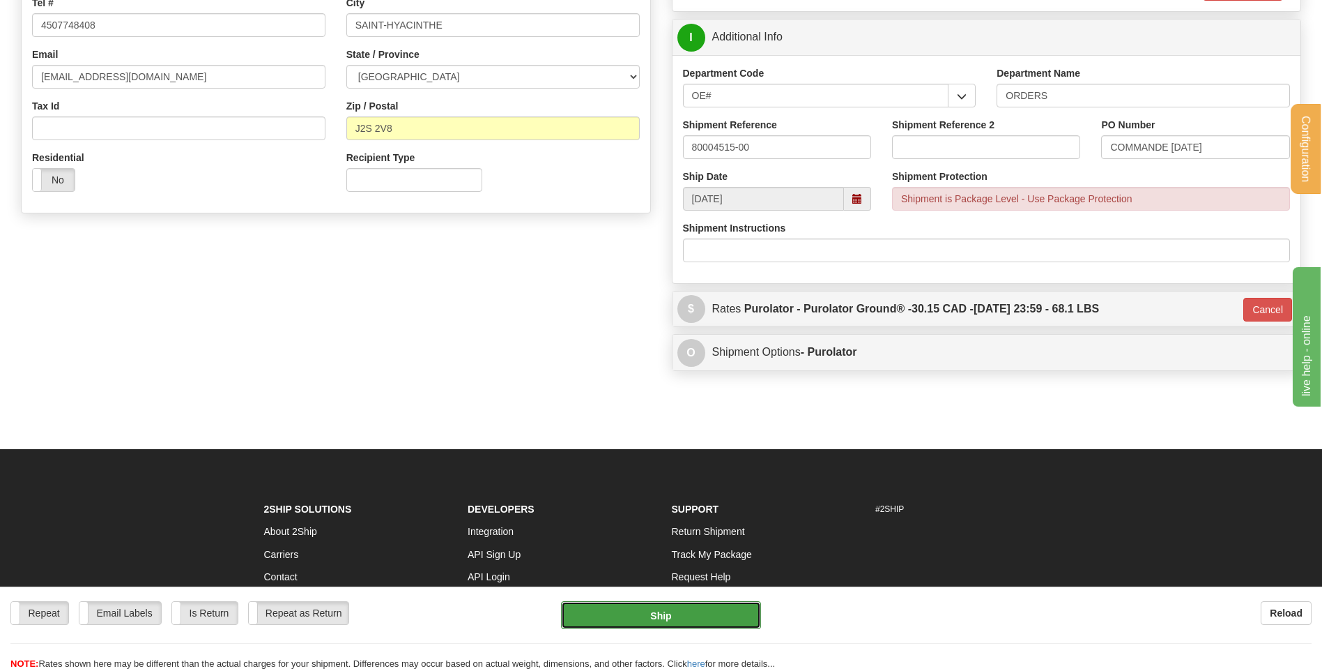
click at [663, 626] on button "Ship" at bounding box center [660, 615] width 199 height 28
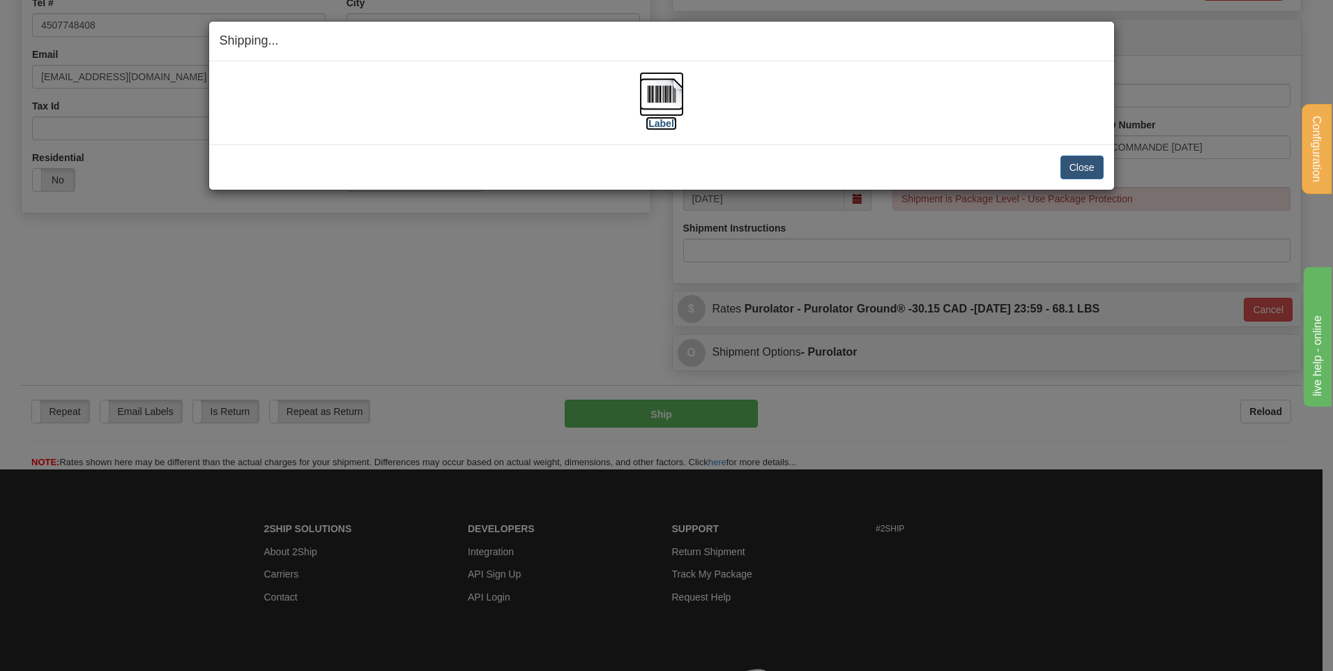
click at [669, 89] on img at bounding box center [661, 94] width 45 height 45
click at [1087, 167] on button "Close" at bounding box center [1081, 167] width 43 height 24
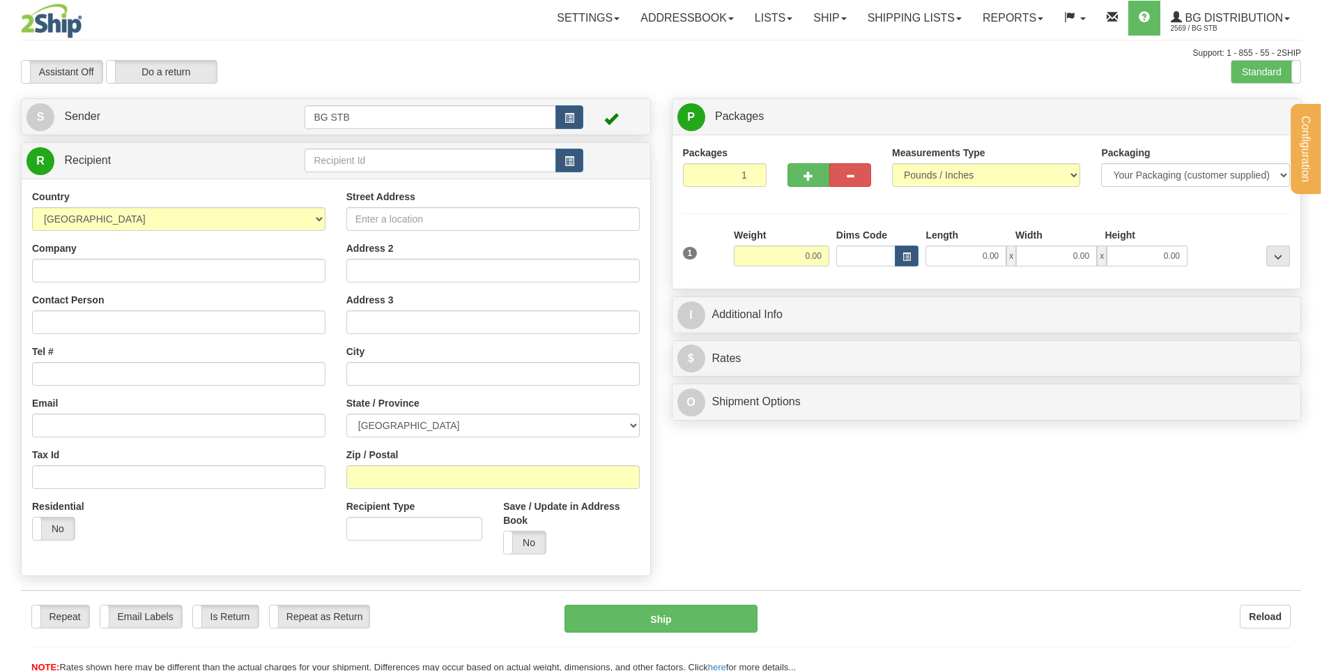
click at [365, 164] on div at bounding box center [661, 335] width 1322 height 671
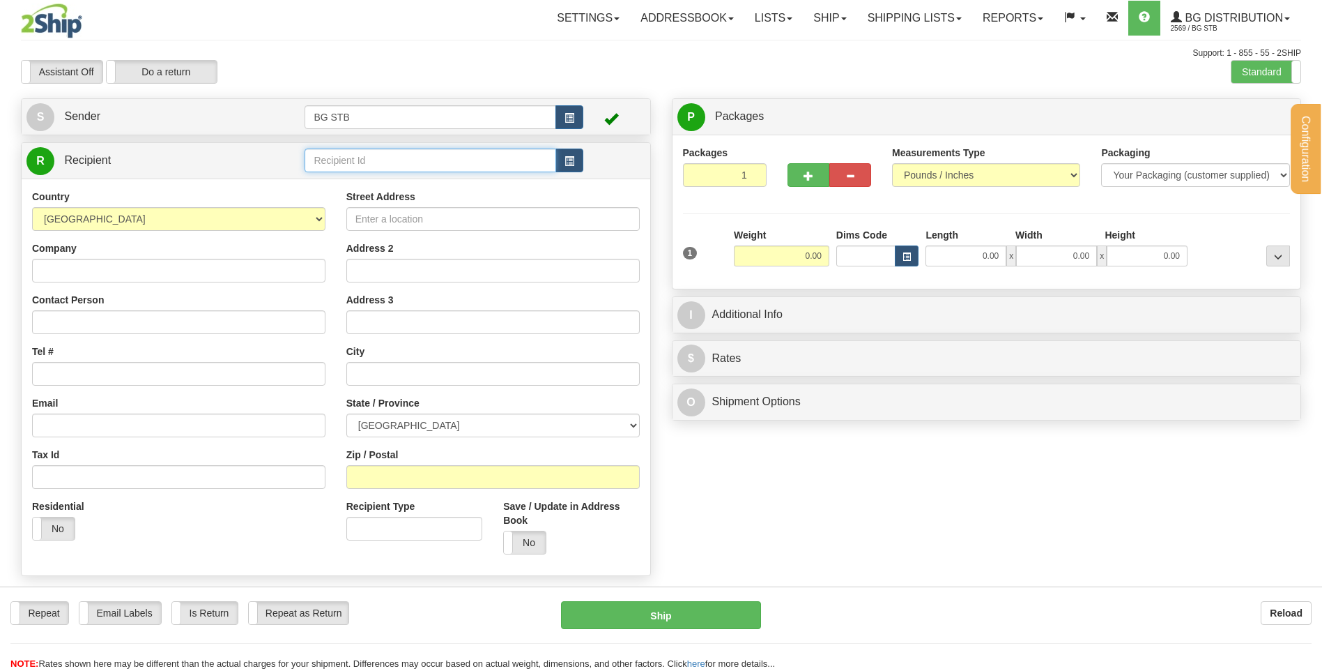
click at [365, 164] on input "text" at bounding box center [430, 160] width 251 height 24
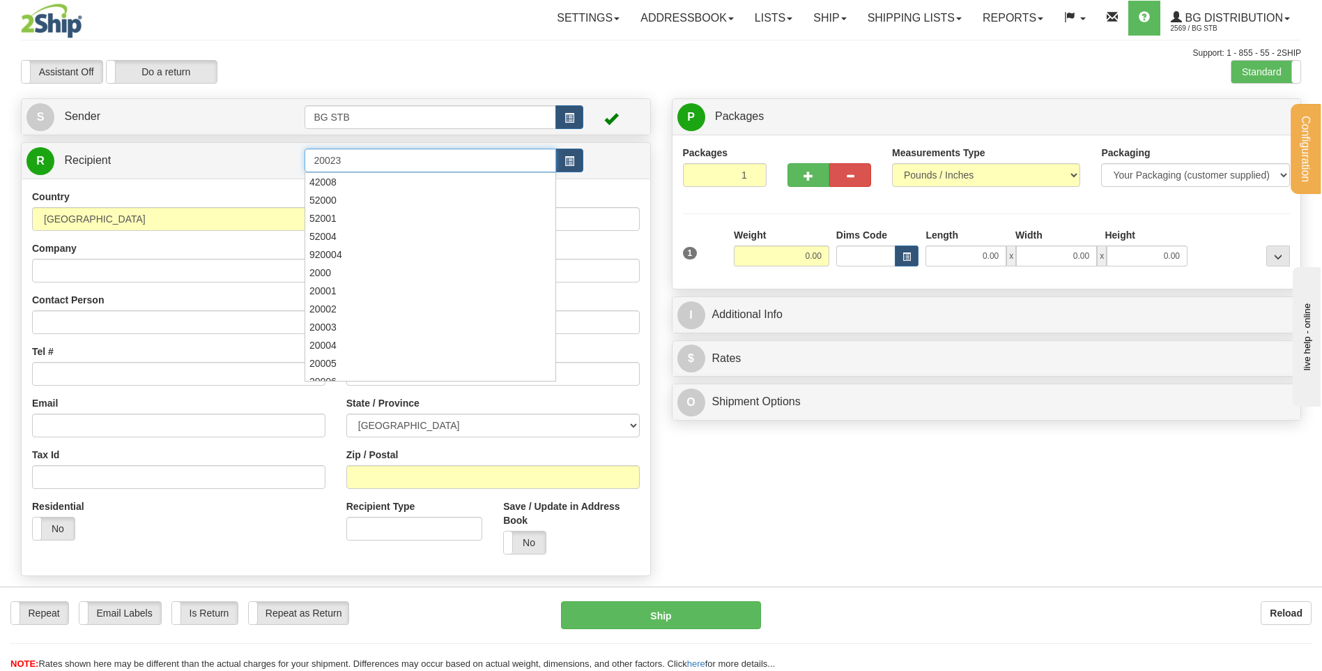
type input "20023"
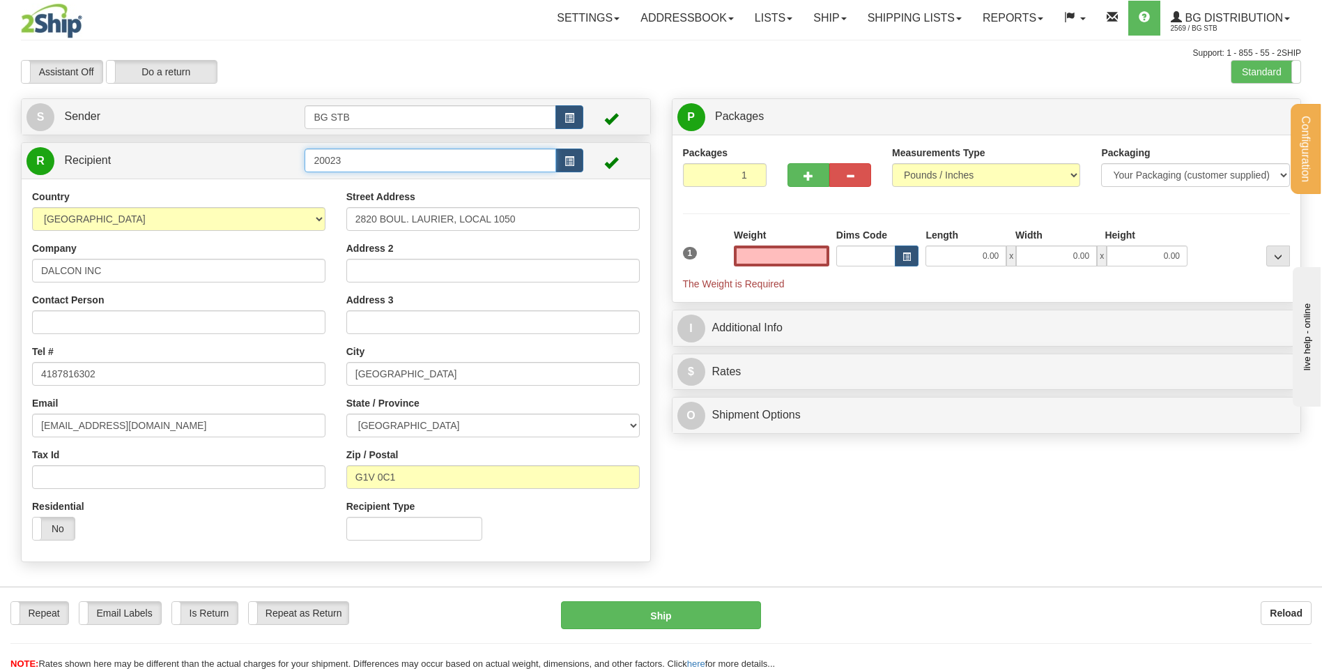
type input "0.00"
click at [336, 162] on input "20023" at bounding box center [430, 160] width 251 height 24
type input "20083"
type input "0.00"
click at [797, 171] on button "button" at bounding box center [809, 175] width 42 height 24
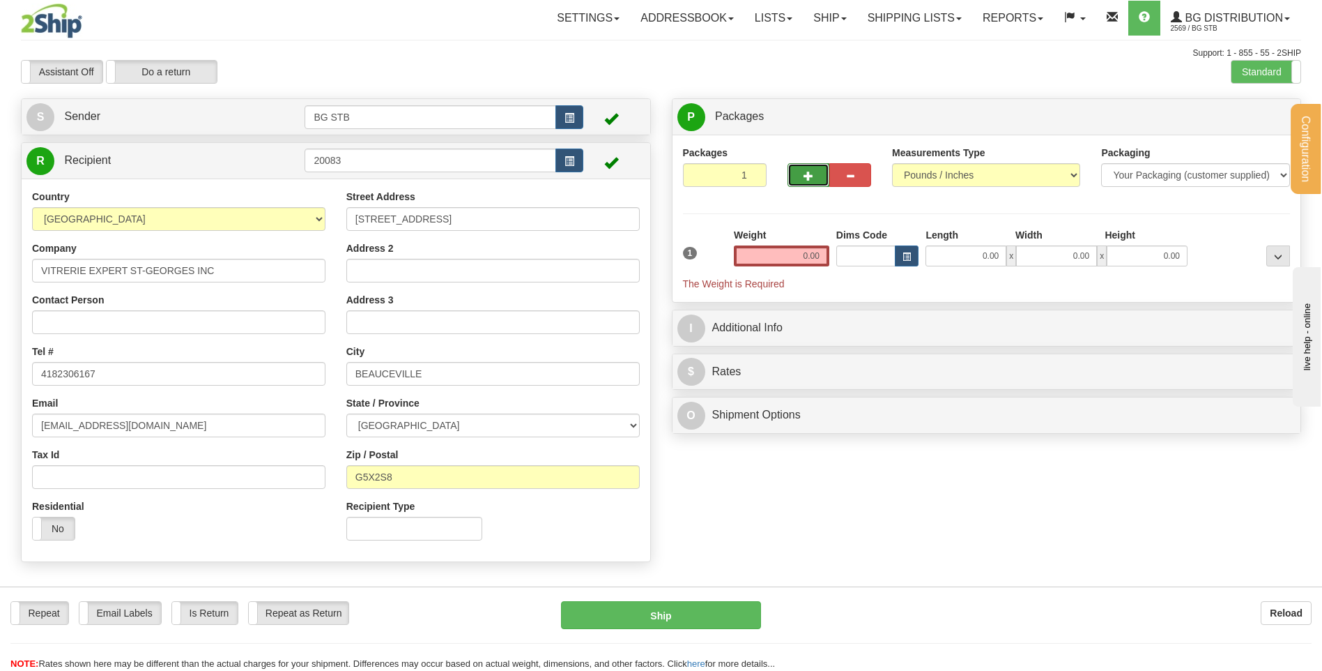
type input "2"
click at [1244, 121] on span "Package Level" at bounding box center [1260, 117] width 55 height 10
radio input "true"
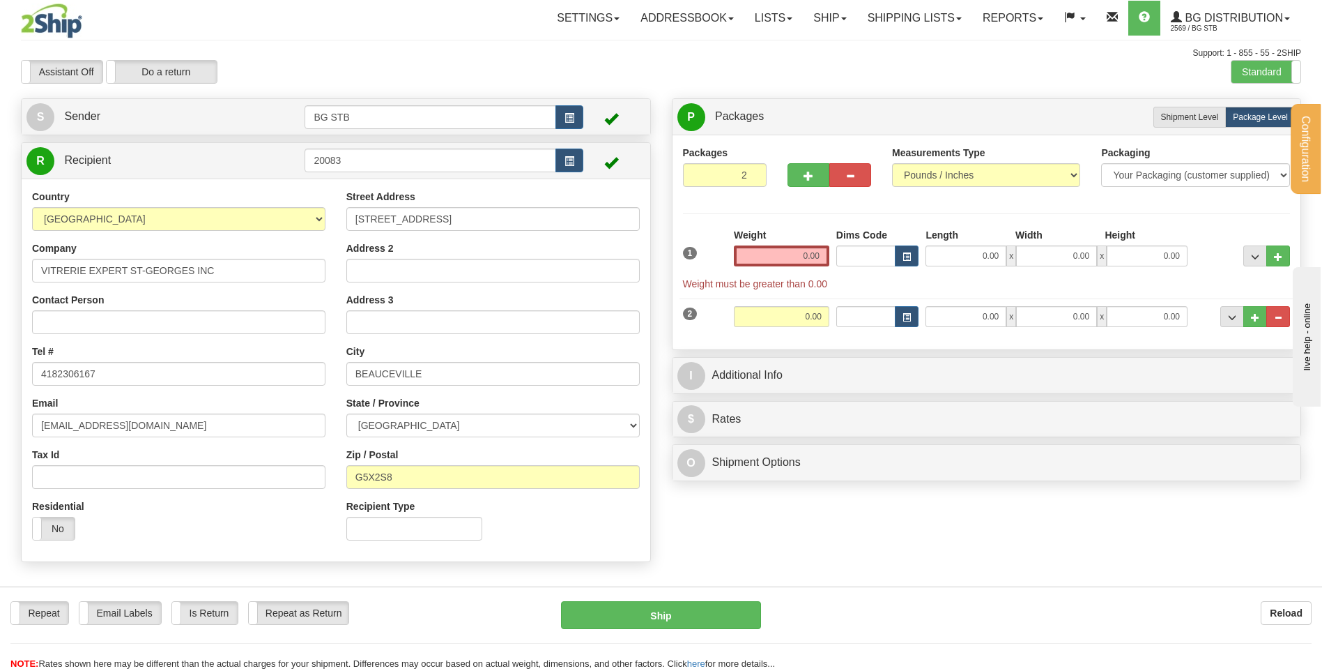
click at [788, 257] on input "0.00" at bounding box center [782, 255] width 96 height 21
type input "0.00"
click at [987, 257] on input "0.00" at bounding box center [966, 255] width 81 height 21
type input "48.00"
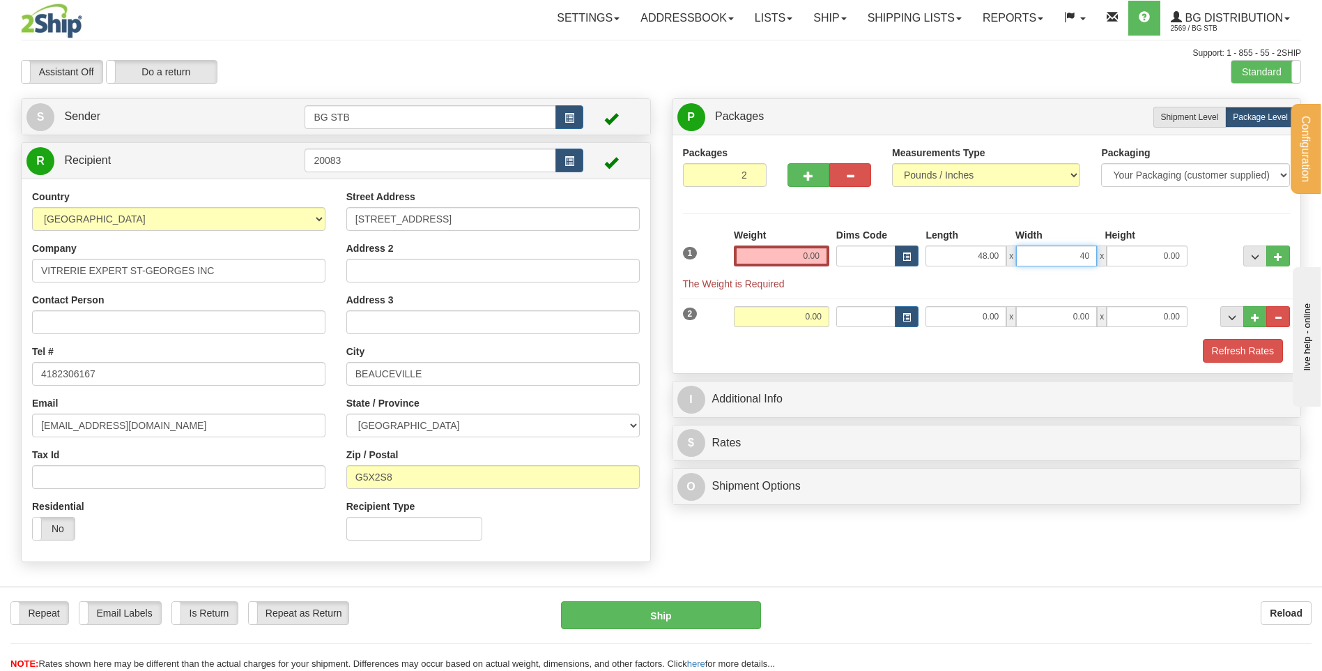
type input "40.00"
click at [797, 307] on div "2 Weight 0.00 Dims Code Length Width Height" at bounding box center [987, 314] width 615 height 47
click at [802, 320] on input "0.00" at bounding box center [782, 316] width 96 height 21
type input "27.40"
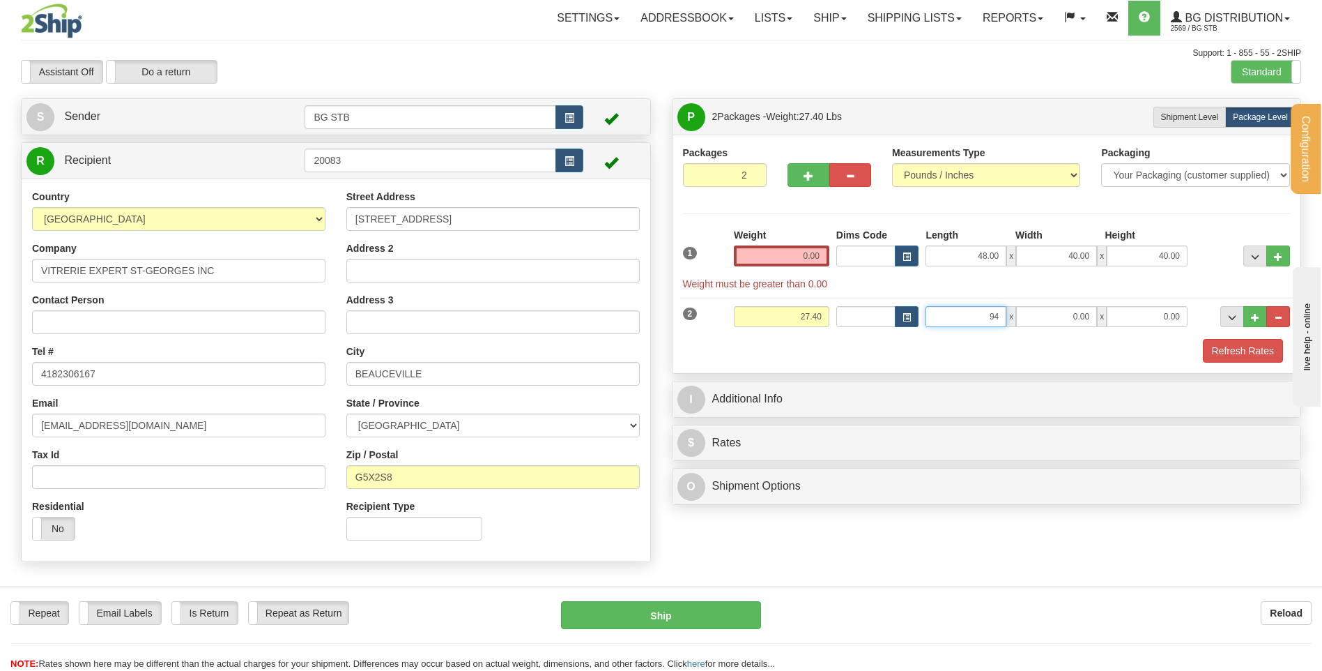
type input "94.00"
type input "7.00"
type input "4.00"
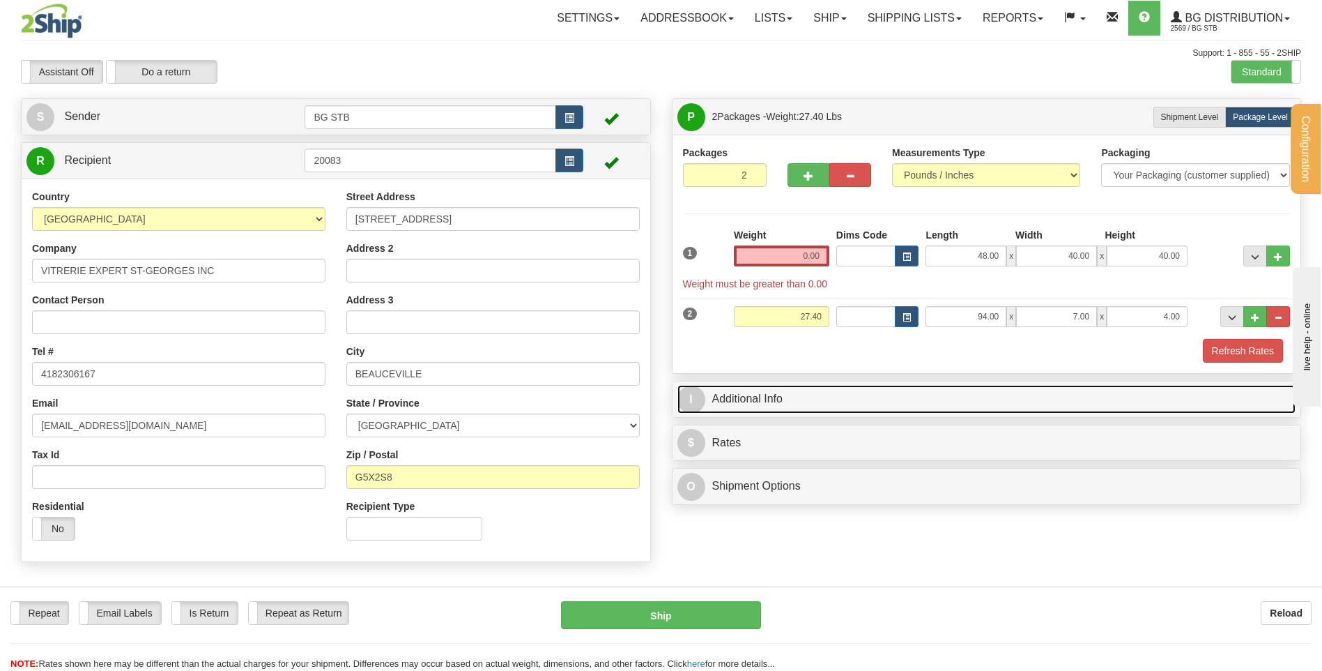
click at [758, 386] on link "I Additional Info" at bounding box center [987, 399] width 619 height 29
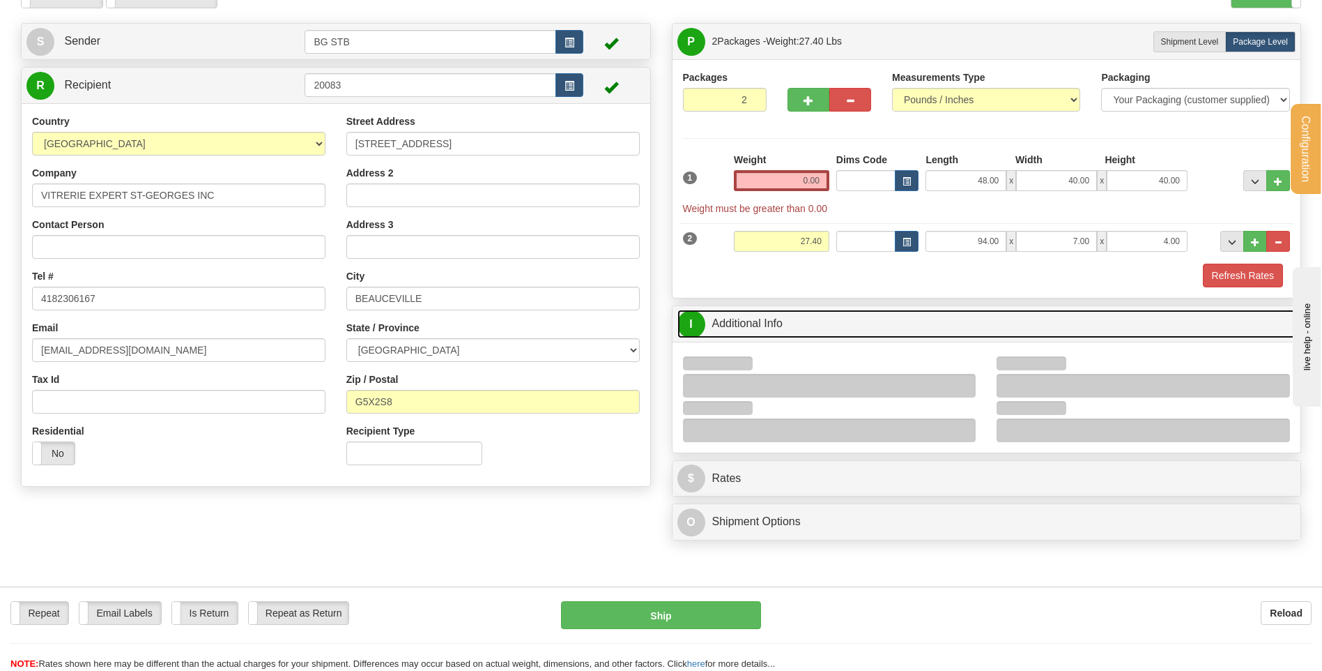
scroll to position [209, 0]
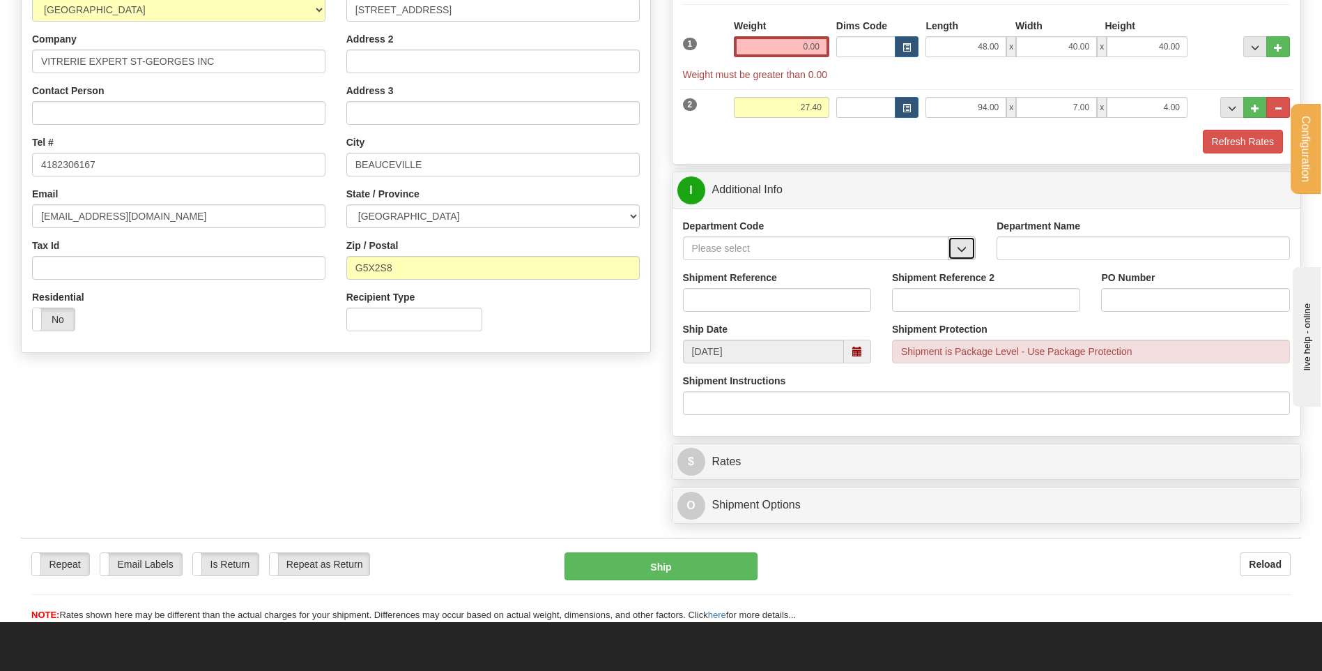
drag, startPoint x: 961, startPoint y: 247, endPoint x: 954, endPoint y: 252, distance: 9.1
click at [961, 248] on span "button" at bounding box center [962, 249] width 10 height 9
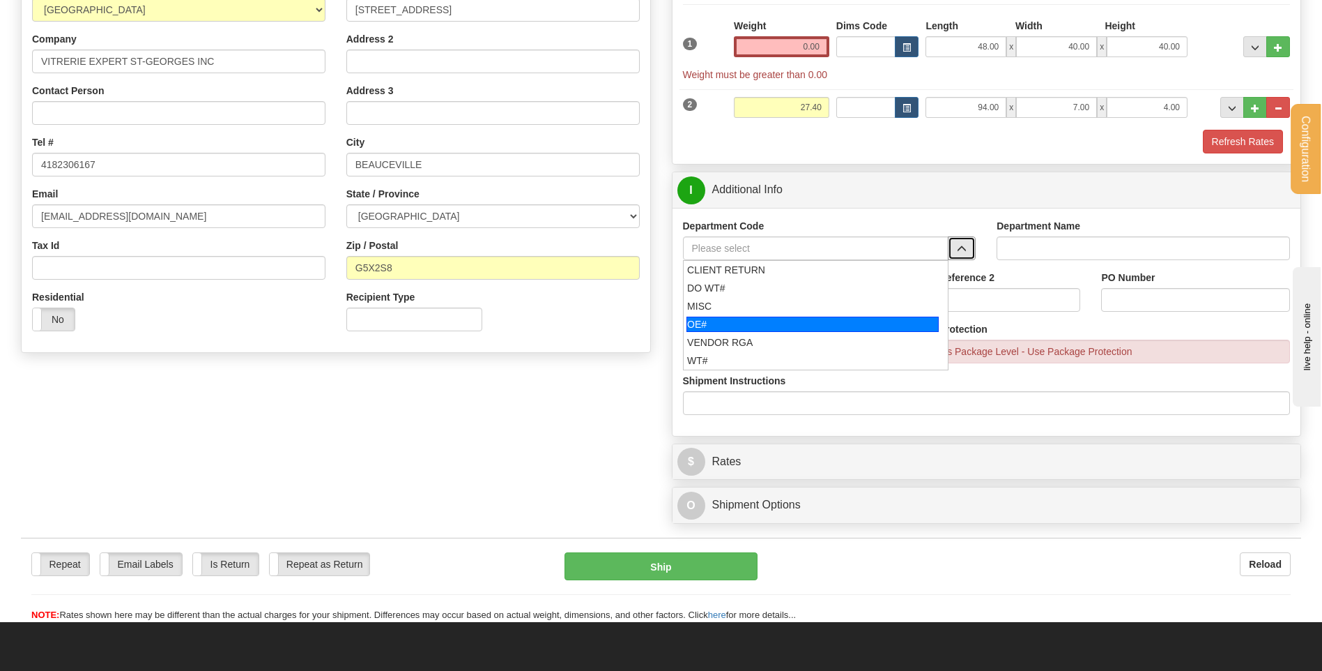
click at [749, 323] on div "OE#" at bounding box center [813, 323] width 252 height 15
type input "OE#"
type input "ORDERS"
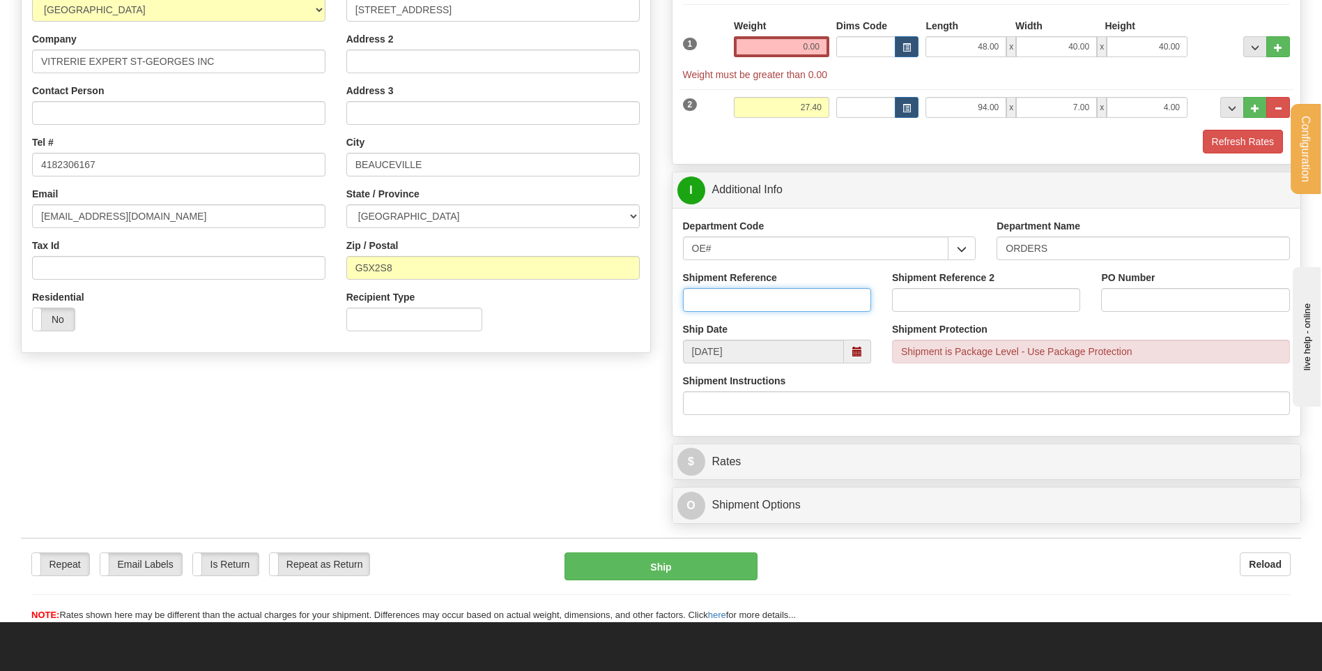
click at [744, 310] on input "Shipment Reference" at bounding box center [777, 300] width 188 height 24
paste input "30125192-00"
type input "30125192-00"
click at [1117, 292] on input "PO Number" at bounding box center [1195, 300] width 188 height 24
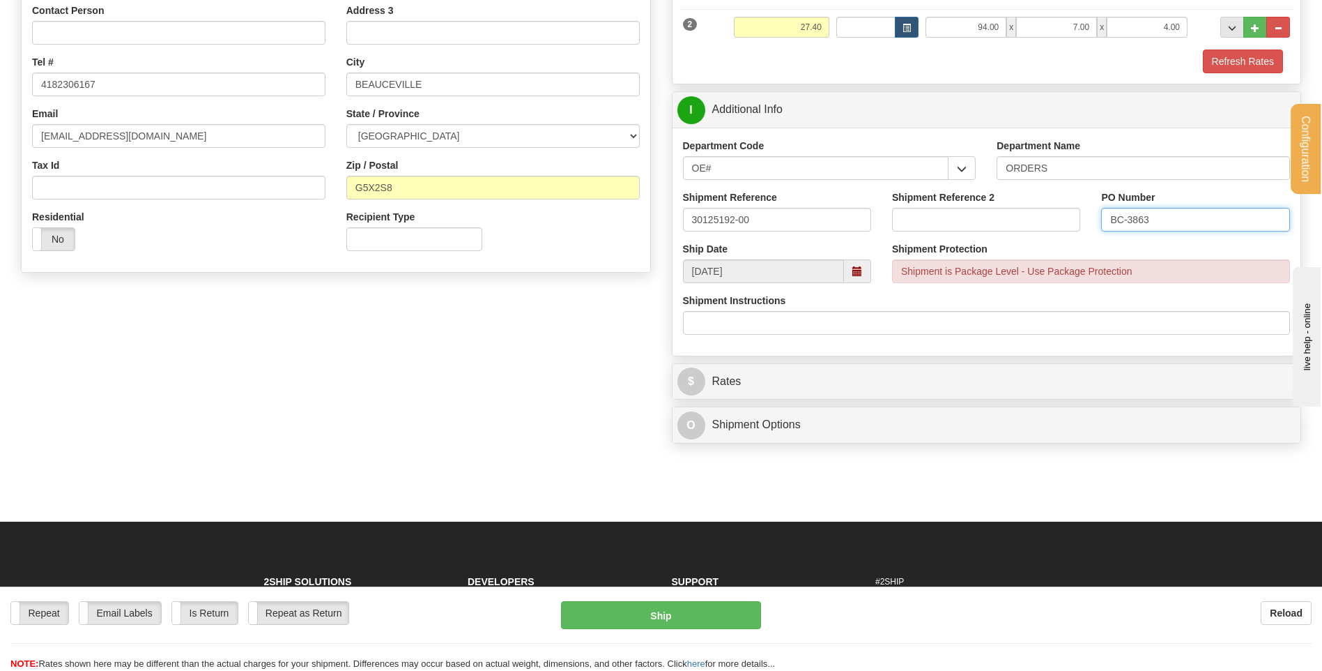
scroll to position [139, 0]
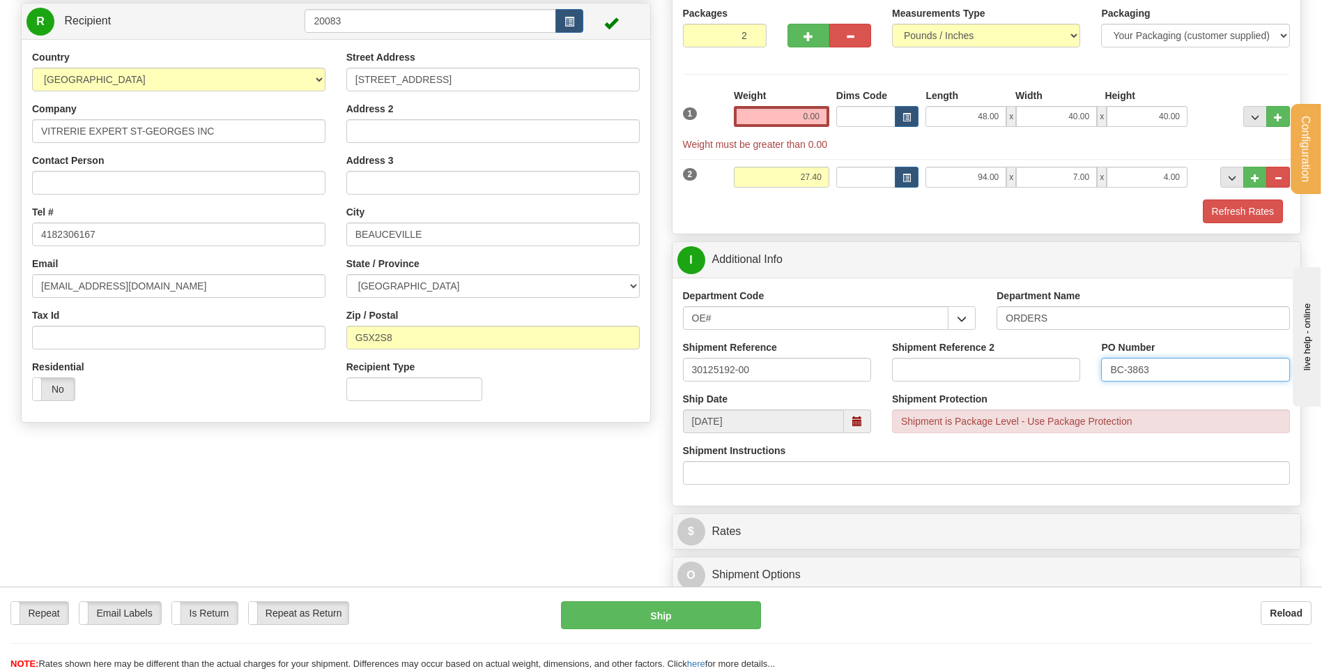
type input "BC-3863"
click at [807, 121] on input "0.00" at bounding box center [782, 116] width 96 height 21
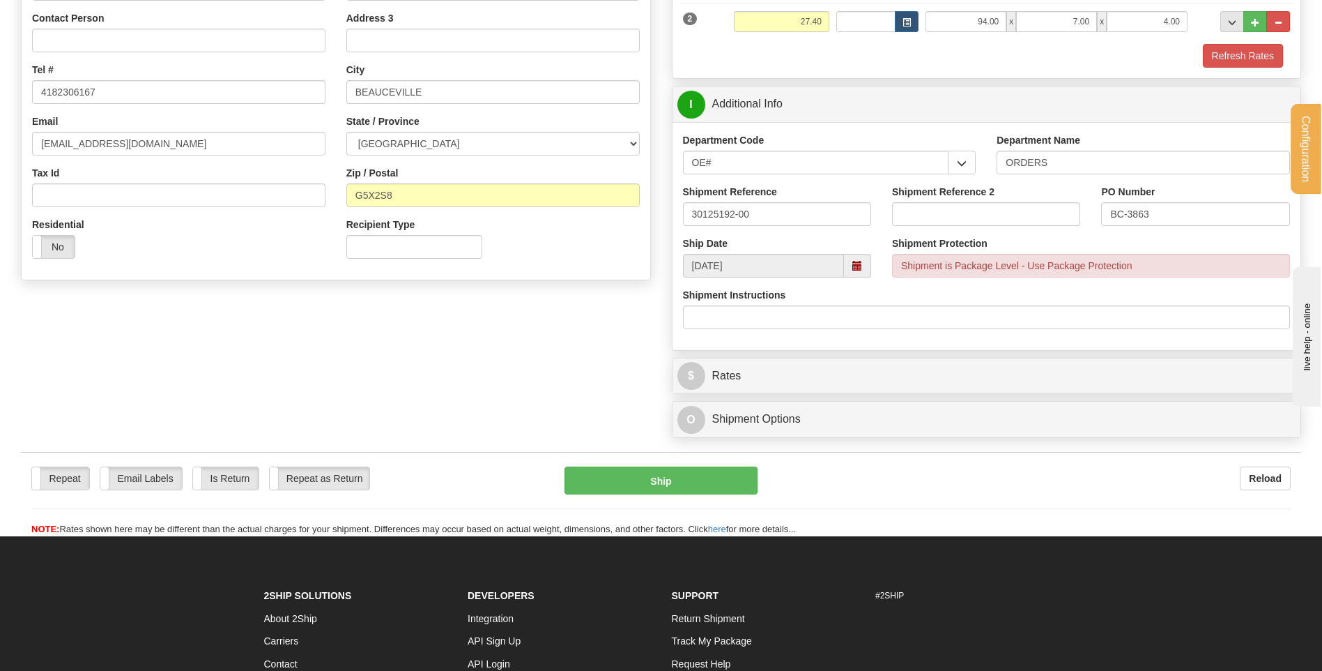
scroll to position [418, 0]
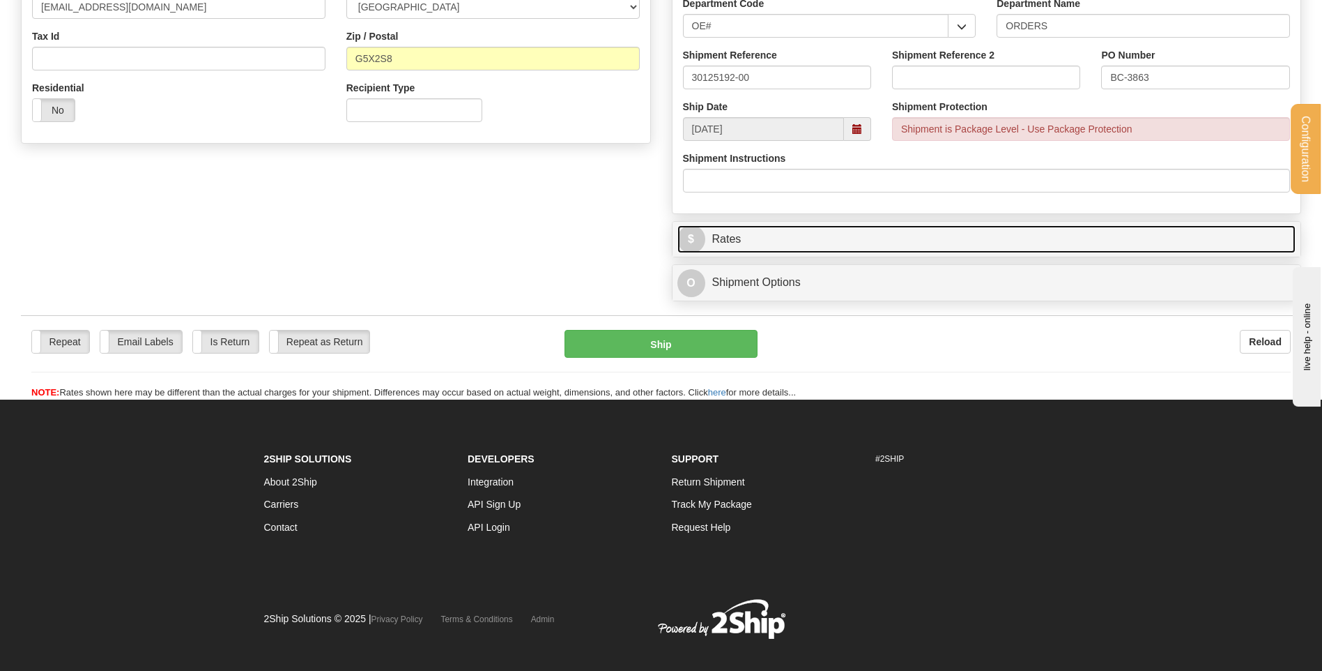
click at [747, 246] on link "$ Rates" at bounding box center [987, 239] width 619 height 29
type input "325.00"
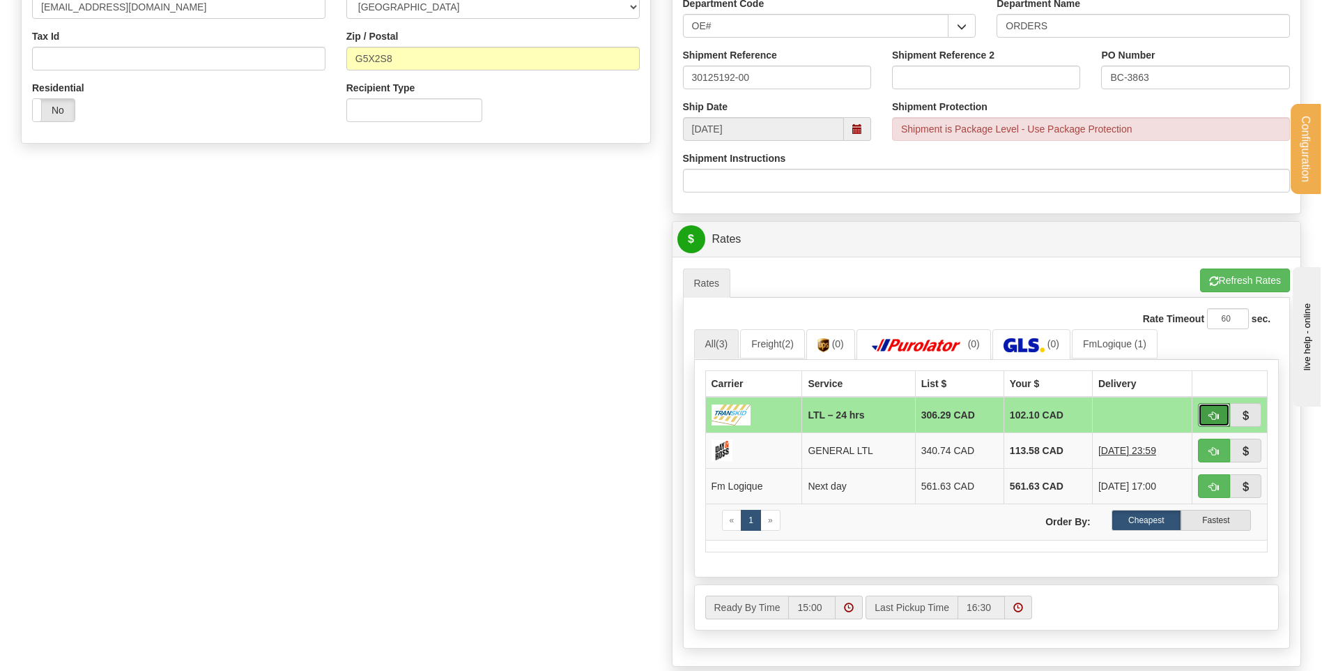
drag, startPoint x: 1207, startPoint y: 420, endPoint x: 1215, endPoint y: 415, distance: 9.1
click at [1216, 415] on span "button" at bounding box center [1214, 415] width 10 height 9
type input "24 hrs"
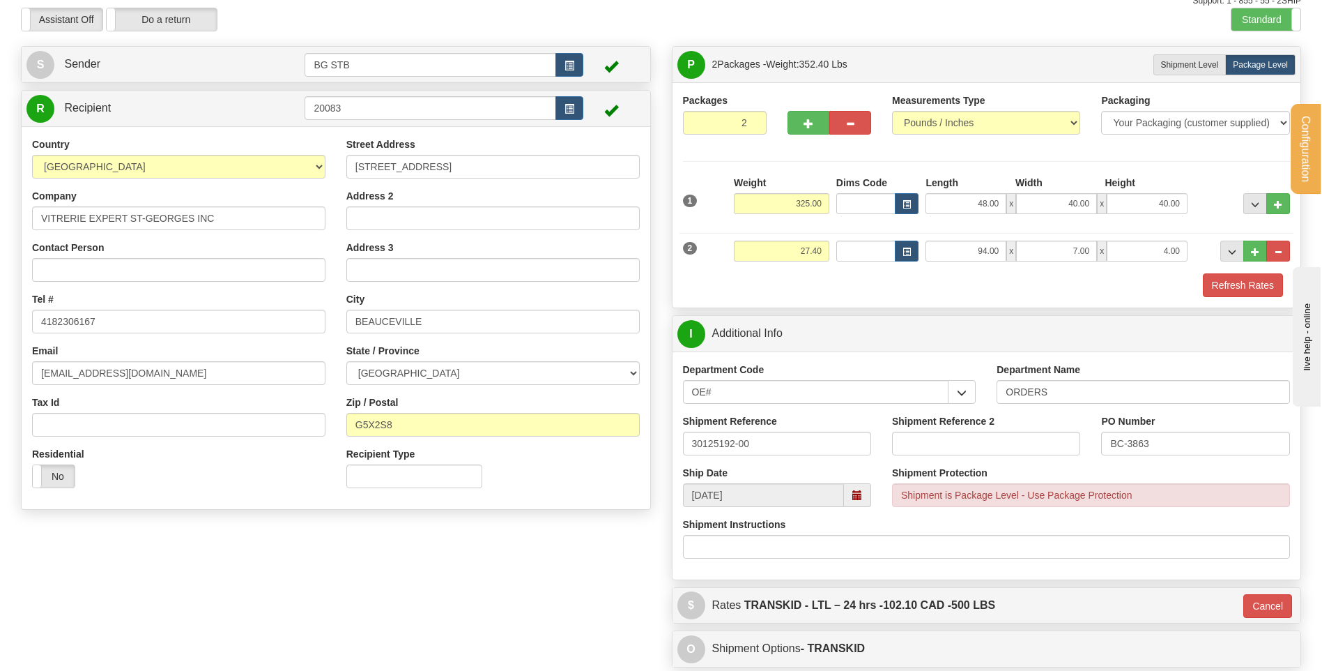
scroll to position [0, 0]
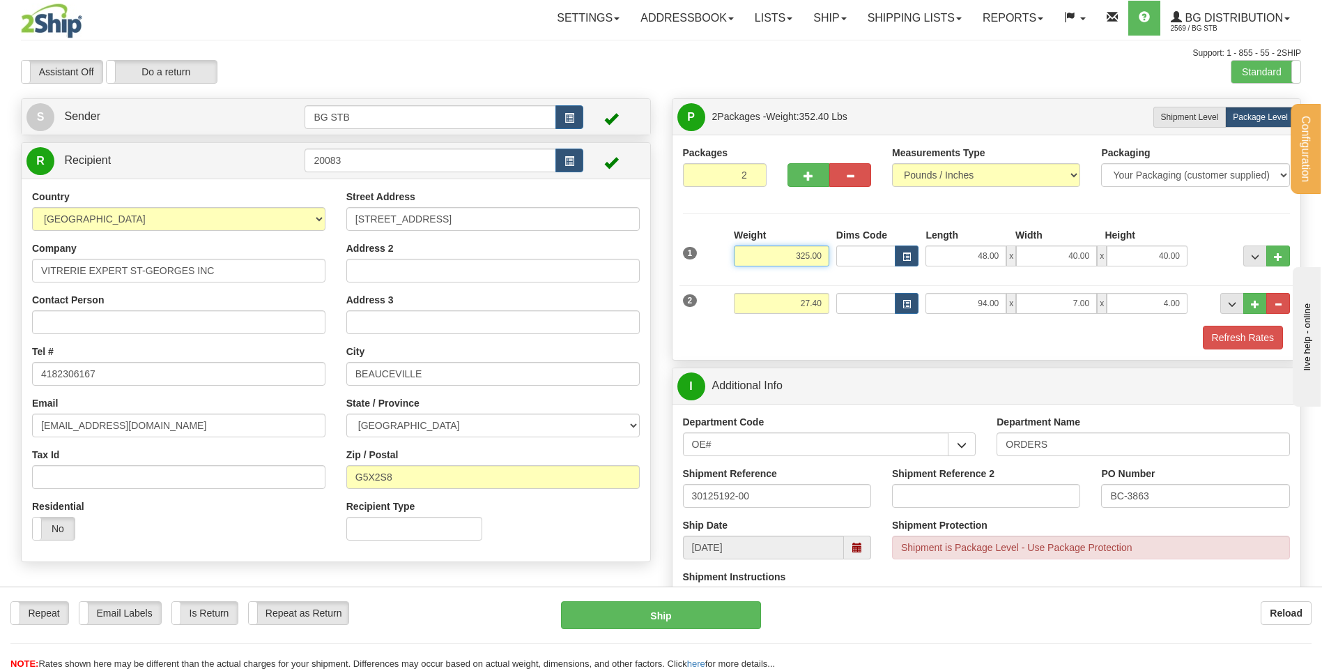
drag, startPoint x: 790, startPoint y: 252, endPoint x: 856, endPoint y: 245, distance: 66.6
click at [852, 246] on div "1 Weight 325.00 Dims Code x" at bounding box center [987, 252] width 615 height 49
type input "340.00"
type input "24 hrs"
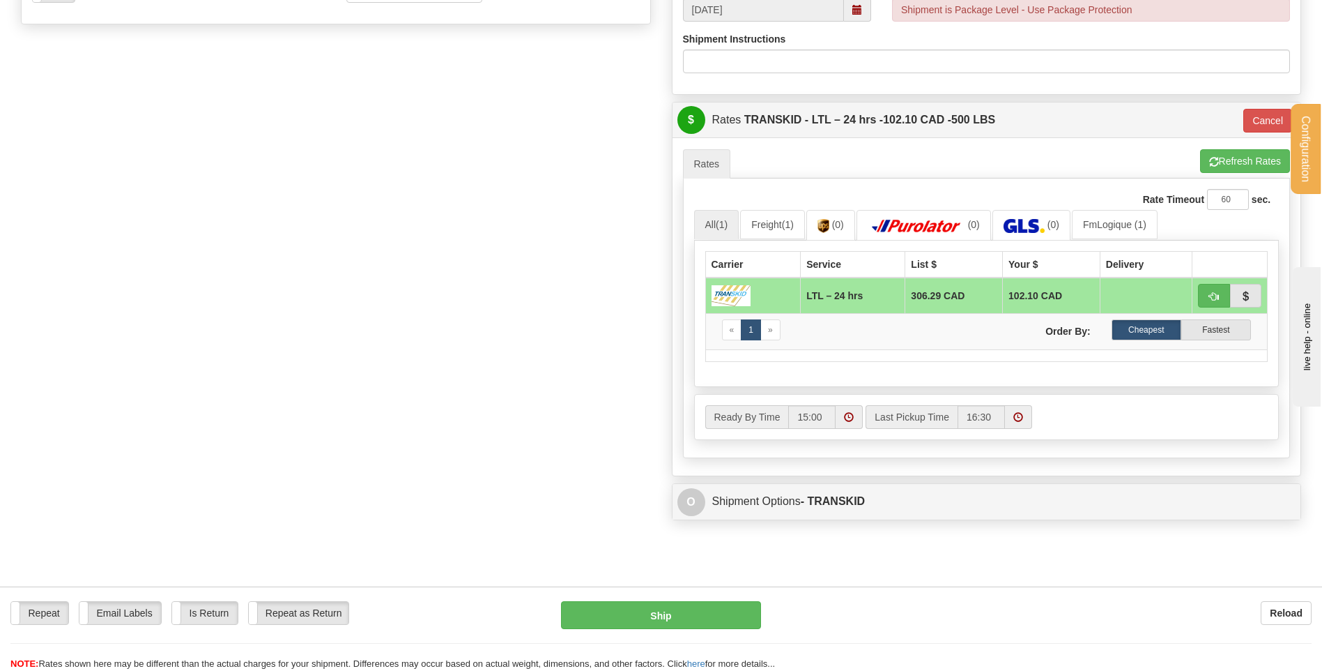
scroll to position [558, 0]
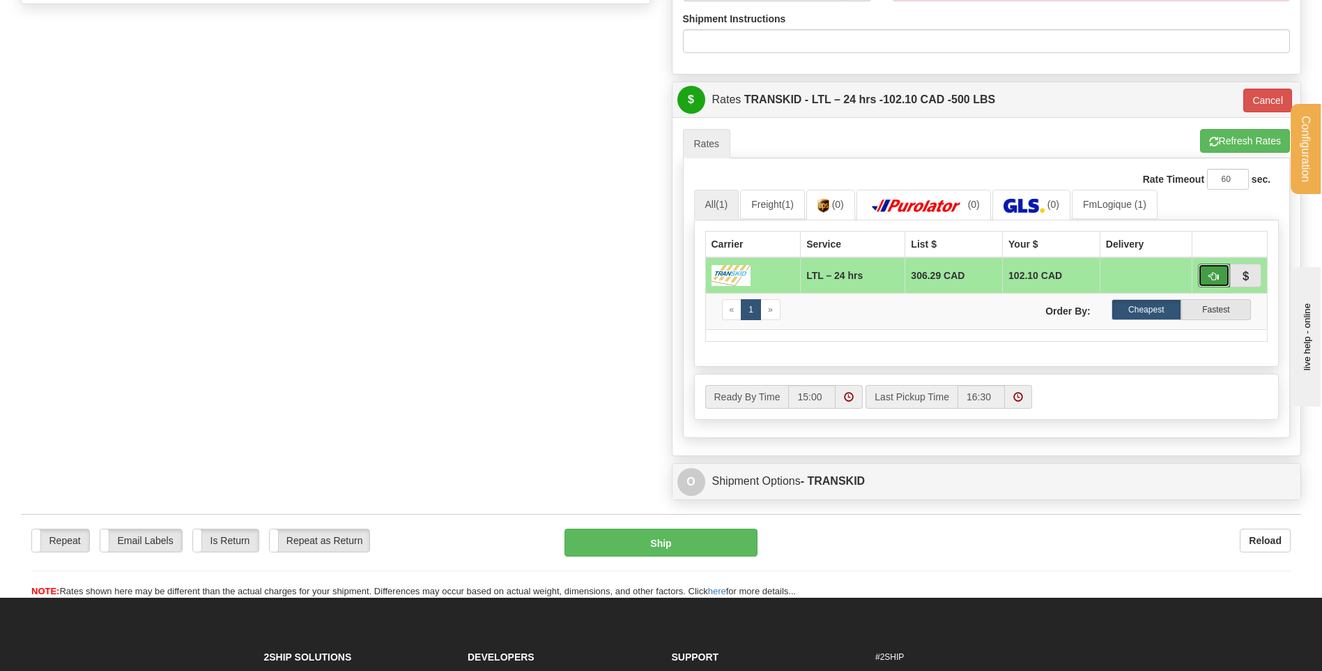
click at [1221, 271] on button "button" at bounding box center [1214, 275] width 32 height 24
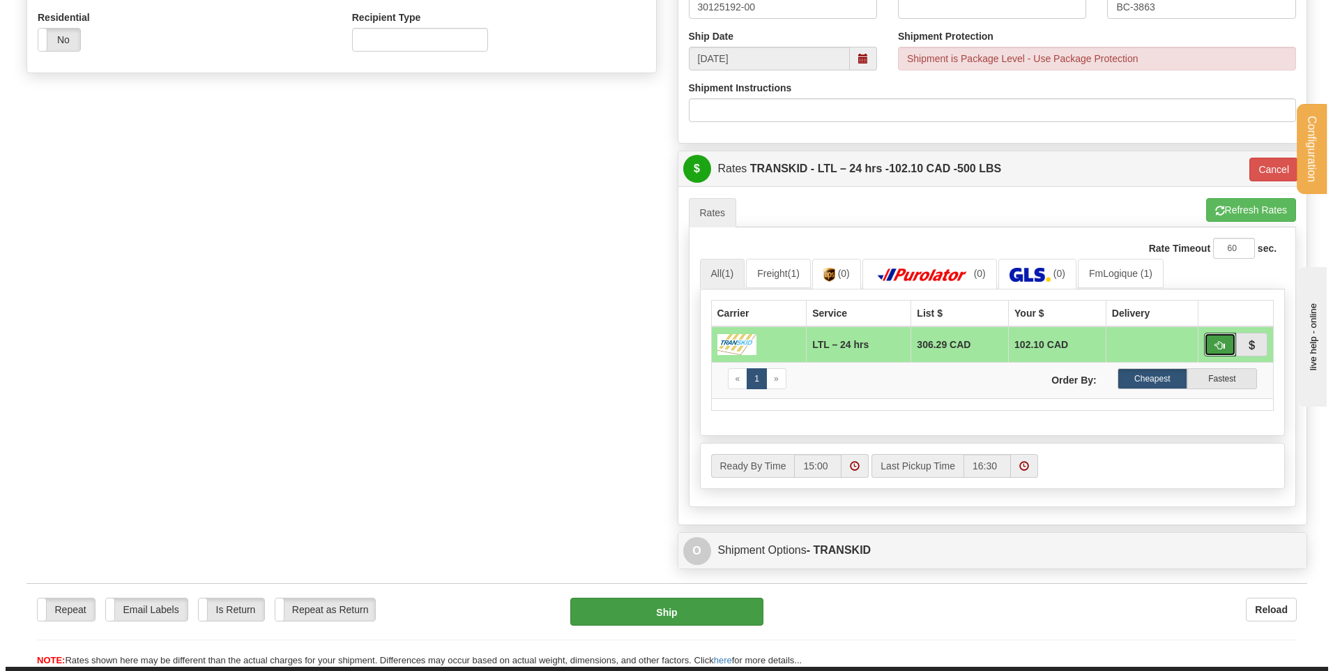
scroll to position [488, 0]
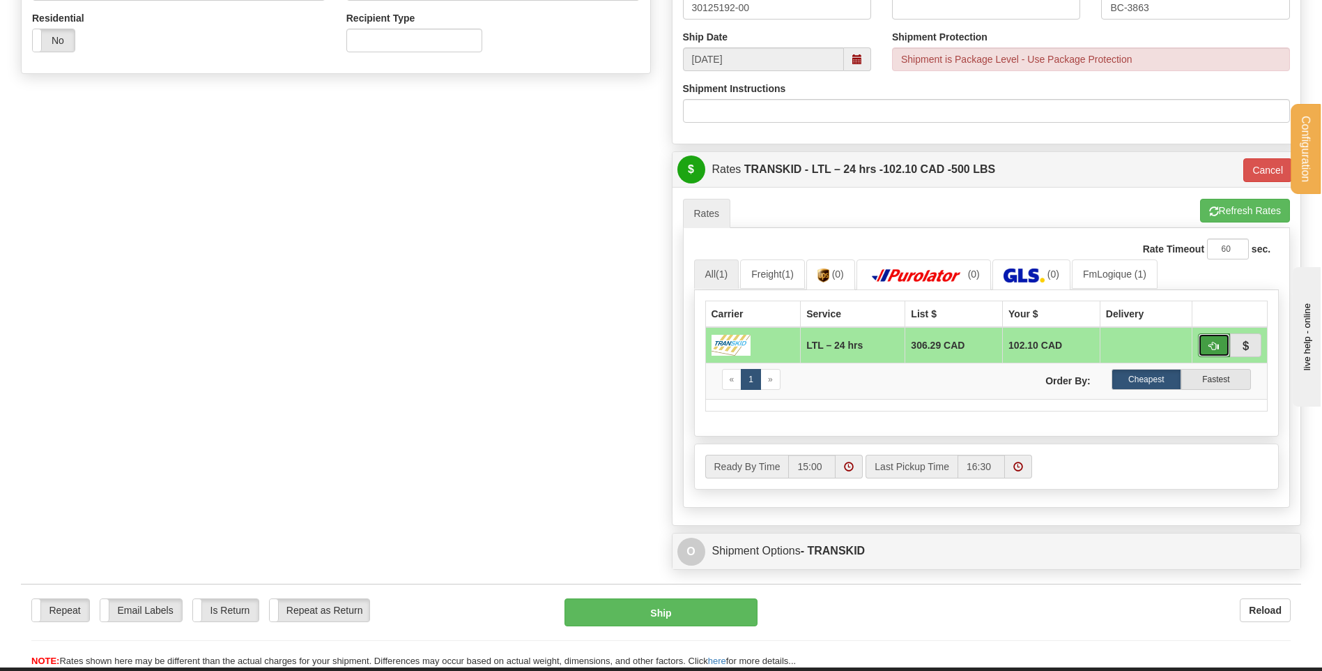
click at [1220, 340] on button "button" at bounding box center [1214, 345] width 32 height 24
click at [645, 612] on button "Ship" at bounding box center [661, 612] width 192 height 28
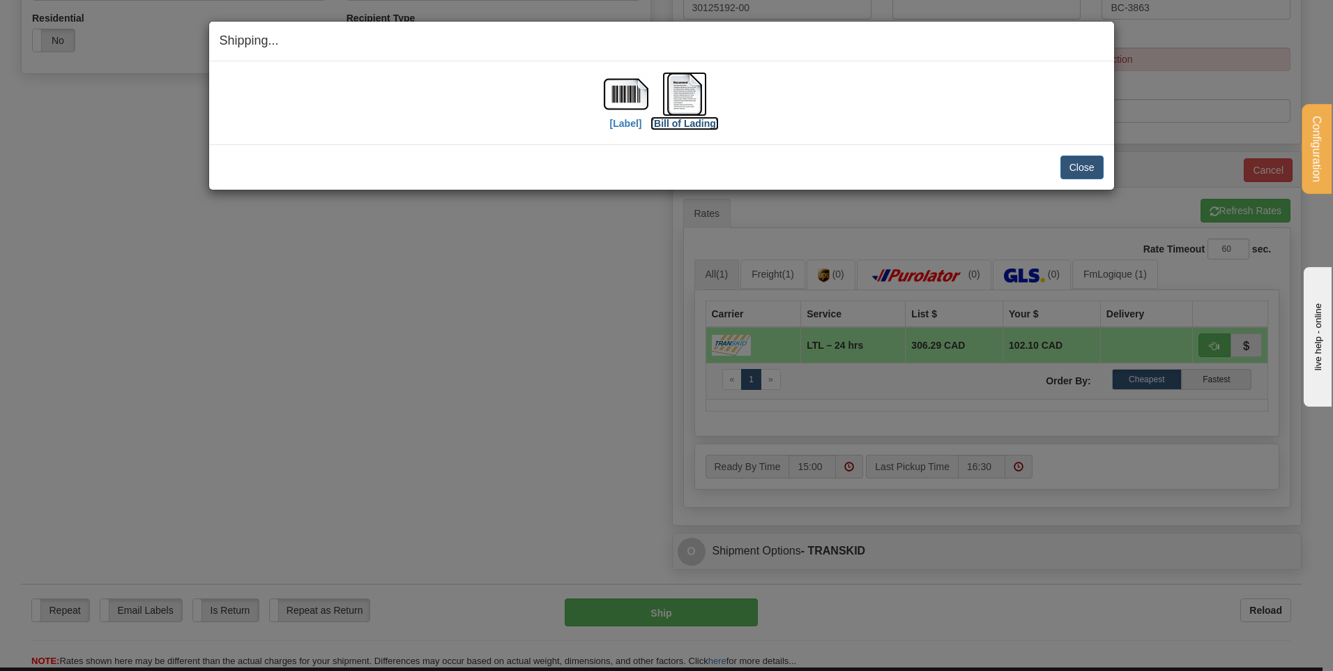
click at [688, 79] on img at bounding box center [684, 94] width 45 height 45
click at [1074, 162] on button "Close" at bounding box center [1081, 167] width 43 height 24
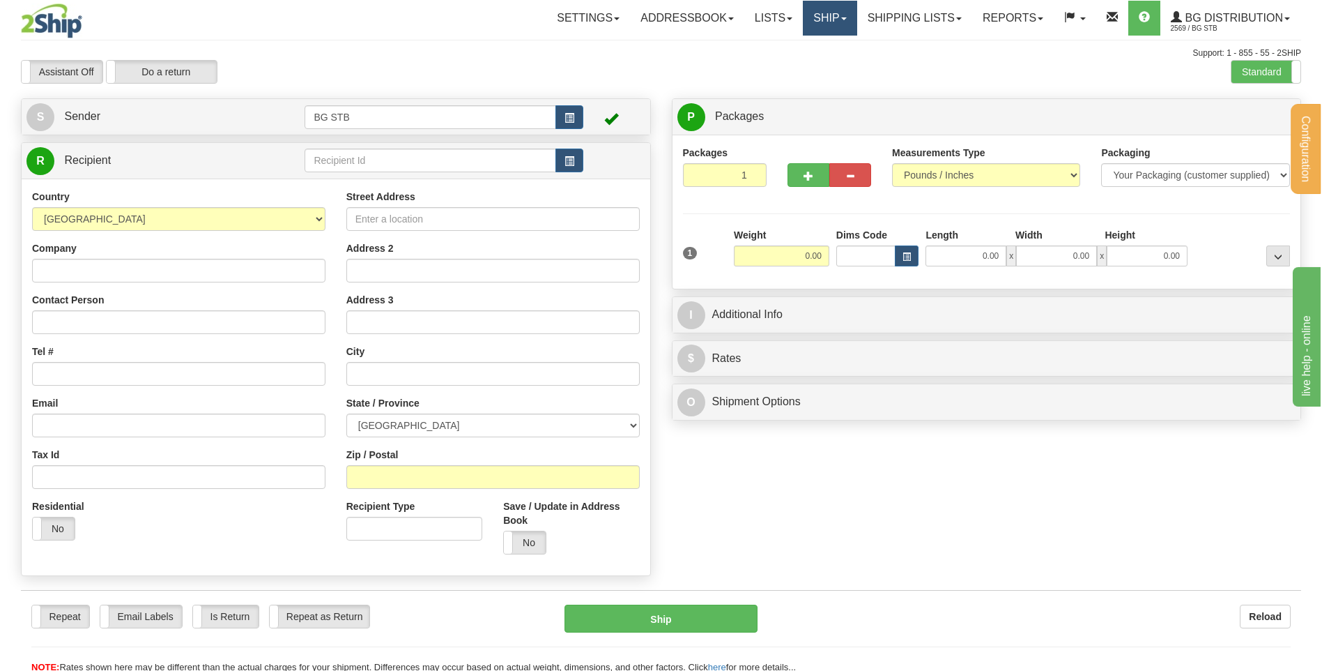
drag, startPoint x: 820, startPoint y: 20, endPoint x: 815, endPoint y: 44, distance: 24.2
click at [820, 20] on link "Ship" at bounding box center [830, 18] width 54 height 35
click at [797, 54] on link "Ship Screen" at bounding box center [802, 49] width 110 height 18
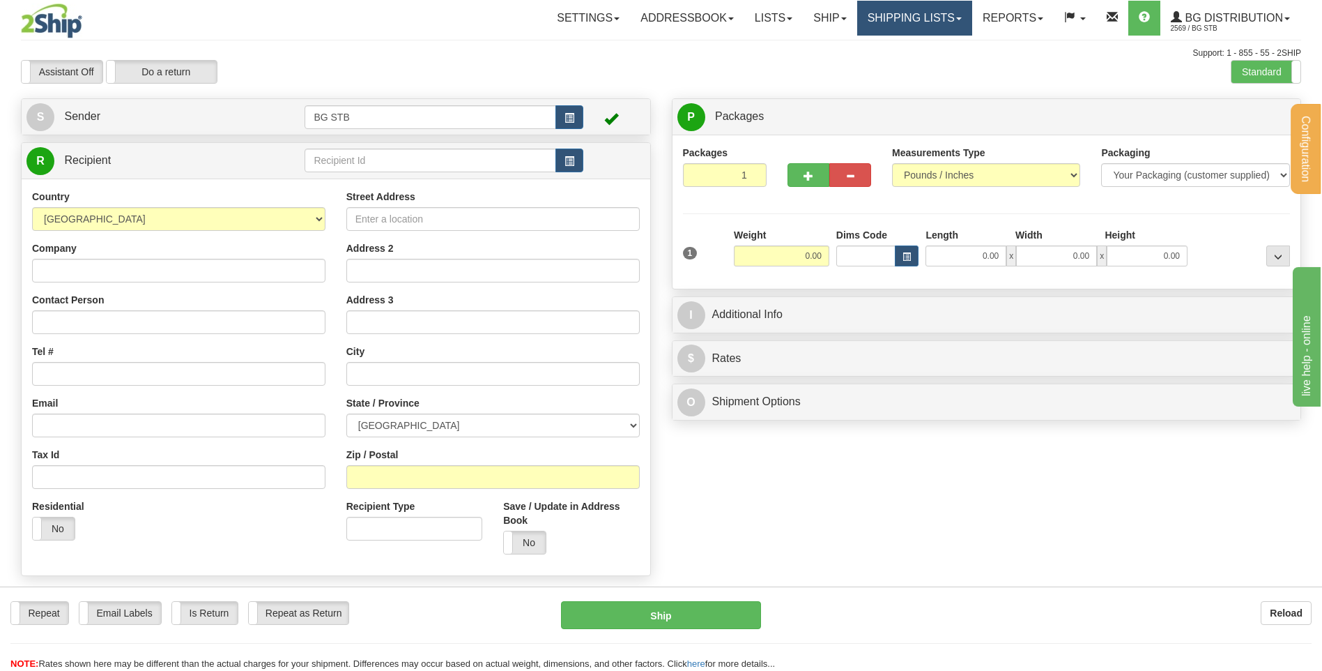
click at [918, 9] on link "Shipping lists" at bounding box center [914, 18] width 115 height 35
click at [900, 20] on link "Shipping lists" at bounding box center [914, 18] width 115 height 35
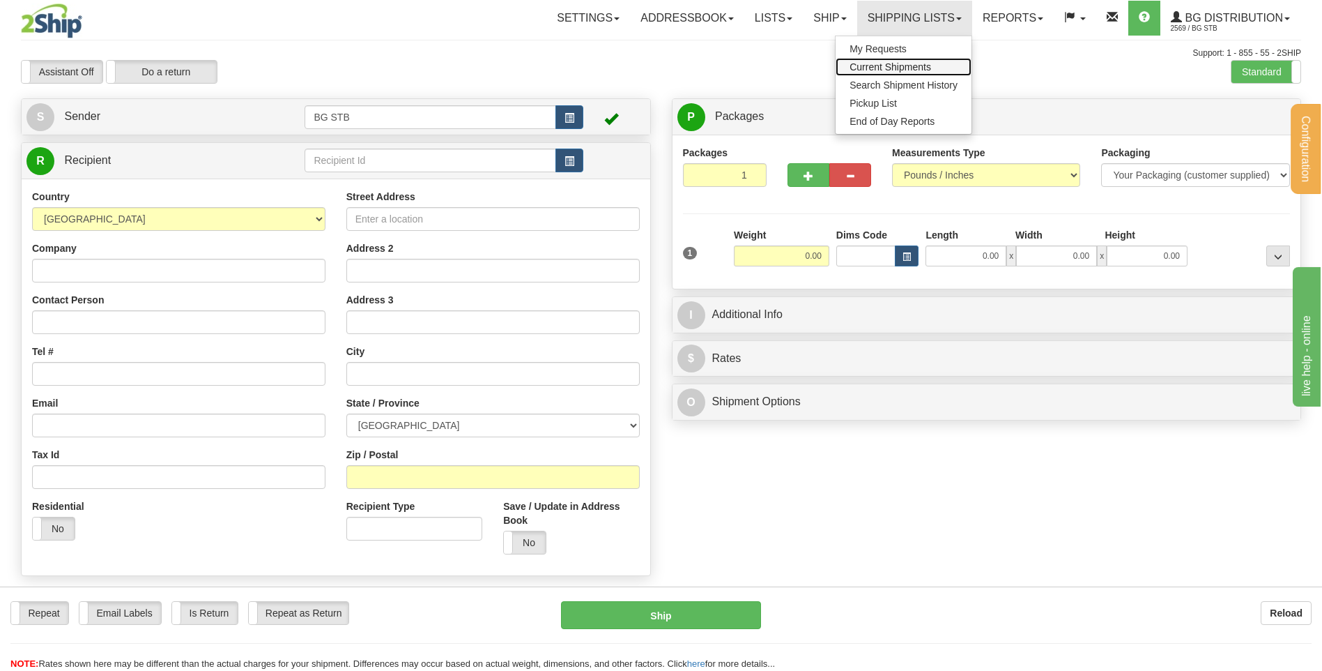
click at [901, 66] on span "Current Shipments" at bounding box center [891, 66] width 82 height 11
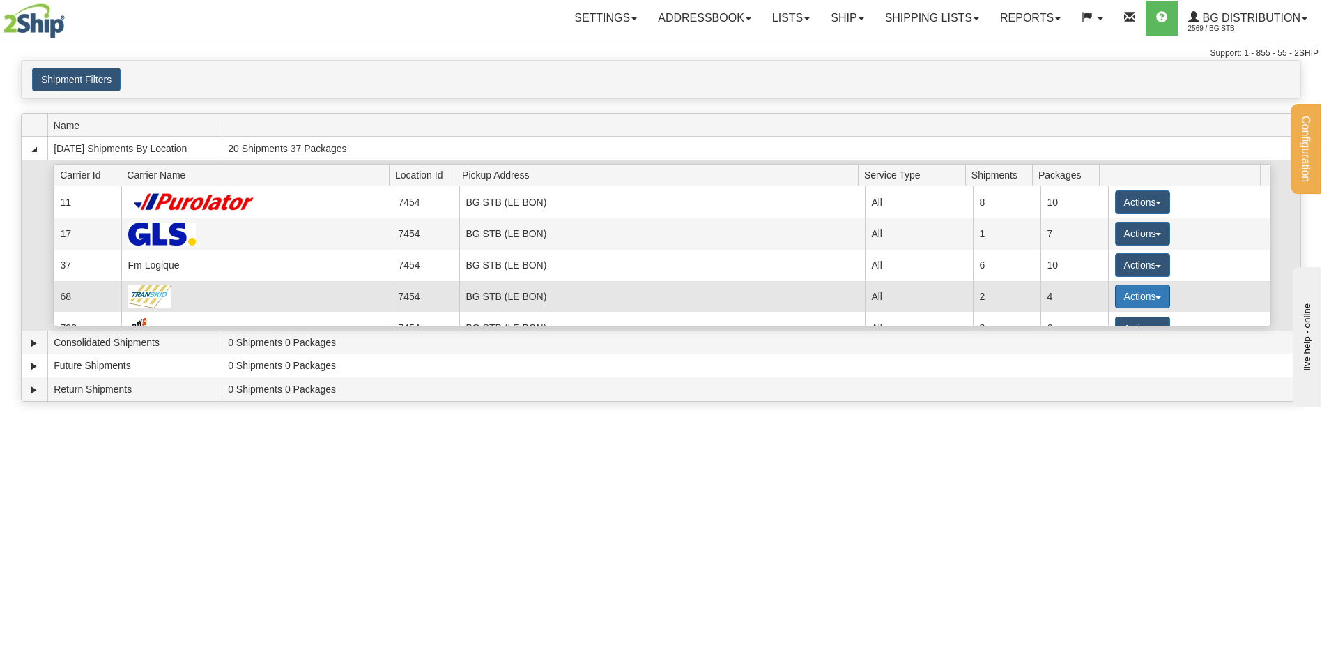
click at [1137, 295] on button "Actions" at bounding box center [1143, 296] width 56 height 24
click at [1109, 318] on span "Details" at bounding box center [1091, 322] width 38 height 10
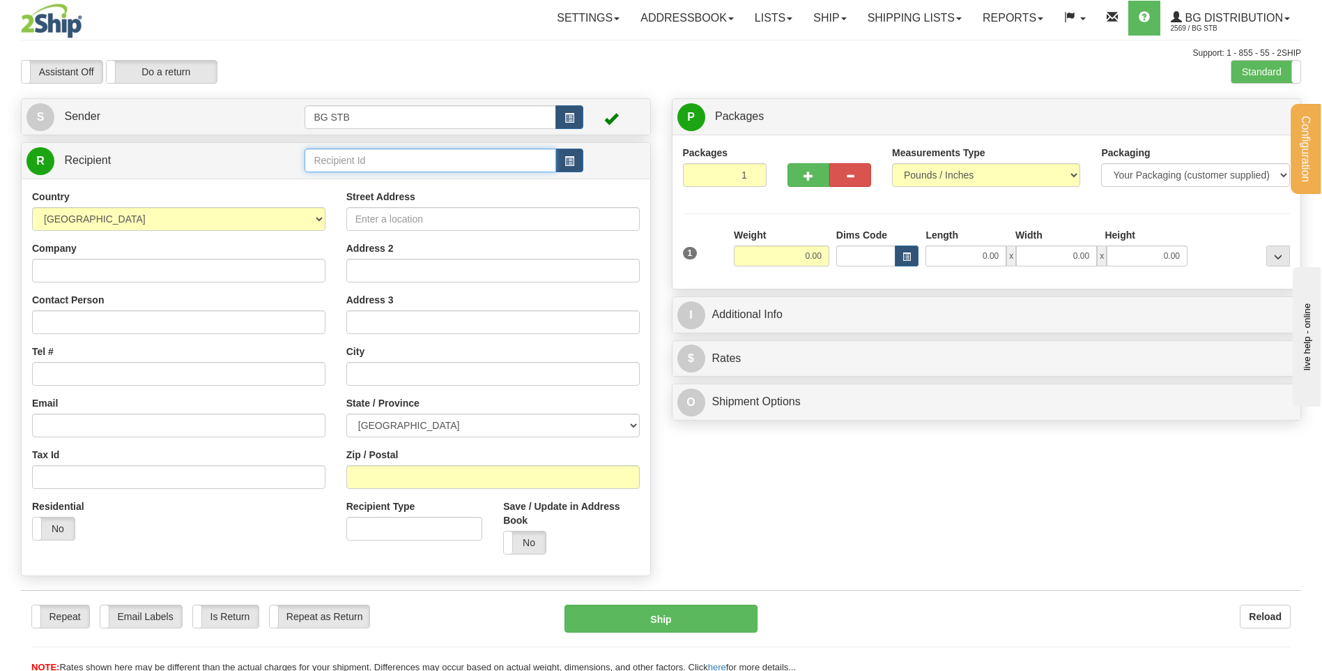
click at [360, 169] on input "text" at bounding box center [430, 160] width 251 height 24
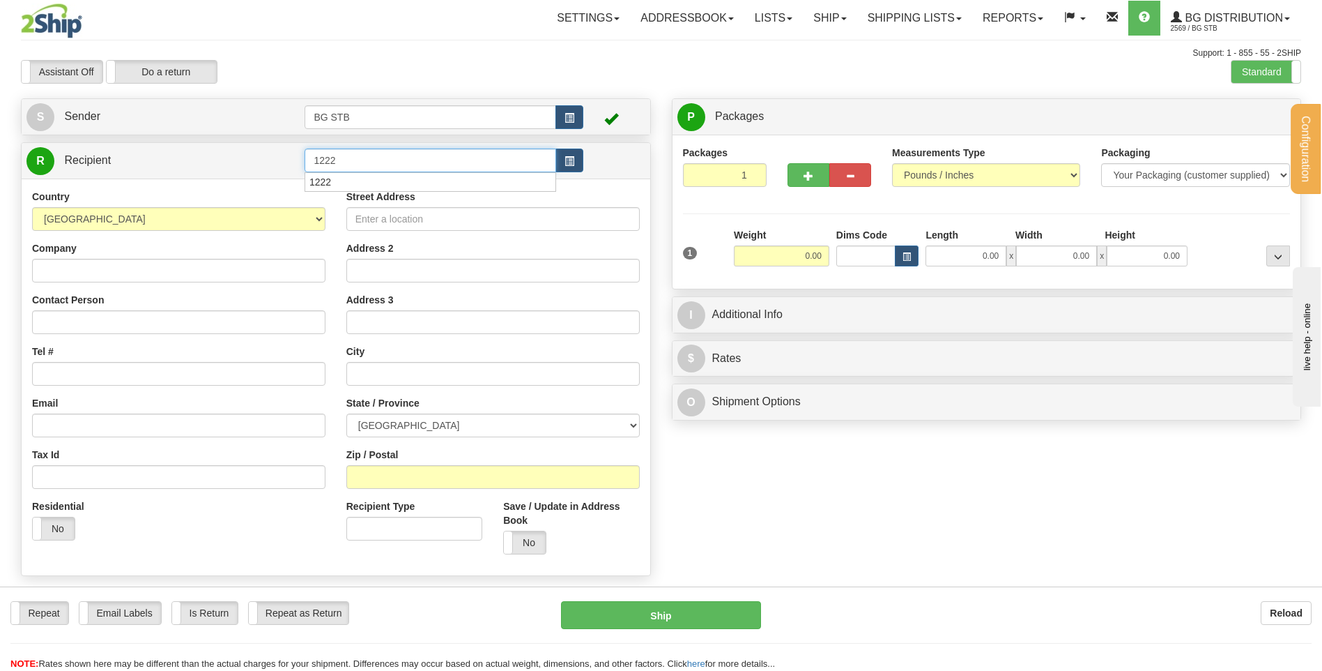
type input "1222"
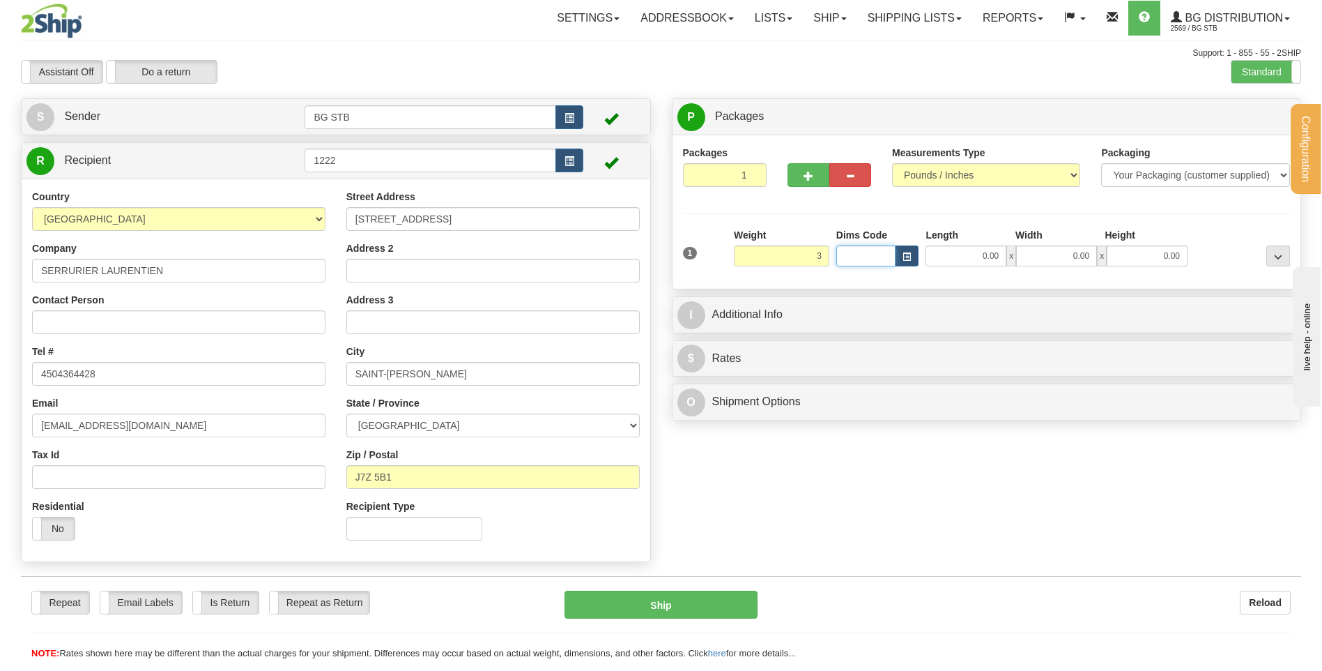
type input "3.00"
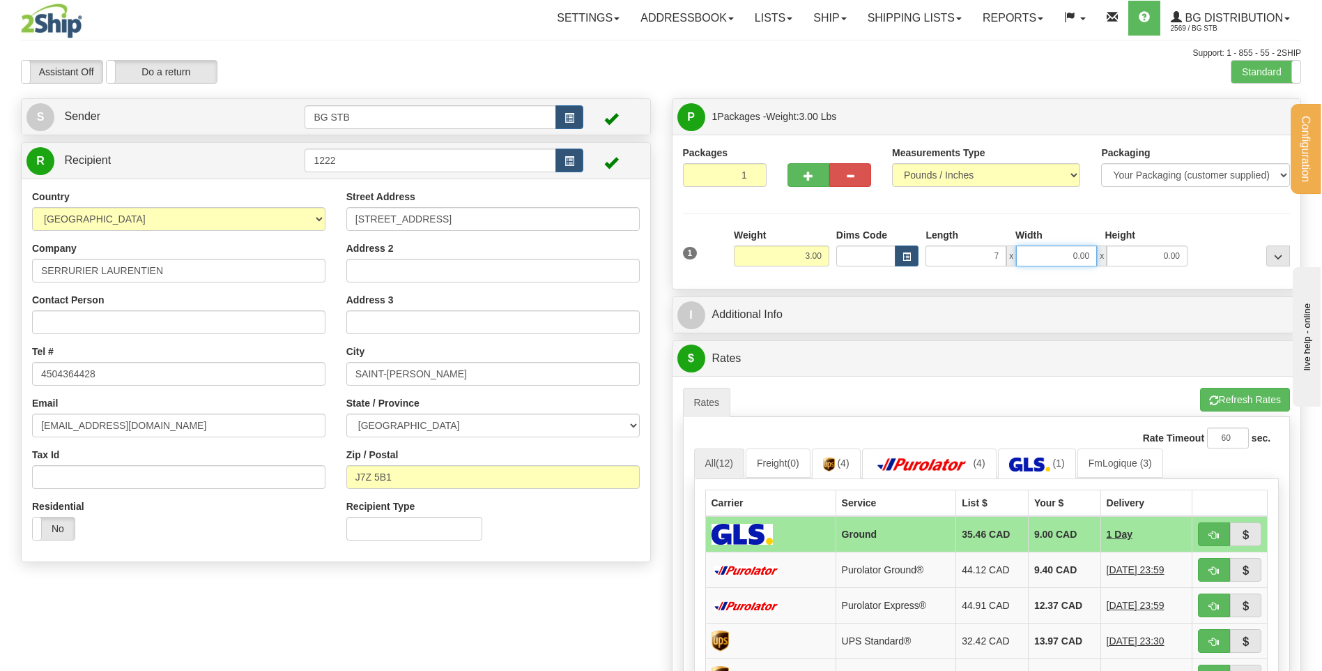
type input "7.00"
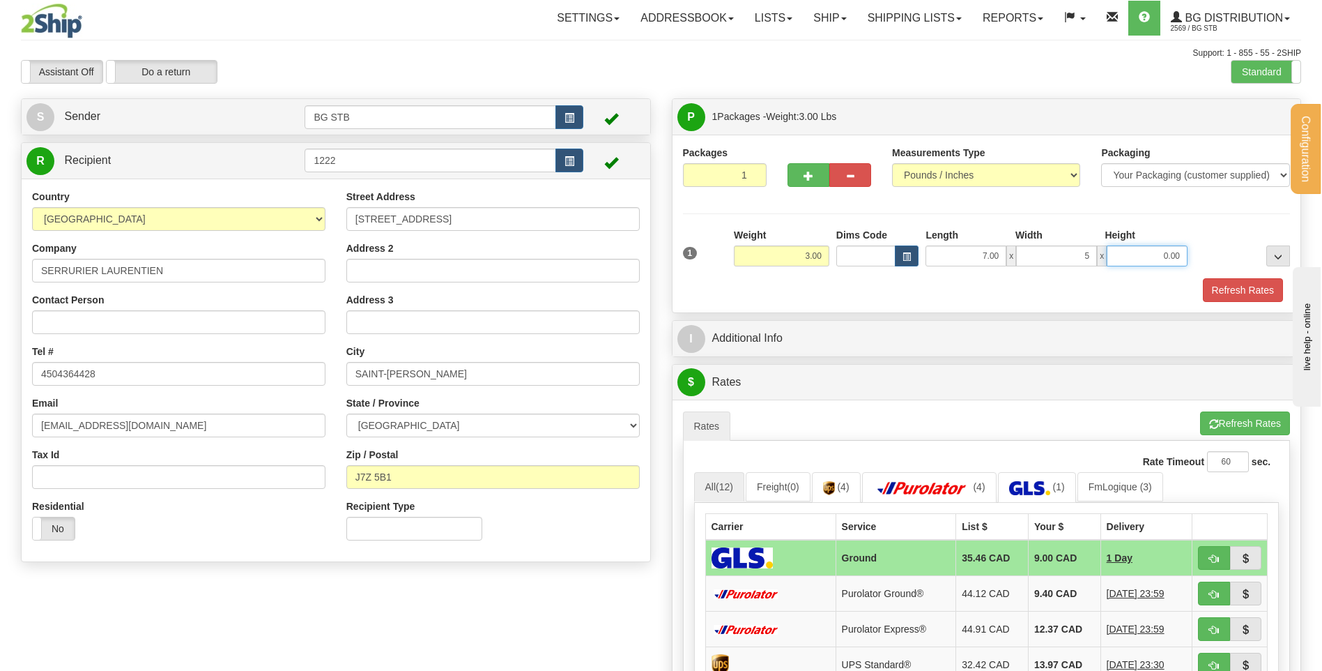
type input "5.00"
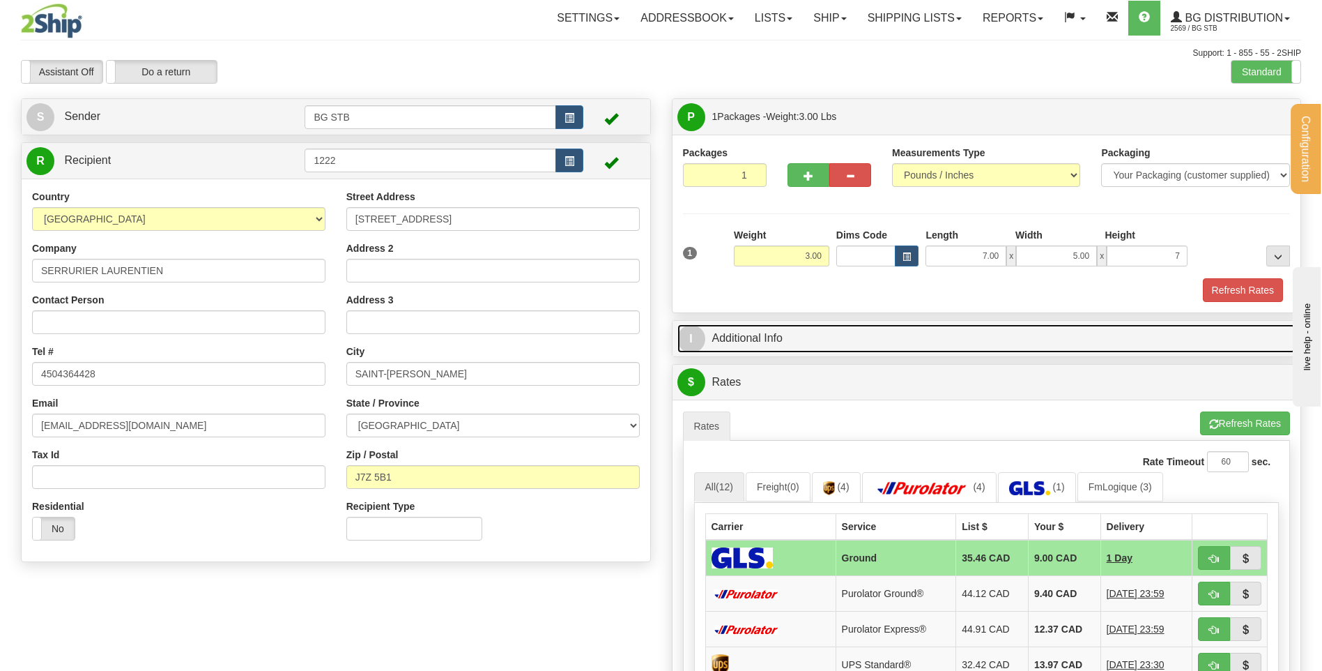
type input "7.00"
click at [721, 335] on link "I Additional Info" at bounding box center [987, 338] width 619 height 29
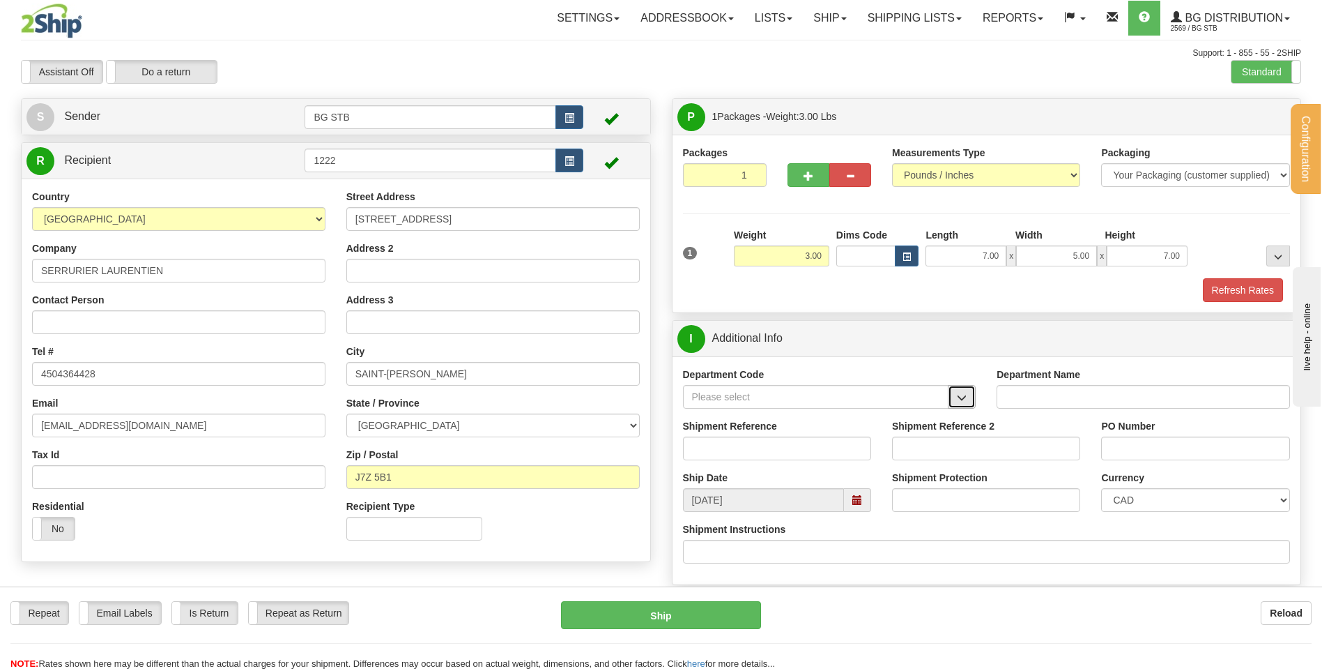
click at [963, 391] on button "button" at bounding box center [962, 397] width 28 height 24
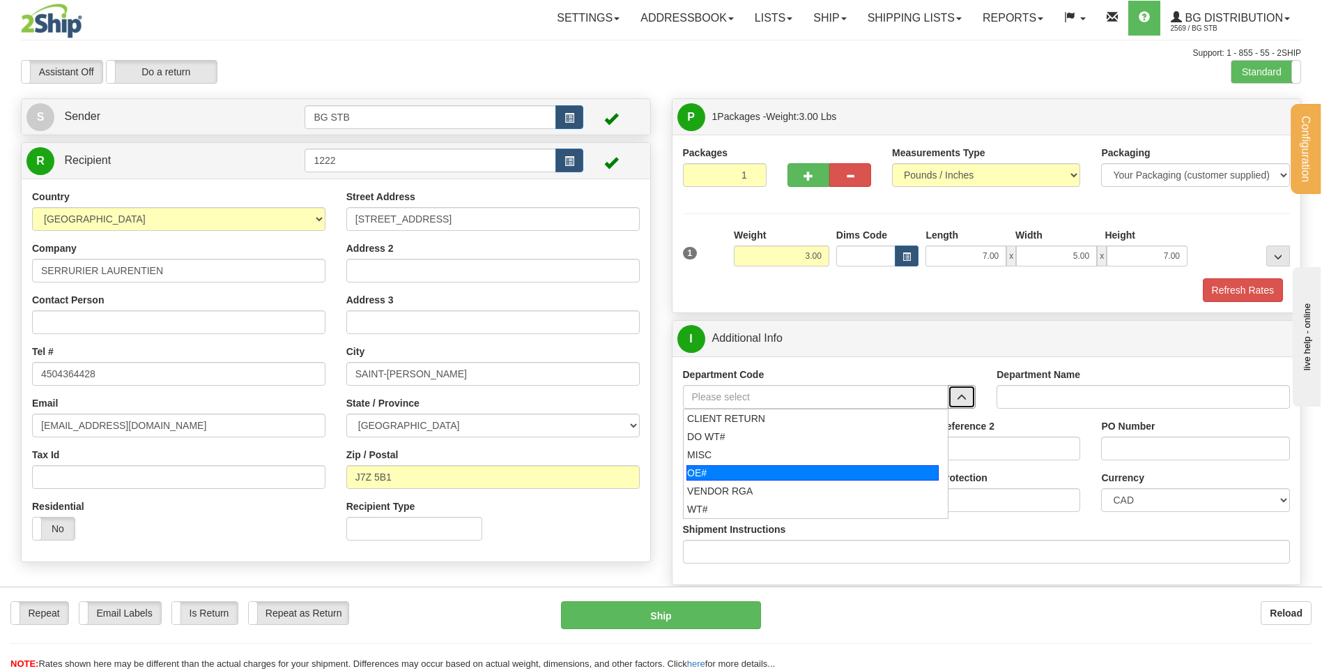
click at [860, 472] on div "OE#" at bounding box center [813, 472] width 252 height 15
type input "OE#"
type input "ORDERS"
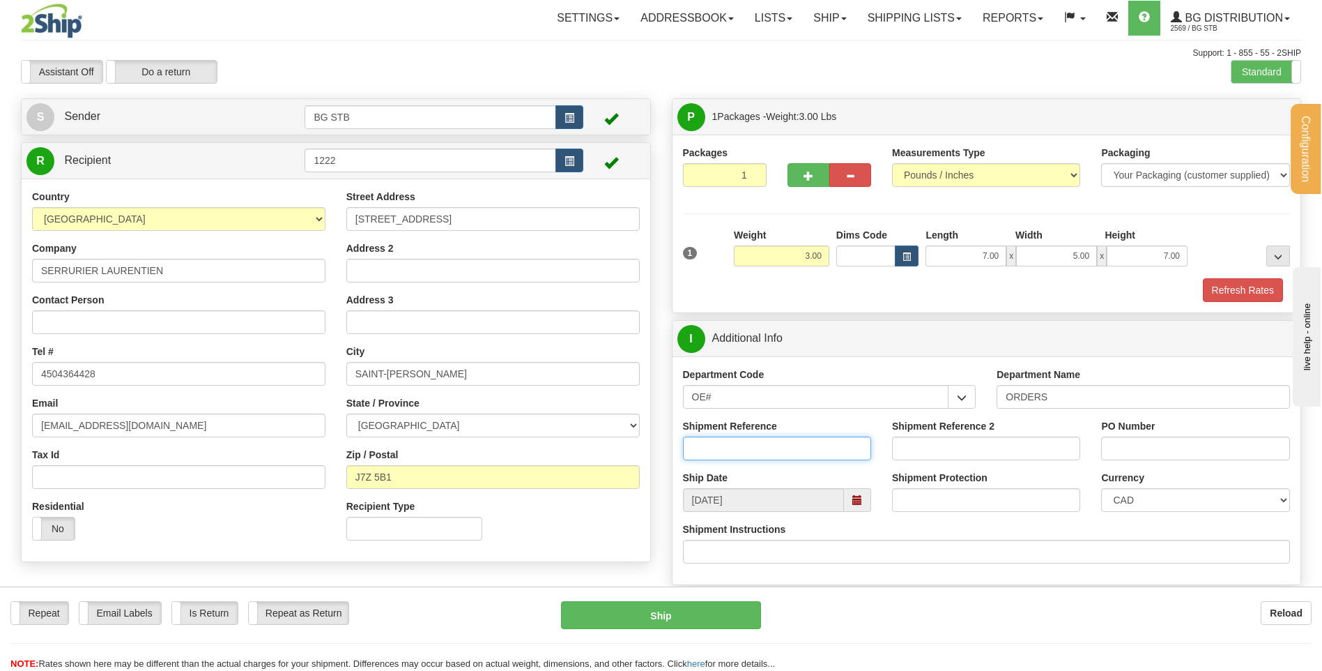
click at [797, 457] on input "Shipment Reference" at bounding box center [777, 448] width 188 height 24
type input "80004524-00"
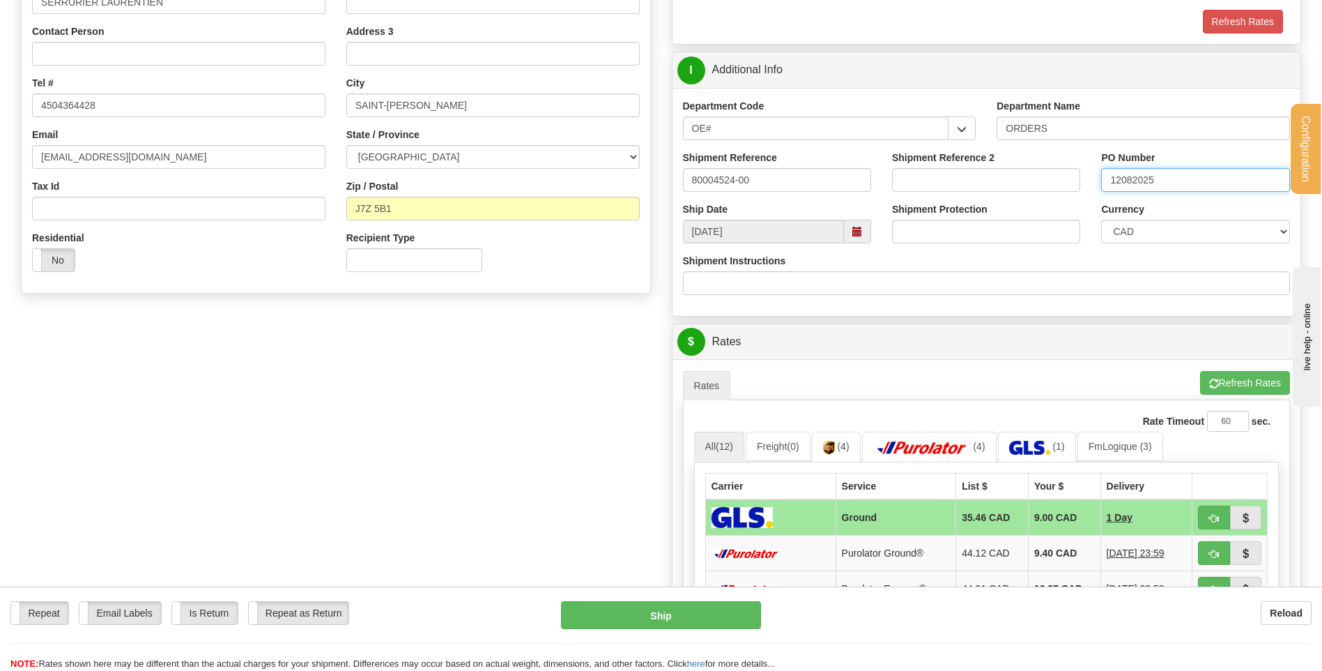
scroll to position [279, 0]
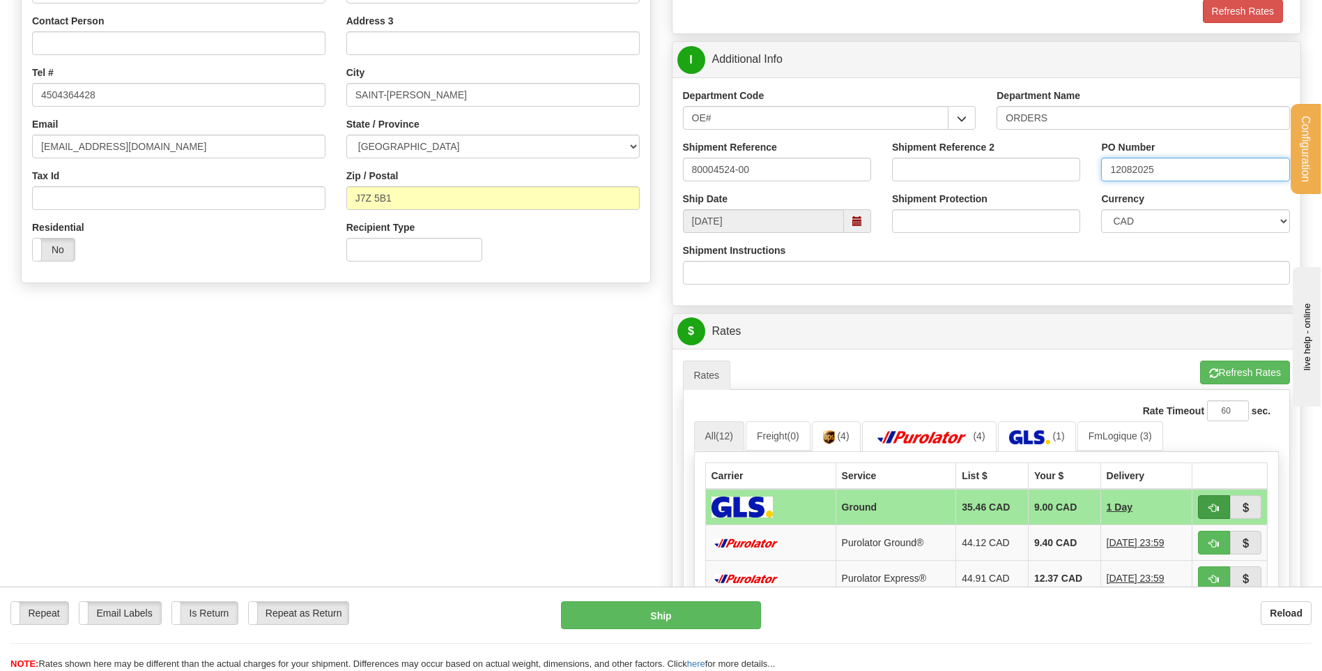
type input "12082025"
click at [1211, 498] on button "button" at bounding box center [1214, 507] width 32 height 24
type input "1"
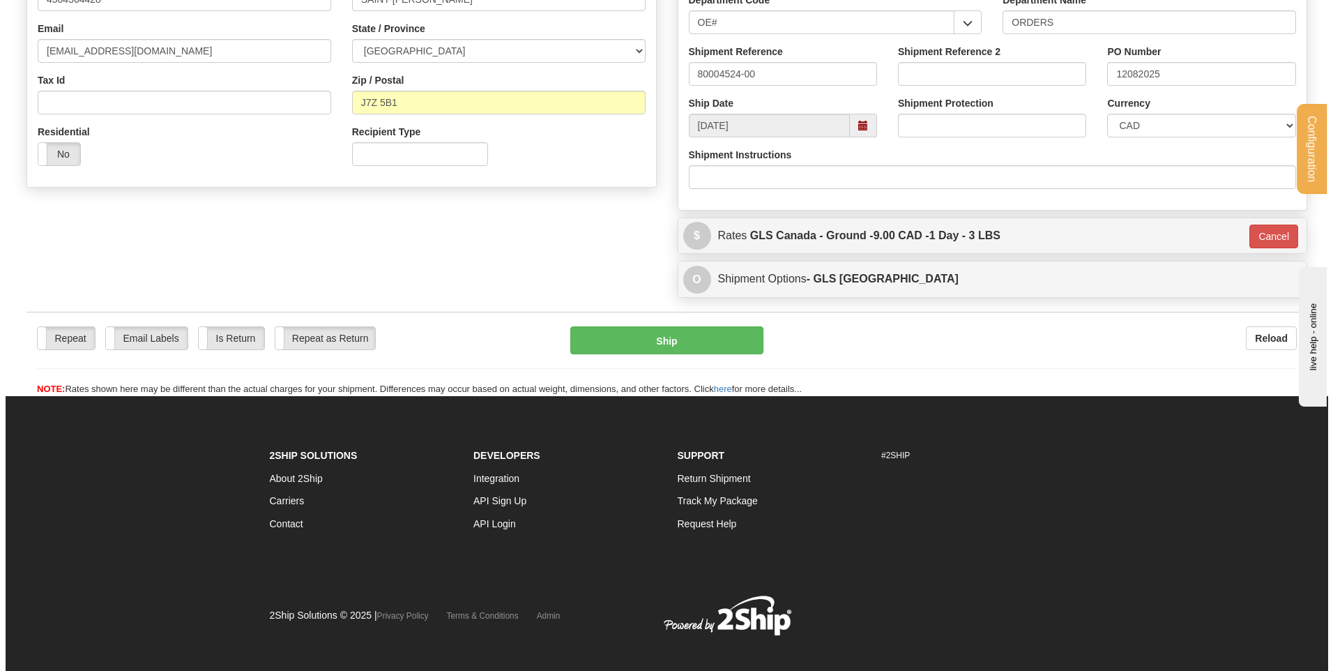
scroll to position [389, 0]
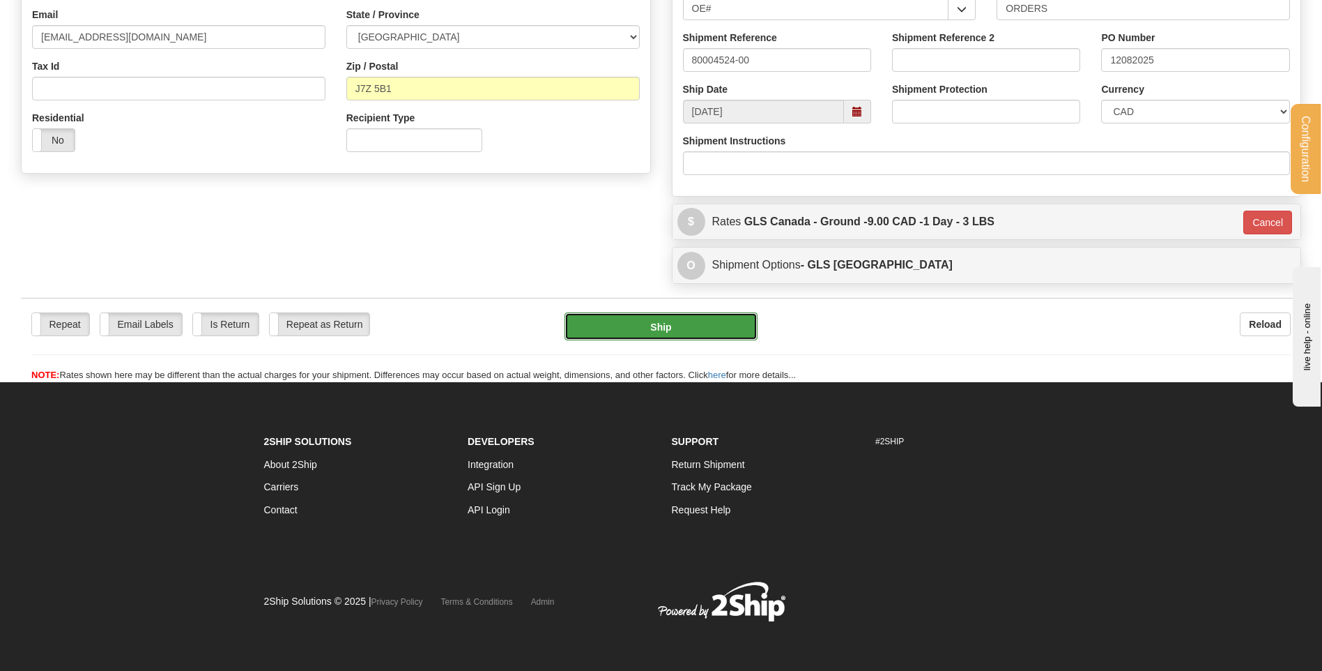
click at [595, 321] on button "Ship" at bounding box center [661, 326] width 192 height 28
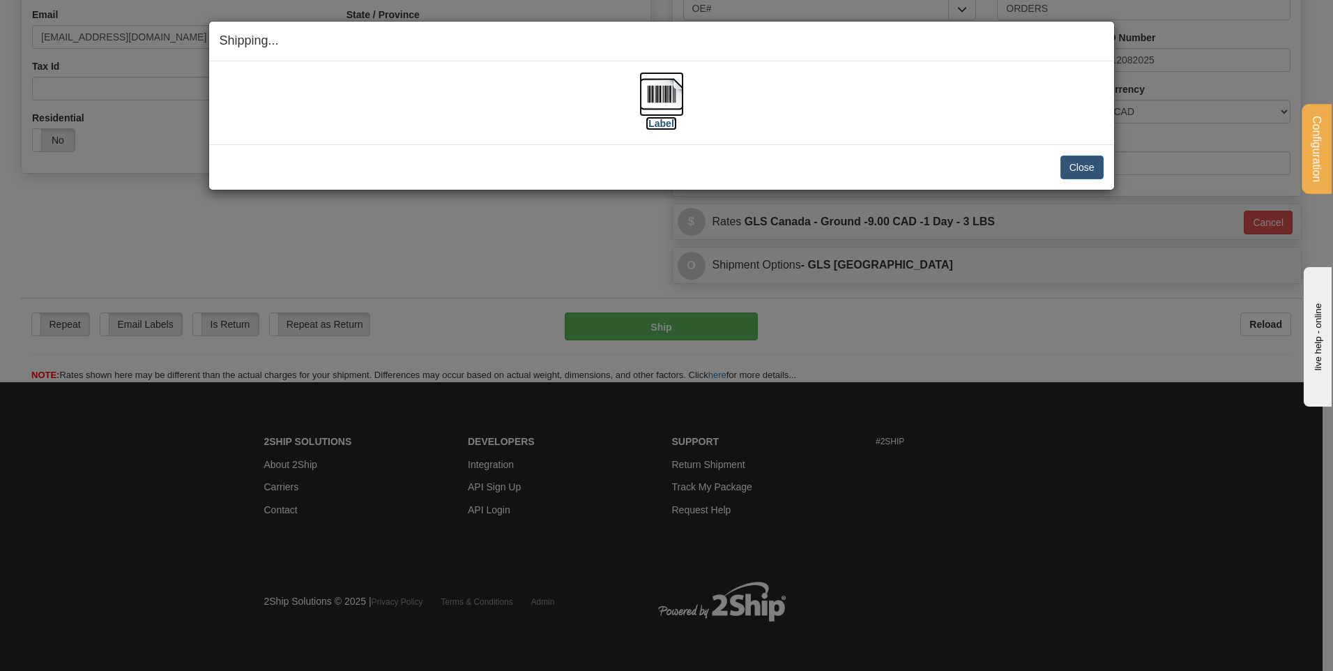
click at [655, 120] on label "[Label]" at bounding box center [662, 123] width 32 height 14
drag, startPoint x: 1090, startPoint y: 144, endPoint x: 1087, endPoint y: 159, distance: 14.8
click at [1089, 147] on div "Close Cancel Cancel Shipment and Quit Pickup Quit Pickup ONLY" at bounding box center [661, 166] width 905 height 45
click at [1087, 160] on button "Close" at bounding box center [1081, 167] width 43 height 24
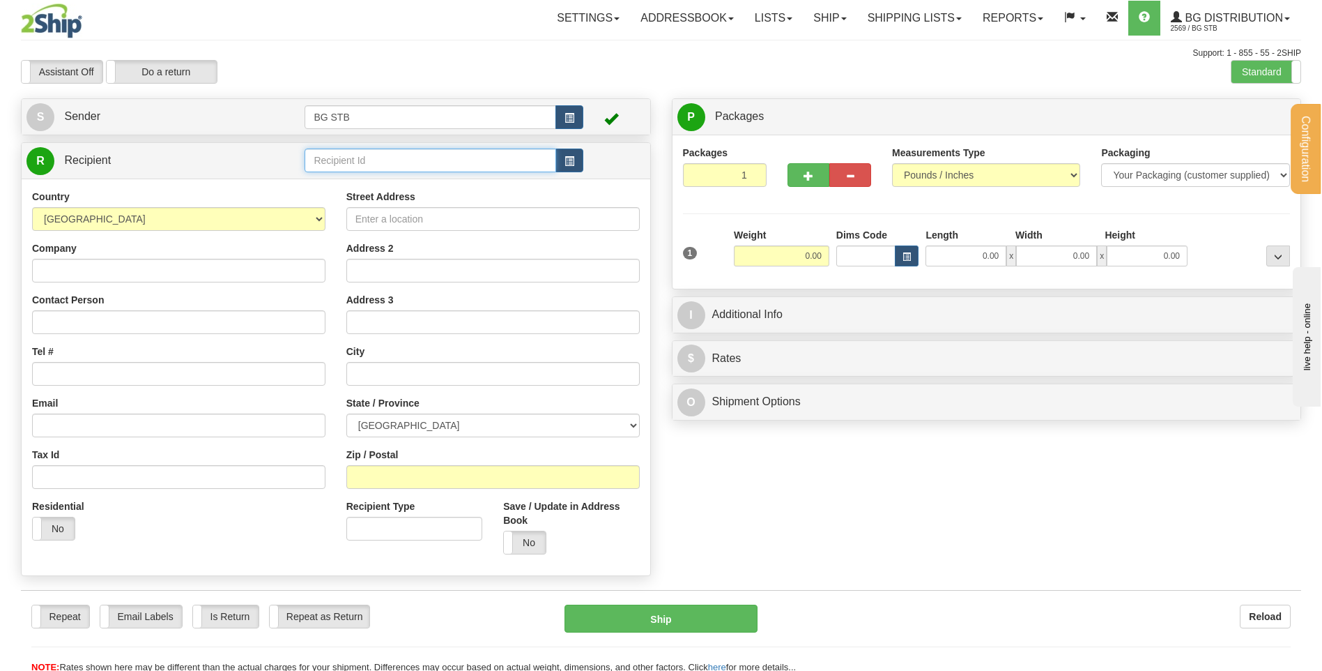
click at [448, 164] on input "text" at bounding box center [430, 160] width 251 height 24
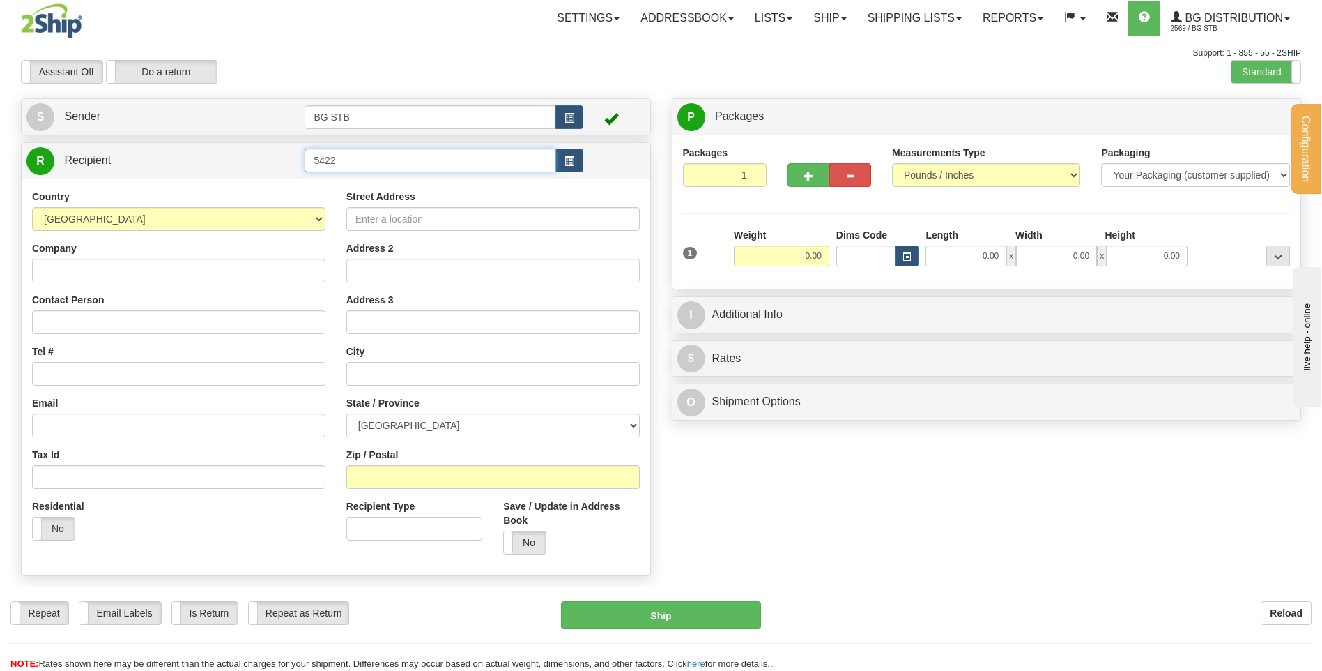
type input "5422"
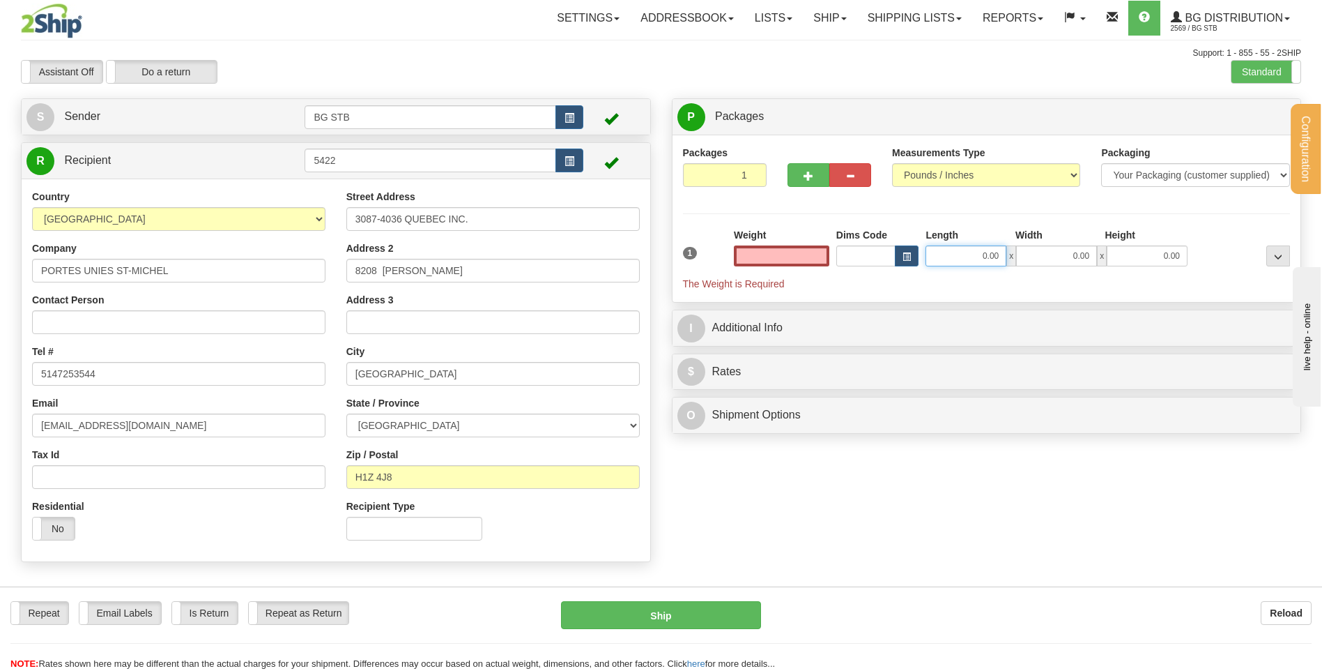
type input "0.00"
click at [961, 253] on input "0.00" at bounding box center [966, 255] width 81 height 21
type input "16.00"
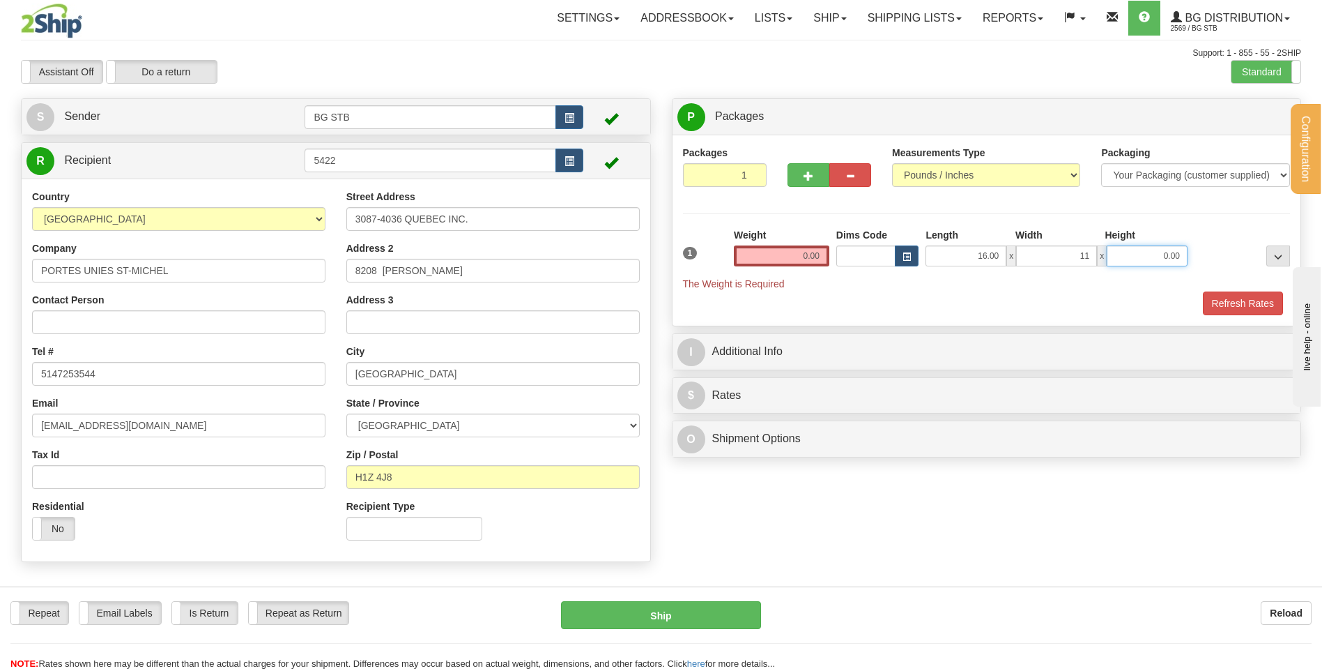
type input "11.00"
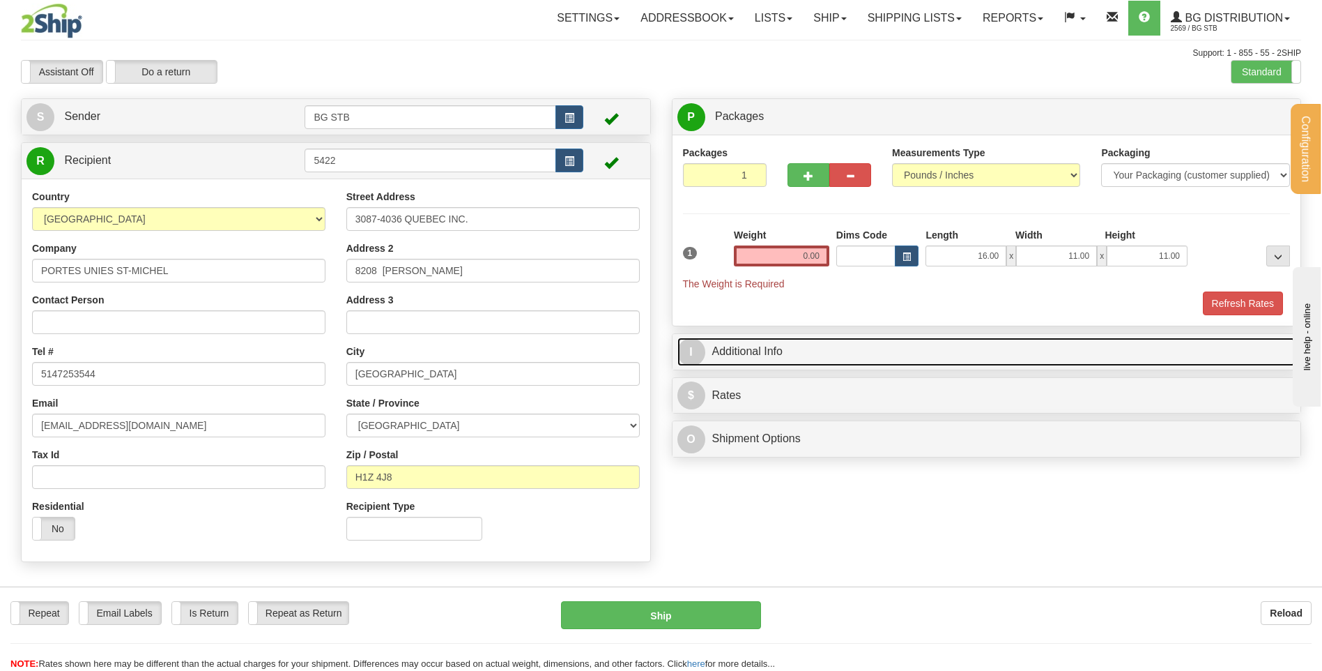
click at [905, 358] on link "I Additional Info" at bounding box center [987, 351] width 619 height 29
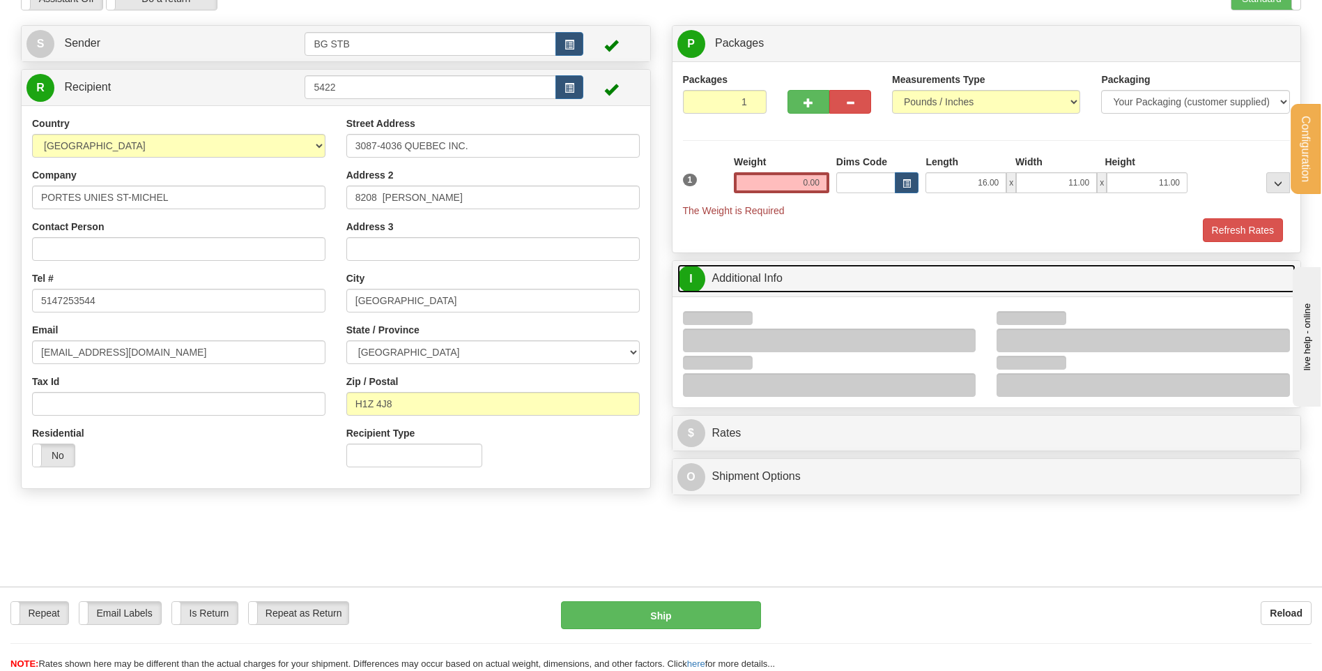
scroll to position [139, 0]
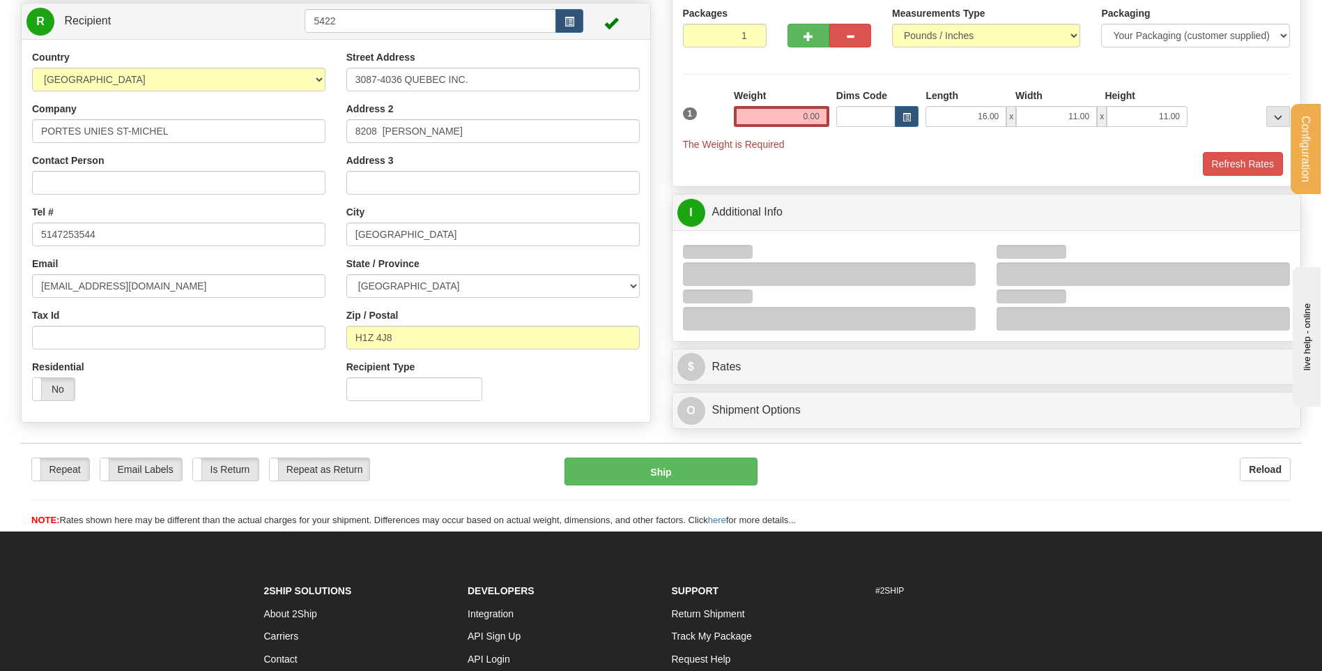
click at [964, 268] on div at bounding box center [829, 274] width 293 height 24
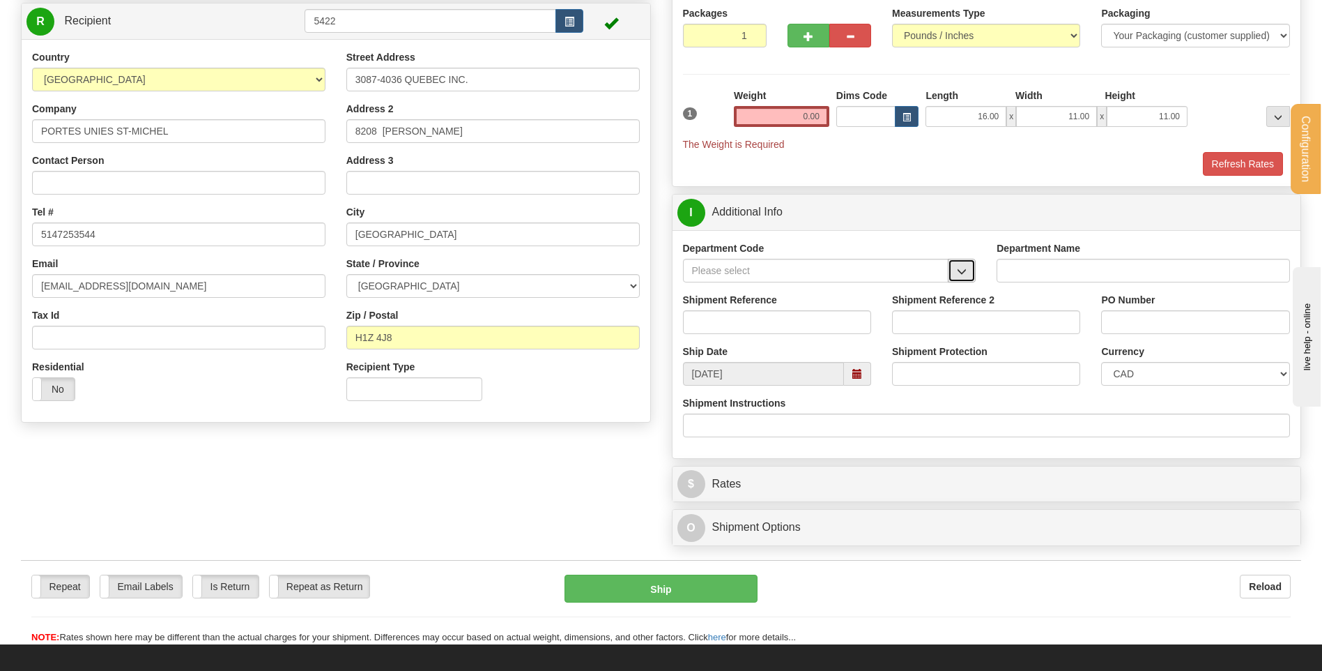
click at [968, 268] on button "button" at bounding box center [962, 271] width 28 height 24
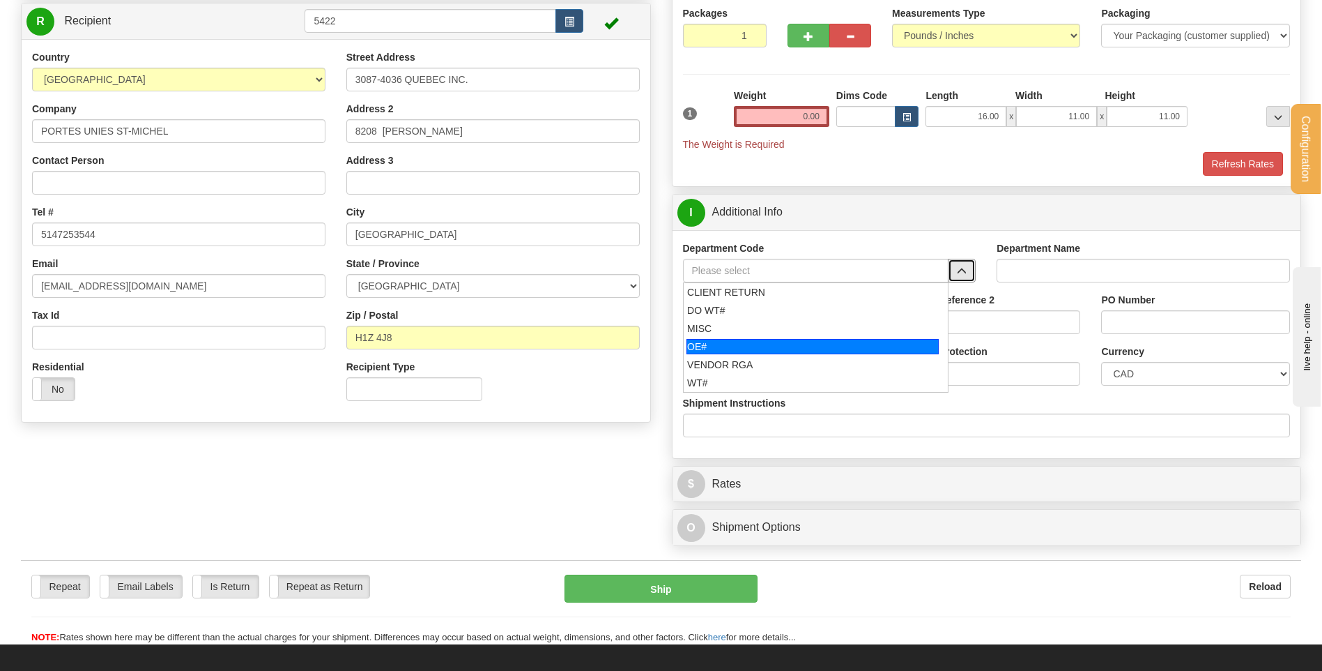
click at [761, 349] on div "OE#" at bounding box center [813, 346] width 252 height 15
type input "OE#"
type input "ORDERS"
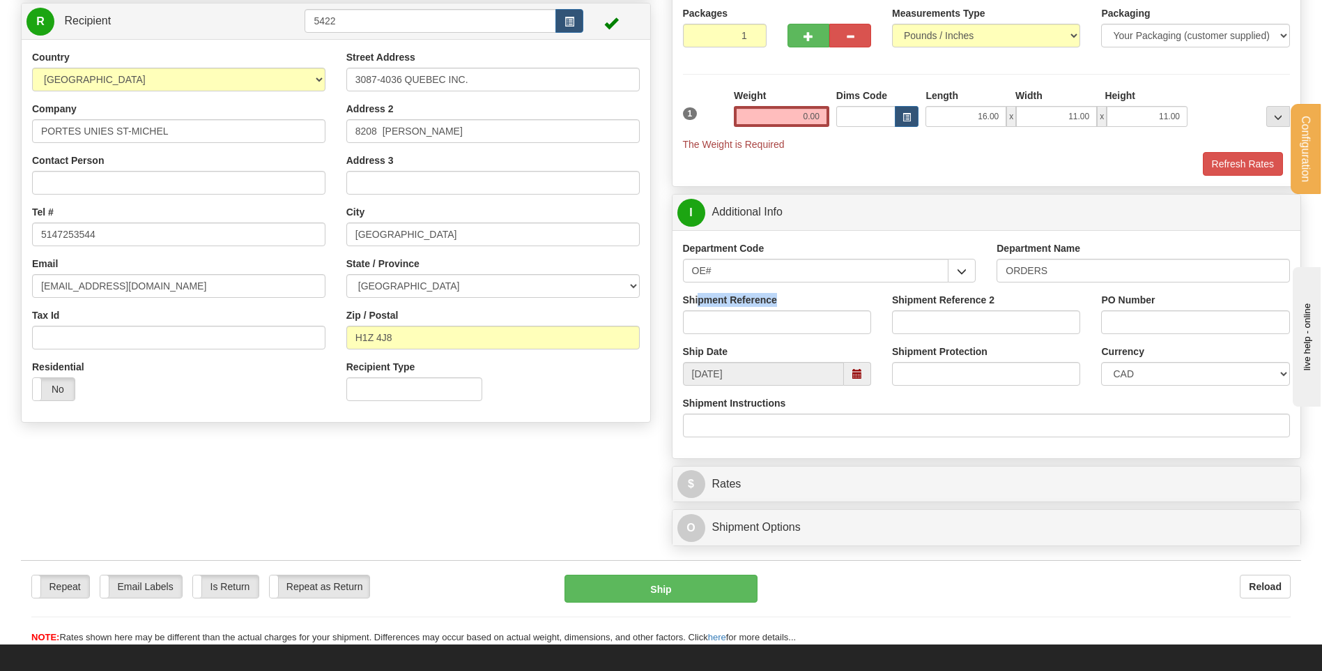
click at [708, 321] on div "Shipment Reference" at bounding box center [777, 313] width 188 height 41
click at [710, 326] on input "Shipment Reference" at bounding box center [777, 322] width 188 height 24
type input "80004525-00"
click at [1141, 293] on label "PO Number" at bounding box center [1128, 300] width 54 height 14
click at [1141, 310] on input "PO Number" at bounding box center [1195, 322] width 188 height 24
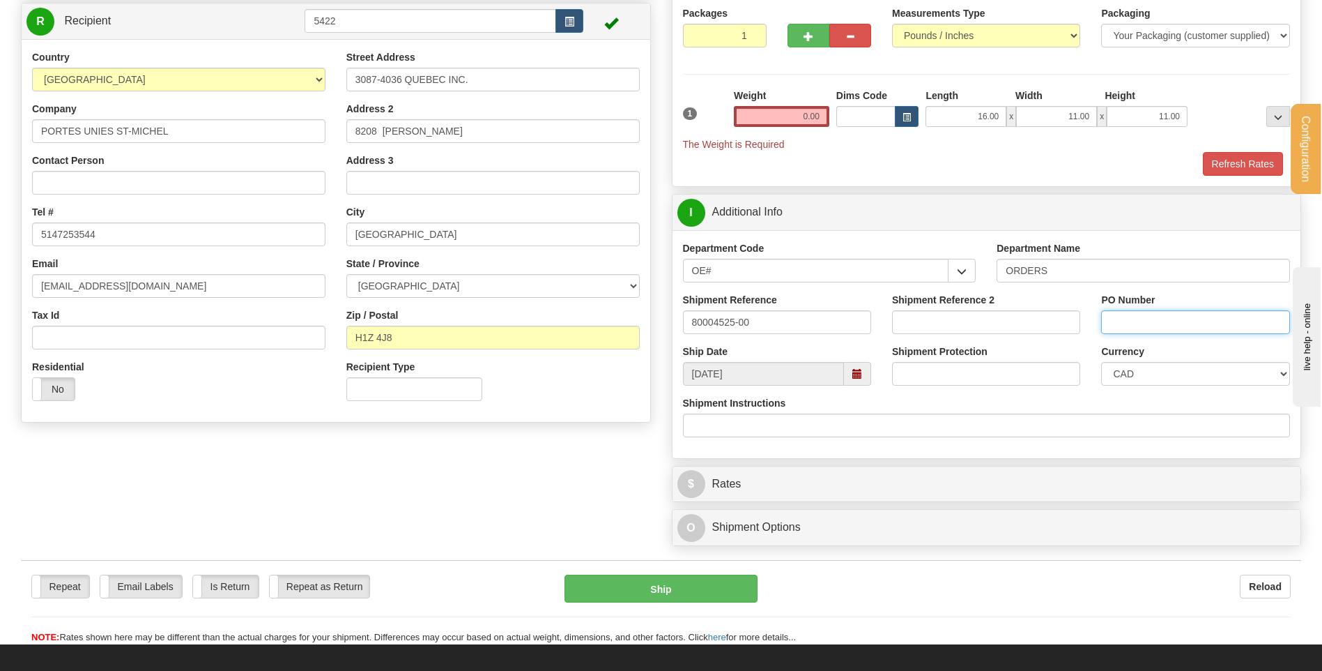
click at [1136, 316] on input "PO Number" at bounding box center [1195, 322] width 188 height 24
paste input "69013"
type input "69013"
click at [1106, 353] on label "Currency" at bounding box center [1122, 351] width 43 height 14
click at [1106, 362] on select "CAD USD EUR ZAR [PERSON_NAME] ARN AUD AUS AWG BBD BFR BGN BHD BMD BND BRC BRL C…" at bounding box center [1195, 374] width 188 height 24
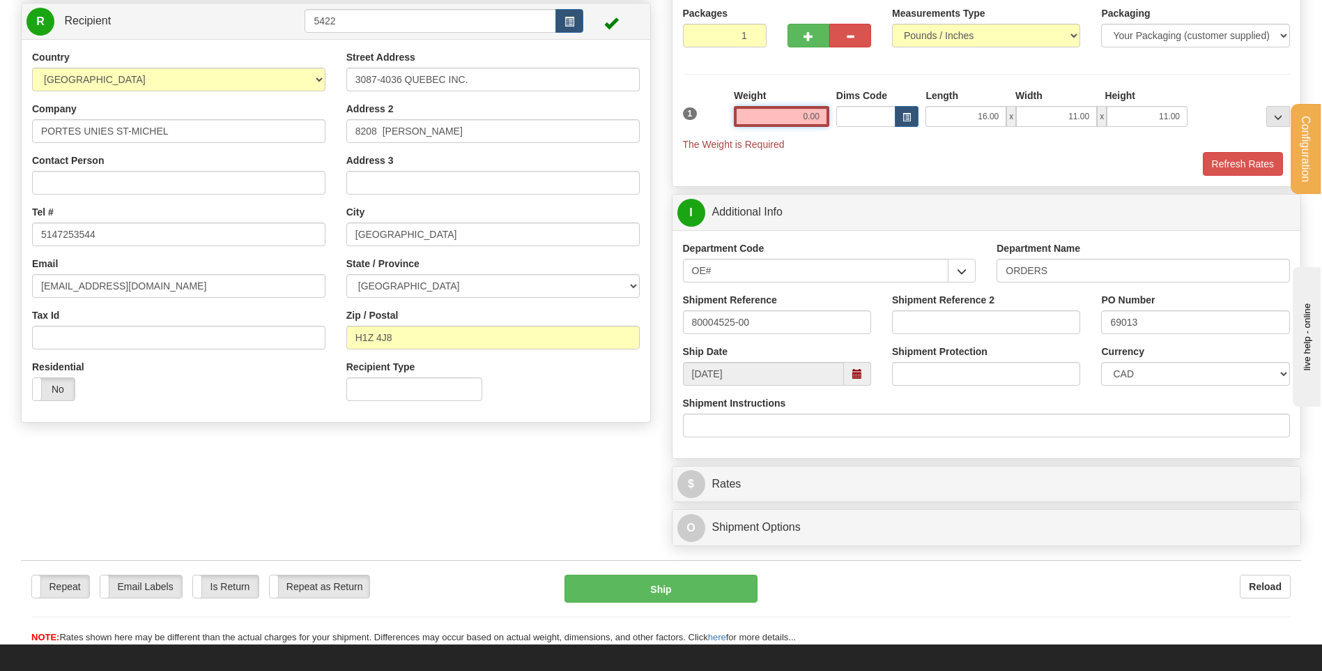
click at [802, 109] on input "0.00" at bounding box center [782, 116] width 96 height 21
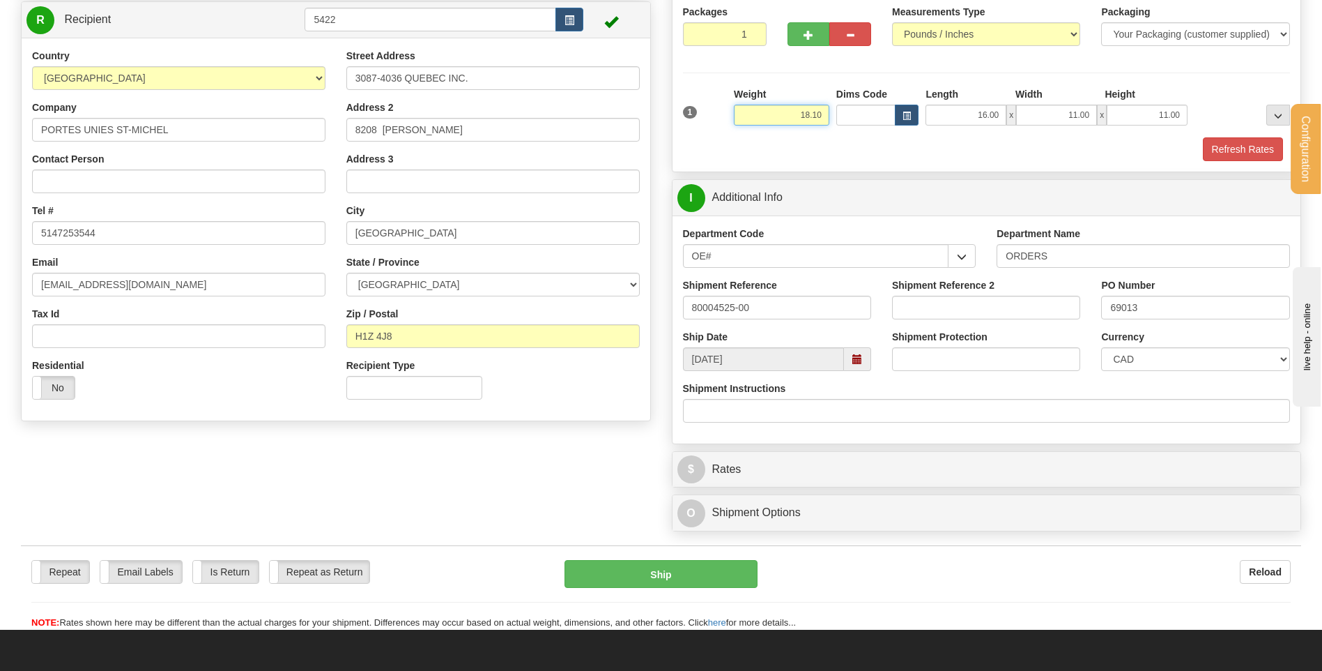
scroll to position [389, 0]
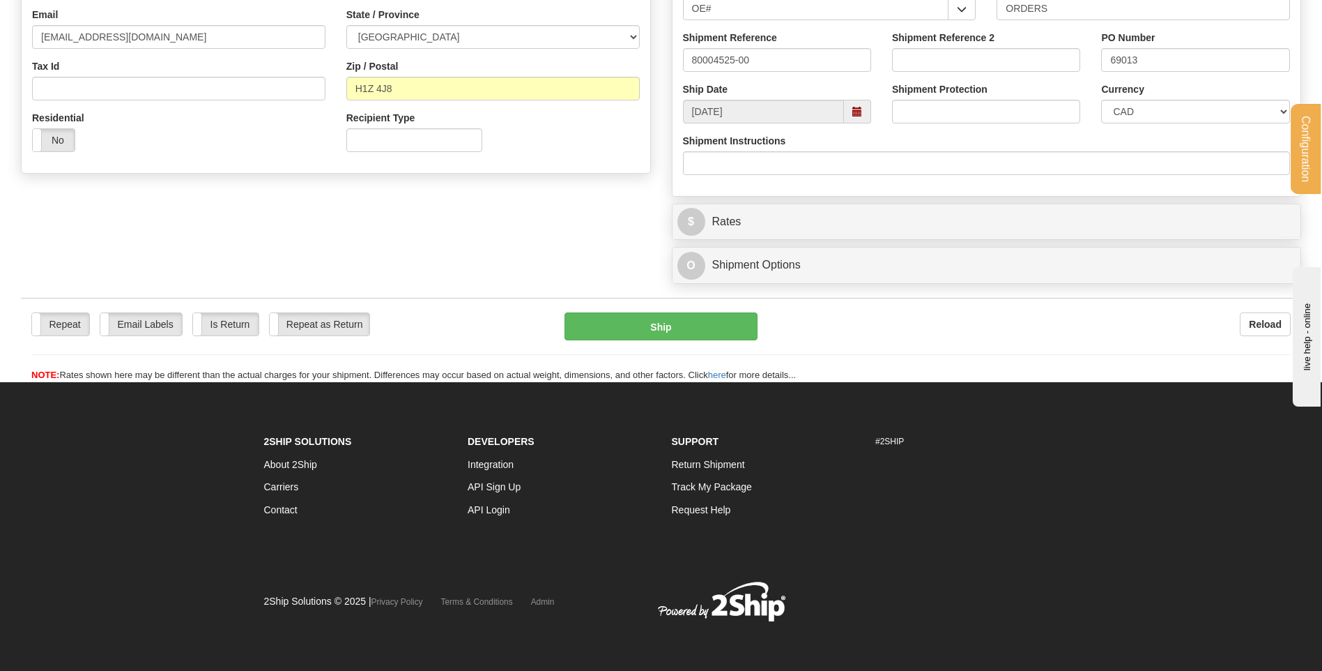
type input "18.10"
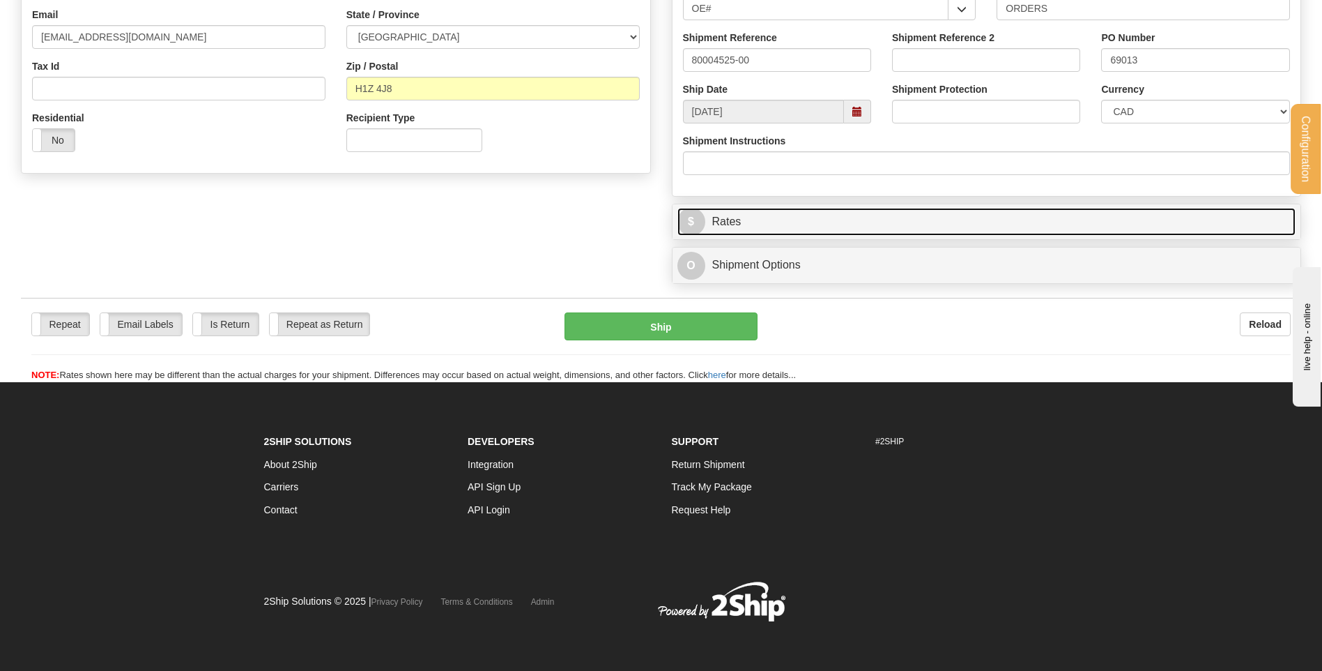
click at [794, 222] on link "$ Rates" at bounding box center [987, 222] width 619 height 29
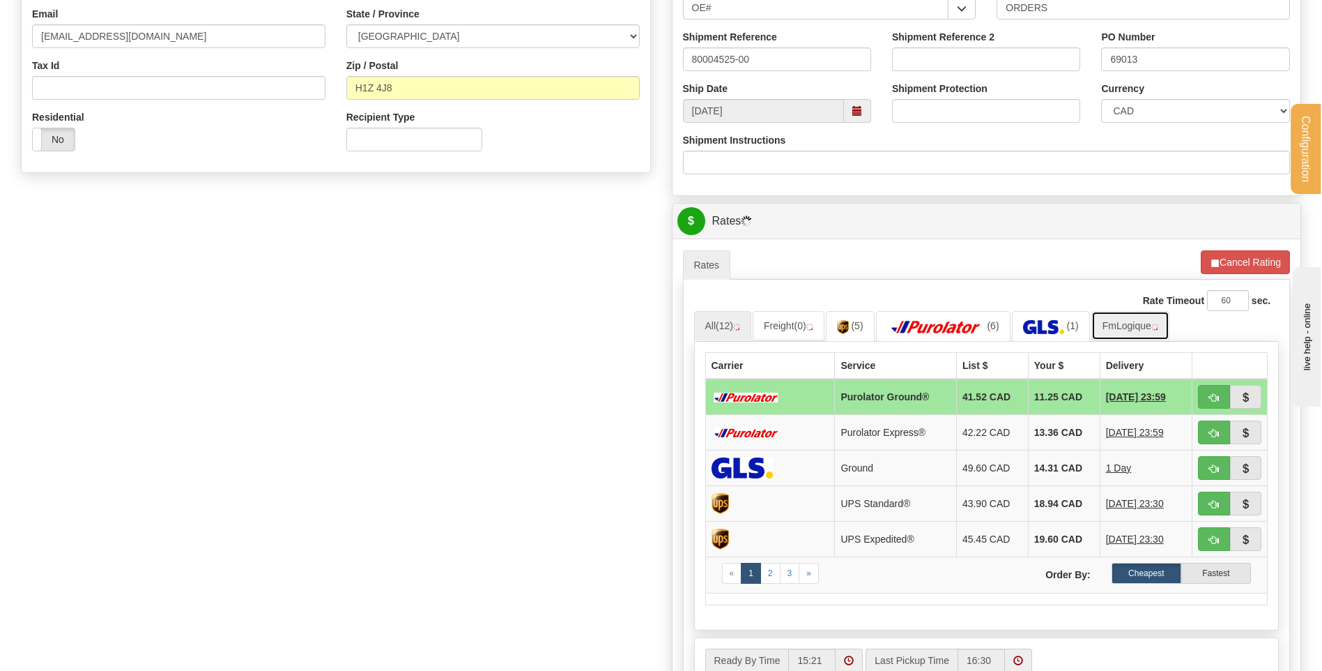
click at [1125, 326] on link "FmLogique" at bounding box center [1131, 325] width 78 height 29
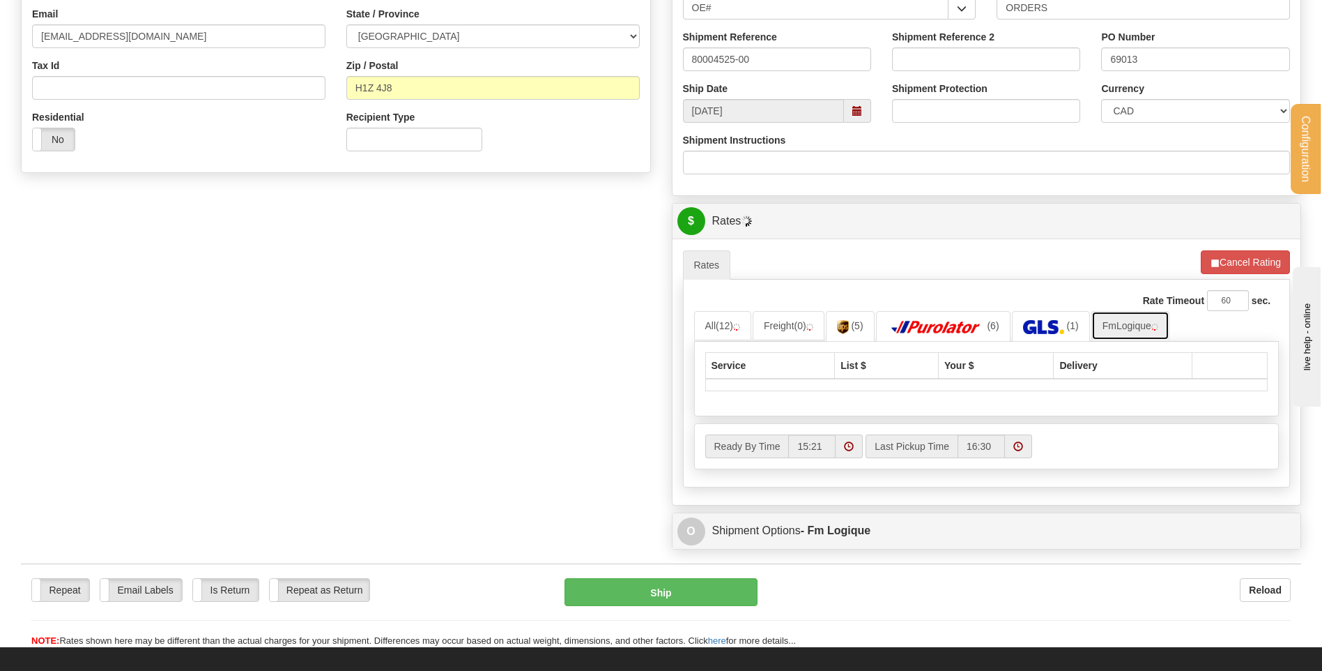
click at [1121, 324] on link "FmLogique" at bounding box center [1131, 325] width 78 height 29
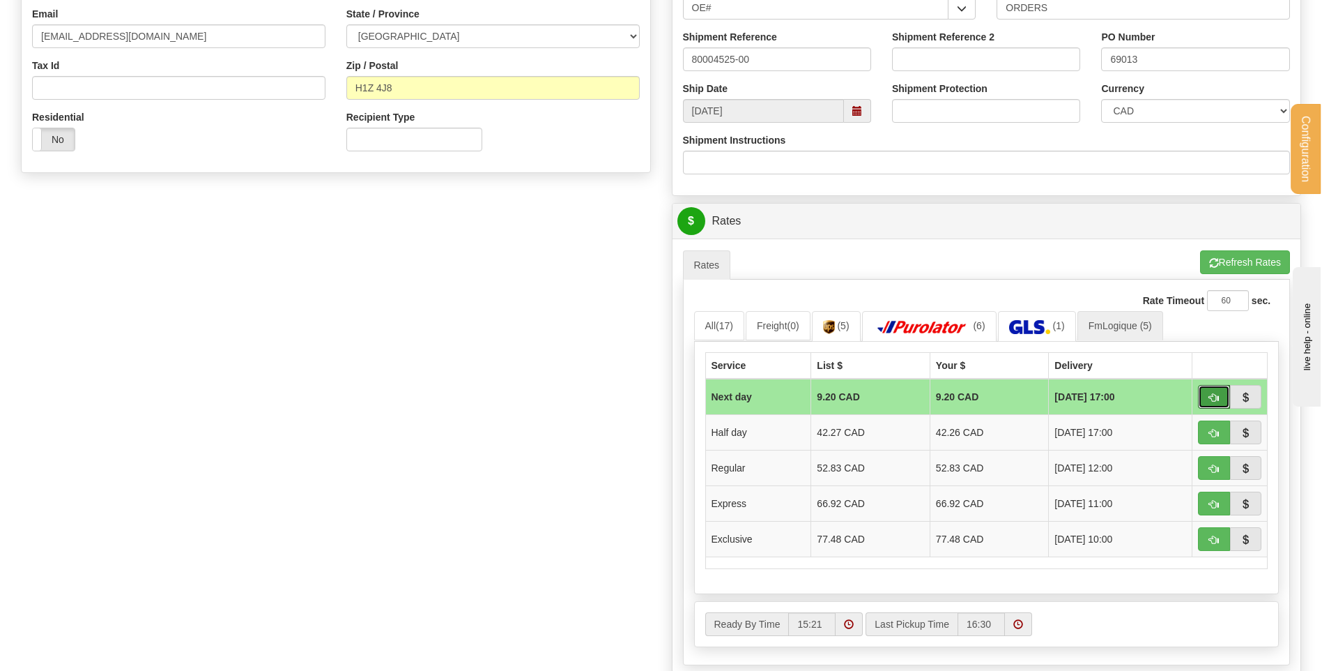
click at [1216, 393] on span "button" at bounding box center [1214, 397] width 10 height 9
type input "jour"
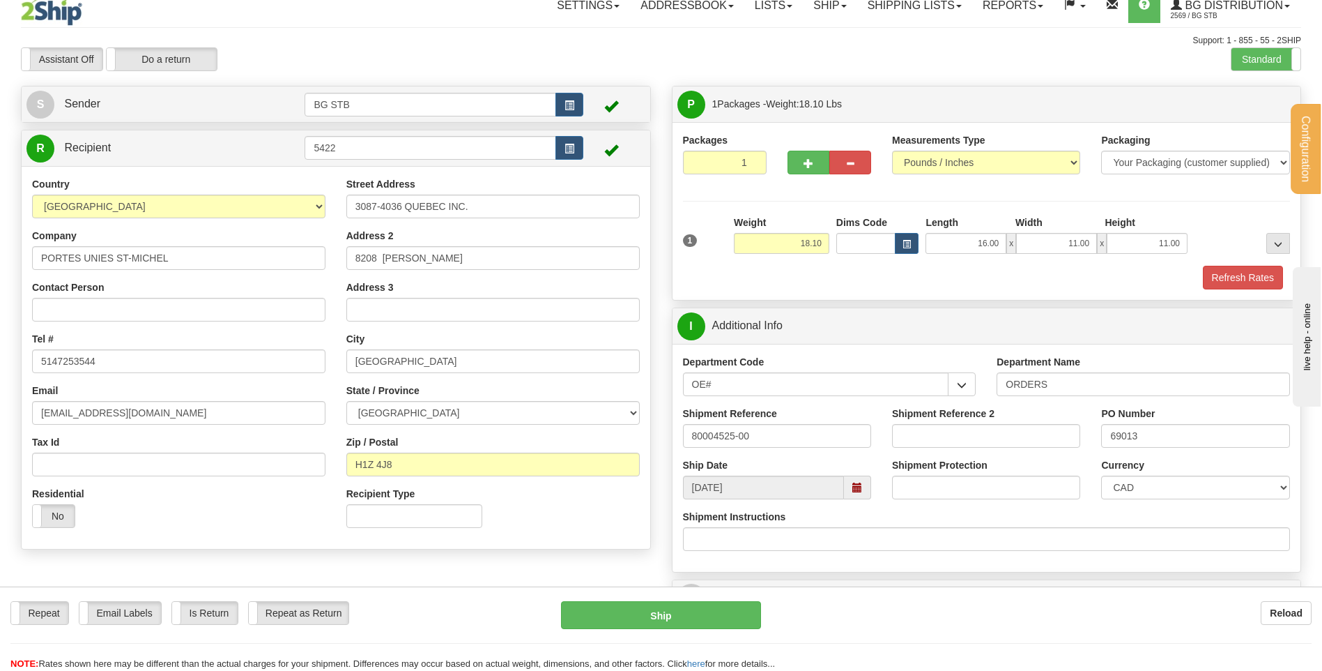
scroll to position [0, 0]
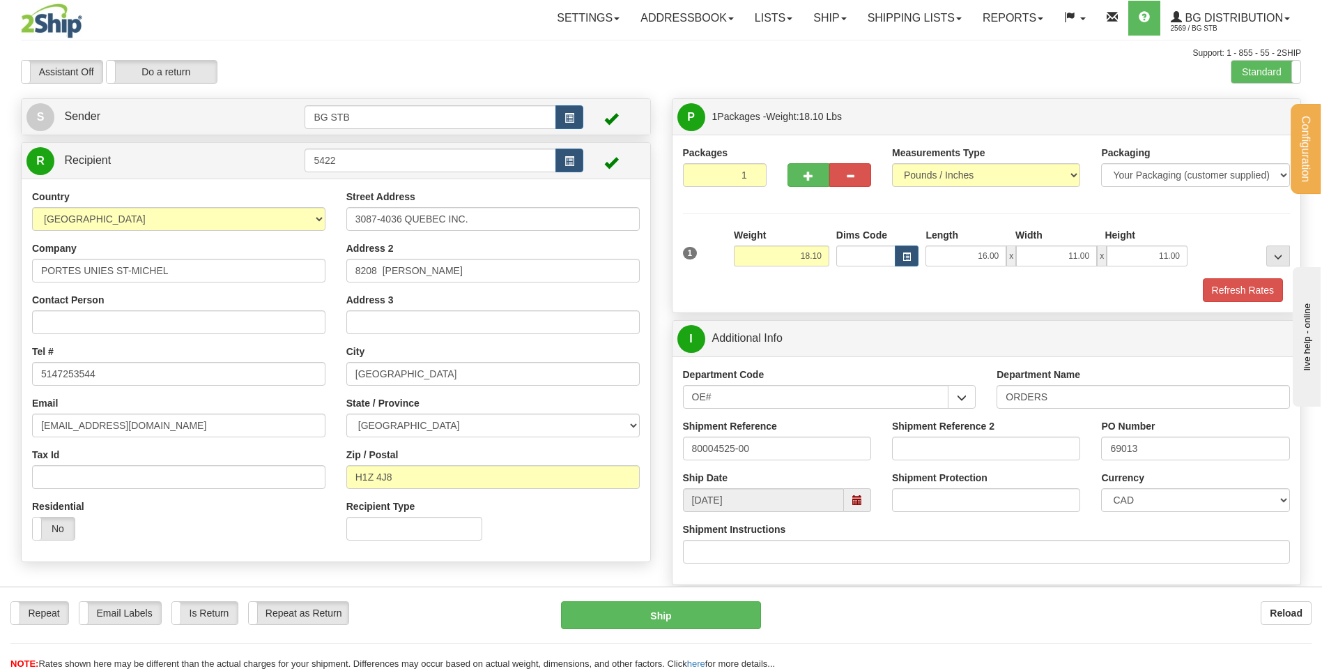
click at [144, 335] on div "Country [GEOGRAPHIC_DATA] [GEOGRAPHIC_DATA] [GEOGRAPHIC_DATA] [GEOGRAPHIC_DATA]…" at bounding box center [179, 370] width 314 height 361
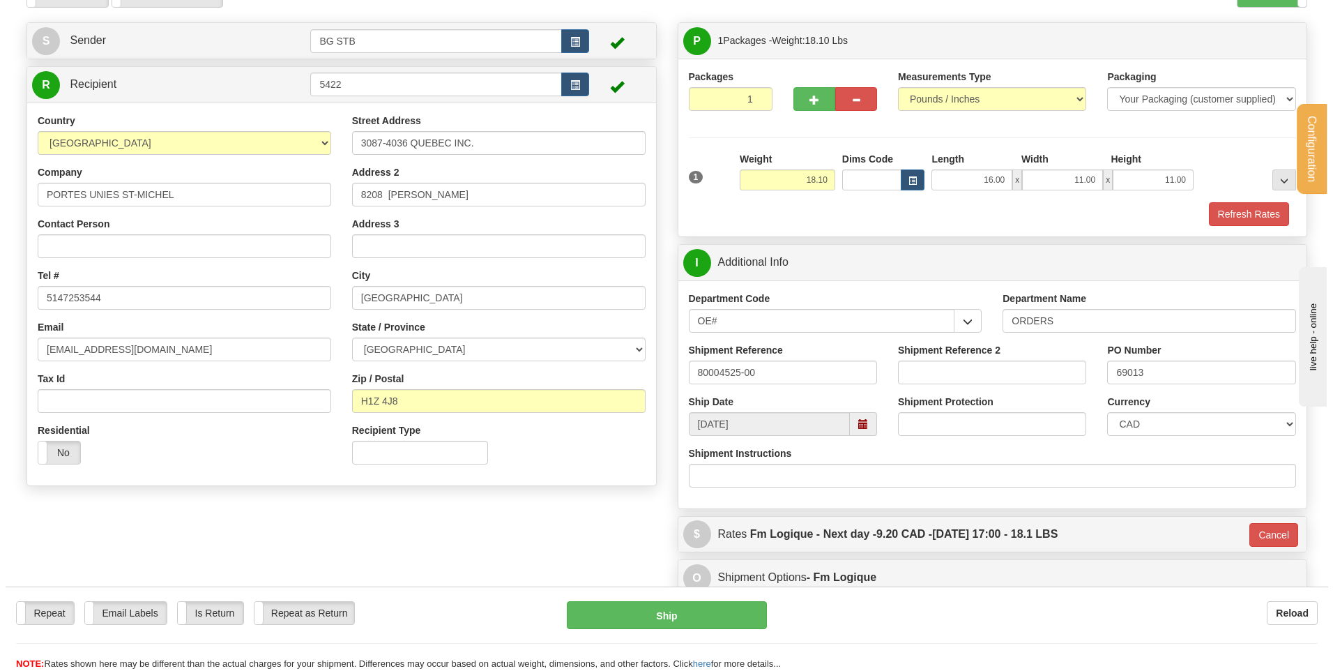
scroll to position [279, 0]
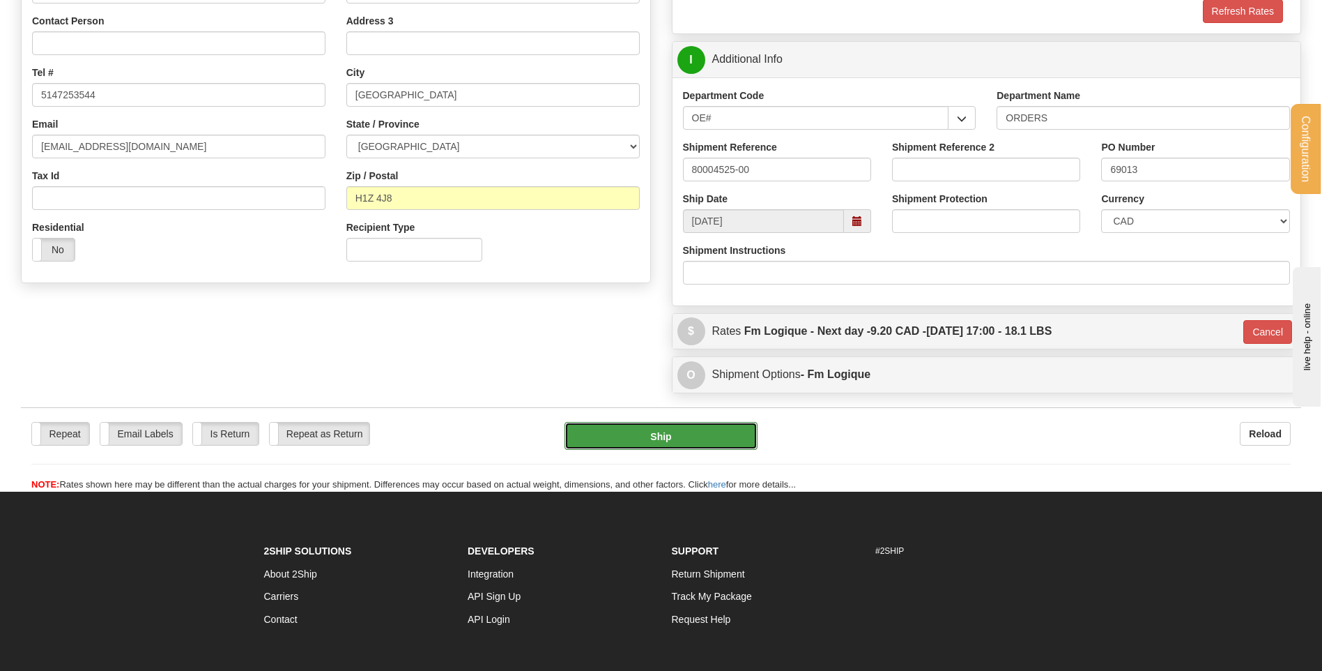
click at [666, 437] on button "Ship" at bounding box center [661, 436] width 192 height 28
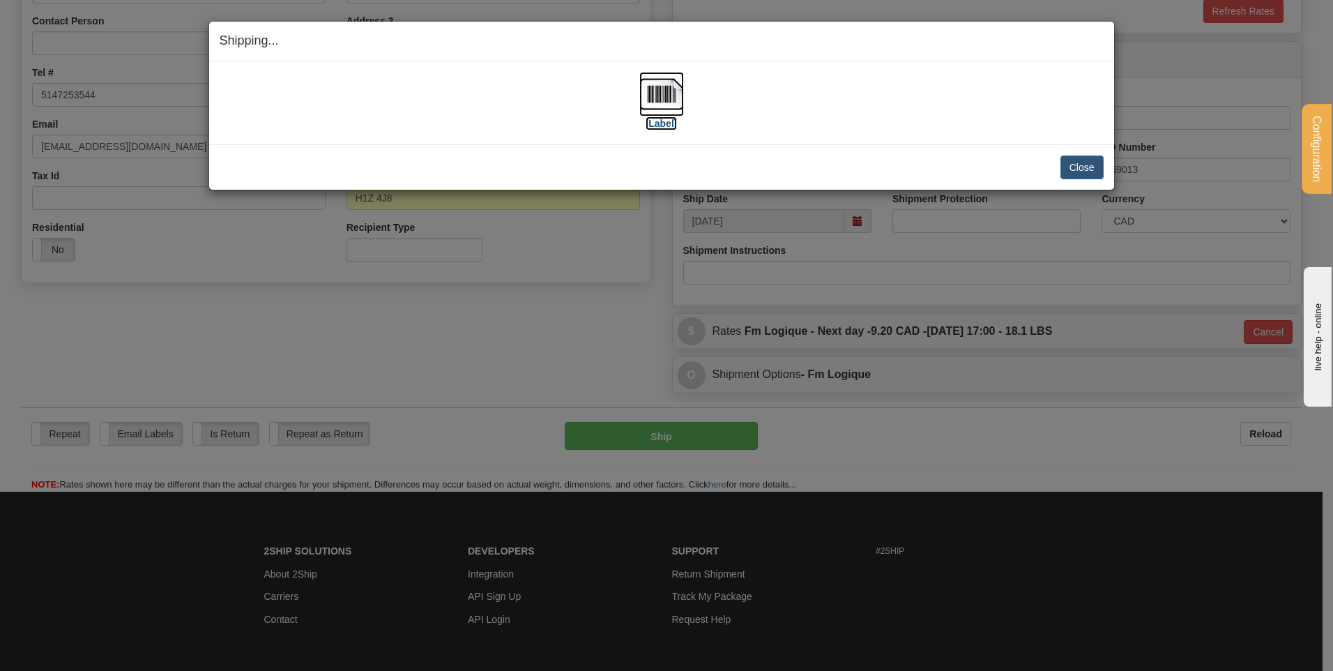
click at [648, 102] on img at bounding box center [661, 94] width 45 height 45
